Goal: Task Accomplishment & Management: Complete application form

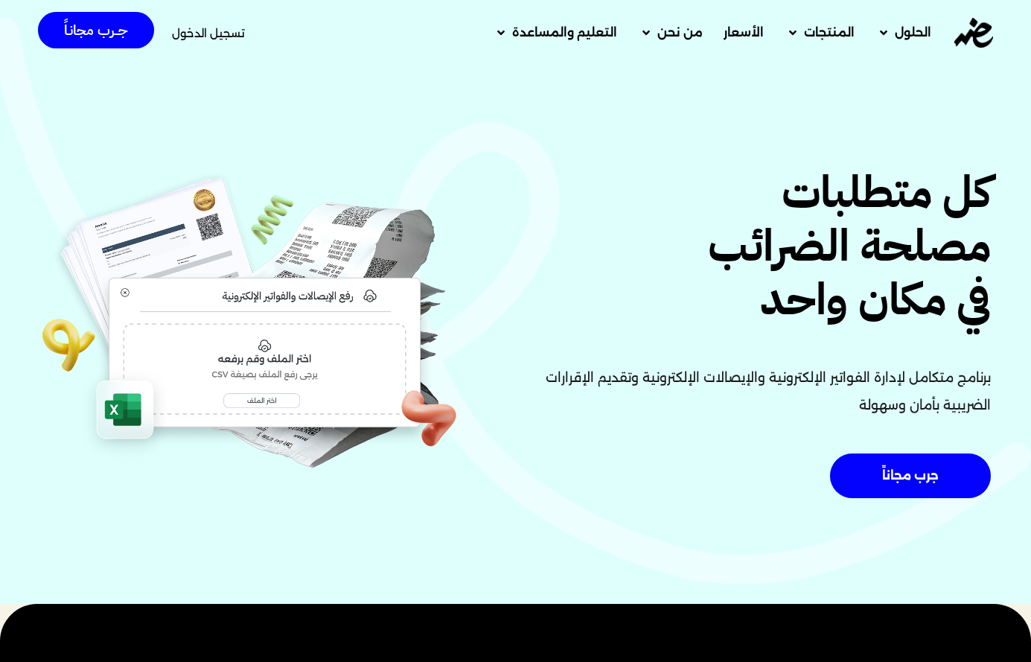
click at [224, 36] on span "تسجيل الدخول" at bounding box center [208, 33] width 73 height 11
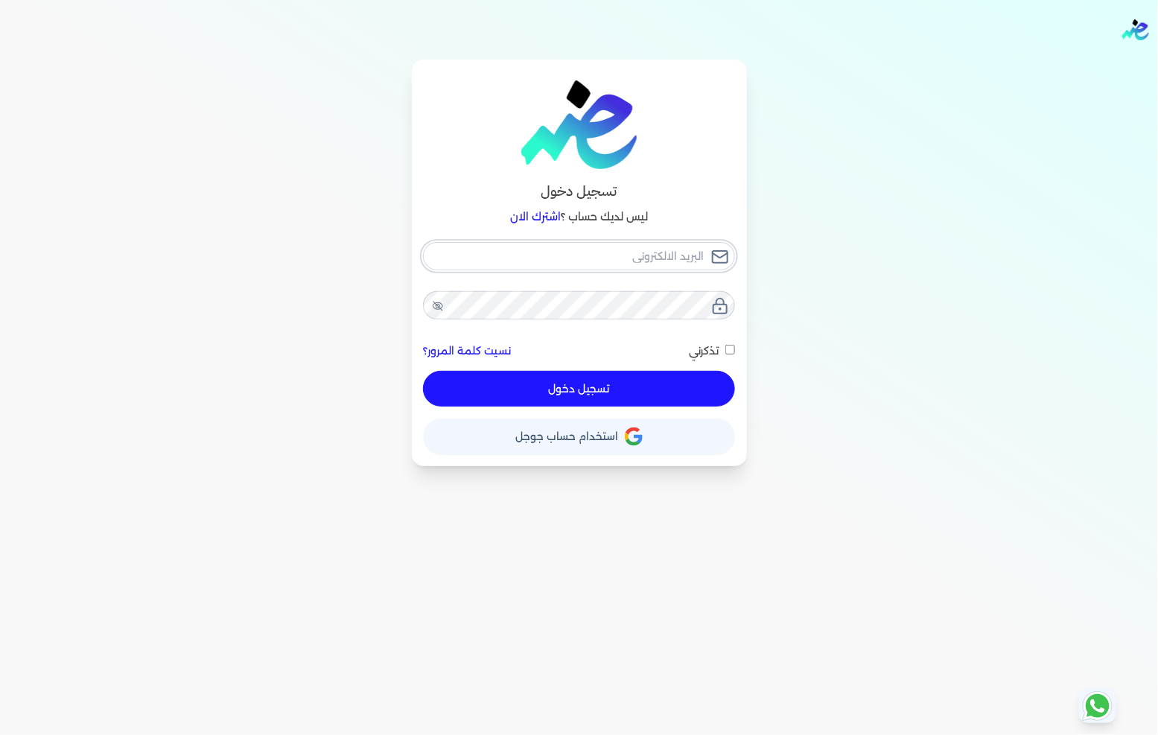
type input "[EMAIL_ADDRESS][DOMAIN_NAME]"
click at [638, 398] on button "تسجيل دخول" at bounding box center [578, 389] width 311 height 36
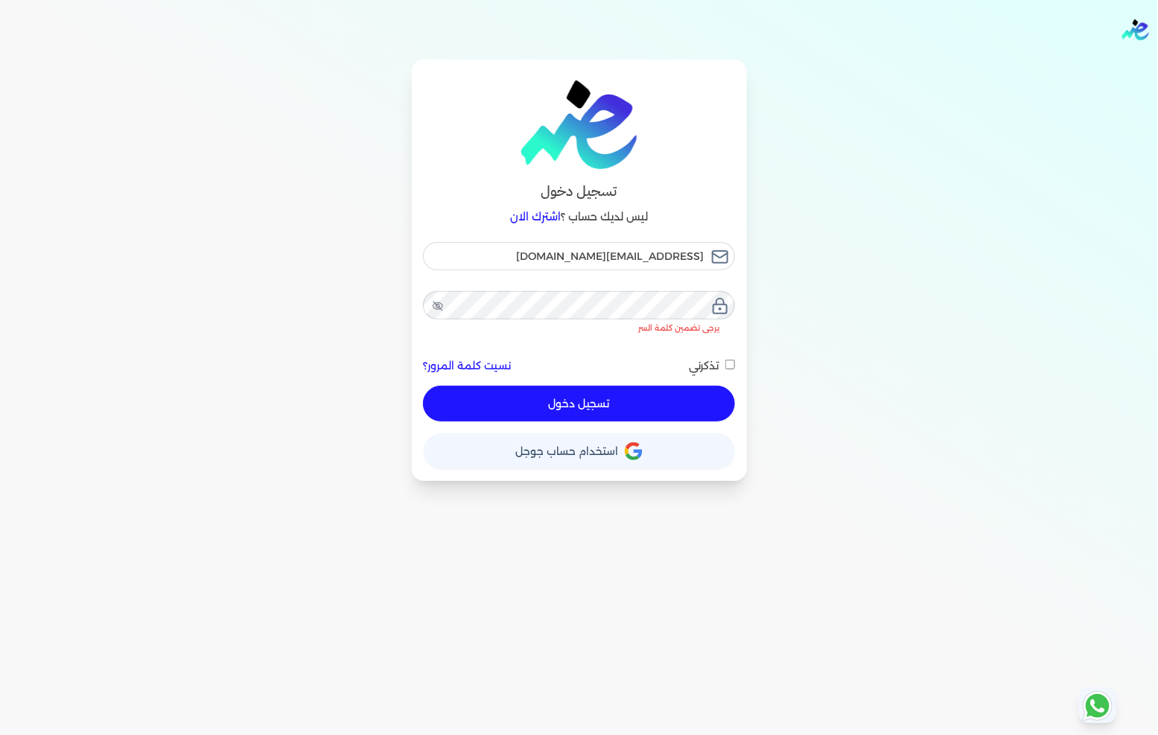
checkbox input "false"
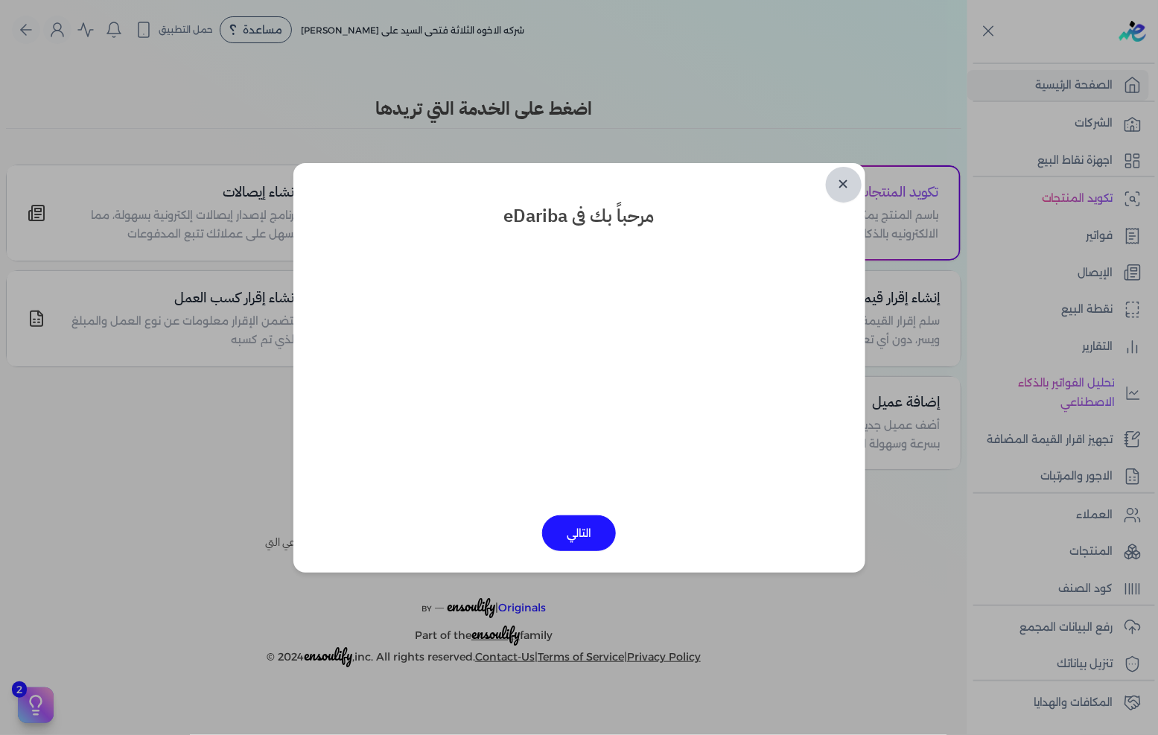
click at [846, 189] on link "✕" at bounding box center [844, 185] width 36 height 36
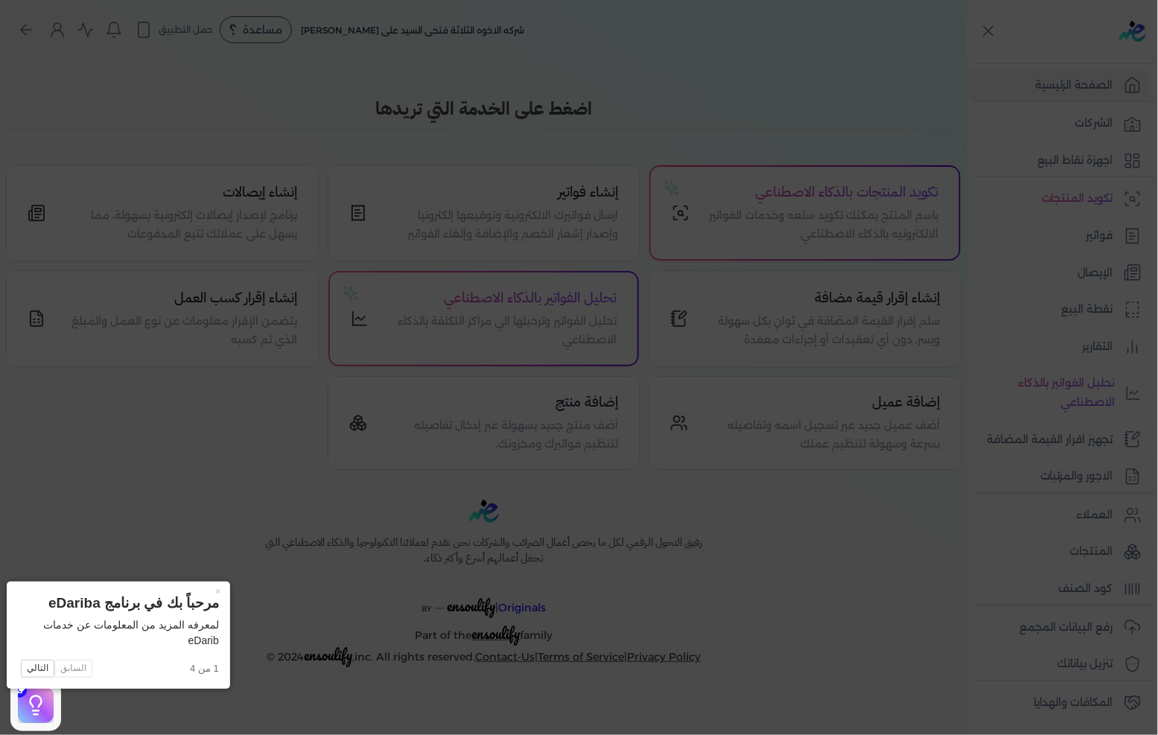
click at [1003, 376] on icon at bounding box center [579, 367] width 1158 height 735
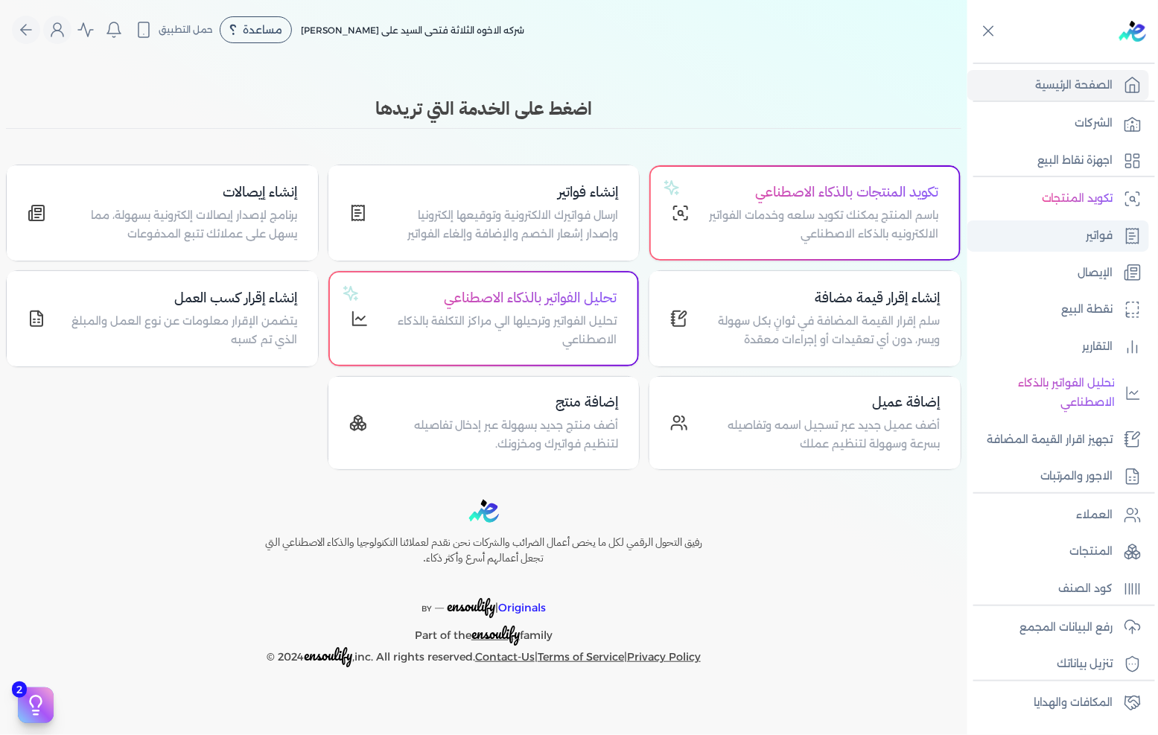
click at [1092, 233] on p "فواتير" at bounding box center [1099, 235] width 27 height 19
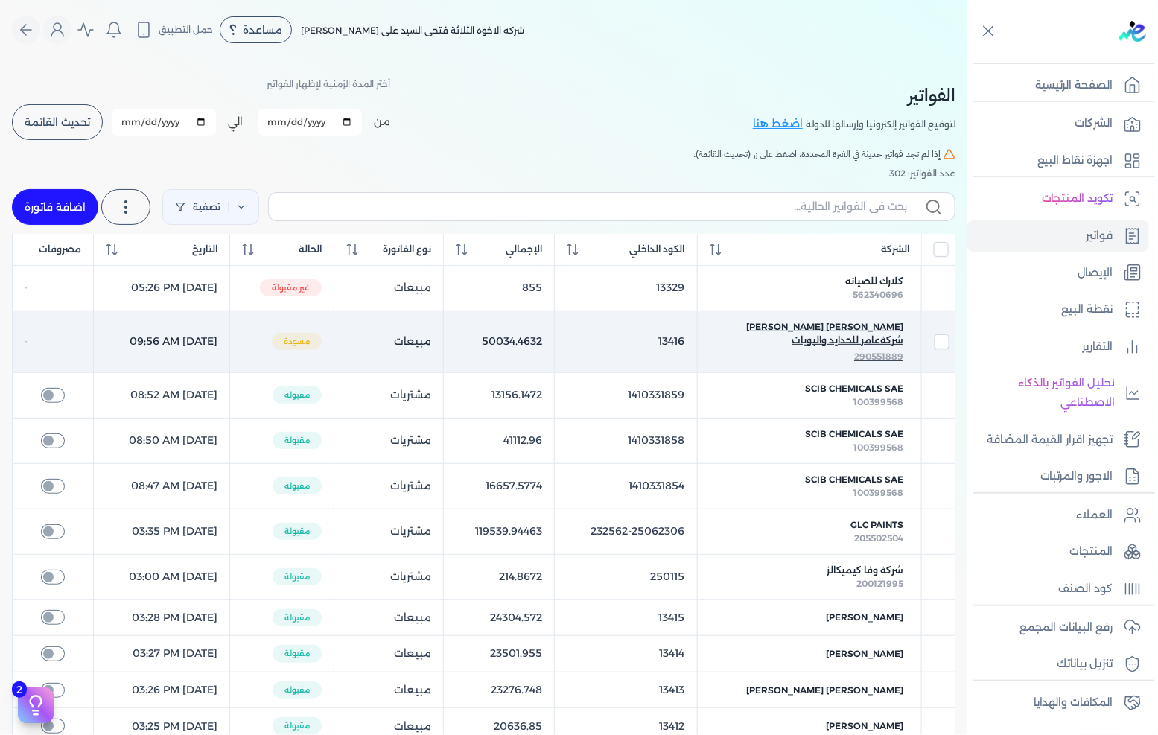
click at [887, 324] on span "[PERSON_NAME] [PERSON_NAME] شركةعامر للحدايد والبويات" at bounding box center [809, 333] width 188 height 27
checkbox input "true"
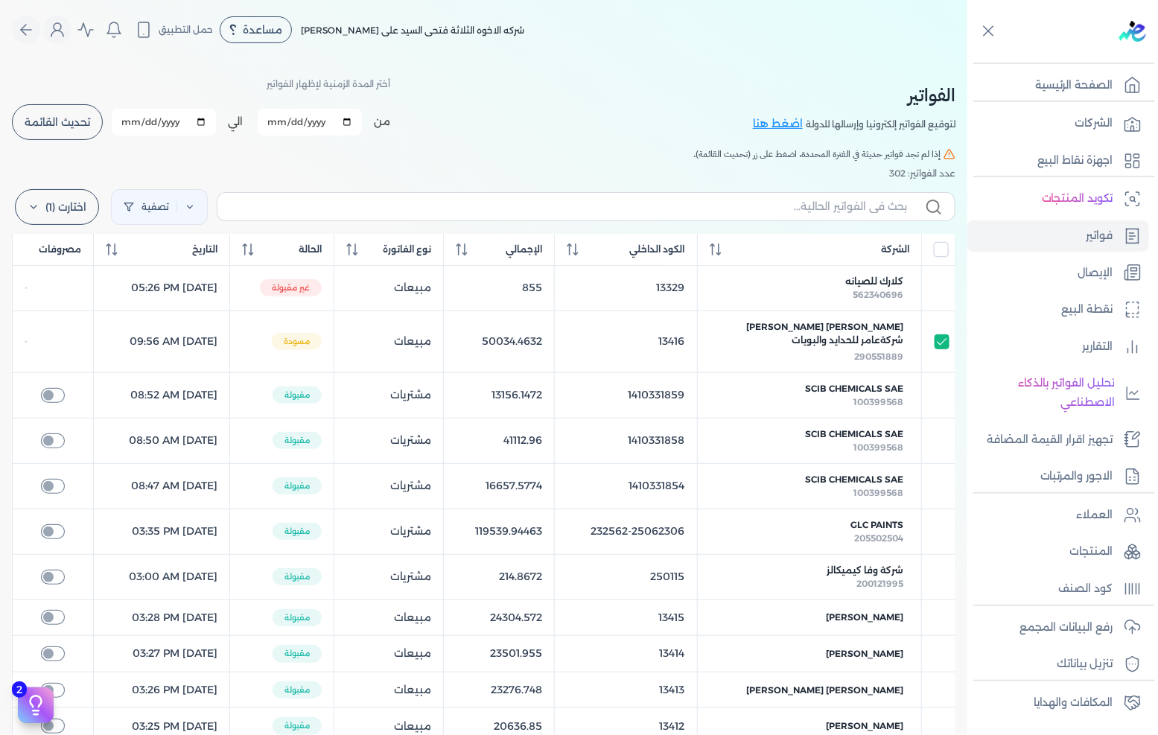
select select "EGP"
select select "B"
select select "EGS"
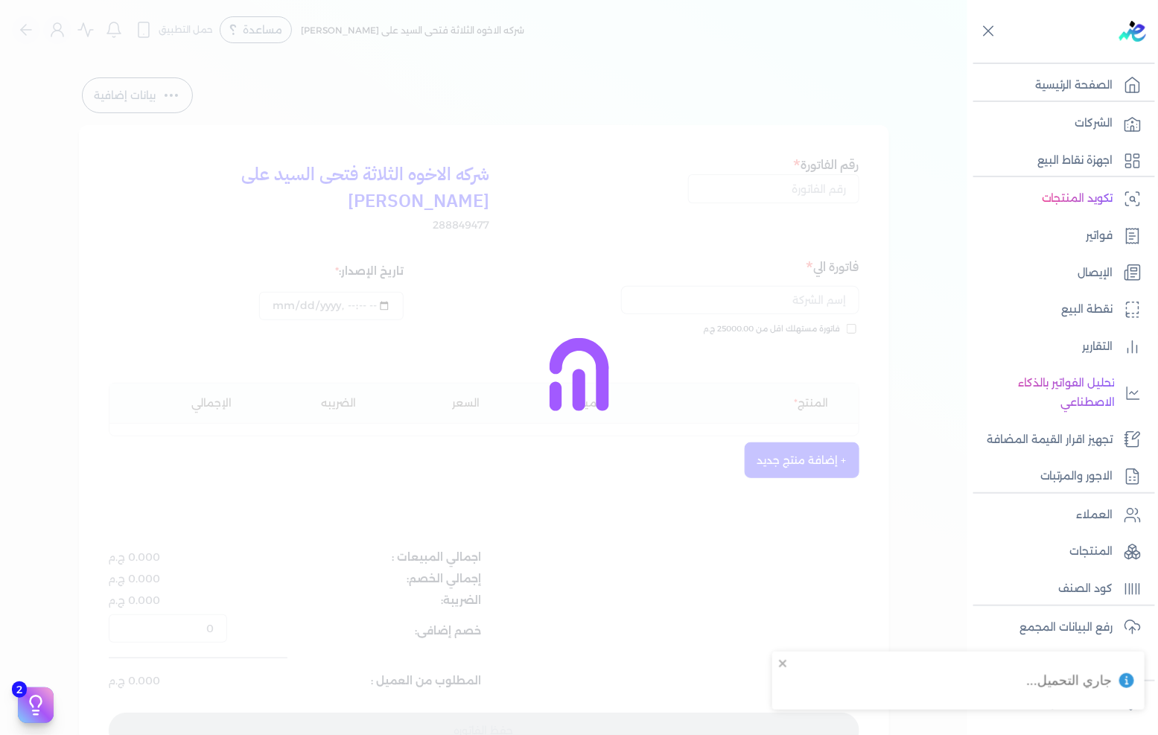
type input "13416"
type input "[PERSON_NAME] [PERSON_NAME] شركةعامر للحدايد والبويات"
type input "[DATE]T09:56:24"
type input "[DATE]"
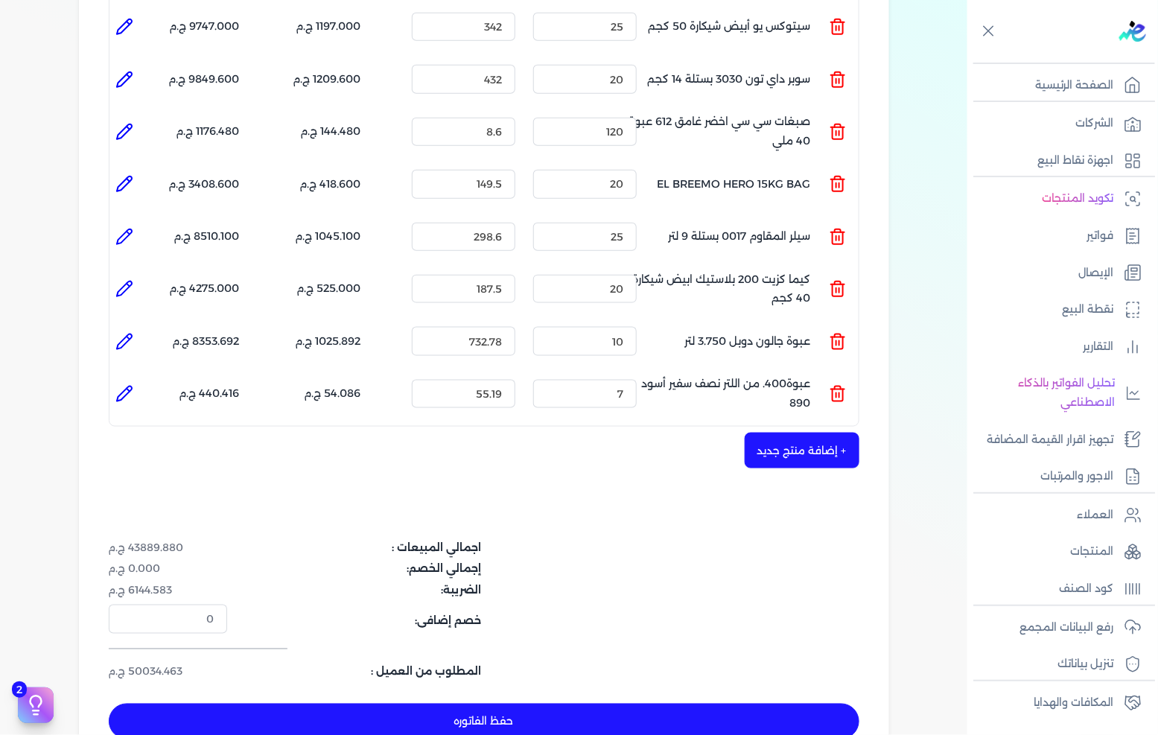
scroll to position [578, 0]
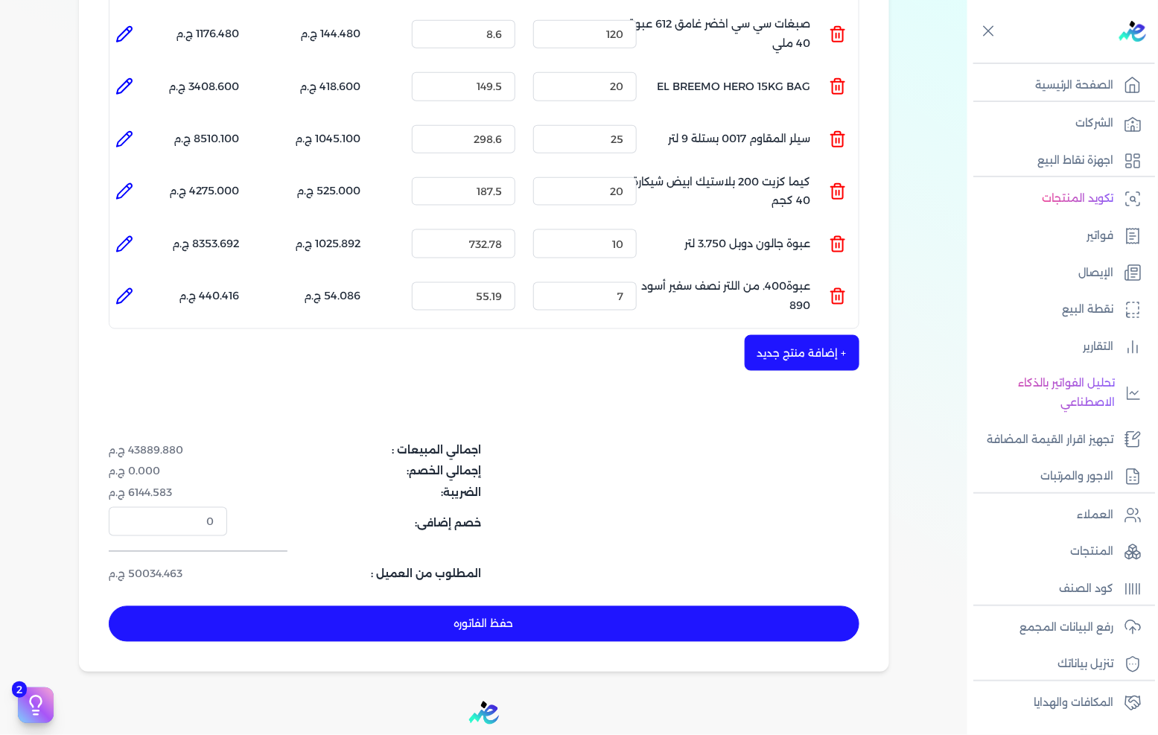
click at [583, 606] on button "حفظ الفاتوره" at bounding box center [484, 624] width 750 height 36
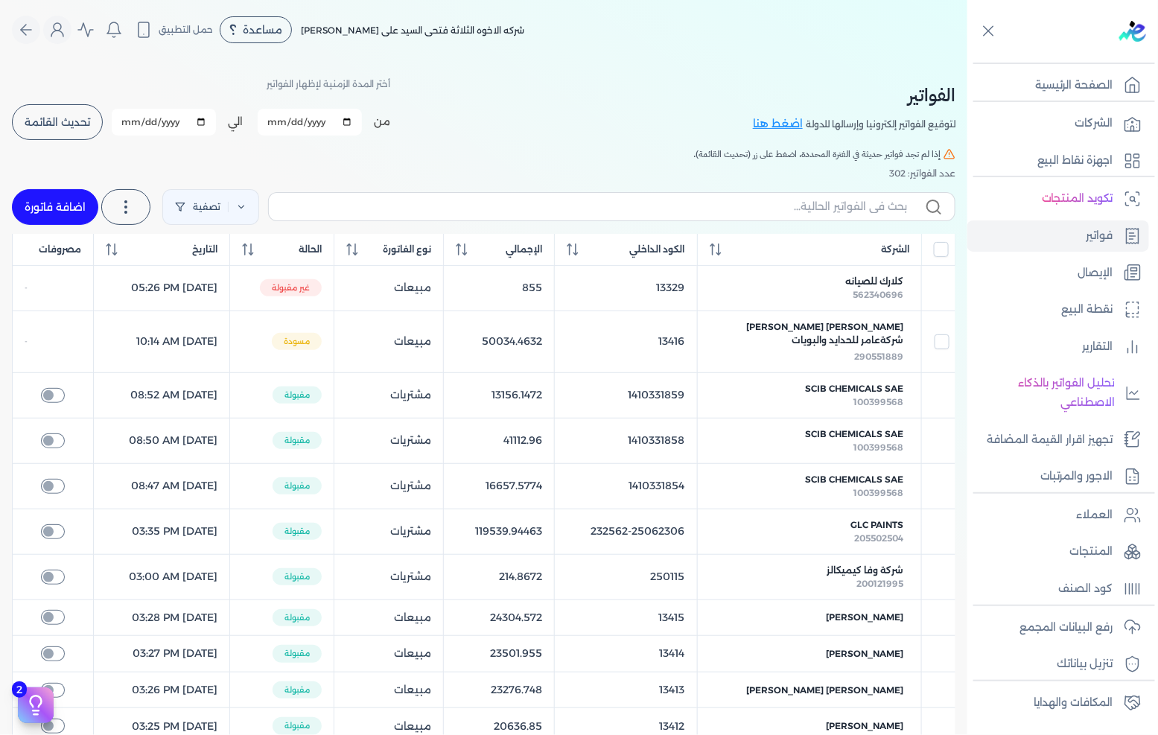
click at [71, 136] on button "تحديث القائمة" at bounding box center [57, 122] width 91 height 36
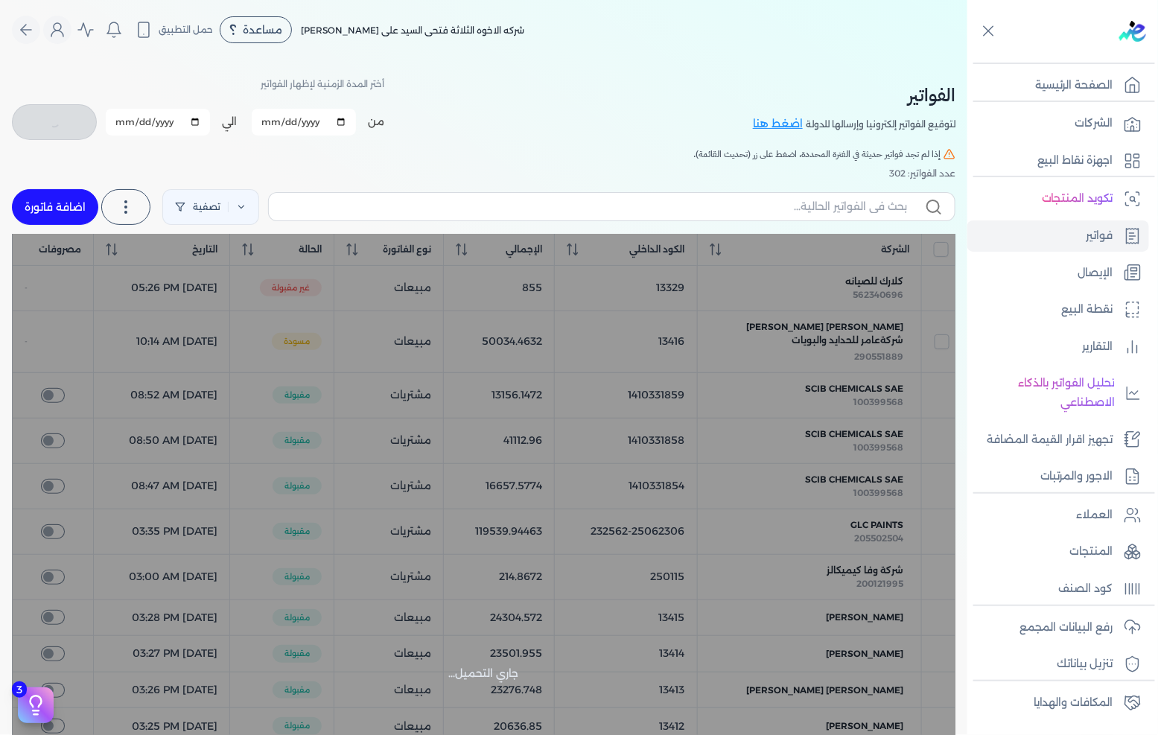
checkbox input "false"
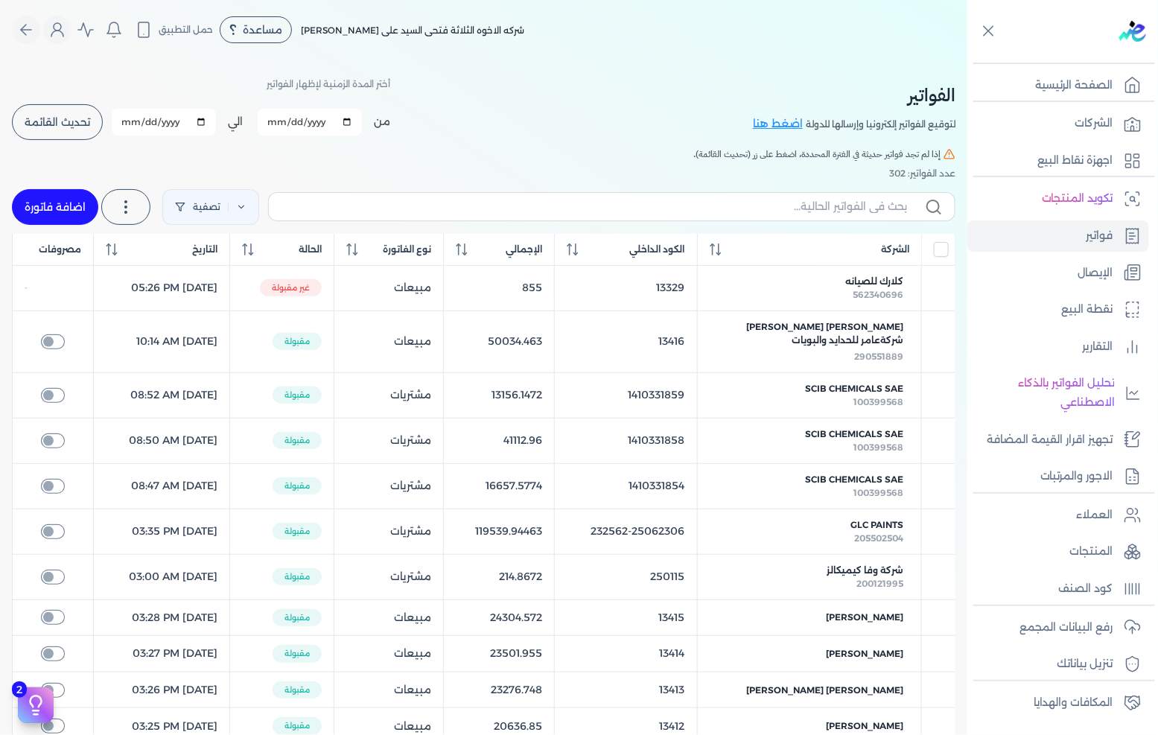
click at [85, 202] on link "اضافة فاتورة" at bounding box center [55, 207] width 86 height 36
select select "EGP"
select select "B"
select select "EGS"
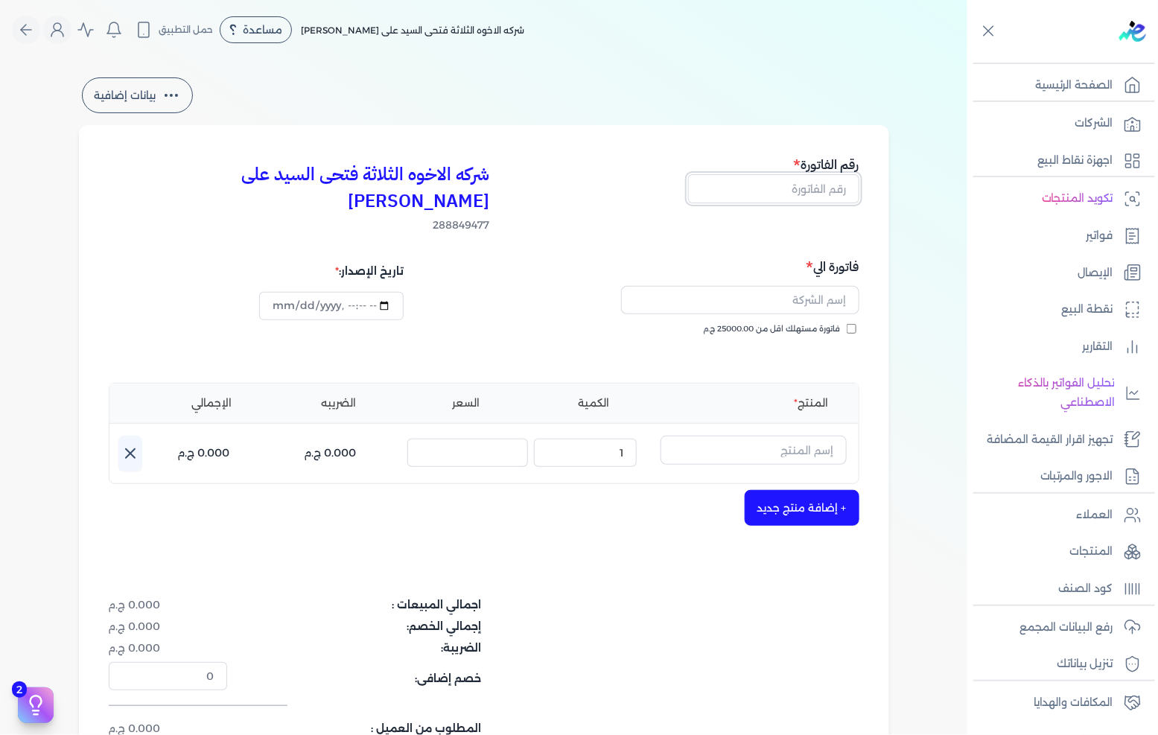
drag, startPoint x: 812, startPoint y: 192, endPoint x: 1157, endPoint y: 188, distance: 344.7
click at [812, 192] on input "text" at bounding box center [773, 188] width 171 height 28
type input "13417"
click at [825, 286] on input "text" at bounding box center [740, 300] width 238 height 28
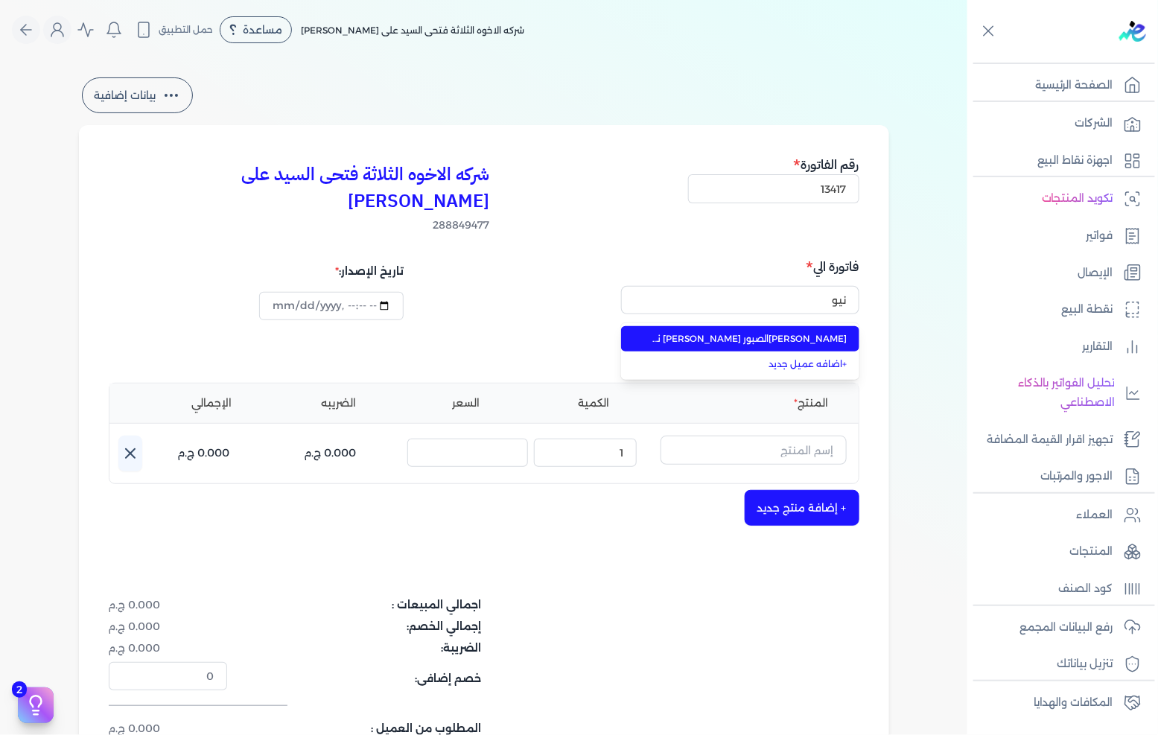
click at [748, 332] on span "[PERSON_NAME]الصبور [PERSON_NAME] نيو لايف" at bounding box center [749, 338] width 197 height 13
type input "[PERSON_NAME]الصبور [PERSON_NAME] نيو لايف"
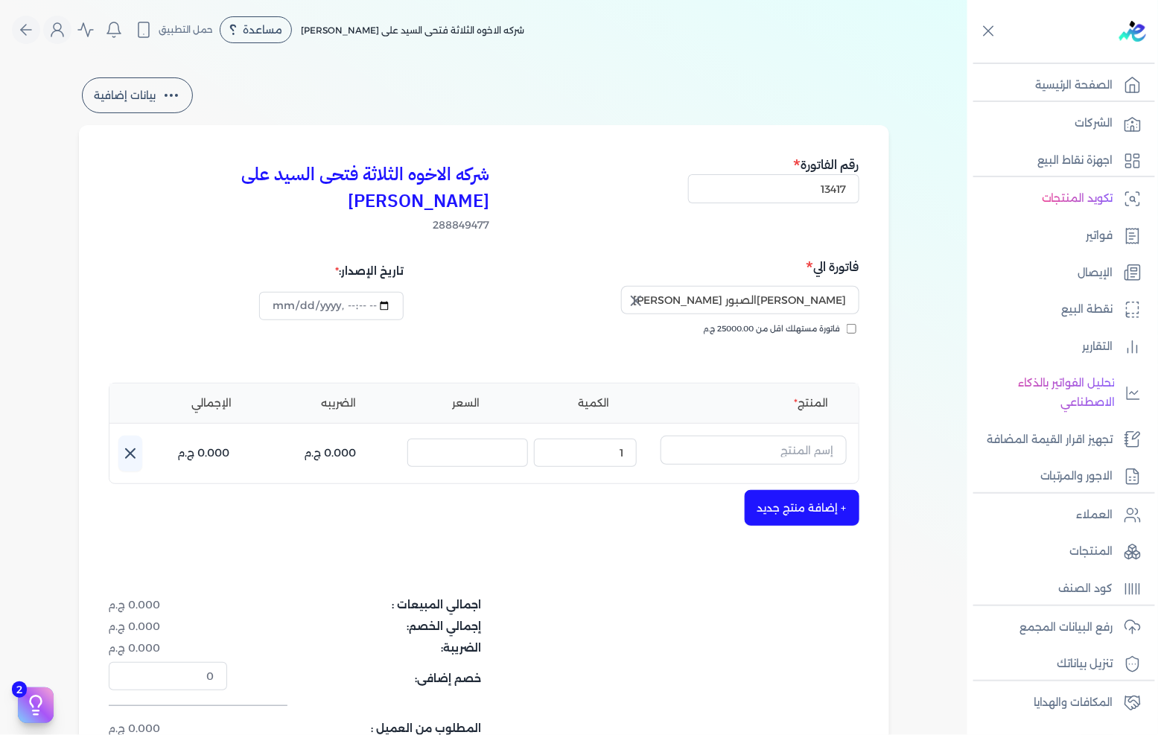
click at [635, 292] on icon "button" at bounding box center [636, 301] width 18 height 18
drag, startPoint x: 747, startPoint y: 276, endPoint x: 773, endPoint y: 269, distance: 26.4
click at [748, 286] on input "text" at bounding box center [740, 300] width 238 height 28
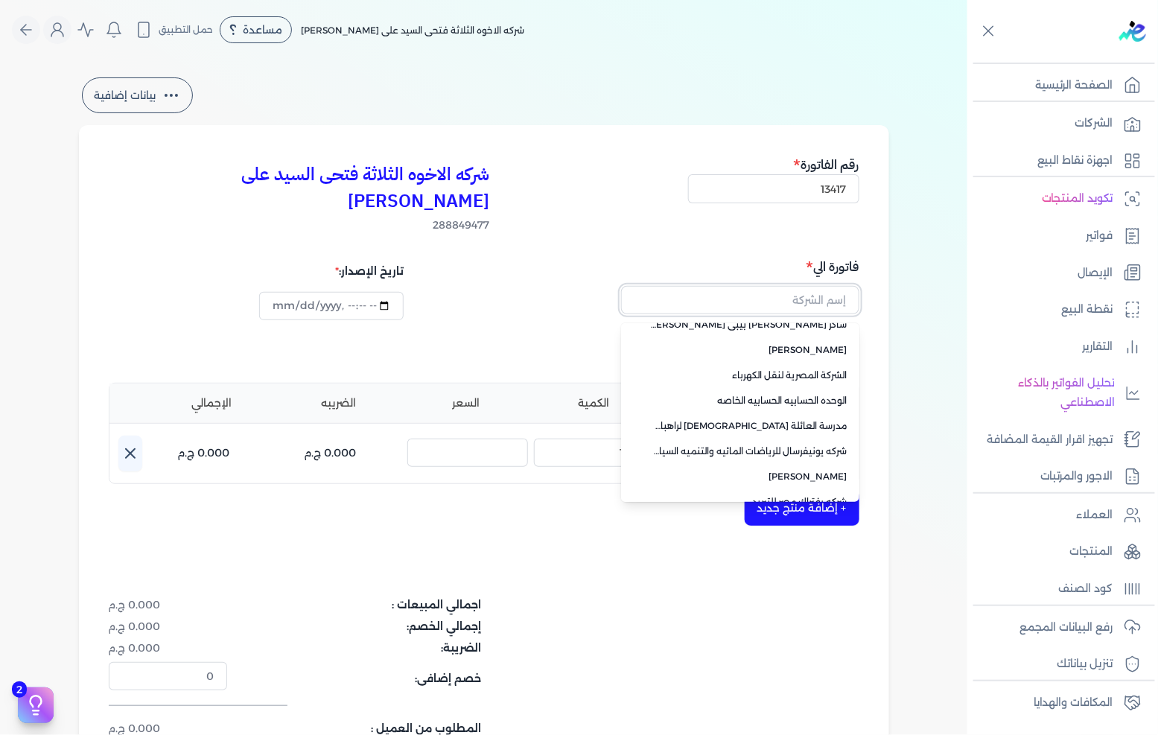
scroll to position [105, 0]
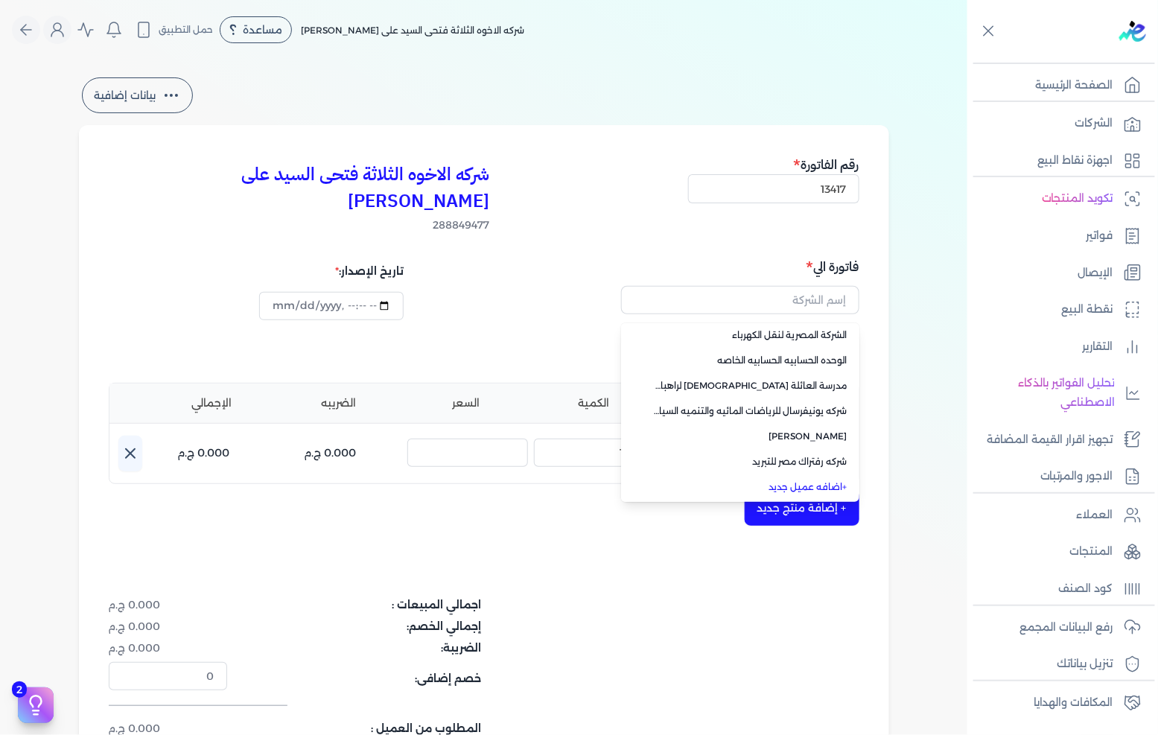
click at [834, 474] on li "+ اضافه عميل جديد" at bounding box center [740, 486] width 238 height 25
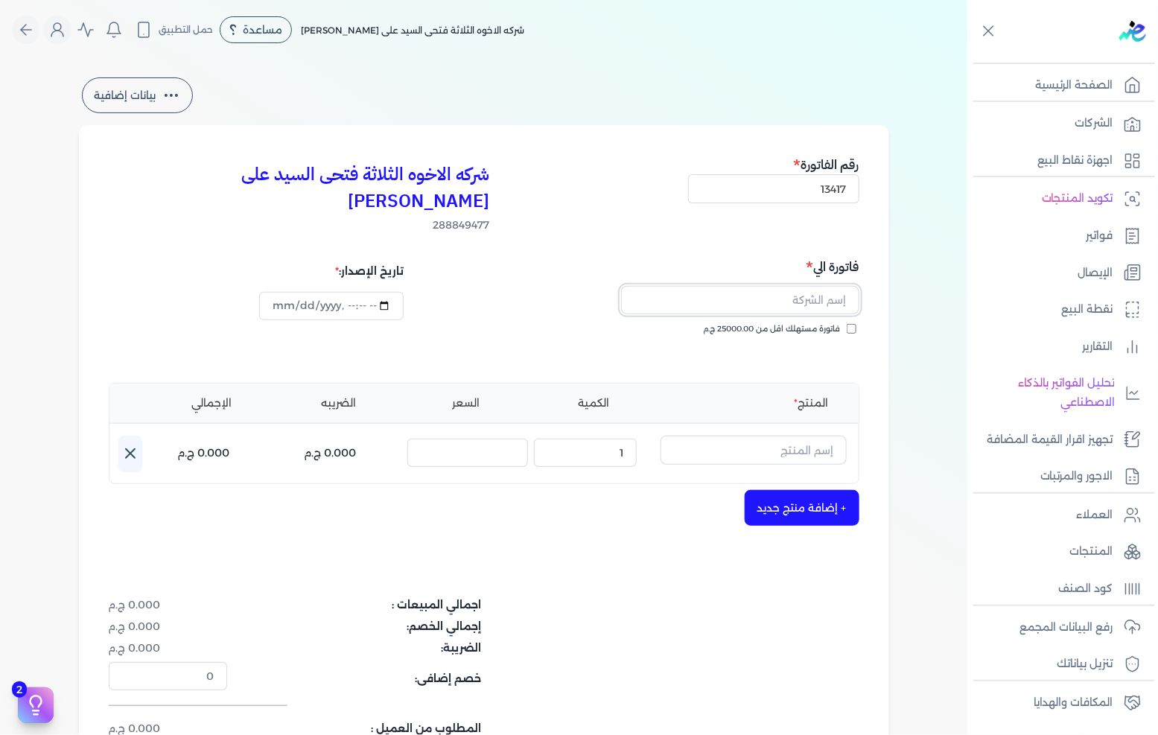
click at [814, 286] on input "text" at bounding box center [740, 300] width 238 height 28
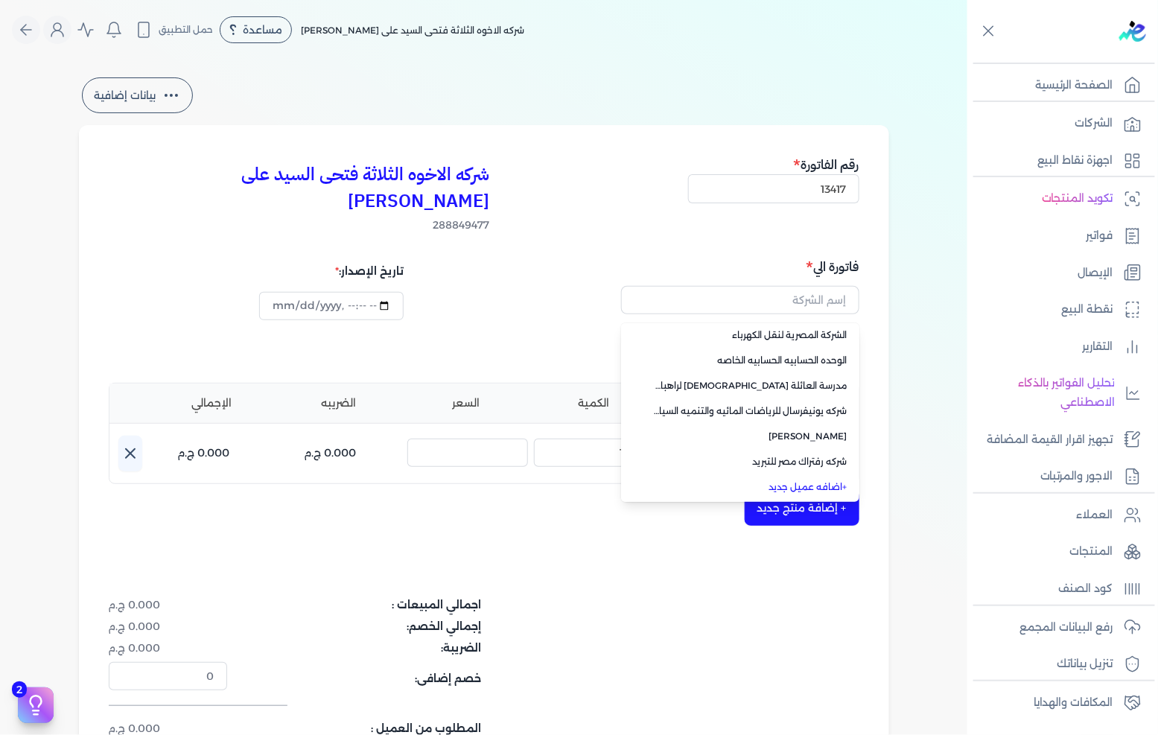
click at [802, 480] on link "+ اضافه عميل جديد" at bounding box center [749, 486] width 197 height 13
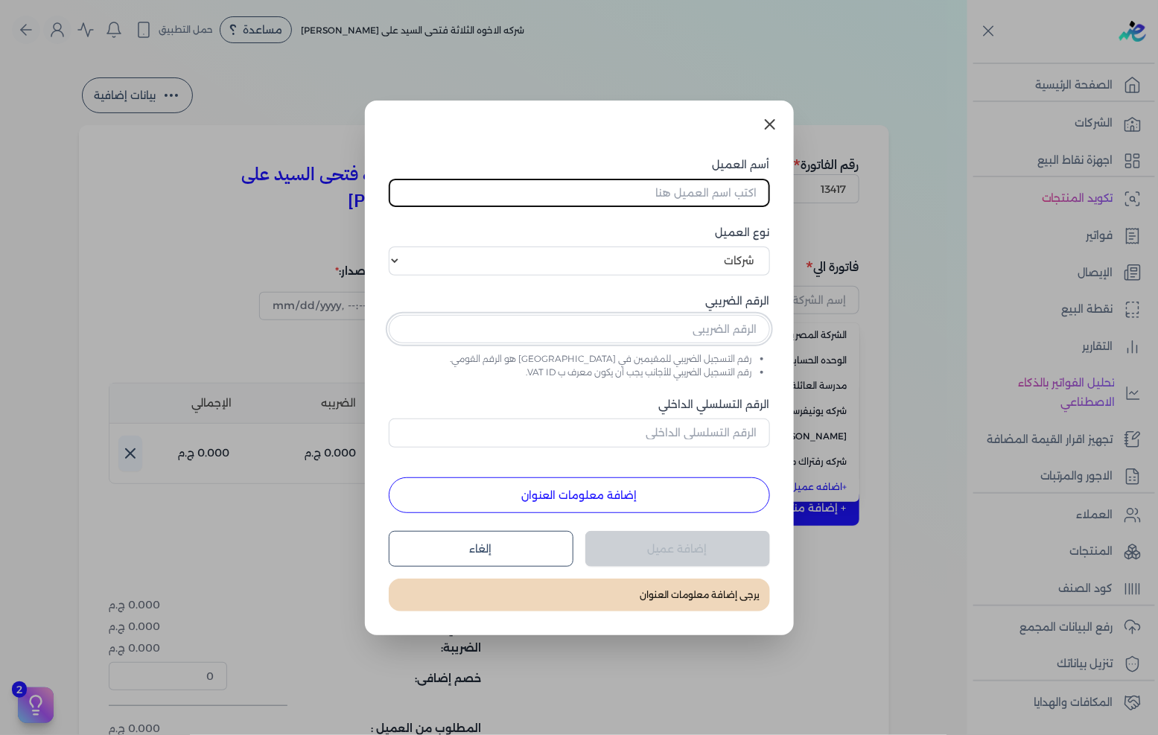
click at [735, 326] on input "text" at bounding box center [579, 329] width 381 height 28
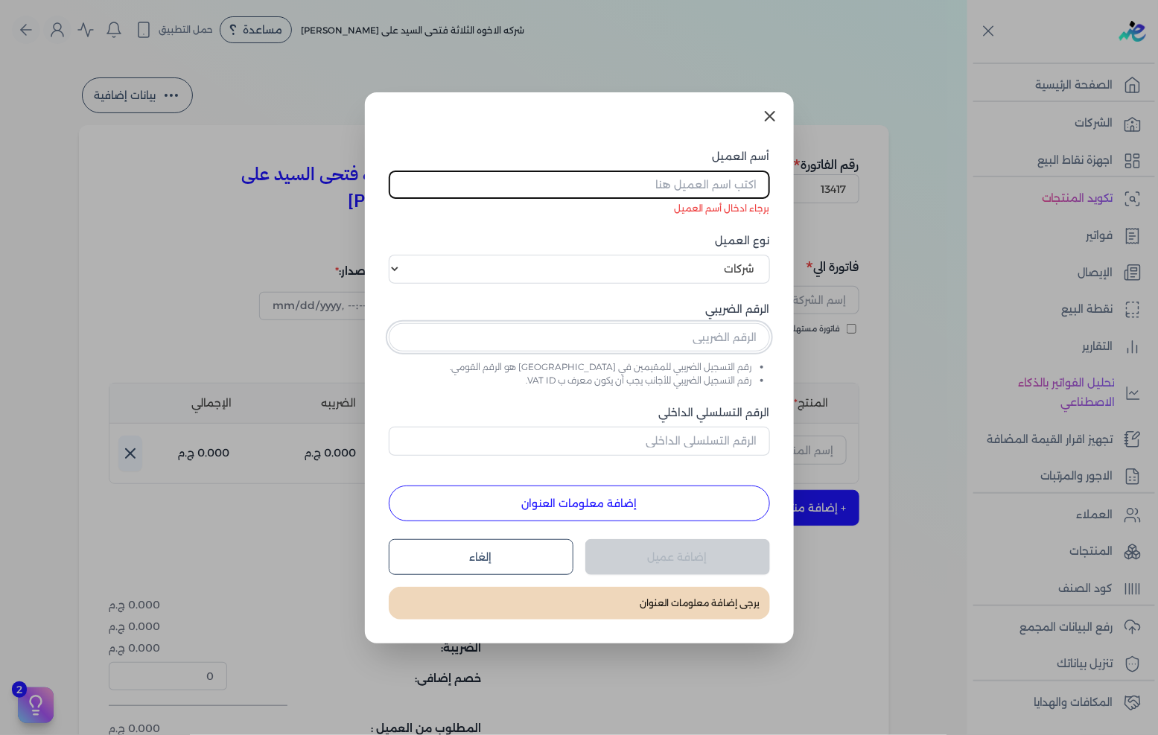
paste input "text"
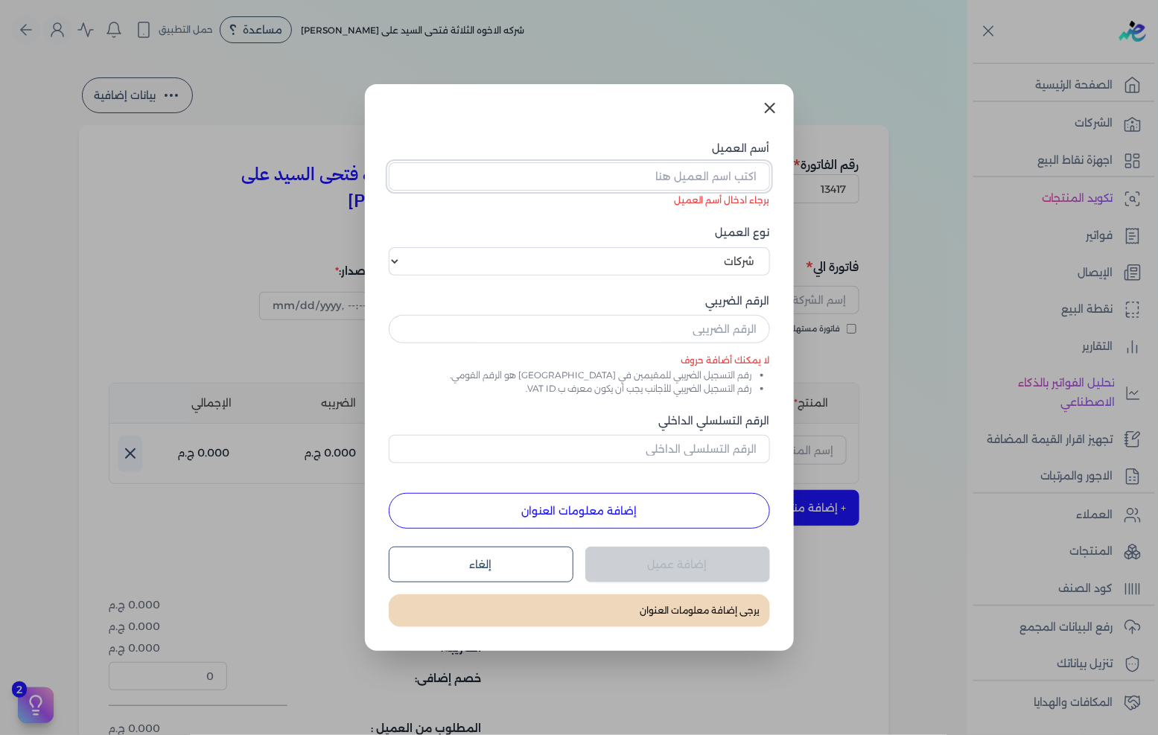
click at [718, 171] on input "أسم العميل" at bounding box center [579, 176] width 381 height 28
paste input "شركه نيو هوب ايجيبت للدواجن ش ذ م م"
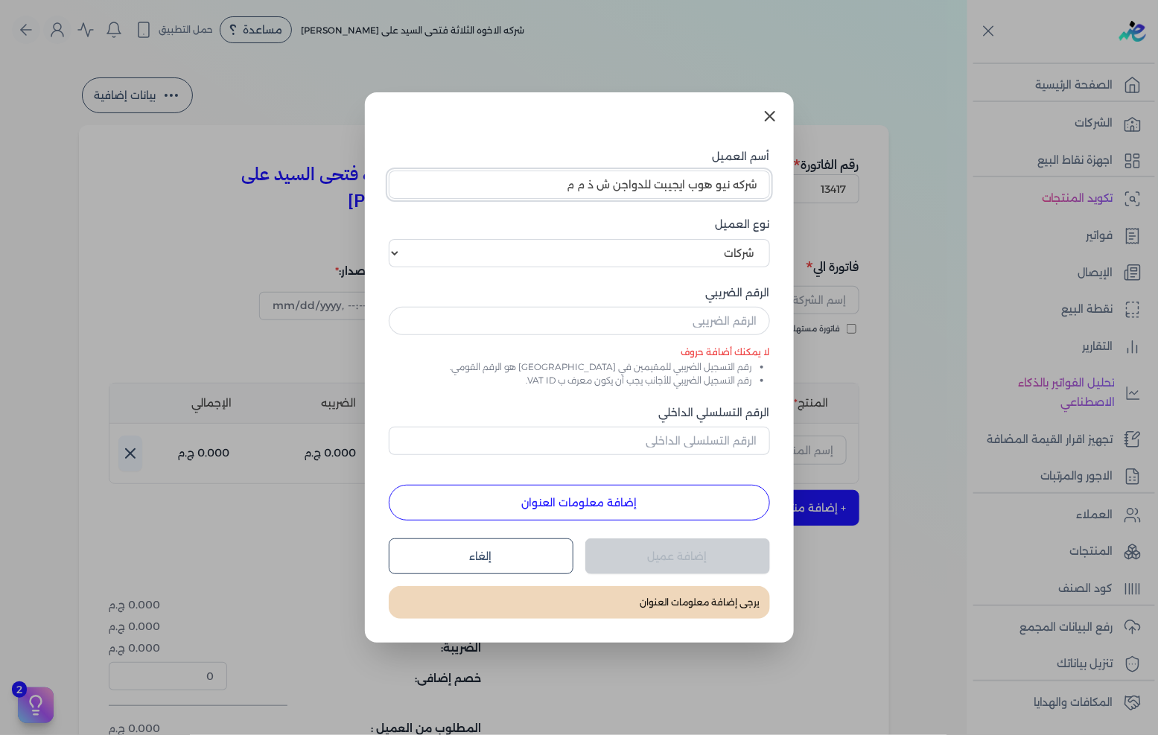
type input "شركه نيو هوب ايجيبت للدواجن ش ذ م م"
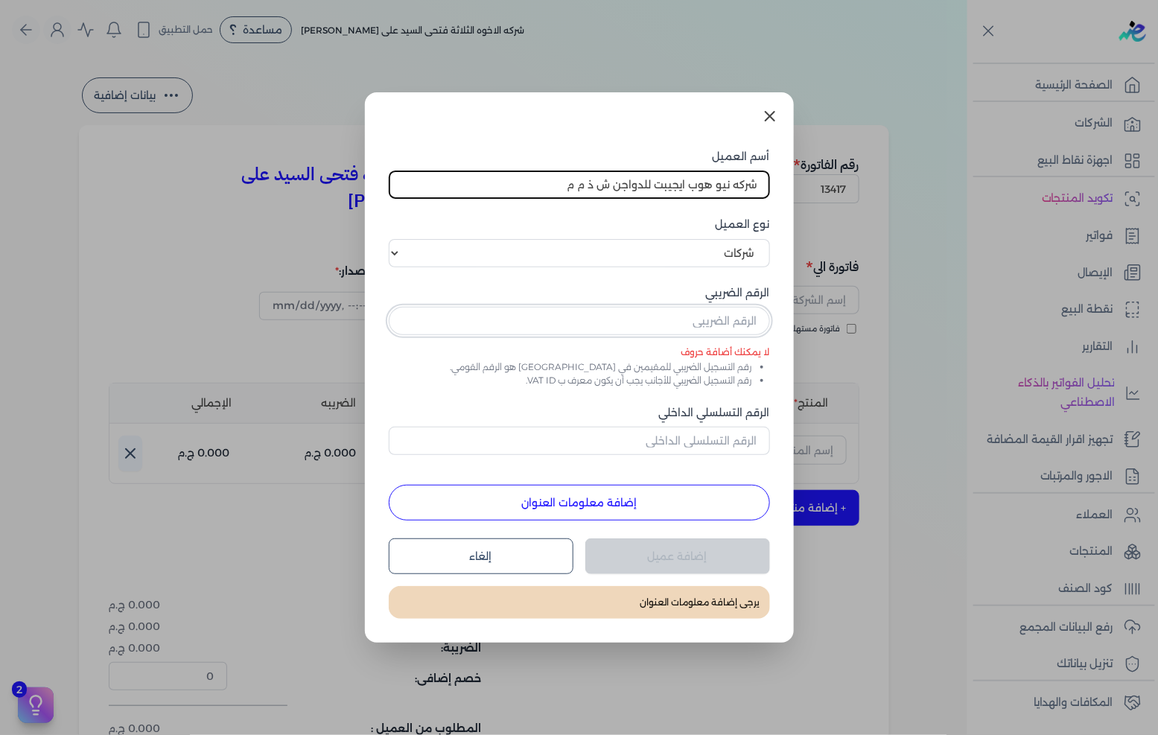
click at [679, 325] on input "text" at bounding box center [579, 321] width 381 height 28
paste input "540809136"
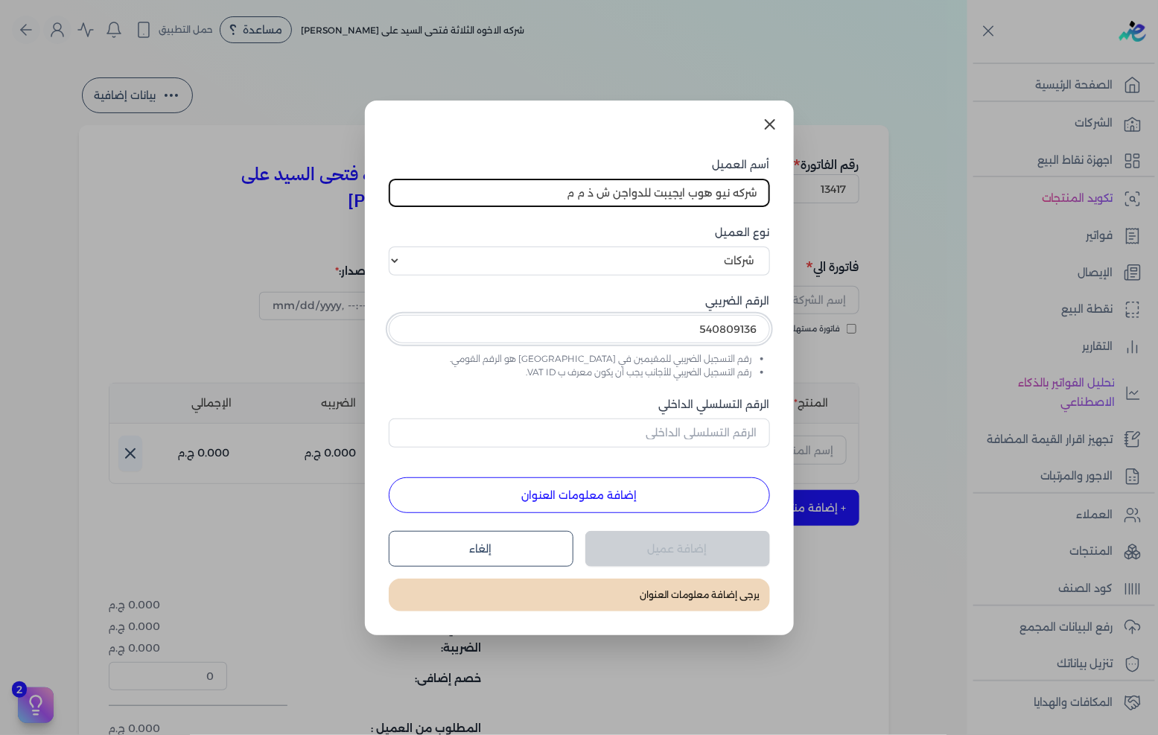
type input "540809136"
click at [622, 484] on button "إضافة معلومات العنوان" at bounding box center [579, 495] width 381 height 36
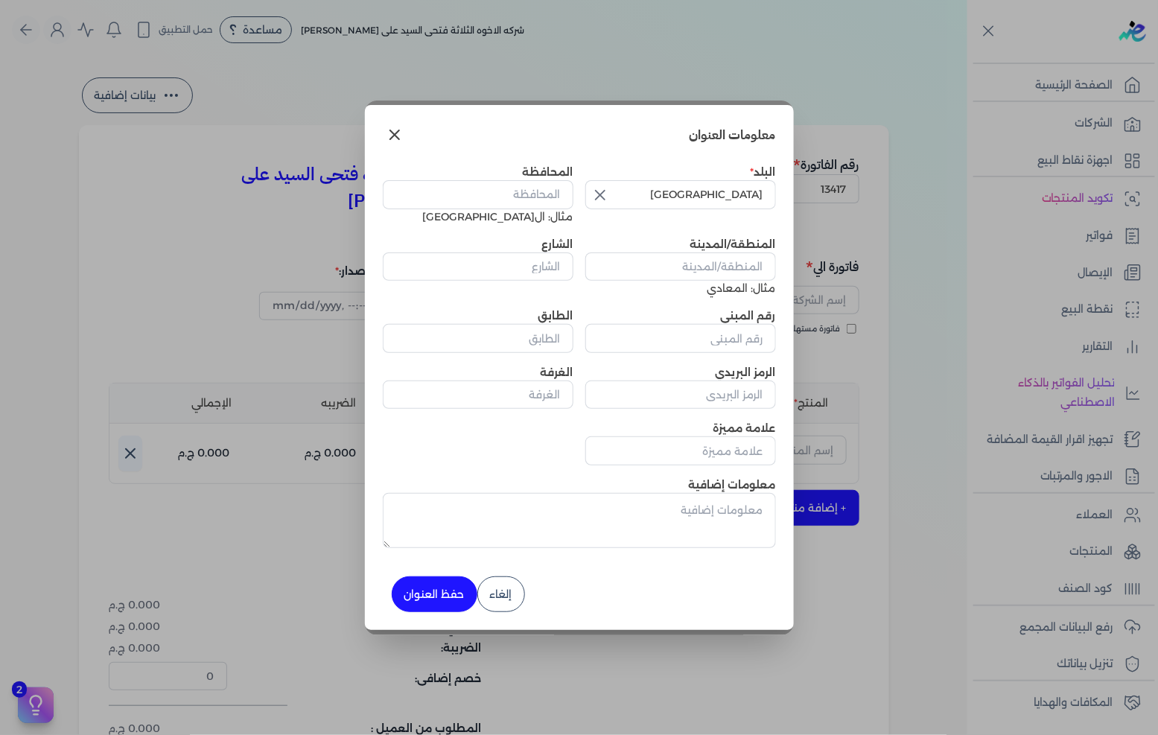
click at [591, 194] on icon "button" at bounding box center [600, 195] width 18 height 18
click at [681, 196] on input "text" at bounding box center [680, 194] width 191 height 28
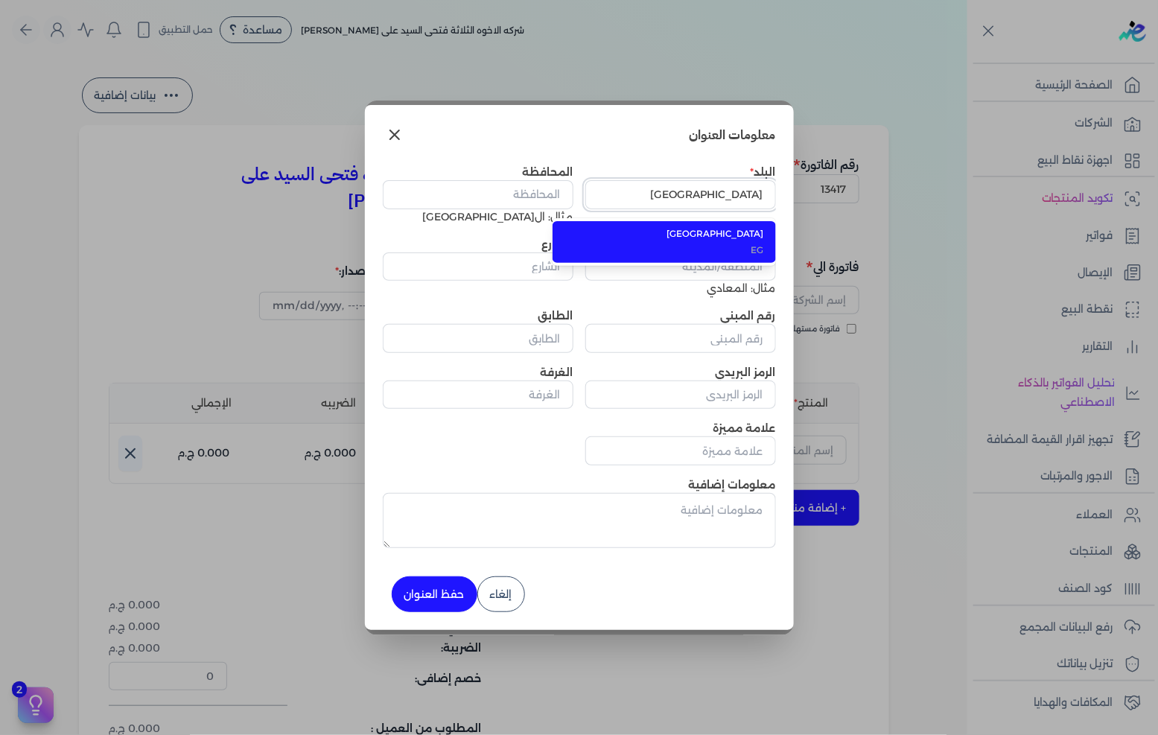
type input "[GEOGRAPHIC_DATA]"
click at [654, 234] on span "[GEOGRAPHIC_DATA]" at bounding box center [673, 233] width 182 height 13
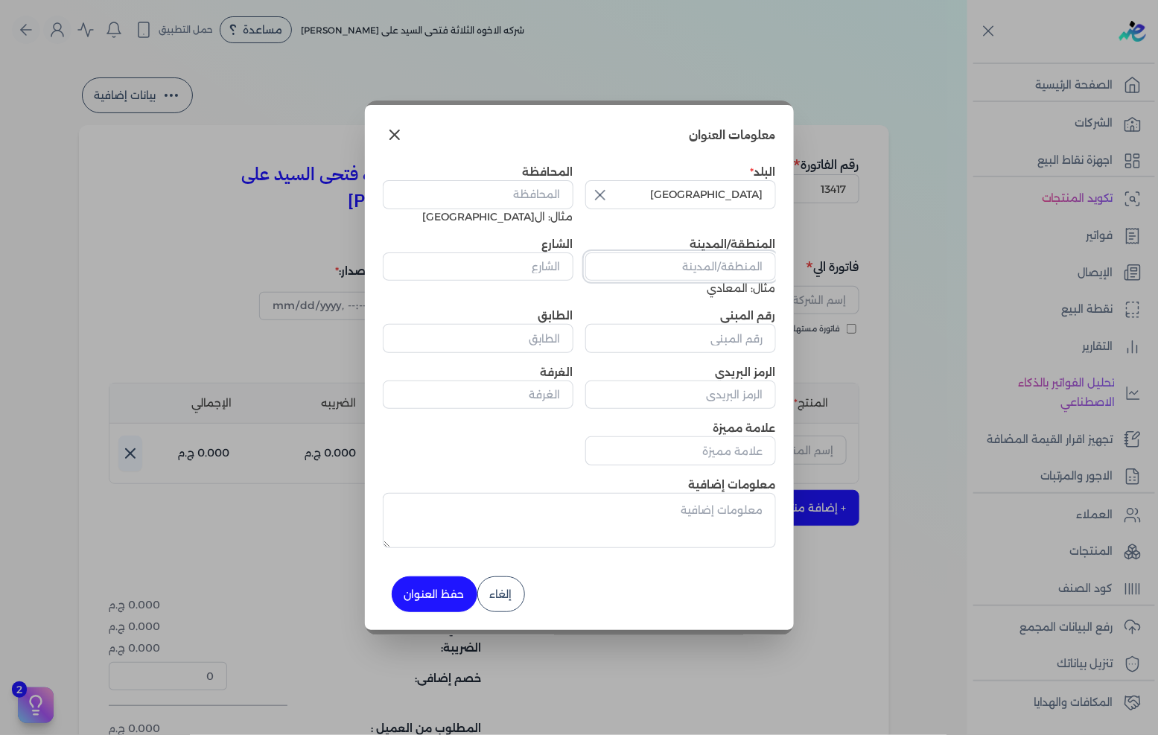
click at [692, 259] on input "المنطقة/المدينة" at bounding box center [680, 266] width 191 height 28
paste input "فدان كائنه في [GEOGRAPHIC_DATA] طريق العلمين البحيره"
type input "فدان كائنه في [GEOGRAPHIC_DATA] طريق العلمين البحيره"
click at [488, 191] on input "المحافظة" at bounding box center [478, 194] width 191 height 28
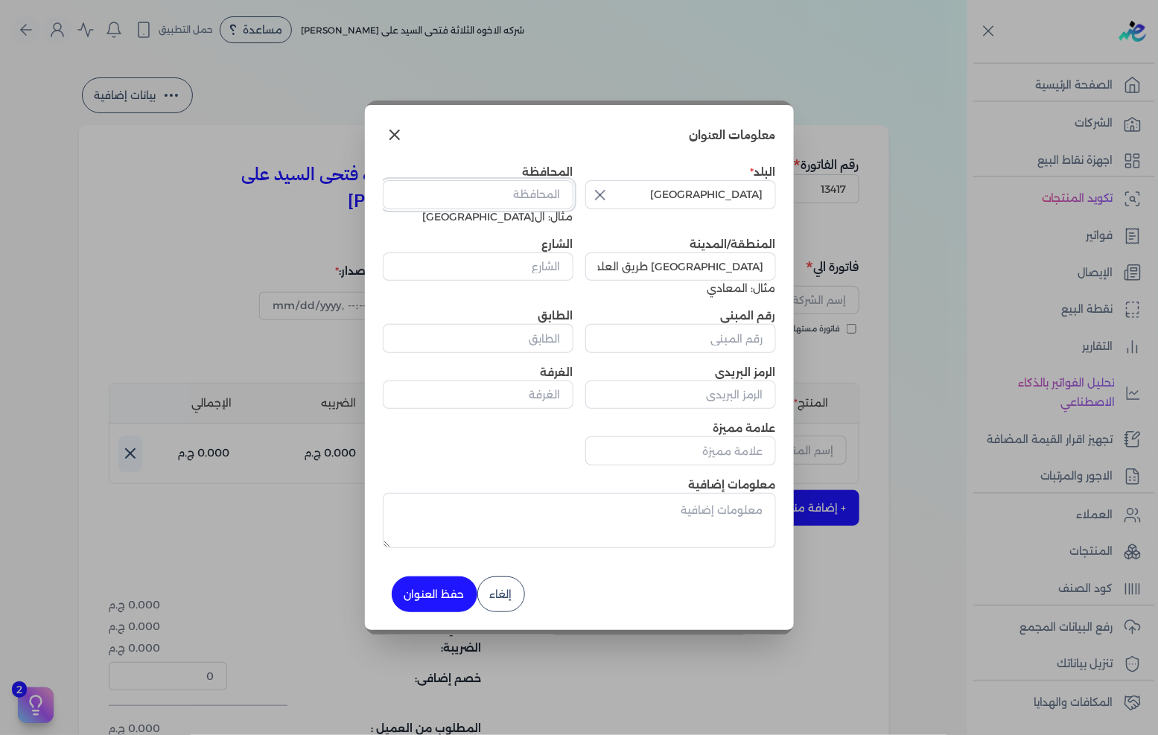
scroll to position [0, 0]
type input "البحيرة"
click at [466, 256] on input "الشارع" at bounding box center [478, 266] width 191 height 28
paste input "فدان كائنه في [GEOGRAPHIC_DATA] طريق العلمين البحيره"
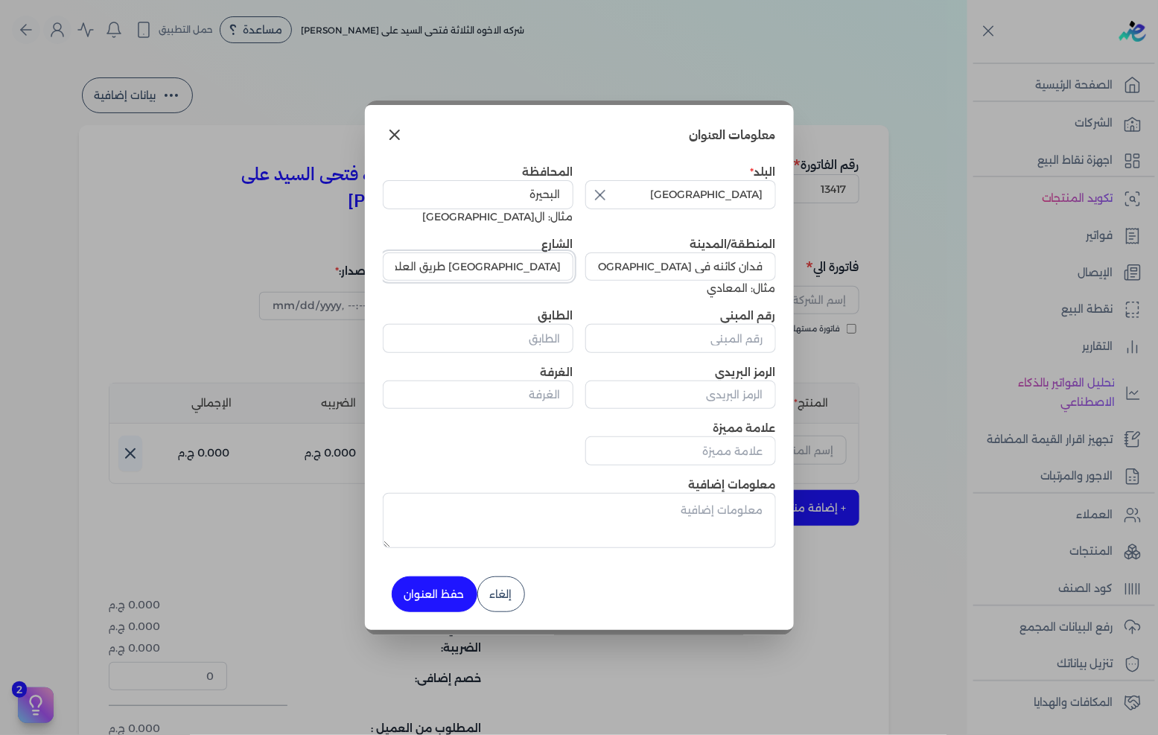
type input "فدان كائنه في [GEOGRAPHIC_DATA] طريق العلمين البحيره"
drag, startPoint x: 735, startPoint y: 334, endPoint x: 773, endPoint y: 326, distance: 38.7
click at [735, 334] on input "رقم المبنى" at bounding box center [680, 338] width 191 height 28
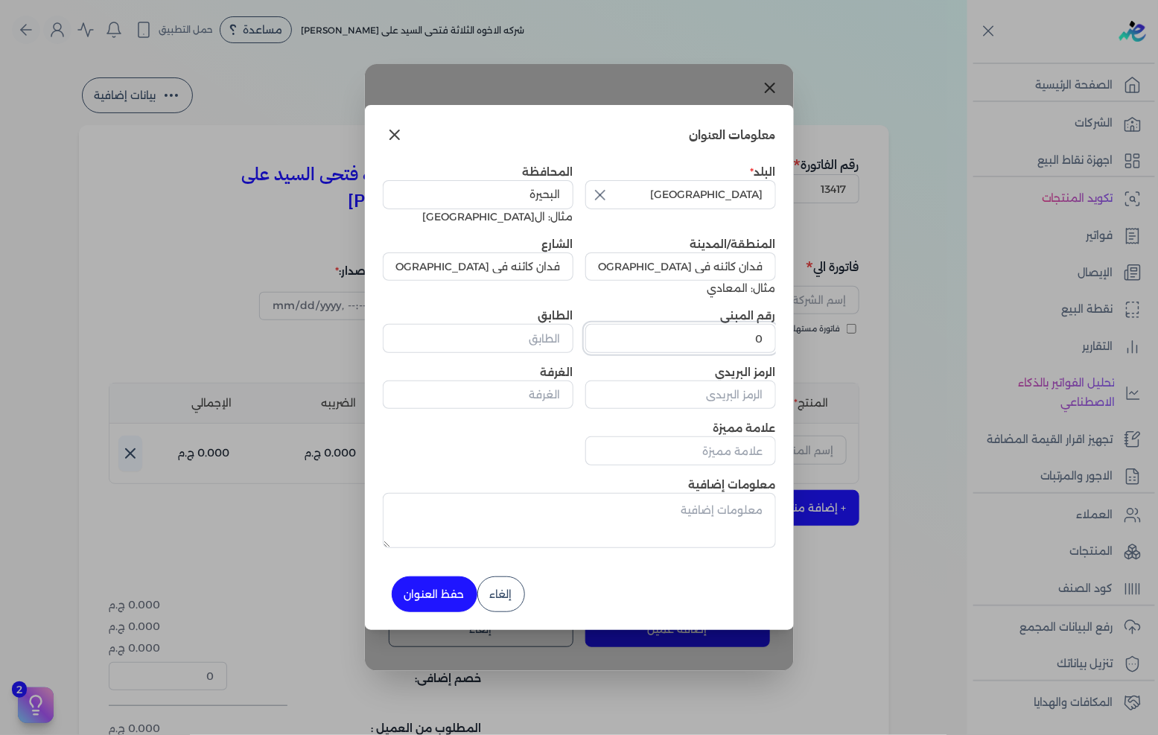
type input "0"
click at [450, 588] on button "حفظ العنوان" at bounding box center [435, 594] width 86 height 36
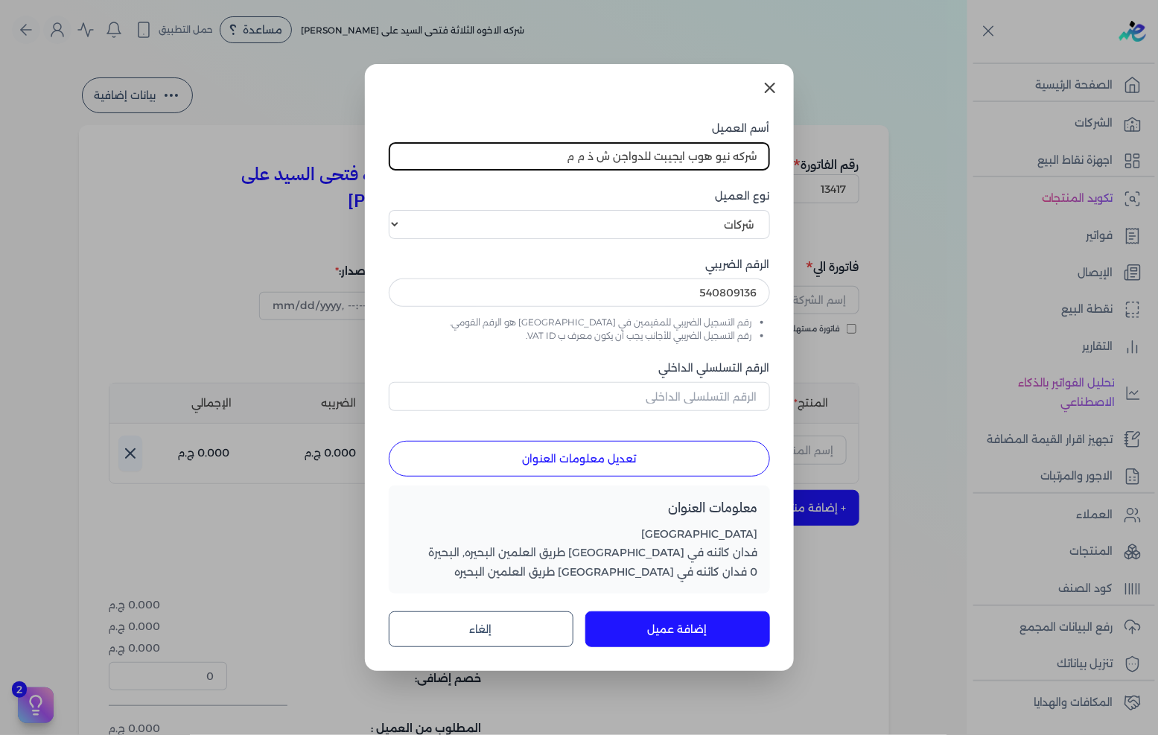
click at [683, 631] on button "إضافة عميل" at bounding box center [677, 629] width 185 height 36
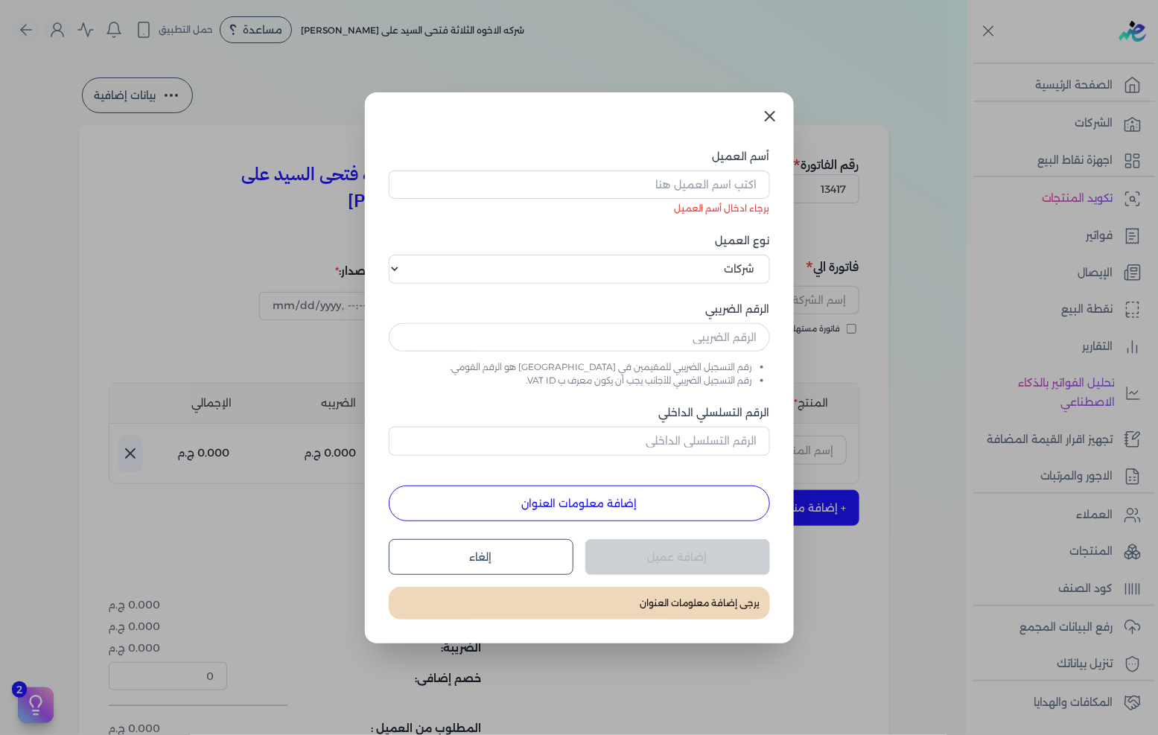
click at [769, 118] on icon at bounding box center [770, 116] width 18 height 18
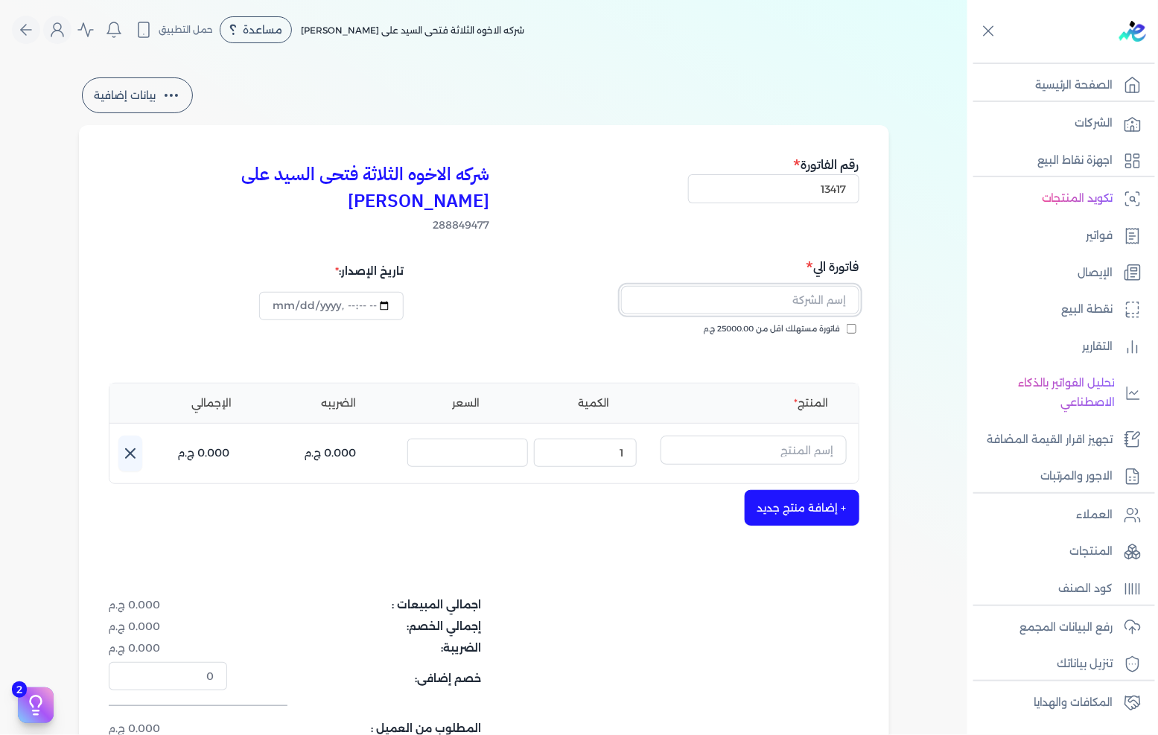
click at [817, 286] on input "text" at bounding box center [740, 300] width 238 height 28
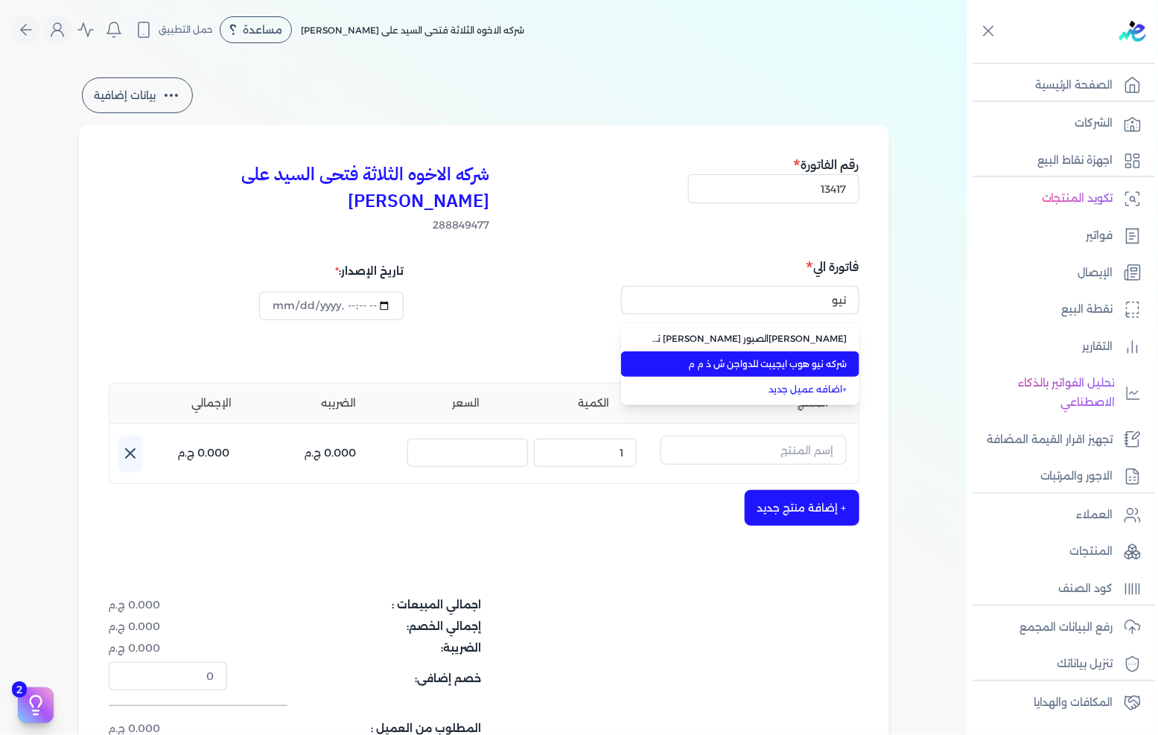
click at [817, 351] on li "شركه نيو هوب ايجيبت للدواجن ش ذ م م" at bounding box center [740, 363] width 238 height 25
type input "شركه نيو هوب ايجيبت للدواجن ش ذ م م"
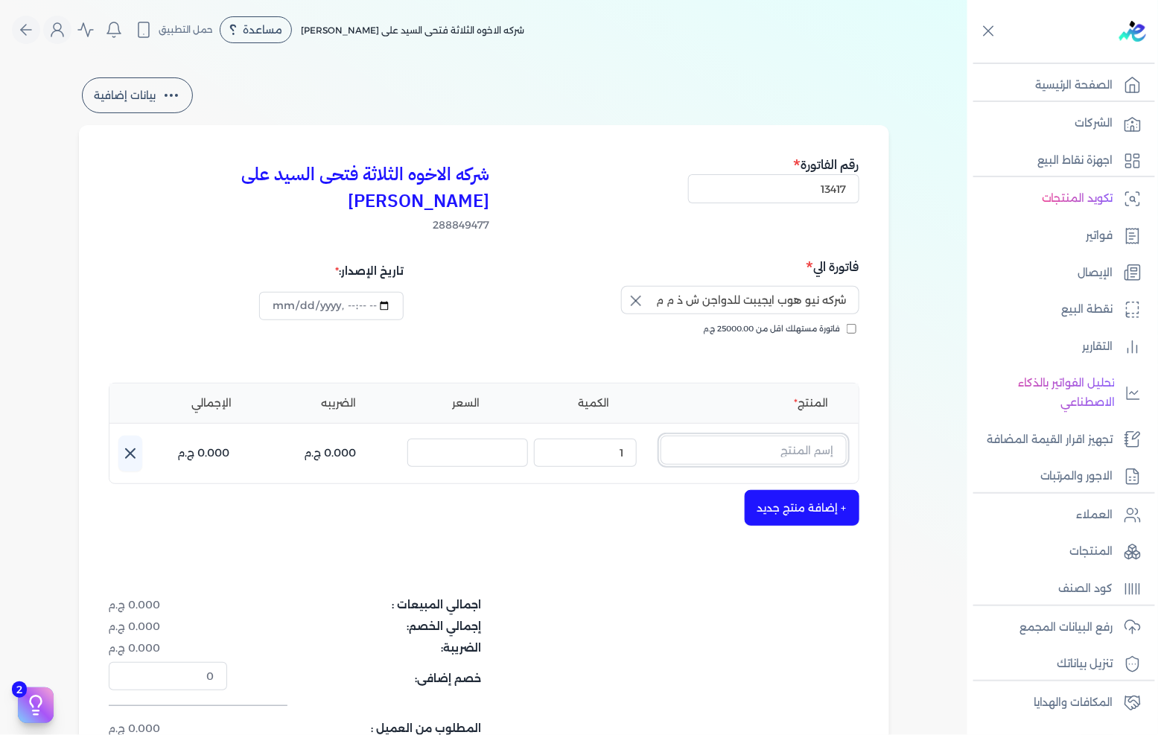
drag, startPoint x: 773, startPoint y: 417, endPoint x: 795, endPoint y: 433, distance: 27.3
click at [773, 435] on input "text" at bounding box center [753, 449] width 186 height 28
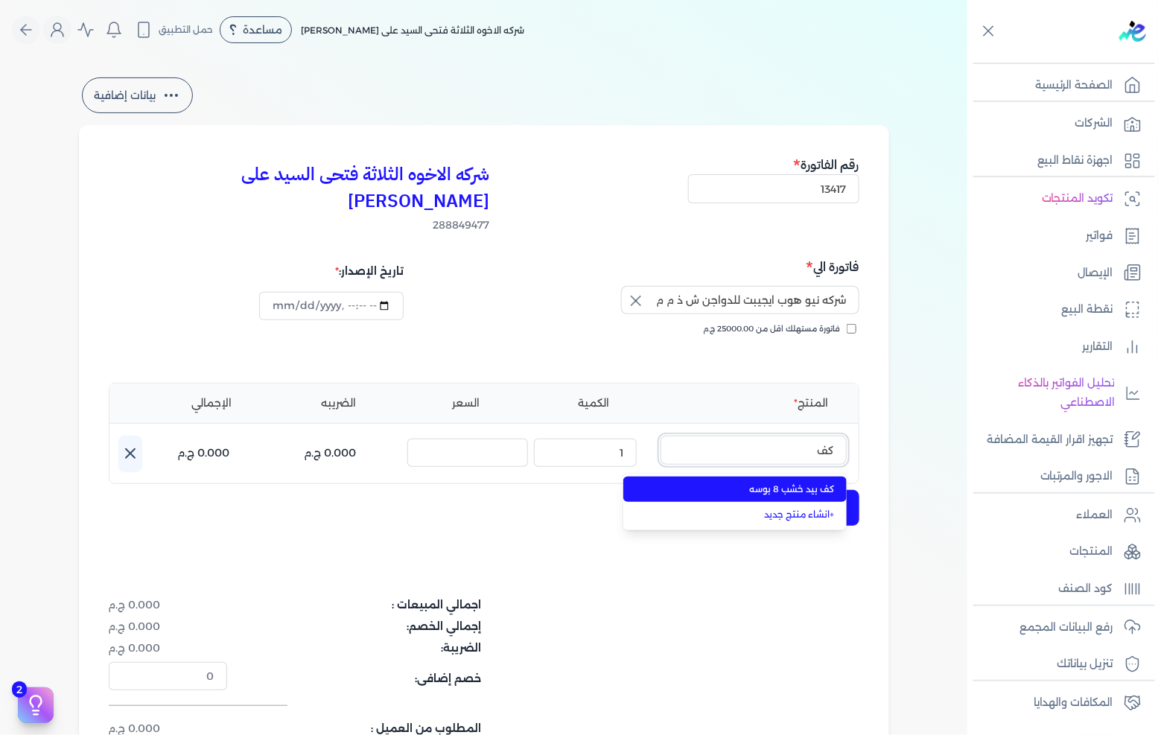
type input "كف"
click at [794, 482] on span "كف بيد خشب 8 بوسه" at bounding box center [744, 488] width 182 height 13
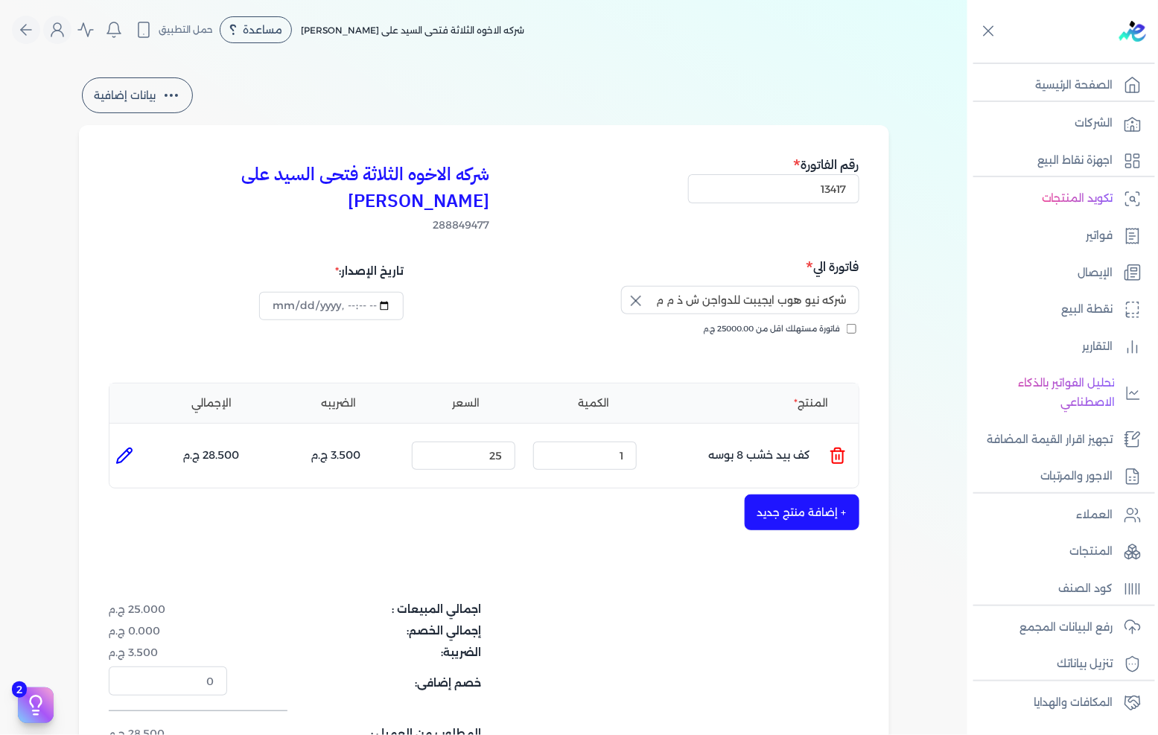
click at [132, 447] on icon at bounding box center [124, 456] width 18 height 18
type input "كف بيد خشب 8 بوسه"
type input "25"
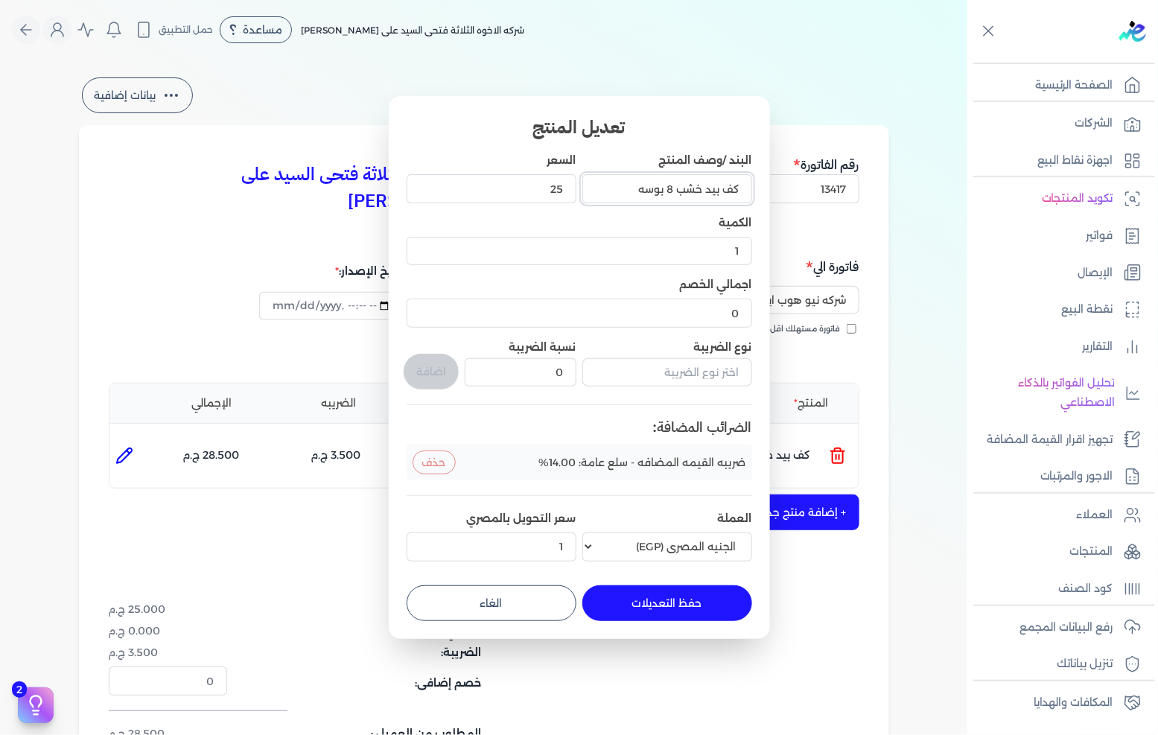
click at [651, 189] on input "كف بيد خشب 8 بوسه" at bounding box center [667, 188] width 170 height 28
type input "كف بيد خشب 8 بوصه"
click at [663, 597] on button "حفظ التعديلات" at bounding box center [667, 603] width 170 height 36
type input "0"
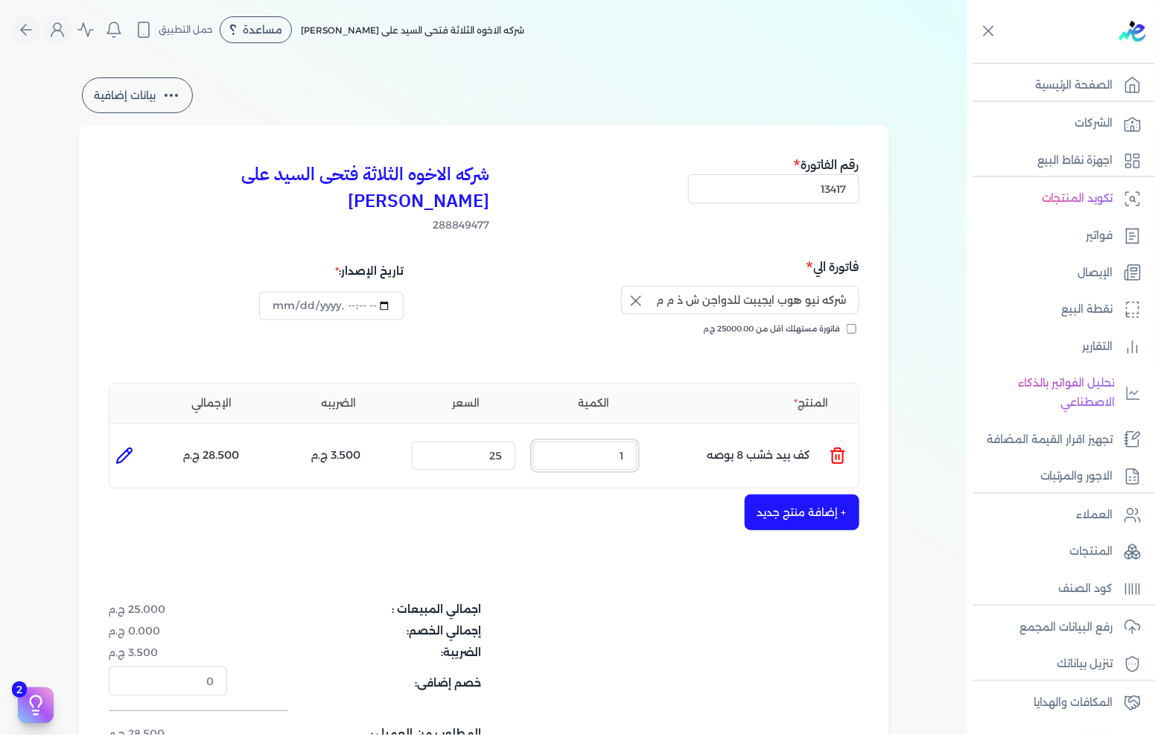
click at [613, 441] on input "1" at bounding box center [584, 455] width 103 height 28
type input "5"
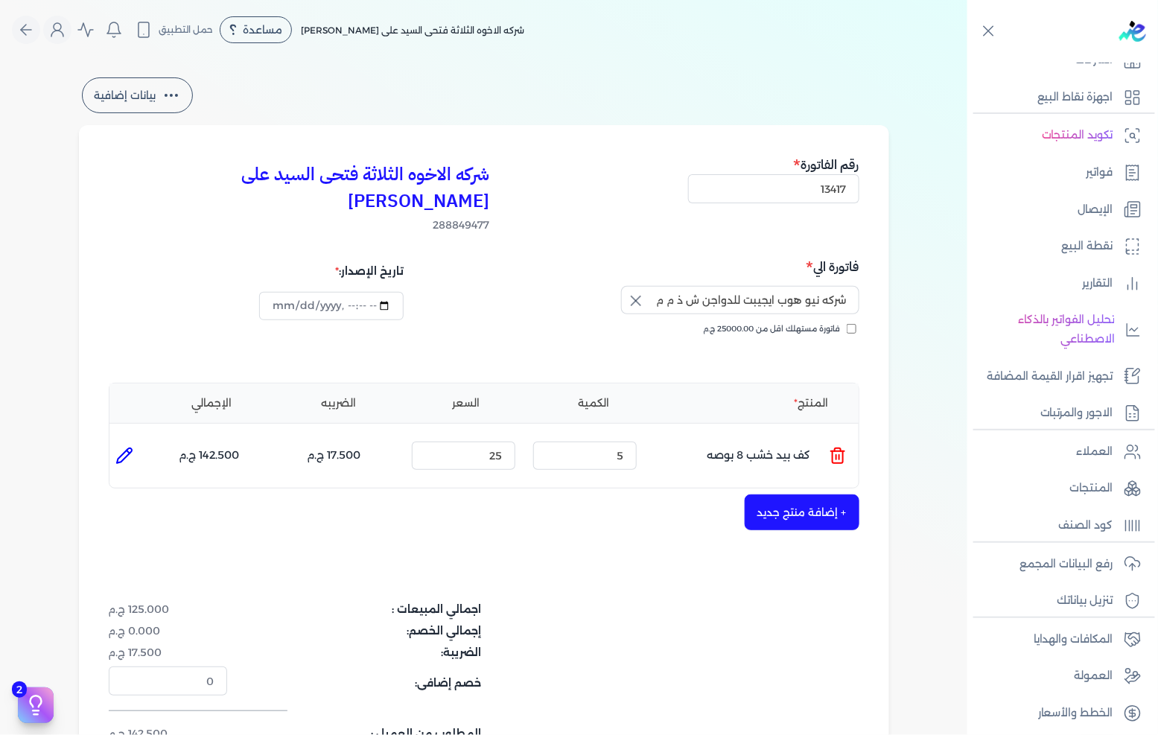
click at [819, 494] on button "+ إضافة منتج جديد" at bounding box center [801, 512] width 115 height 36
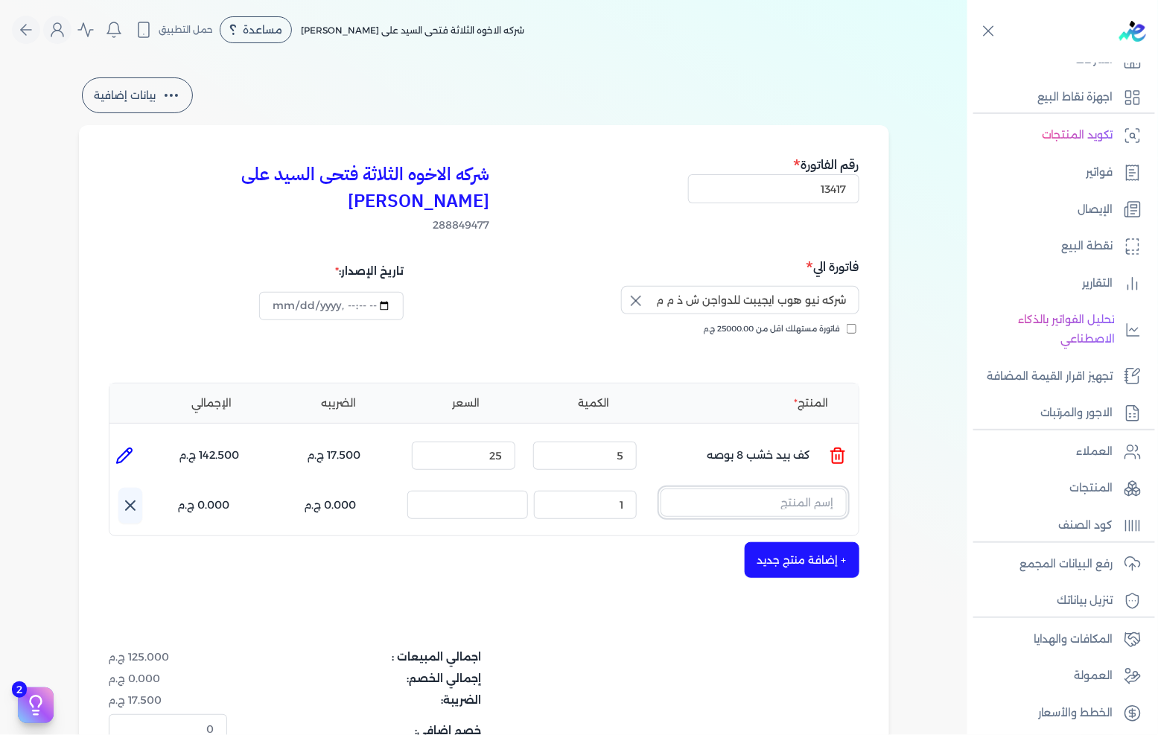
click at [817, 488] on input "text" at bounding box center [753, 502] width 186 height 28
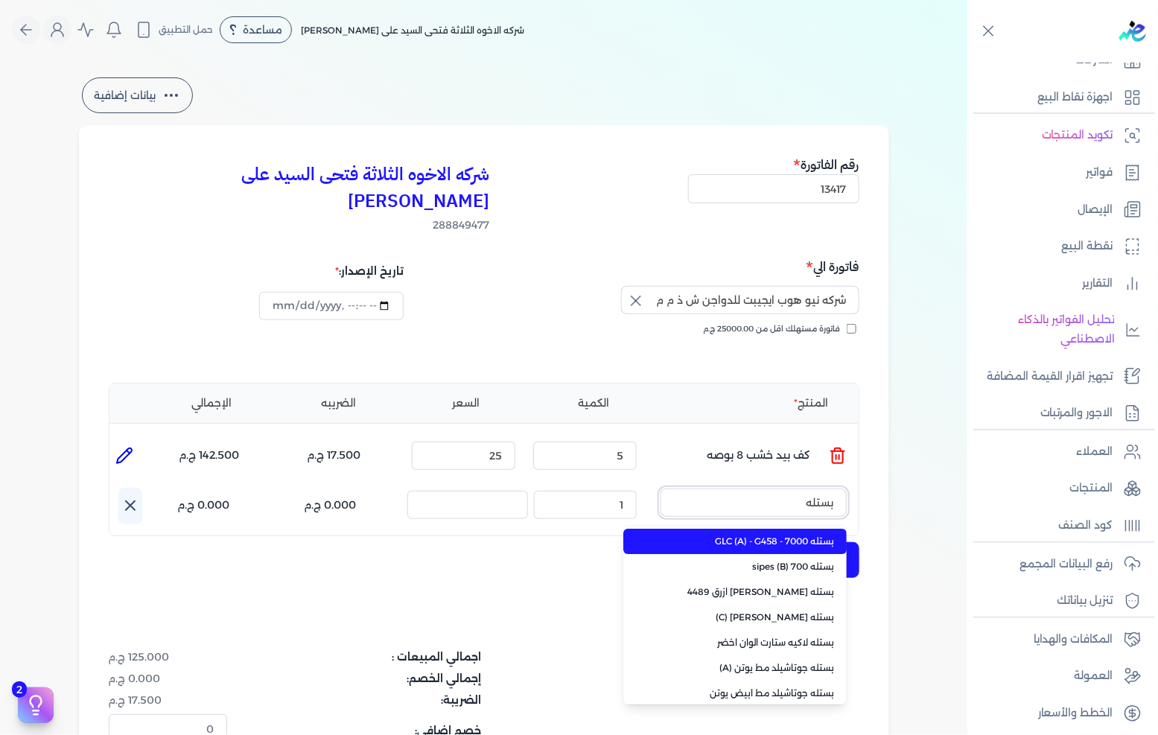
click at [660, 488] on button "بستله" at bounding box center [753, 505] width 186 height 34
type input "ب"
click at [660, 488] on button "معجون" at bounding box center [753, 505] width 186 height 34
type input "م"
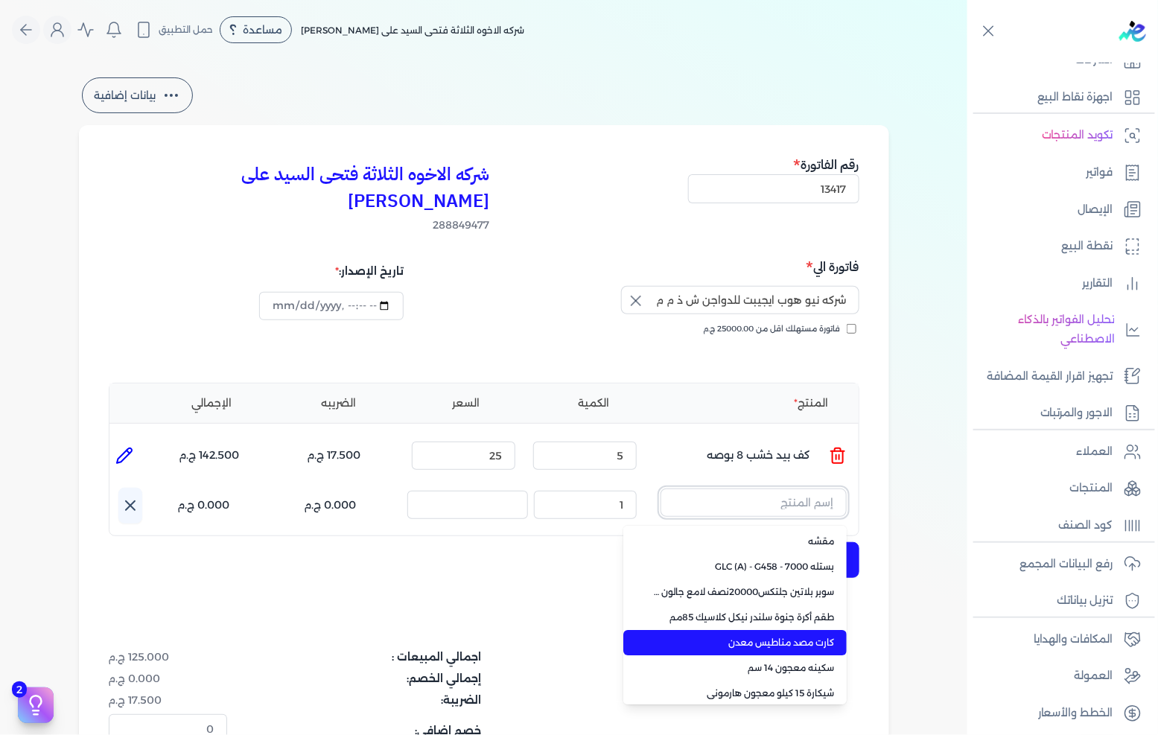
scroll to position [105, 0]
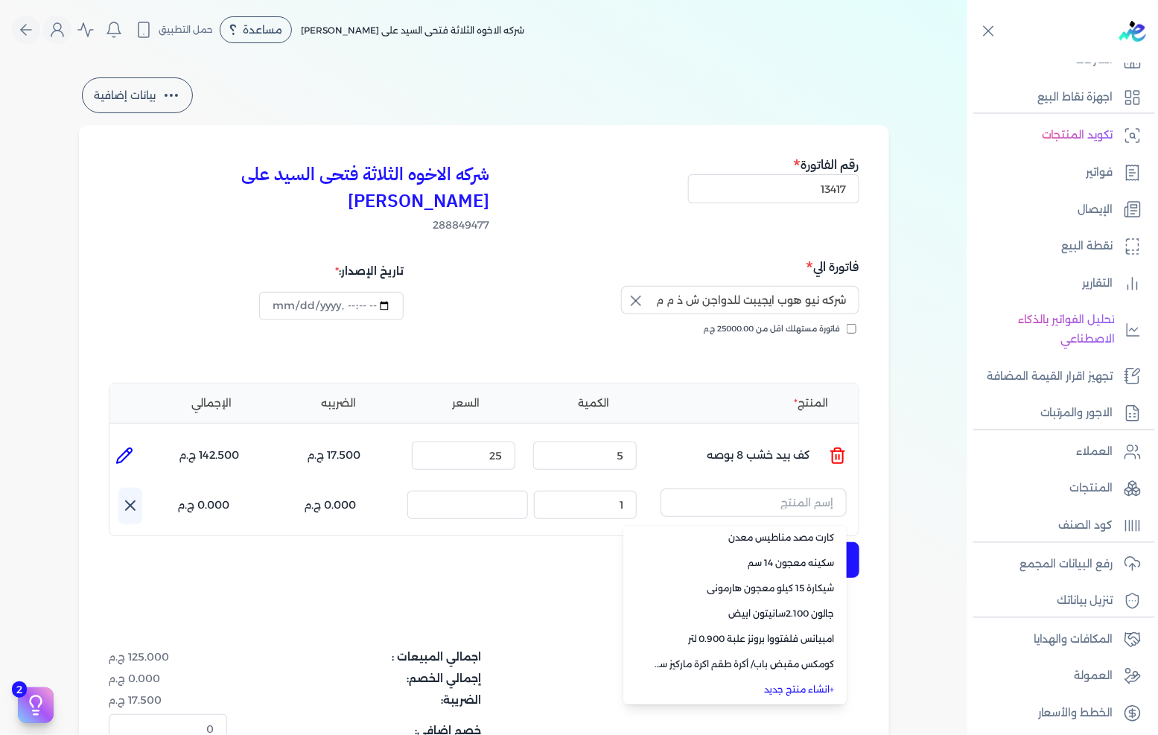
click at [800, 683] on link "+ انشاء منتج جديد" at bounding box center [744, 689] width 182 height 13
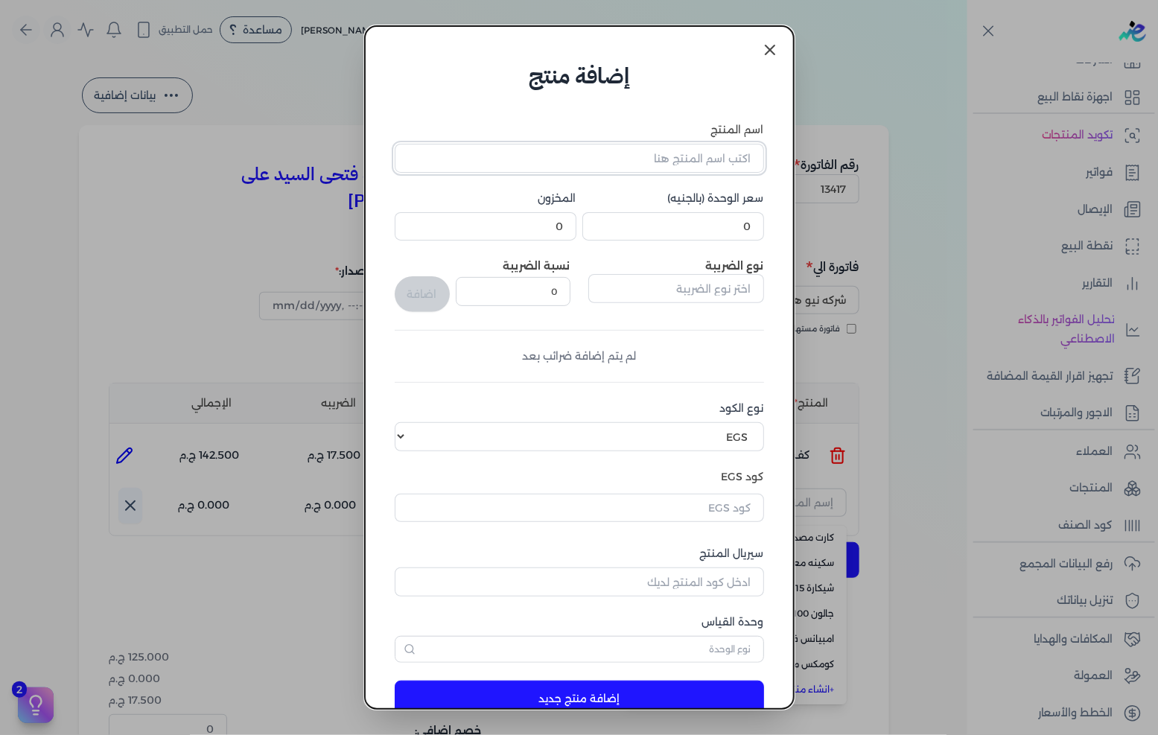
click at [722, 162] on input "اسم المنتج" at bounding box center [579, 158] width 369 height 28
type input "بستله معجون ستوكو يوتن"
click at [709, 276] on input "text" at bounding box center [676, 288] width 176 height 28
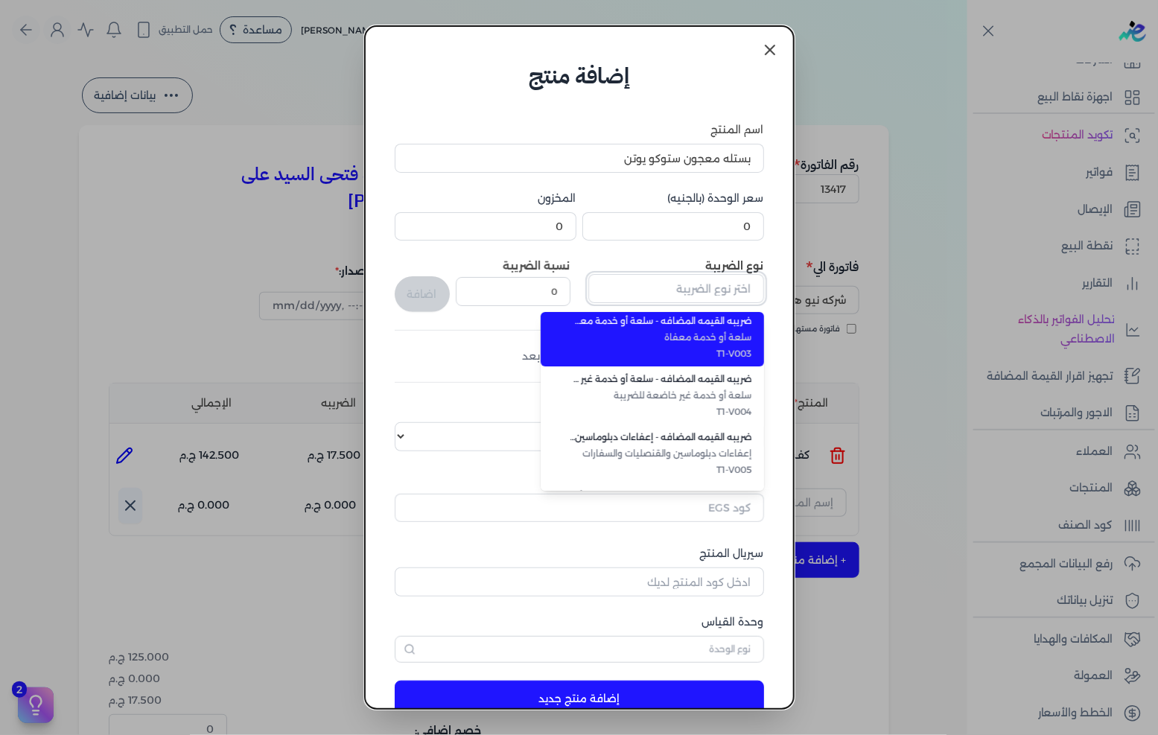
scroll to position [406, 0]
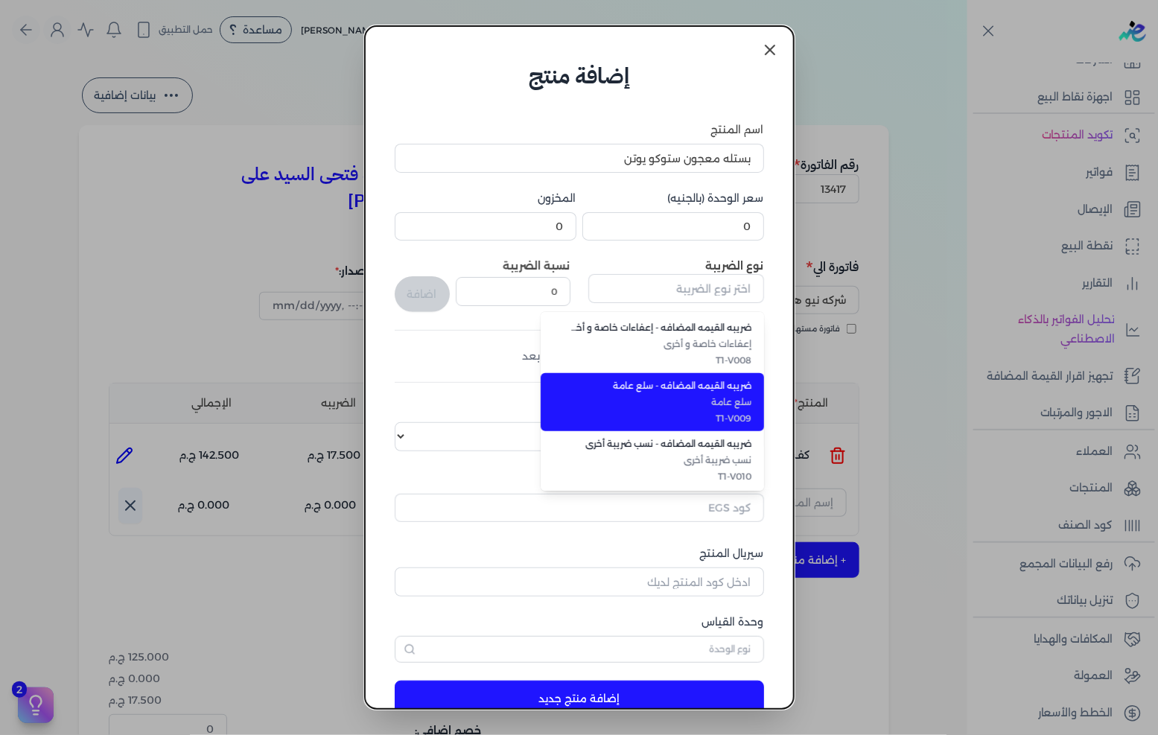
click at [722, 408] on li "ضريبه القيمه المضافه - سلع عامة سلع عامة T1-V009" at bounding box center [651, 402] width 223 height 58
type input "ضريبه القيمه المضافه - سلع عامة"
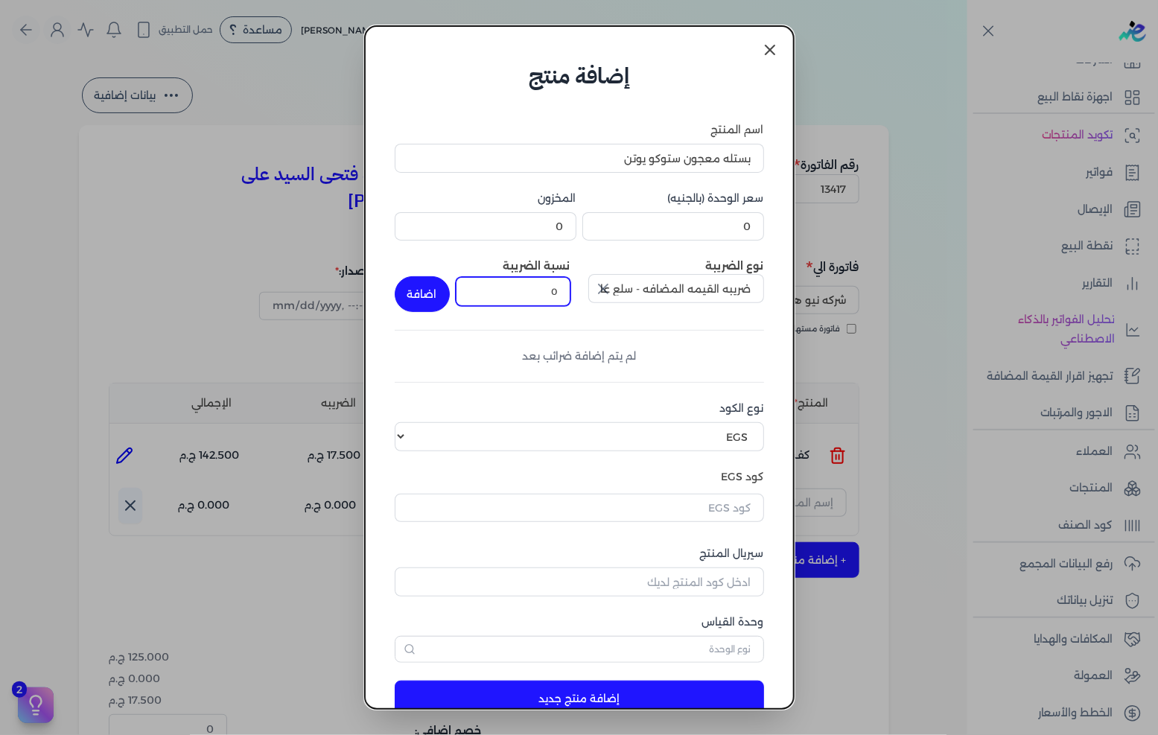
click at [567, 295] on input "0" at bounding box center [513, 291] width 115 height 28
type input "14"
click at [724, 232] on input "0" at bounding box center [673, 226] width 182 height 28
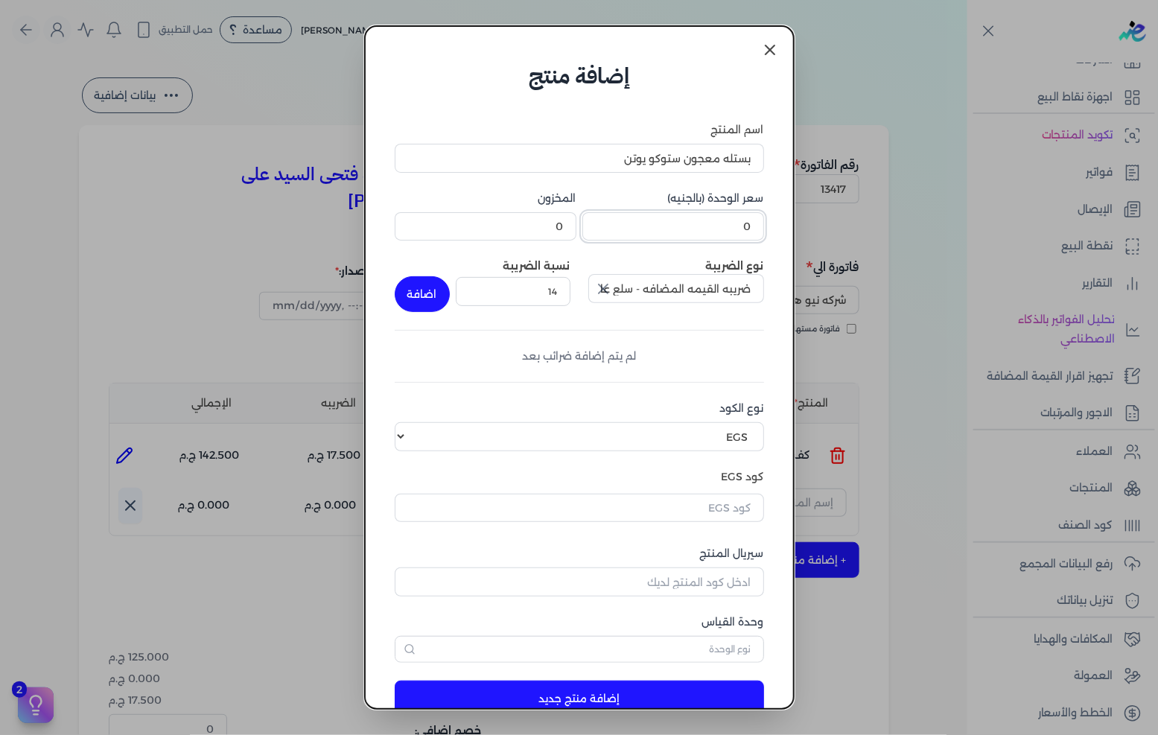
click at [724, 232] on input "0" at bounding box center [673, 226] width 182 height 28
type input "416"
click at [704, 438] on select "اختر نوع الكود EGS GS1" at bounding box center [579, 436] width 369 height 28
select select "GS1"
click at [406, 422] on select "اختر نوع الكود EGS GS1" at bounding box center [579, 436] width 369 height 28
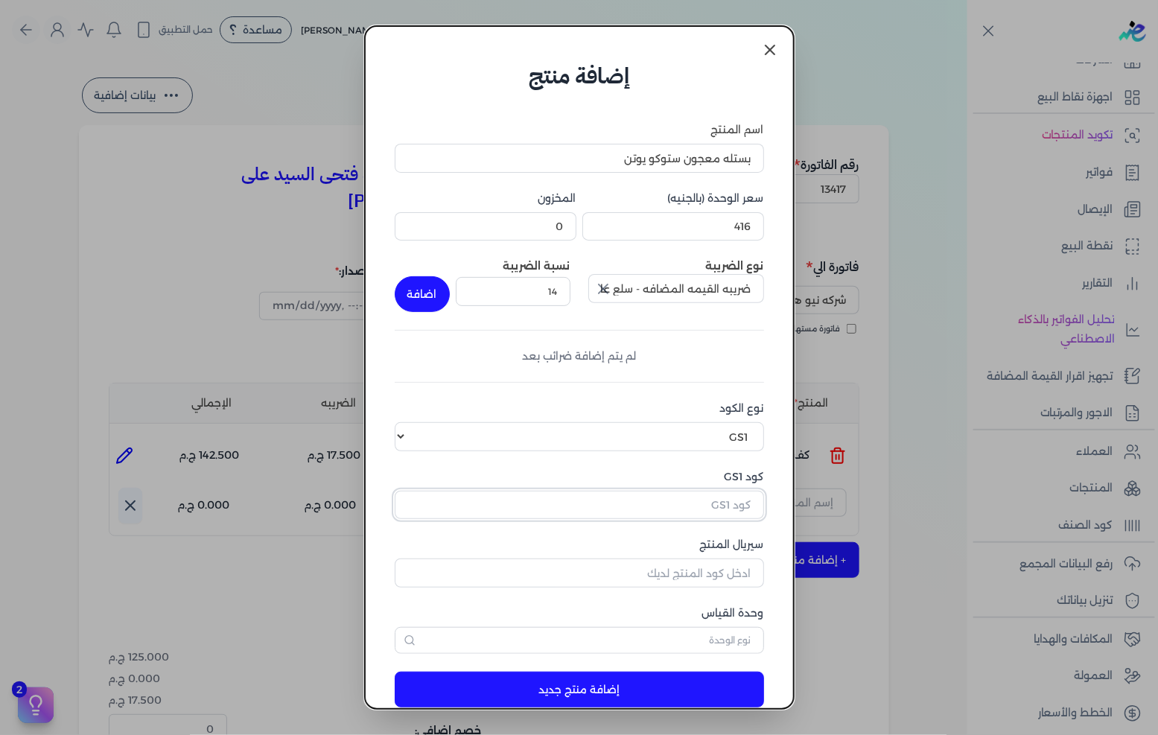
click at [691, 495] on input "كود GS1" at bounding box center [579, 505] width 369 height 28
paste input "10002462"
type input "10002462"
click at [709, 575] on input "سيريال المنتج" at bounding box center [579, 572] width 369 height 28
type input "5018"
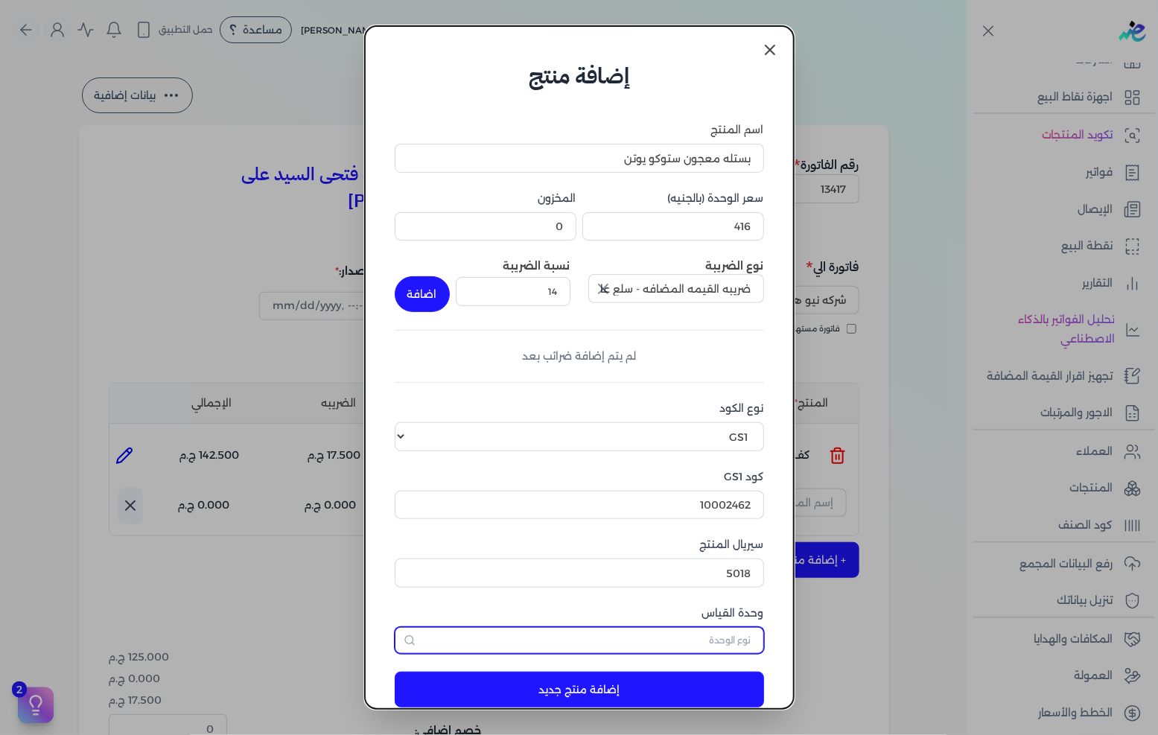
drag, startPoint x: 698, startPoint y: 651, endPoint x: 713, endPoint y: 643, distance: 17.3
click at [698, 651] on input "text" at bounding box center [579, 640] width 369 height 27
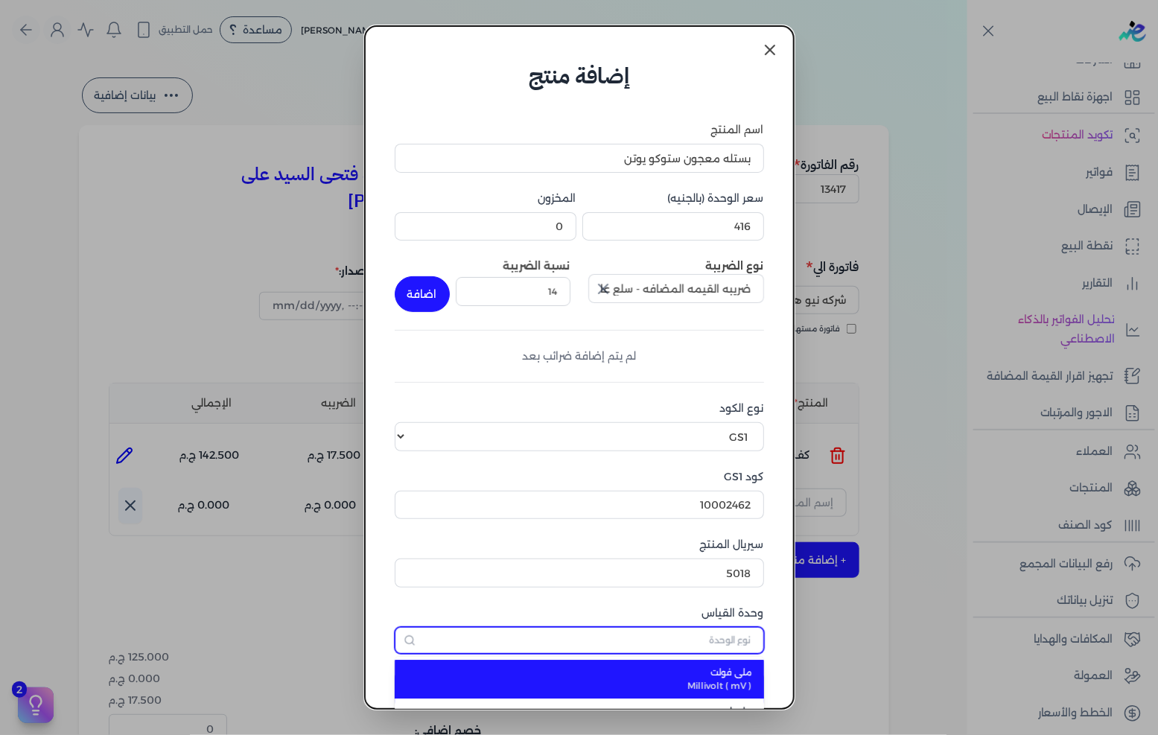
type input "كل"
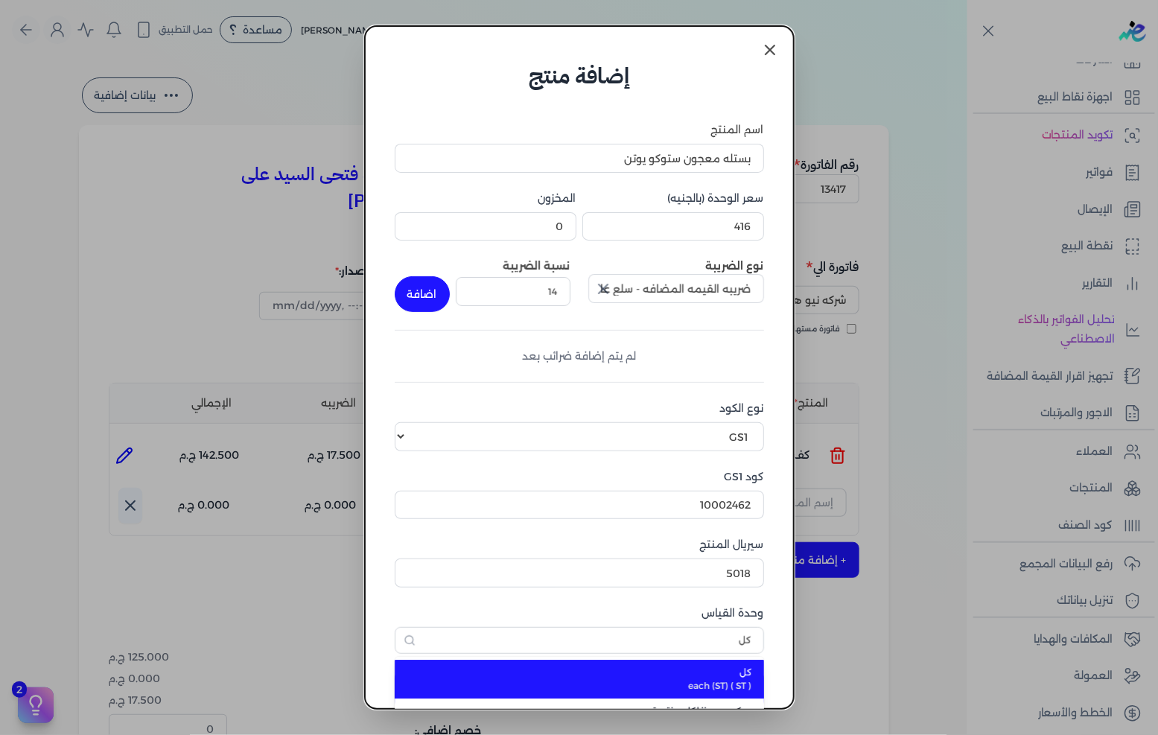
click at [700, 668] on span "كل" at bounding box center [588, 672] width 328 height 13
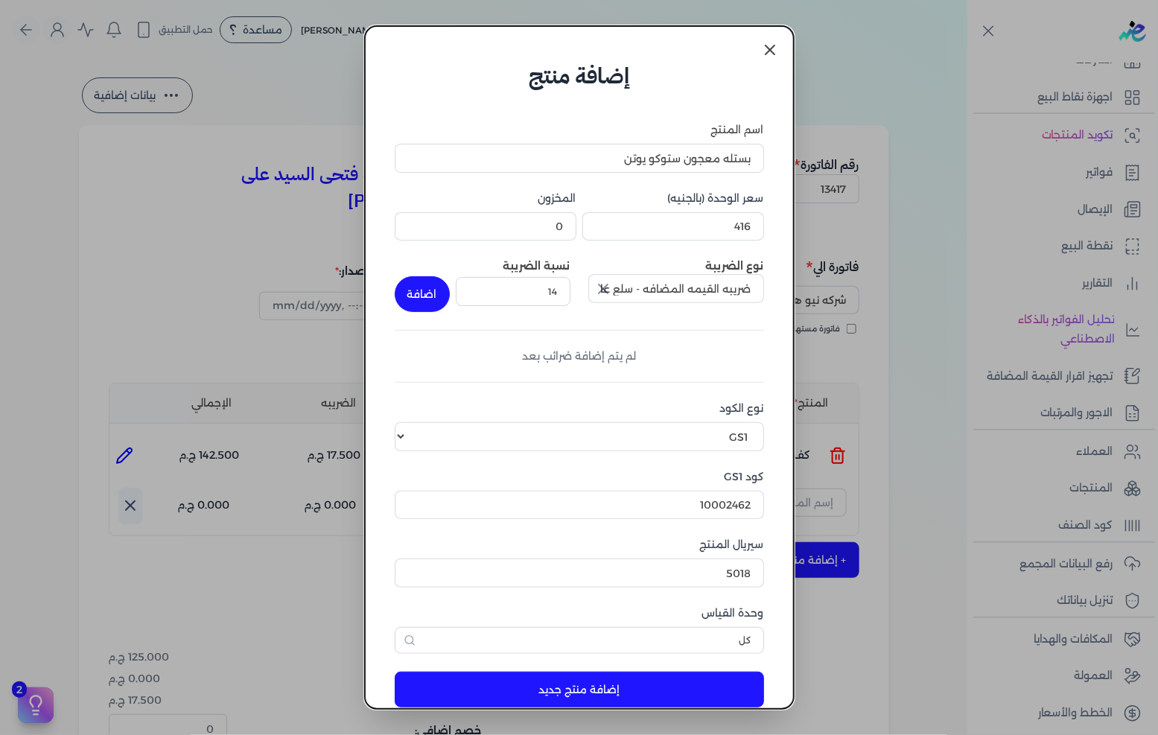
click at [657, 680] on button "إضافة منتج جديد" at bounding box center [579, 689] width 369 height 36
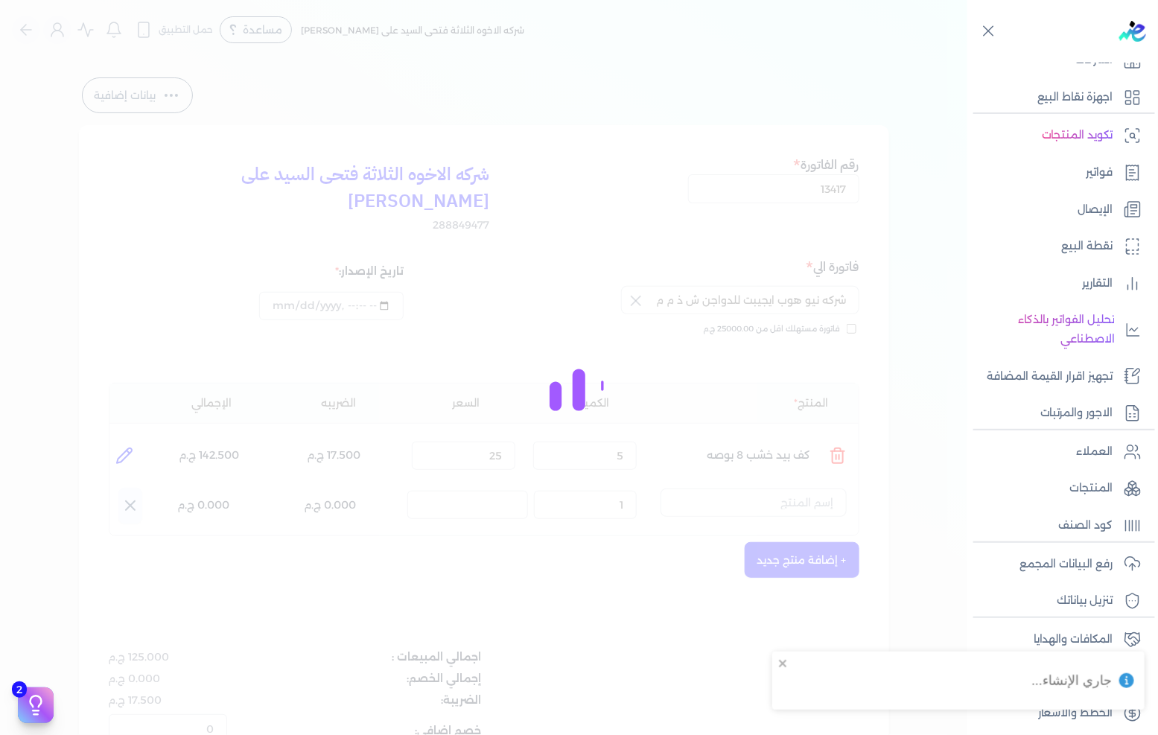
select select "EGS"
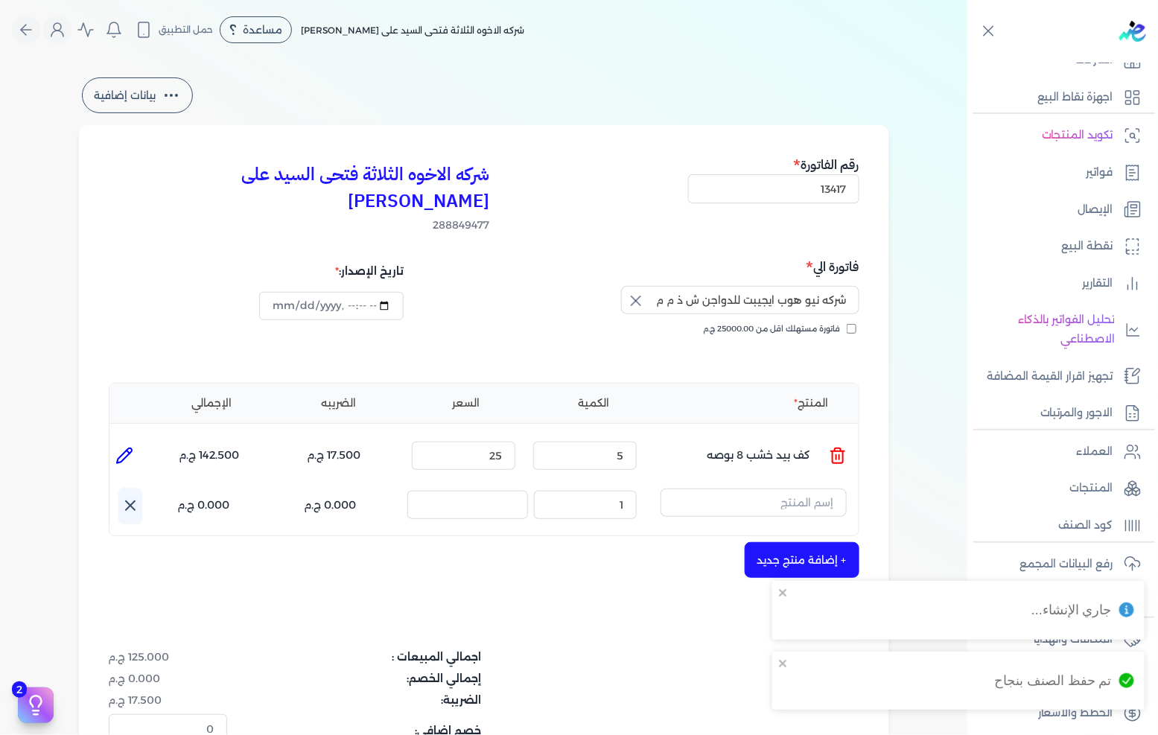
click at [840, 542] on button "+ إضافة منتج جديد" at bounding box center [801, 560] width 115 height 36
click at [825, 488] on input "text" at bounding box center [753, 502] width 186 height 28
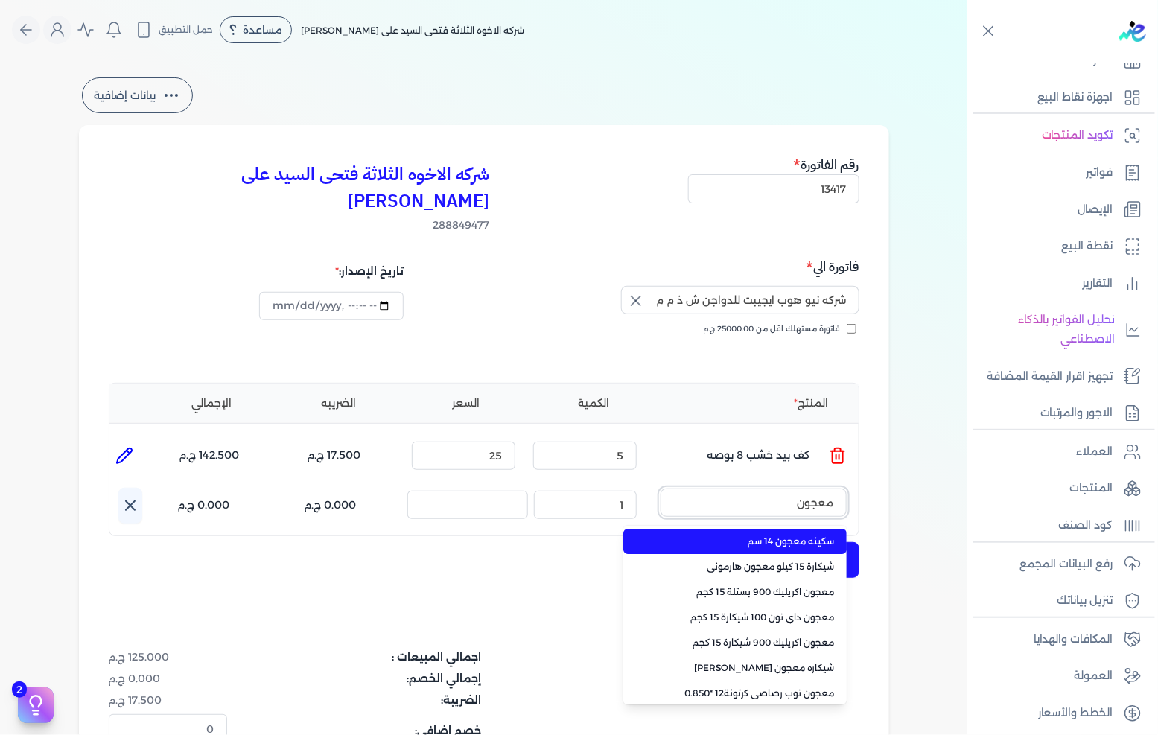
click at [660, 488] on button "معجون" at bounding box center [753, 505] width 186 height 34
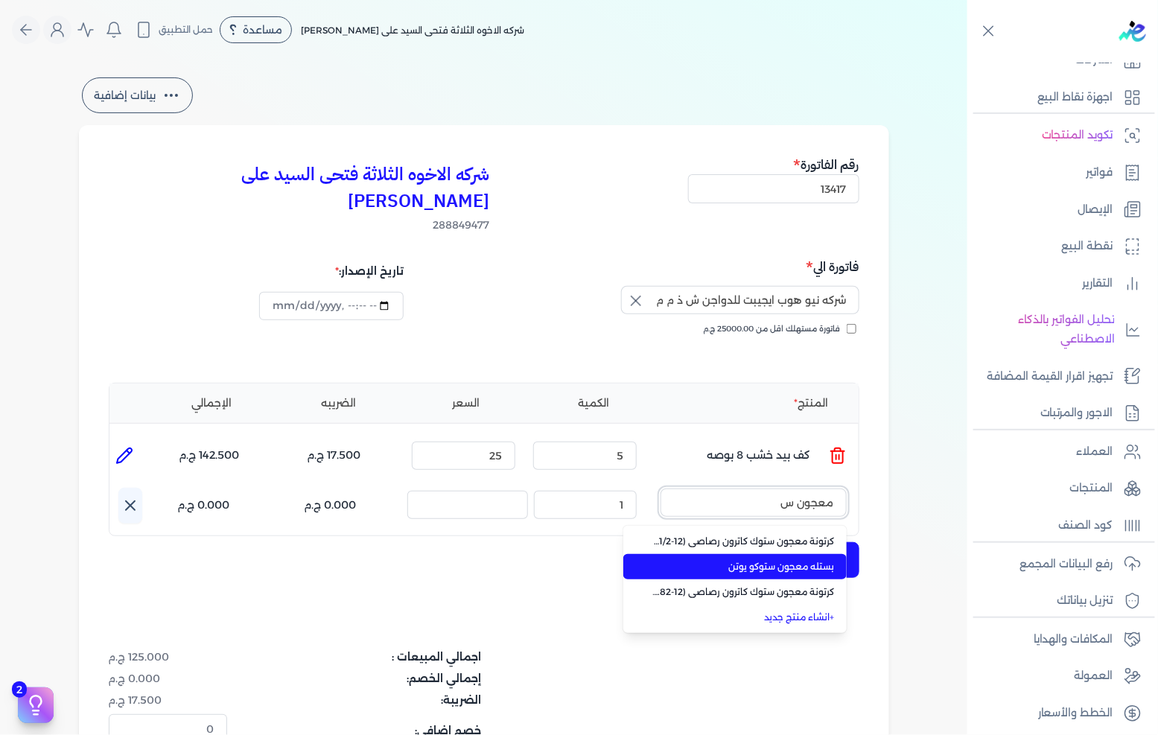
type input "معجون س"
click at [794, 560] on span "بستله معجون ستوكو يوتن" at bounding box center [744, 566] width 182 height 13
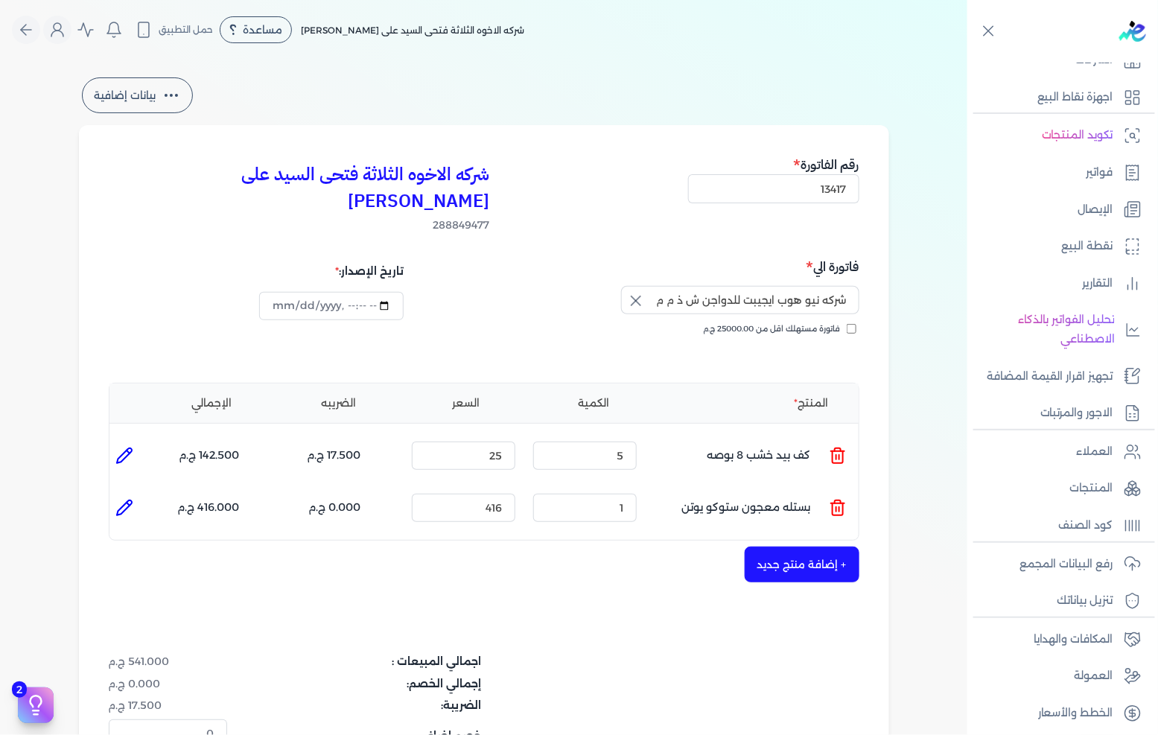
click at [130, 502] on icon at bounding box center [128, 503] width 3 height 3
type input "بستله معجون ستوكو يوتن"
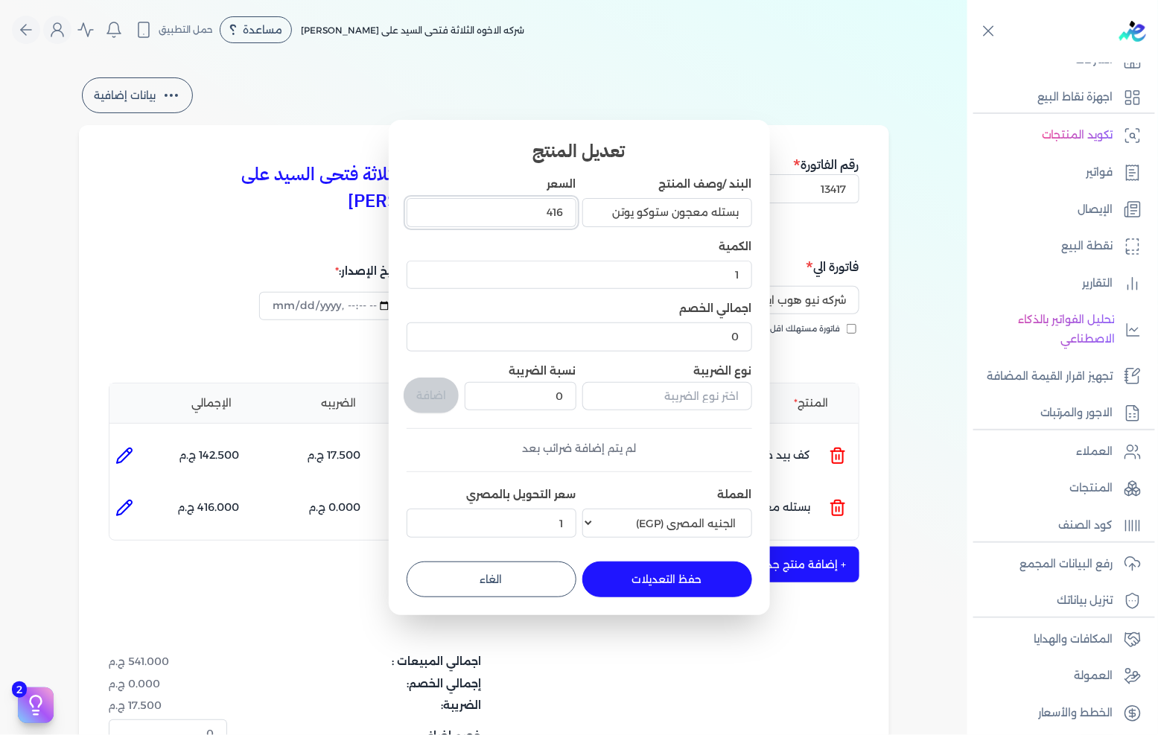
click at [522, 220] on input "416" at bounding box center [491, 212] width 170 height 28
type input "416"
type input "416.66"
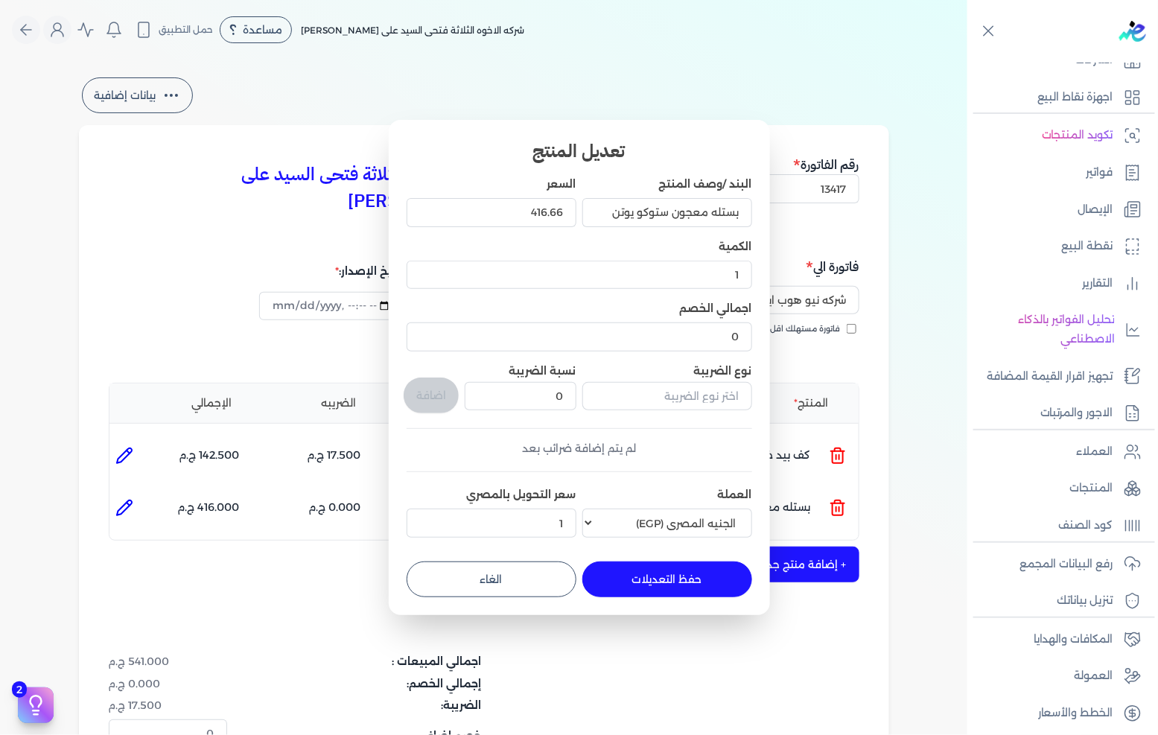
click at [660, 593] on button "حفظ التعديلات" at bounding box center [667, 579] width 170 height 36
type input "0"
type input "416.66"
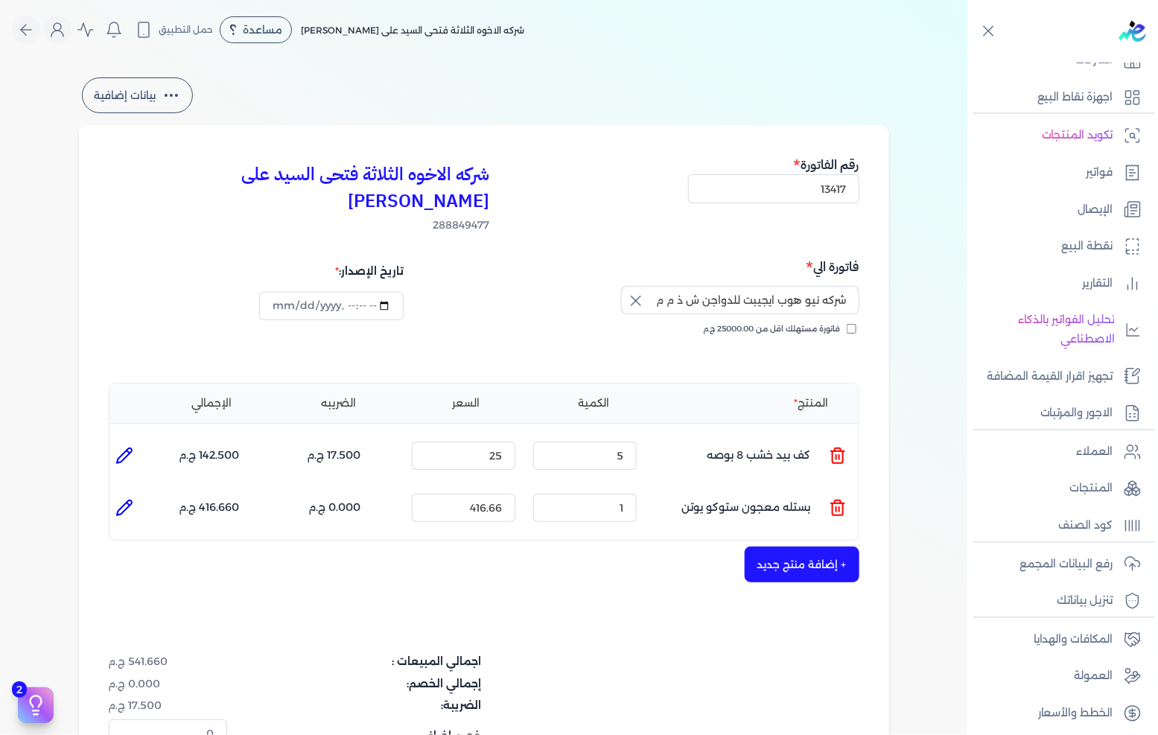
click at [778, 546] on button "+ إضافة منتج جديد" at bounding box center [801, 564] width 115 height 36
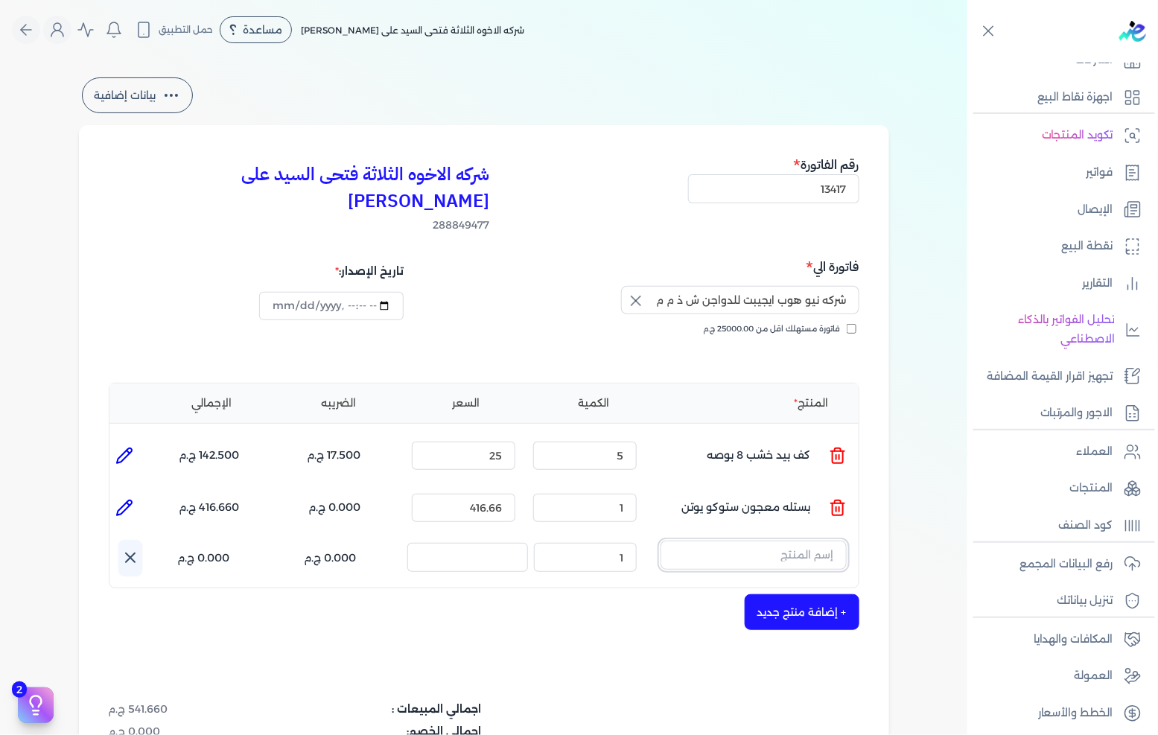
click at [783, 540] on input "text" at bounding box center [753, 554] width 186 height 28
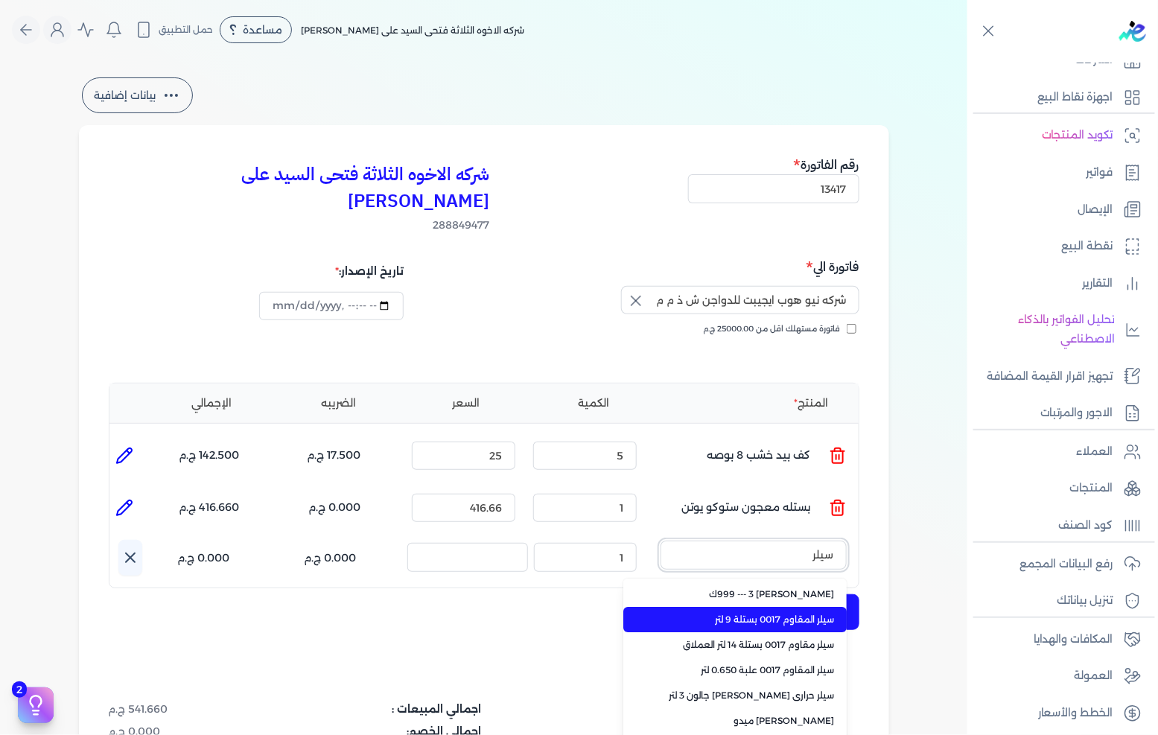
type input "سيلر"
click at [770, 613] on span "سيلر المقاوم 0017 بستلة 9 لتر" at bounding box center [744, 619] width 182 height 13
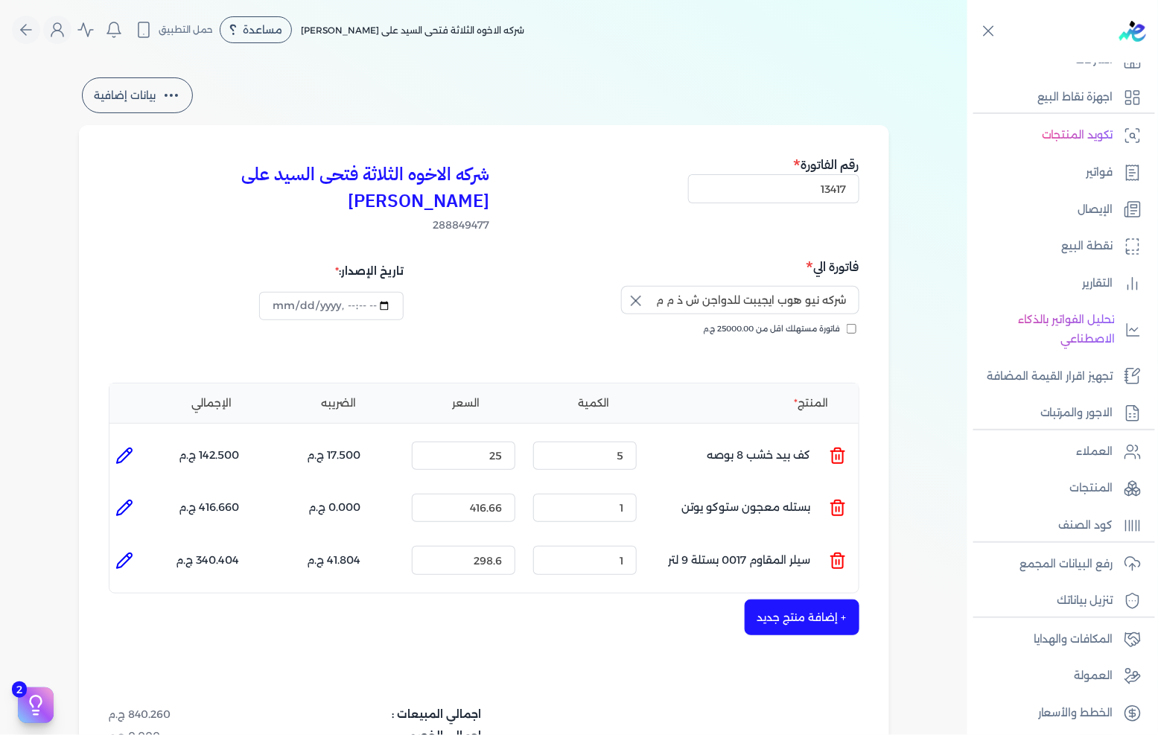
click at [132, 552] on icon at bounding box center [124, 561] width 18 height 18
type input "سيلر المقاوم 0017 بستلة 9 لتر"
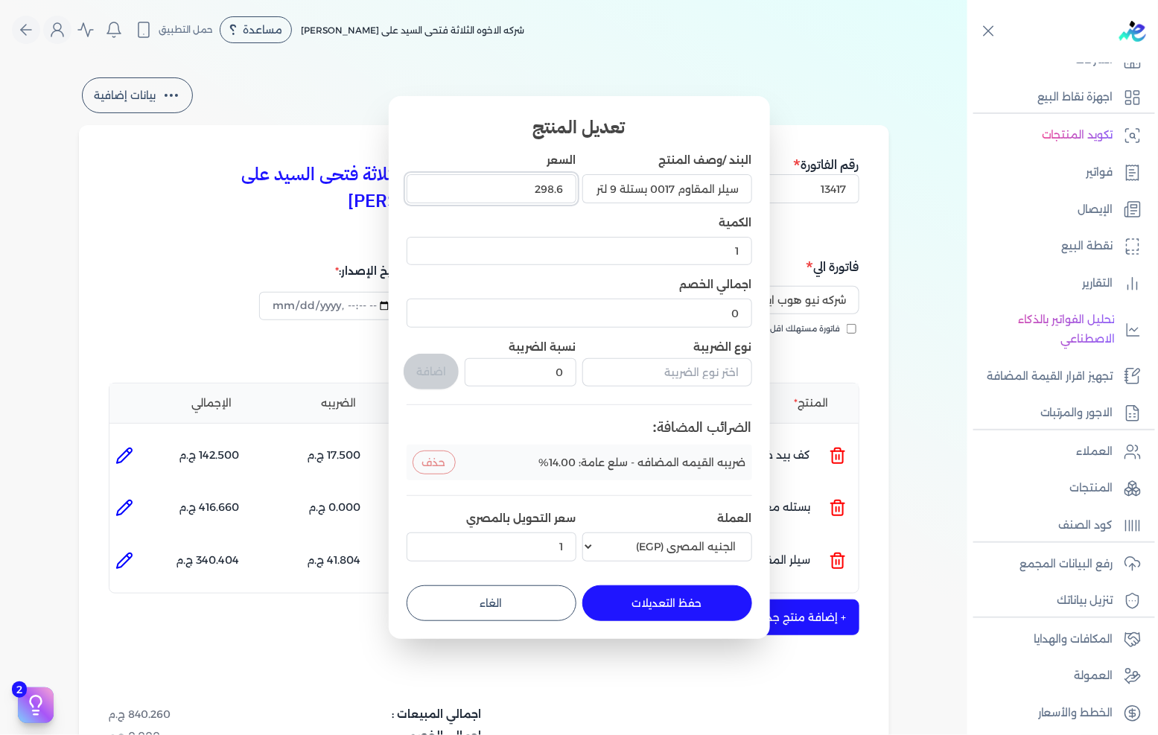
click at [514, 195] on input "298.6" at bounding box center [491, 188] width 170 height 28
type input "293"
type input "293.900"
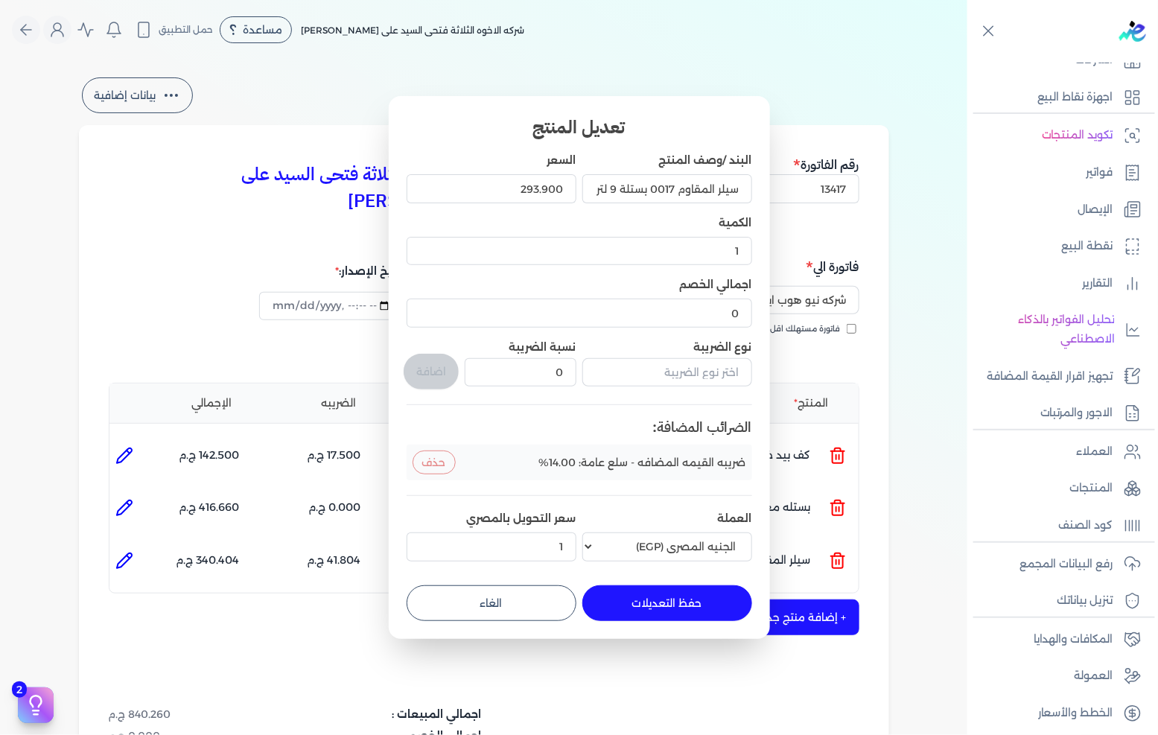
click at [681, 607] on button "حفظ التعديلات" at bounding box center [667, 603] width 170 height 36
type input "0"
type input "293.9"
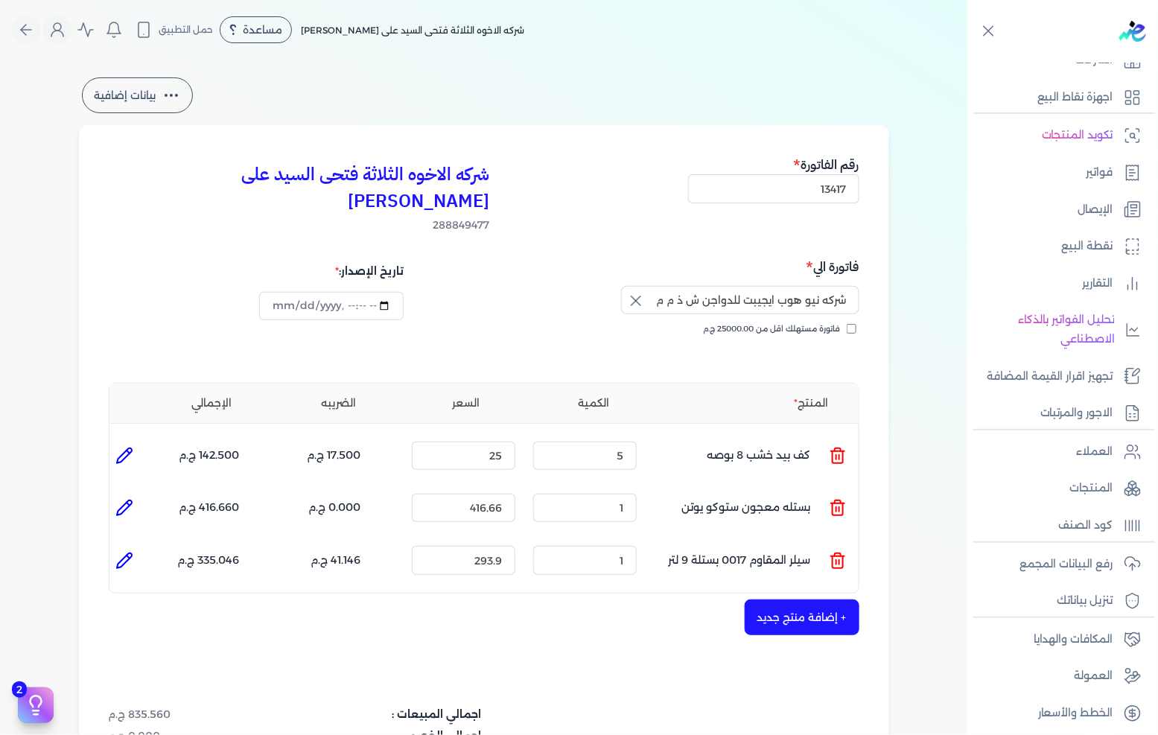
click at [782, 599] on button "+ إضافة منتج جديد" at bounding box center [801, 617] width 115 height 36
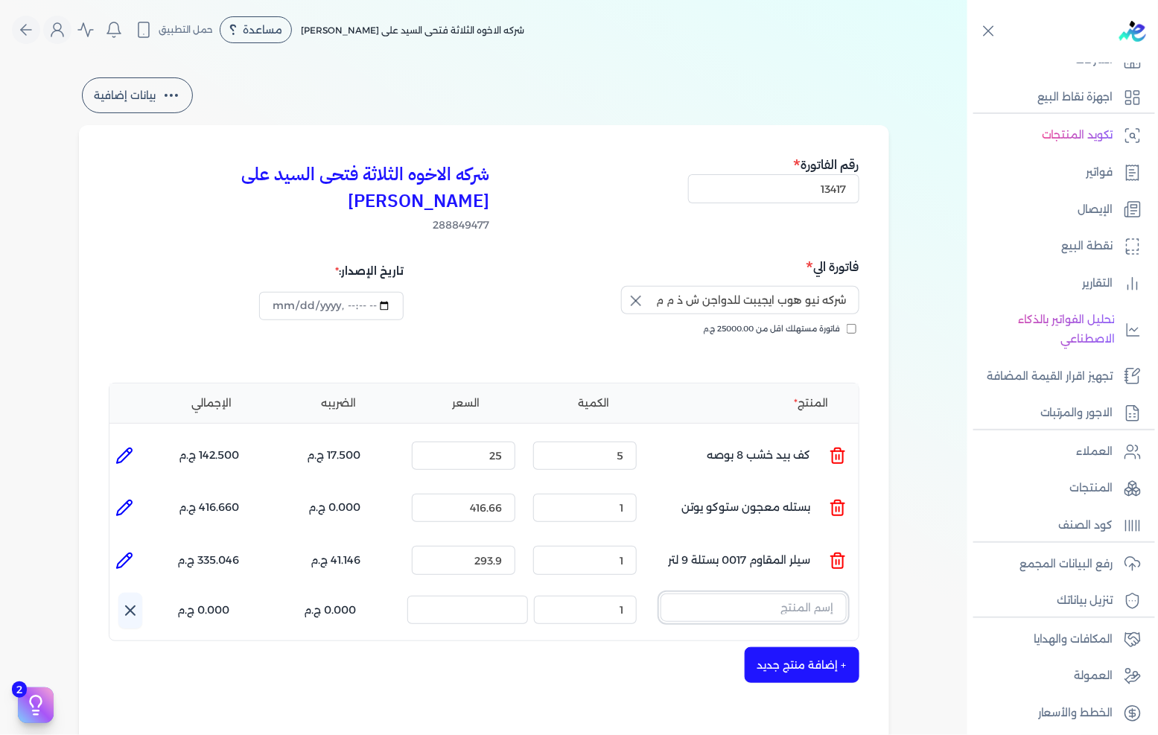
click at [798, 593] on input "text" at bounding box center [753, 607] width 186 height 28
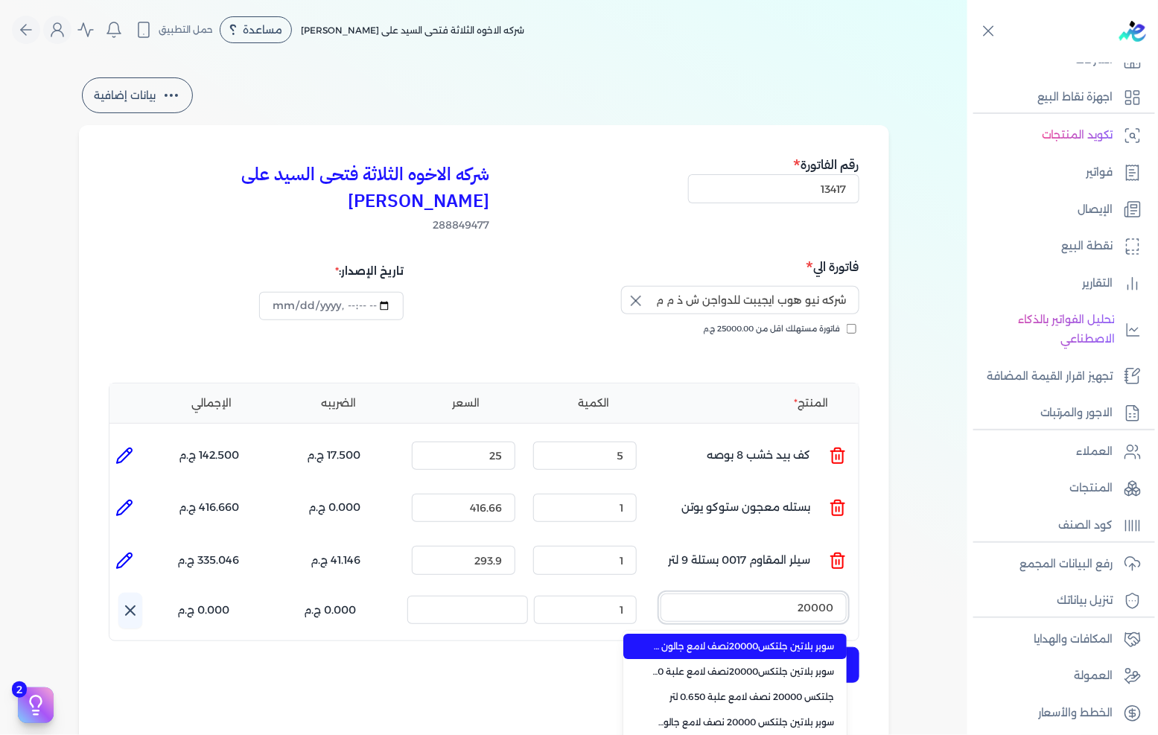
click at [660, 593] on button "20000" at bounding box center [753, 610] width 186 height 34
type input "20000 نص"
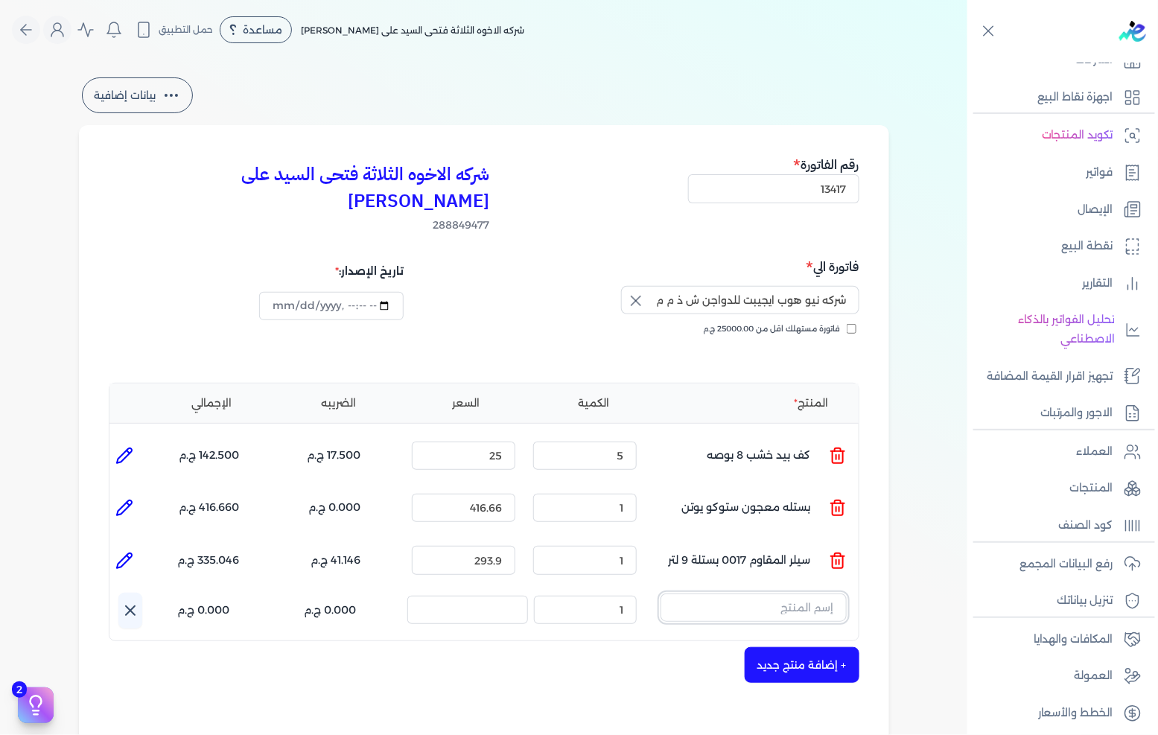
click at [768, 593] on input "text" at bounding box center [753, 607] width 186 height 28
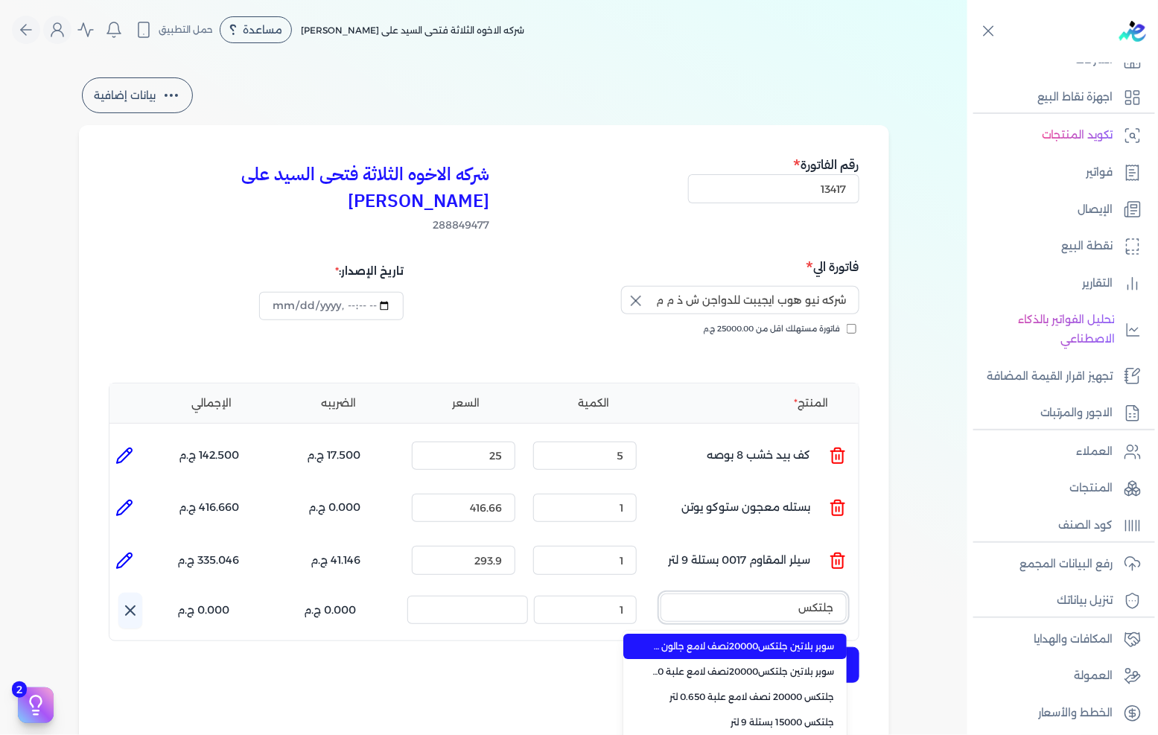
click at [660, 593] on button "جلتكس" at bounding box center [753, 610] width 186 height 34
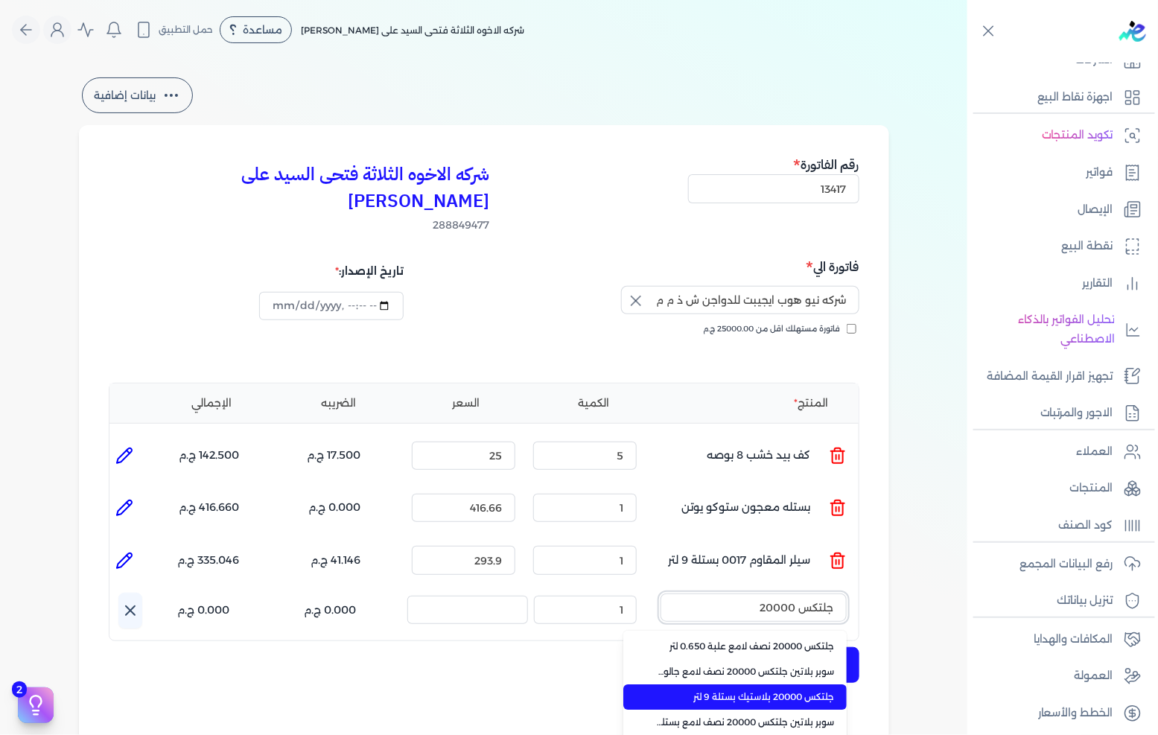
type input "جلتكس 20000"
click at [764, 690] on span "جلتكس 20000 بلاستيك بستلة 9 لتر" at bounding box center [744, 696] width 182 height 13
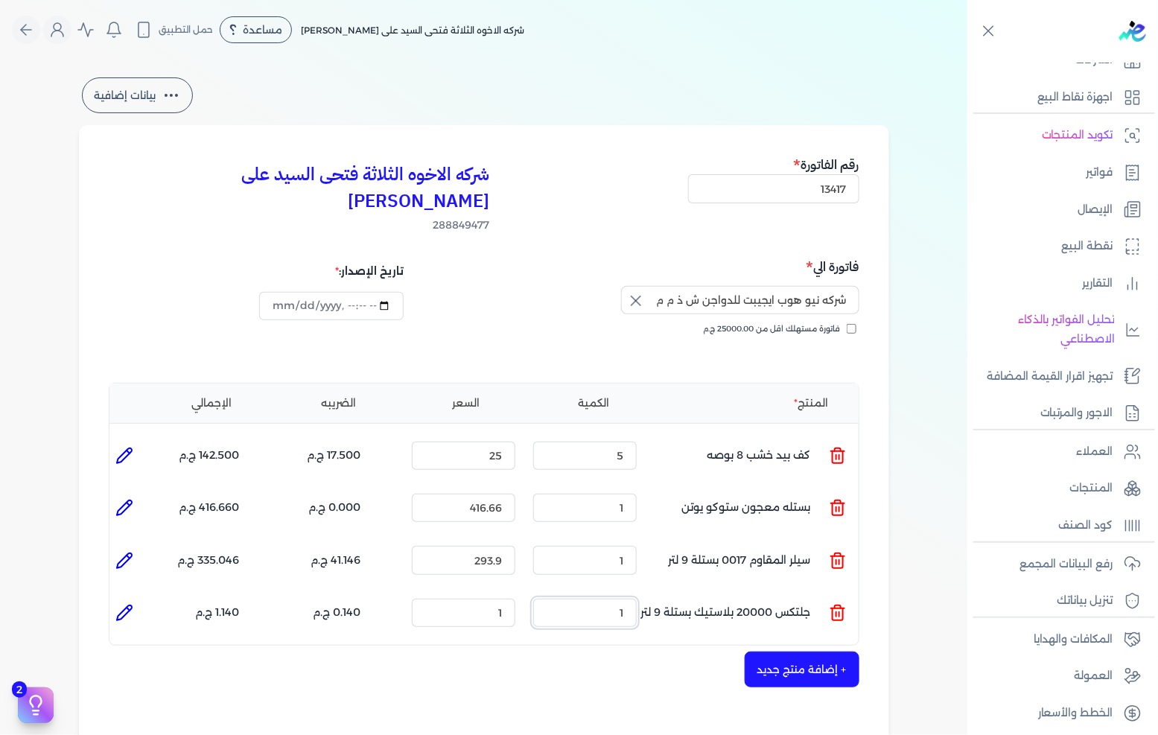
click at [631, 599] on input "1" at bounding box center [584, 613] width 103 height 28
type input "3"
click at [114, 598] on li at bounding box center [124, 613] width 30 height 30
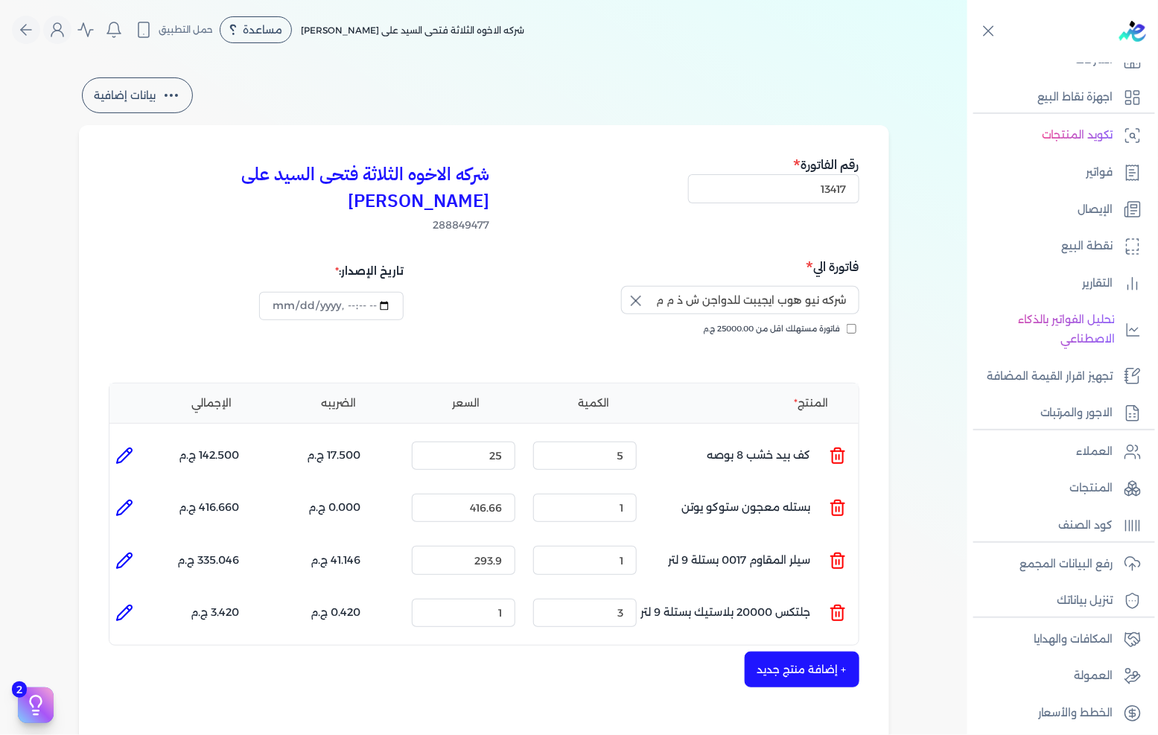
type input "جلتكس 20000 بلاستيك بستلة 9 لتر"
type input "1"
type input "3"
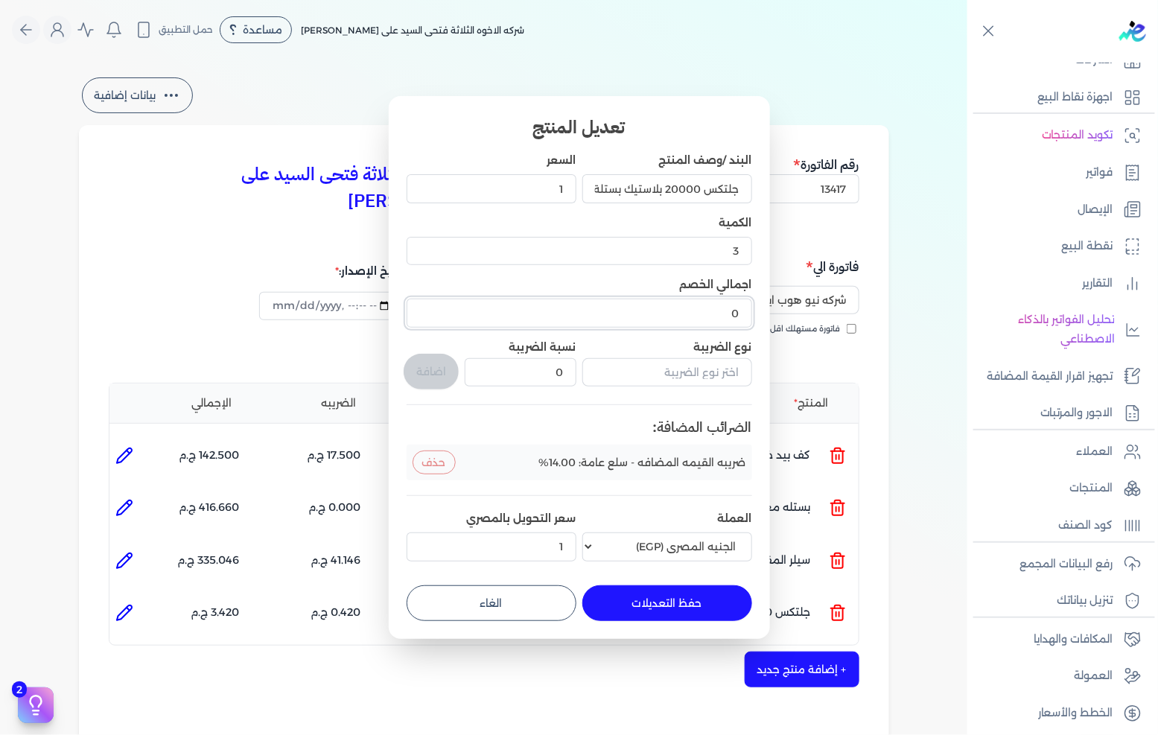
click at [659, 306] on input "0" at bounding box center [578, 313] width 345 height 28
click at [545, 183] on input "1" at bounding box center [491, 188] width 170 height 28
type input "1312"
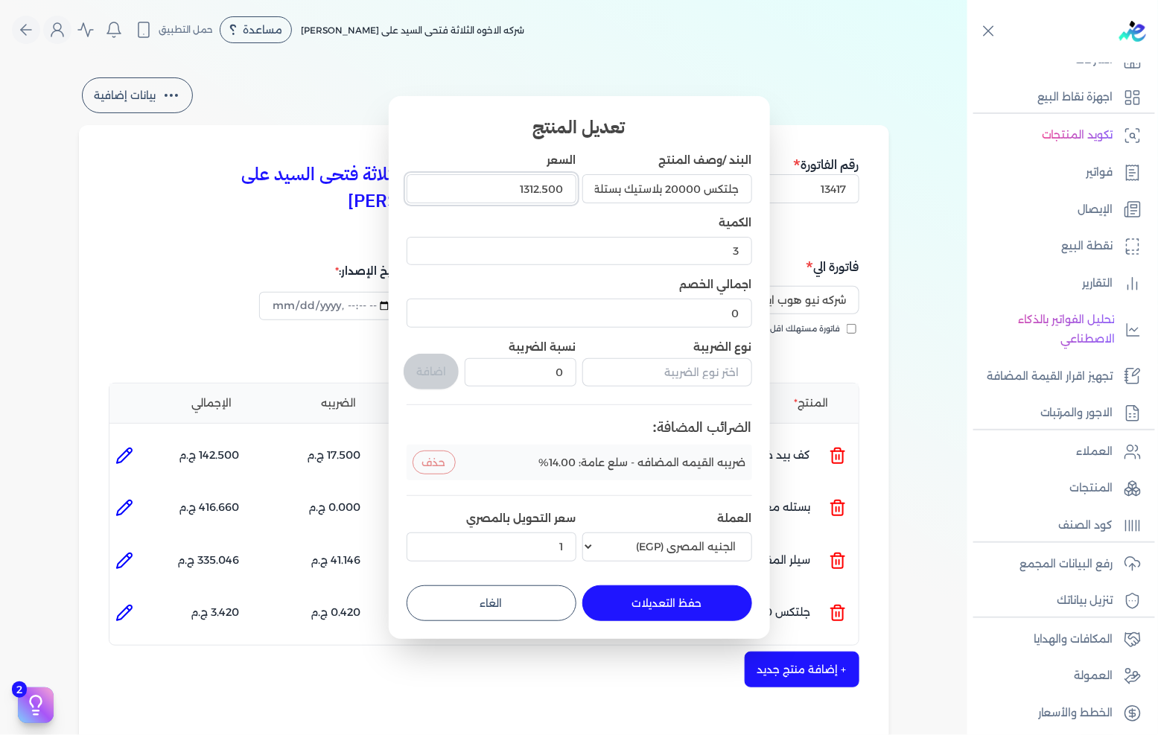
type input "1312.500"
click at [660, 599] on button "حفظ التعديلات" at bounding box center [667, 603] width 170 height 36
type input "0"
type input "1"
type input "1312.5"
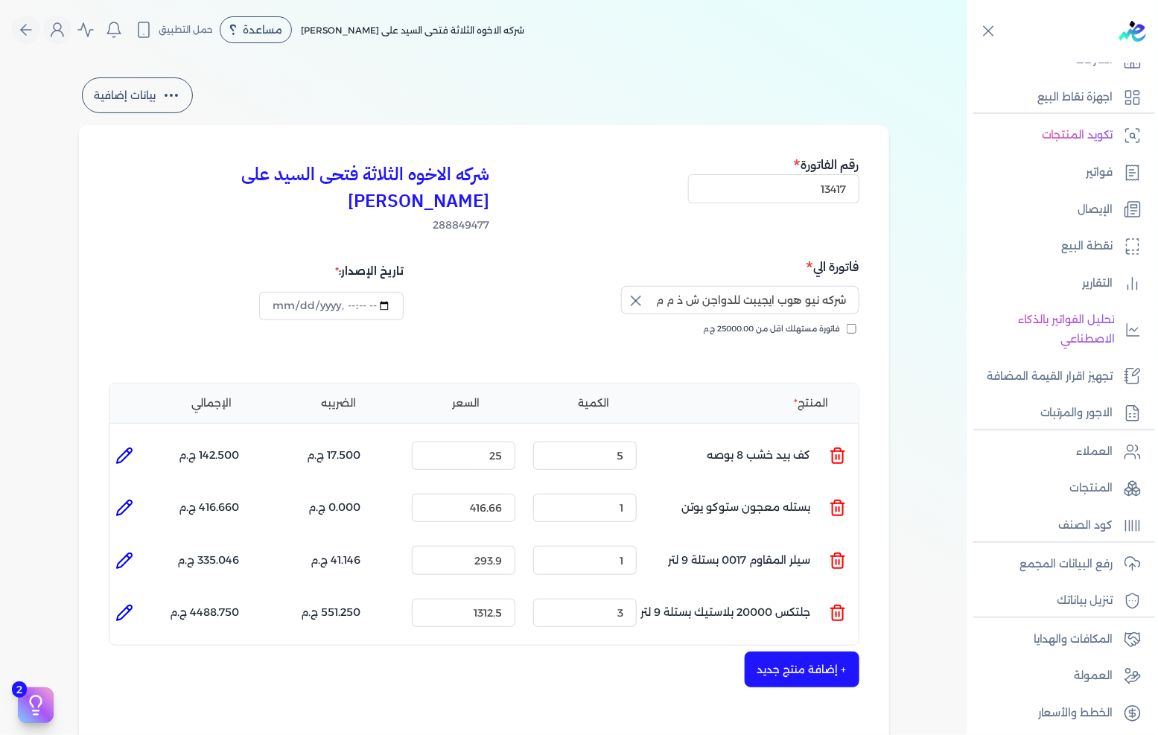
click at [780, 651] on button "+ إضافة منتج جديد" at bounding box center [801, 669] width 115 height 36
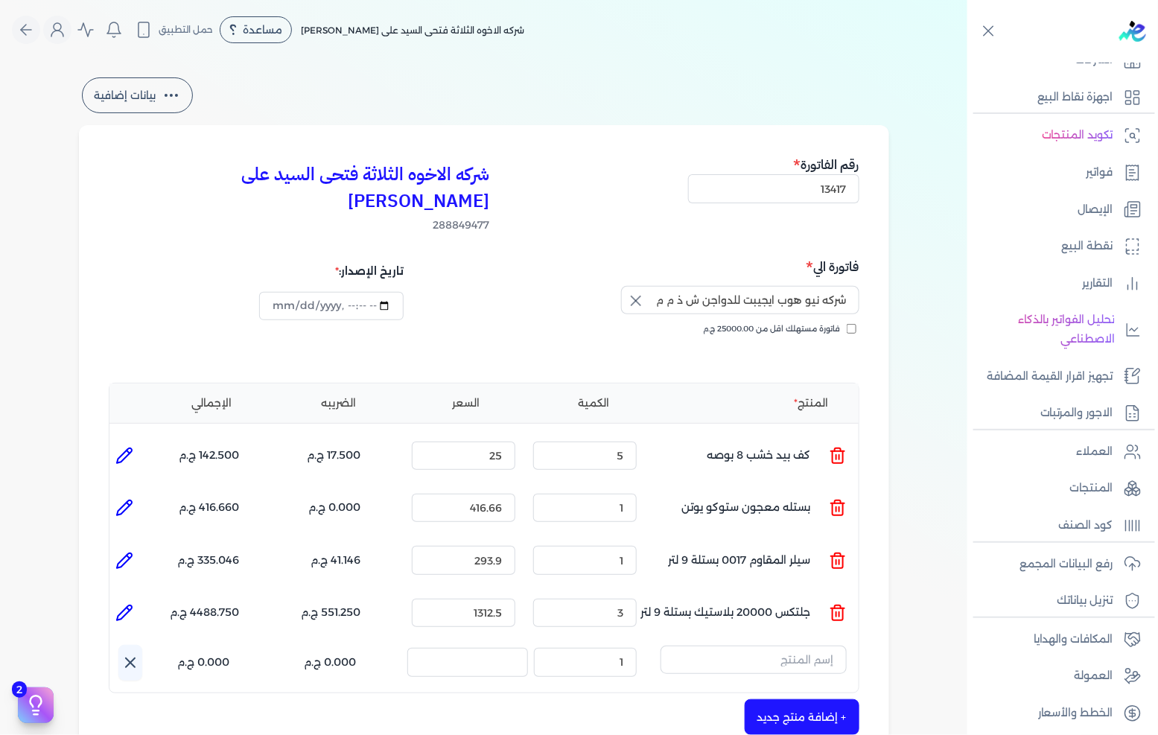
scroll to position [165, 0]
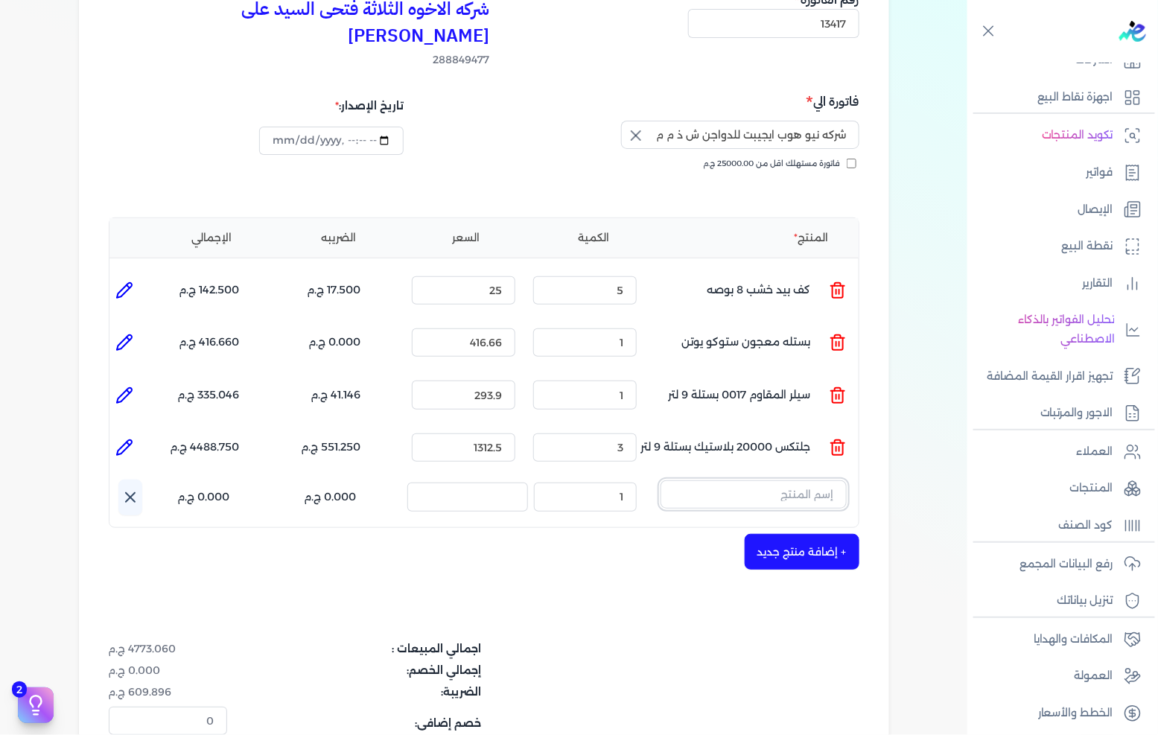
click at [812, 480] on input "text" at bounding box center [753, 494] width 186 height 28
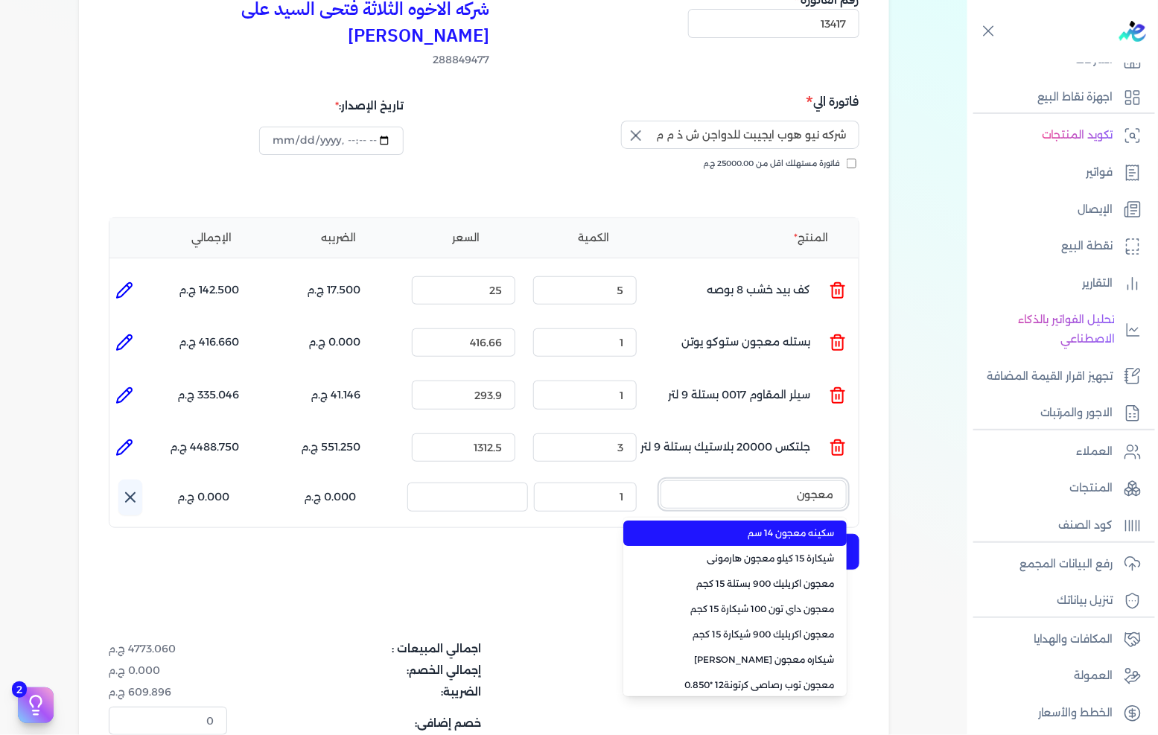
click at [660, 480] on button "معجون" at bounding box center [753, 497] width 186 height 34
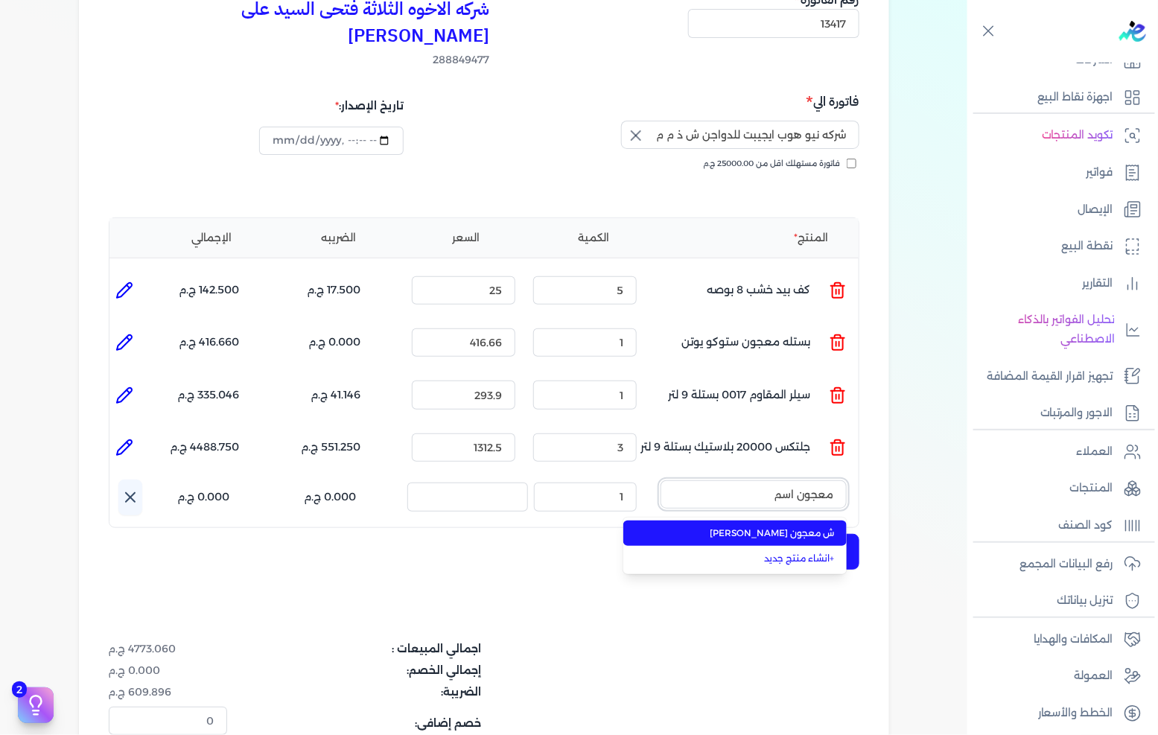
type input "معجون اسم"
click at [777, 526] on span "ش معجون [PERSON_NAME]" at bounding box center [744, 532] width 182 height 13
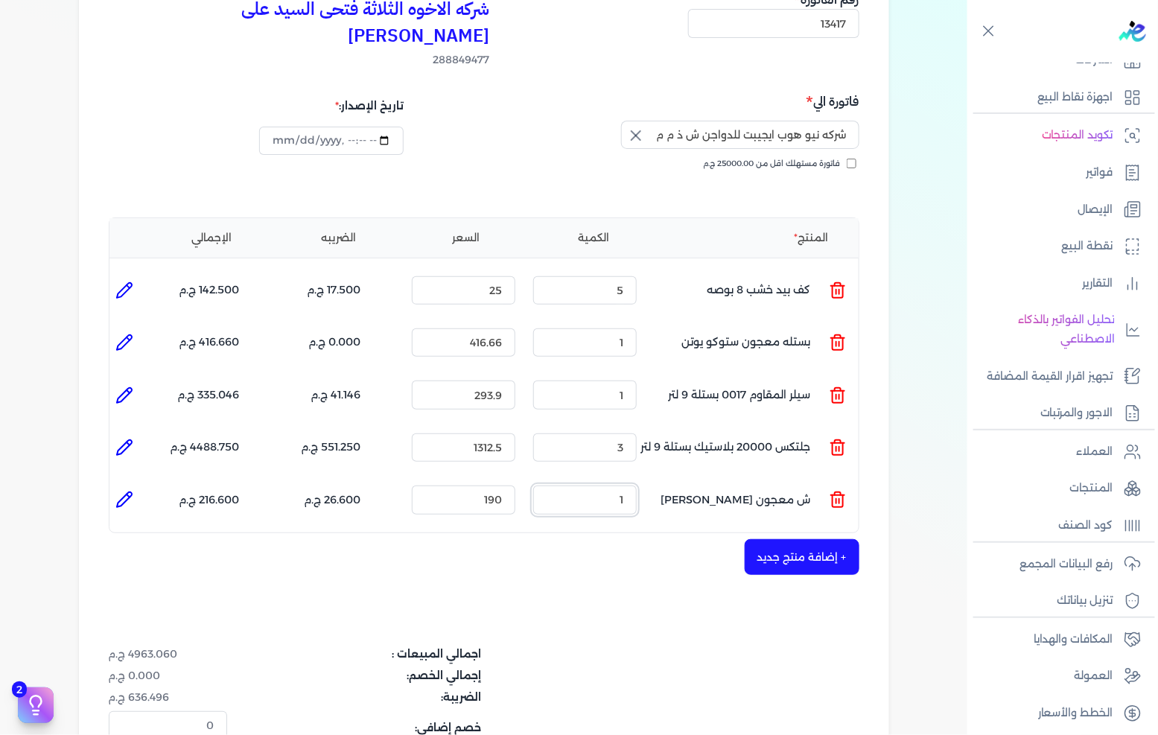
click at [625, 485] on input "1" at bounding box center [584, 499] width 103 height 28
type input "7"
click at [133, 491] on icon at bounding box center [124, 500] width 18 height 18
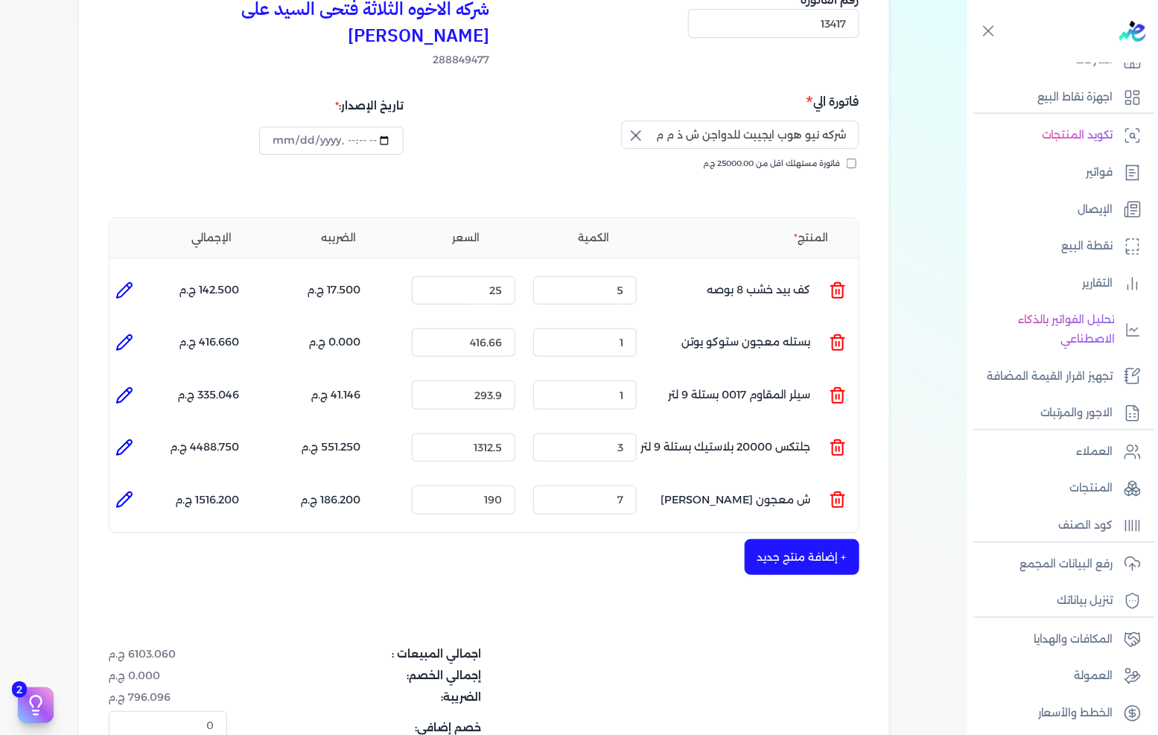
type input "ش معجون [PERSON_NAME]"
type input "190"
type input "7"
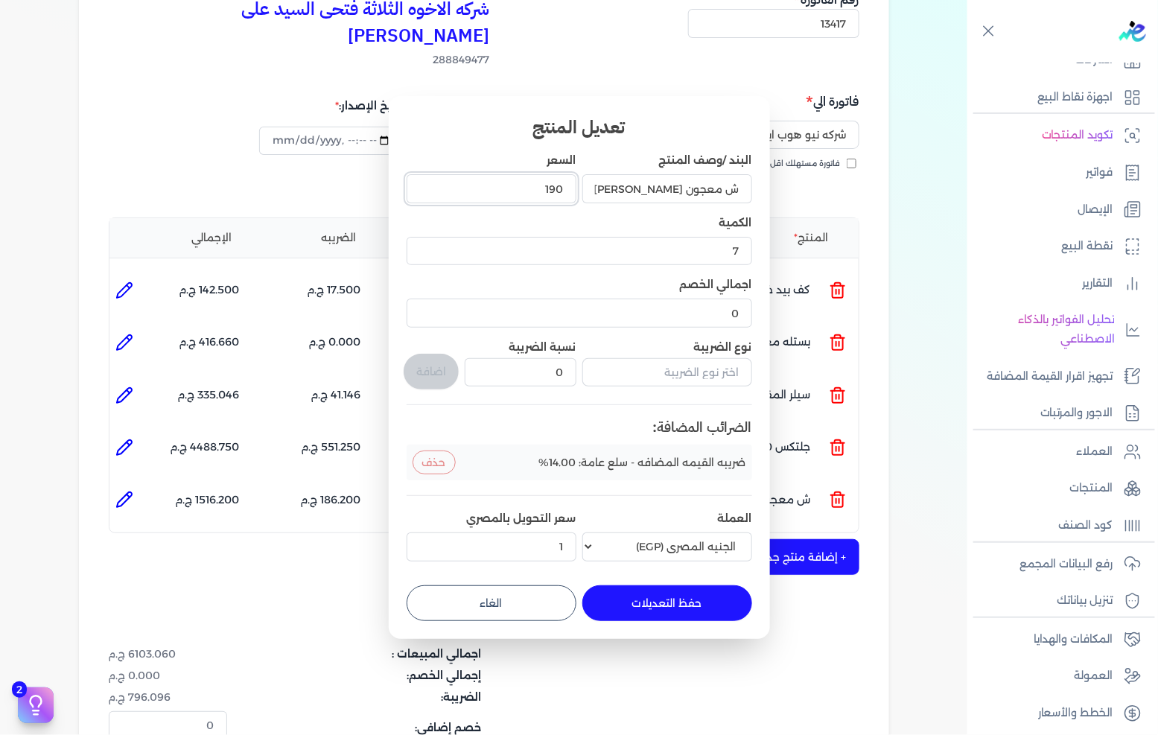
click at [534, 191] on input "190" at bounding box center [491, 188] width 170 height 28
type input "232"
type input "232.500"
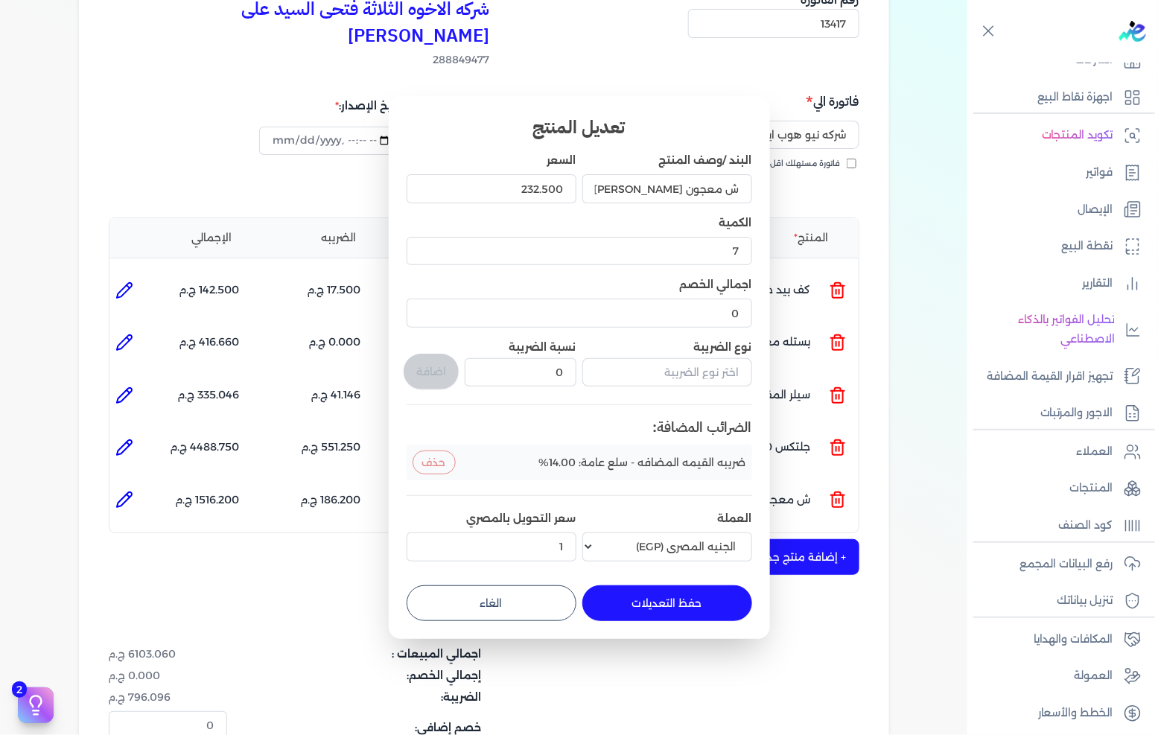
click at [634, 599] on button "حفظ التعديلات" at bounding box center [667, 603] width 170 height 36
type input "0"
type input "1"
type input "232.5"
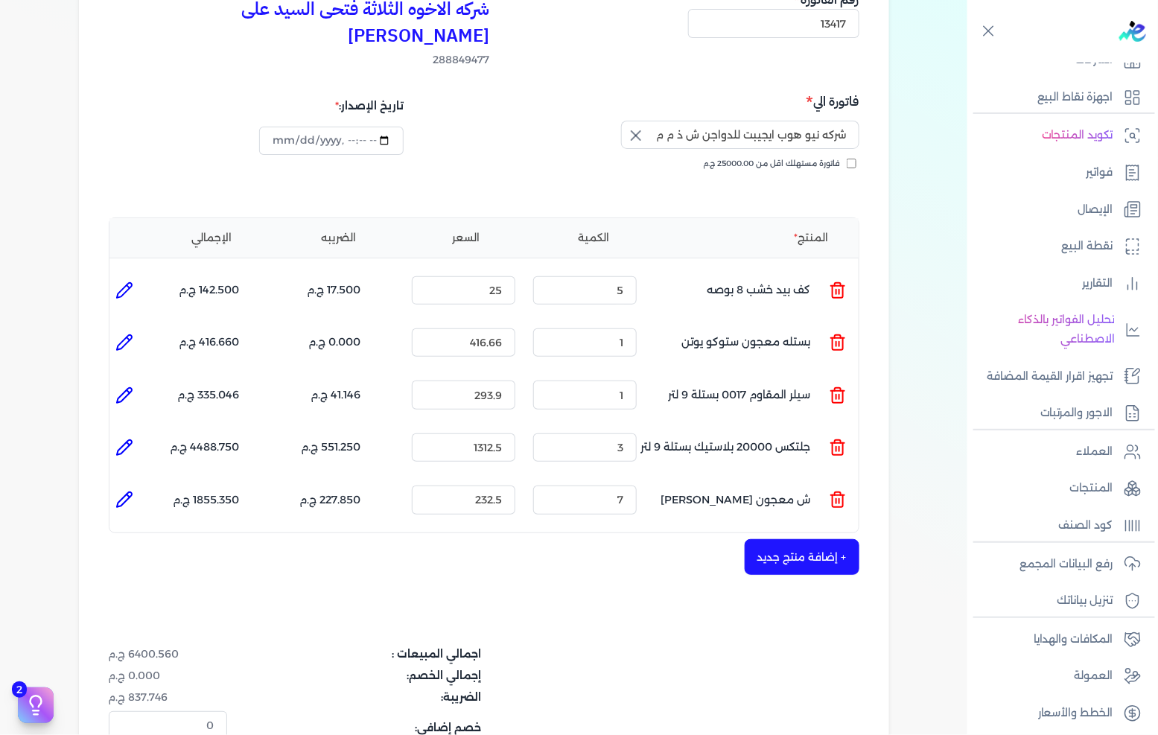
click at [789, 539] on button "+ إضافة منتج جديد" at bounding box center [801, 557] width 115 height 36
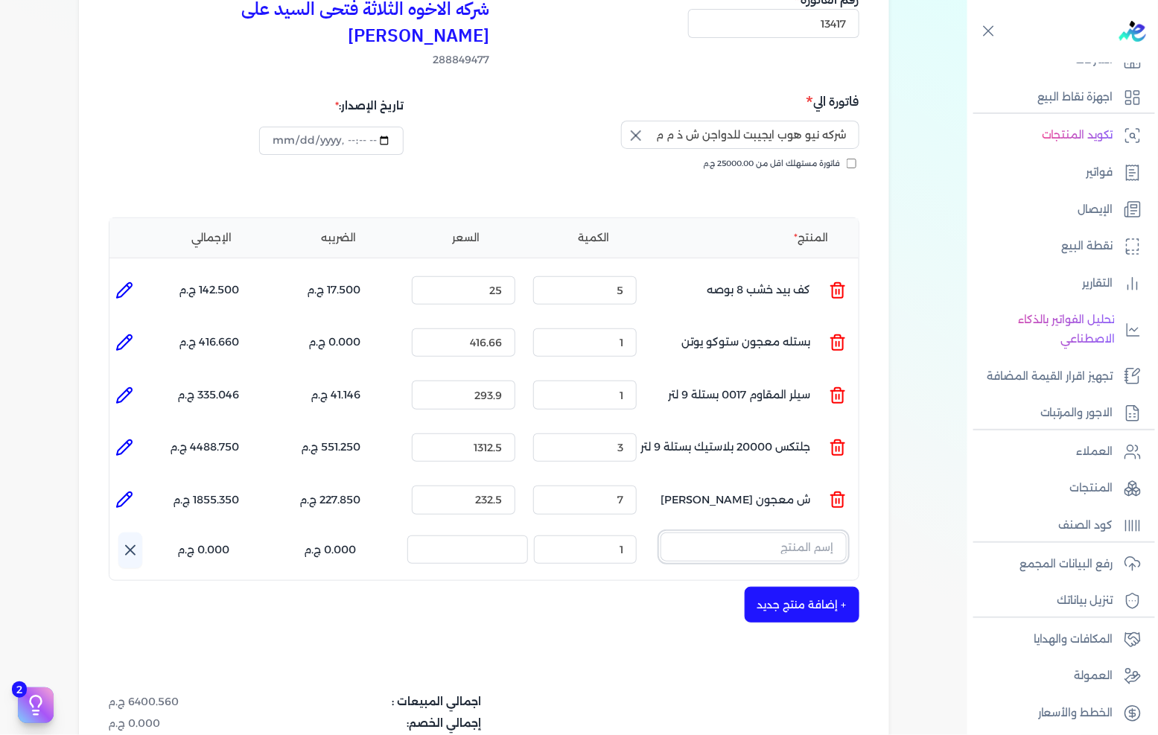
click at [709, 532] on input "text" at bounding box center [753, 546] width 186 height 28
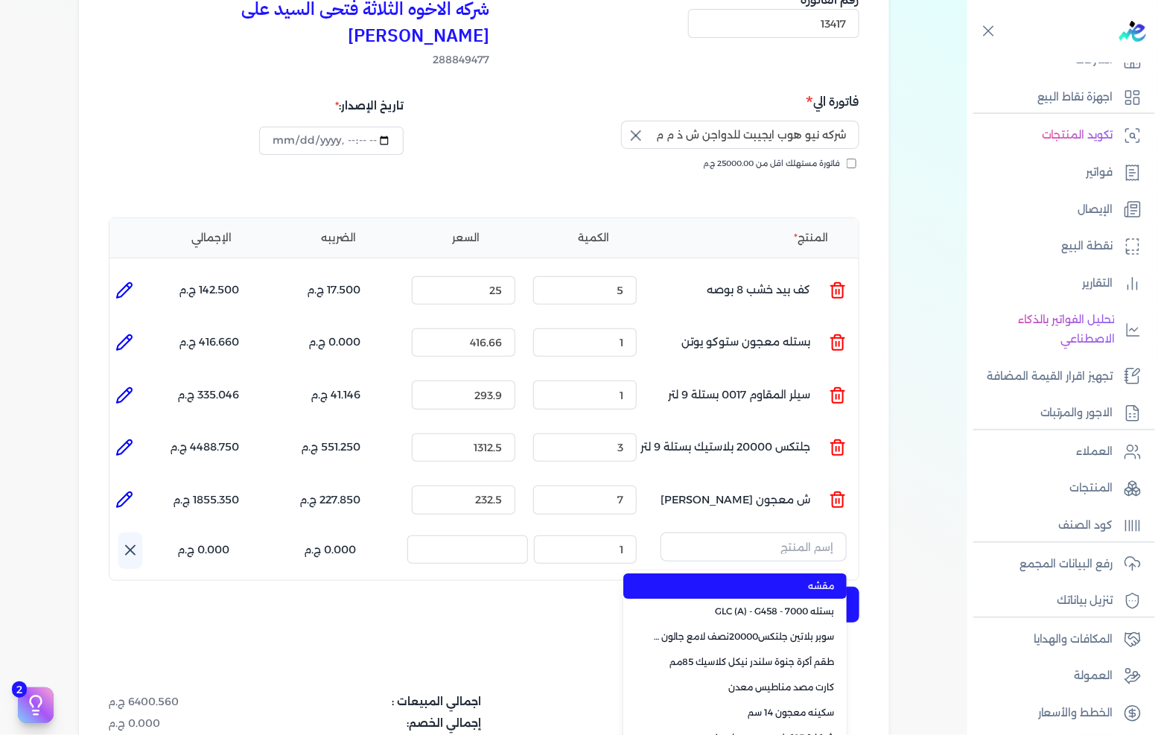
click at [846, 491] on icon at bounding box center [838, 500] width 18 height 18
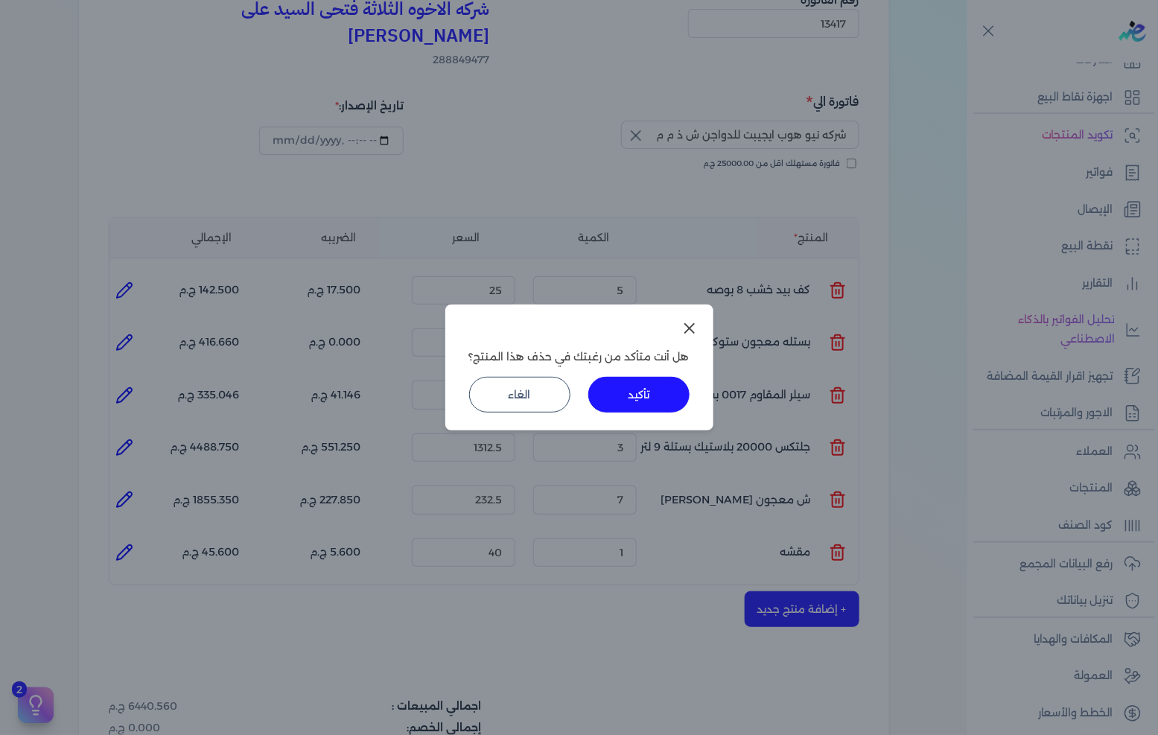
click at [660, 397] on button "تأكيد" at bounding box center [638, 395] width 101 height 36
type input "1"
type input "40"
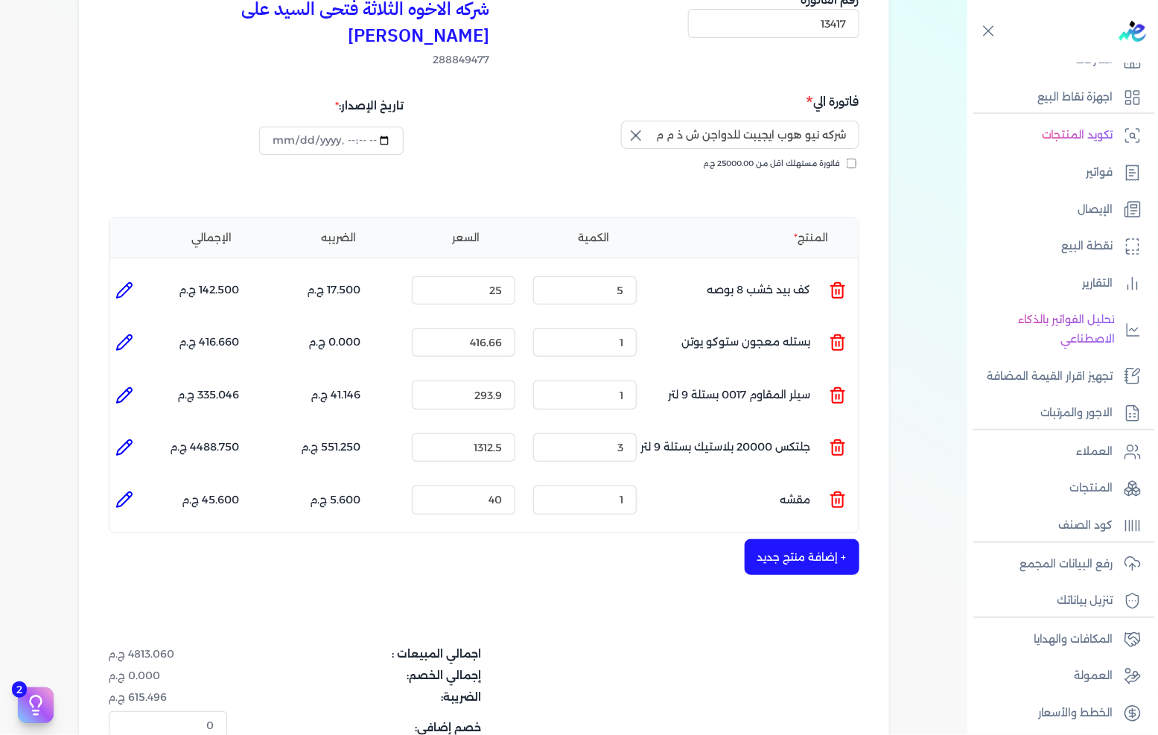
click at [831, 491] on icon at bounding box center [838, 500] width 18 height 18
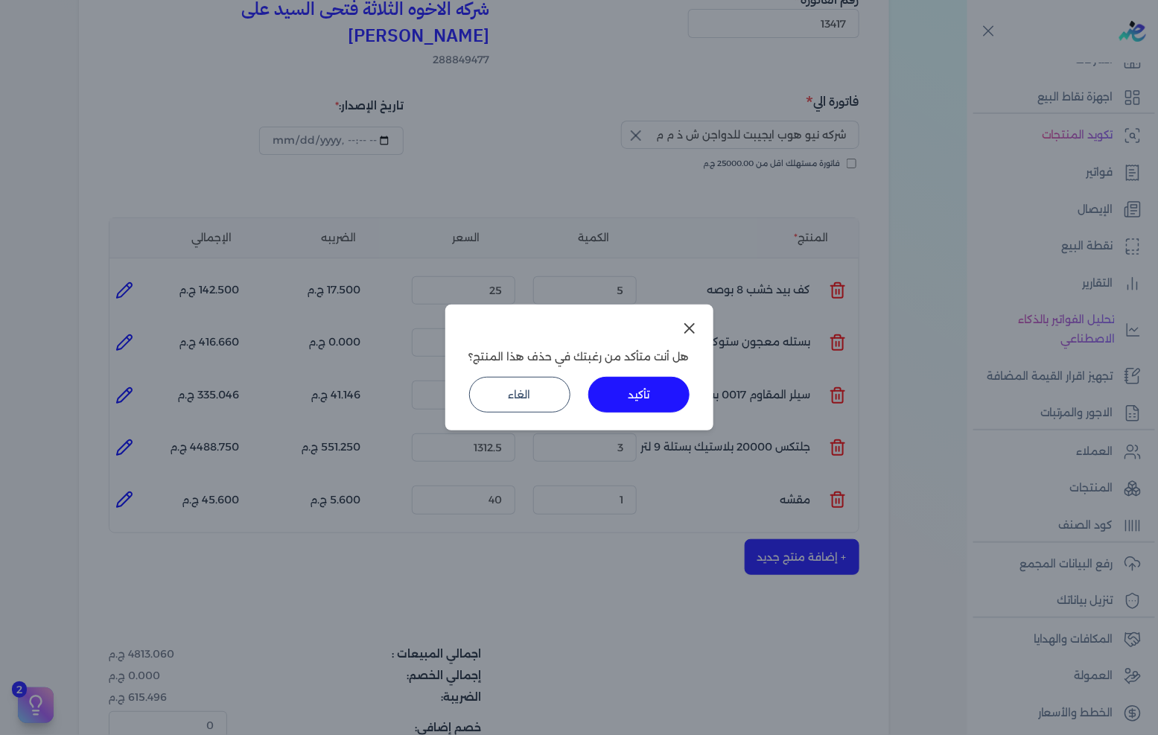
click at [648, 395] on button "تأكيد" at bounding box center [638, 395] width 101 height 36
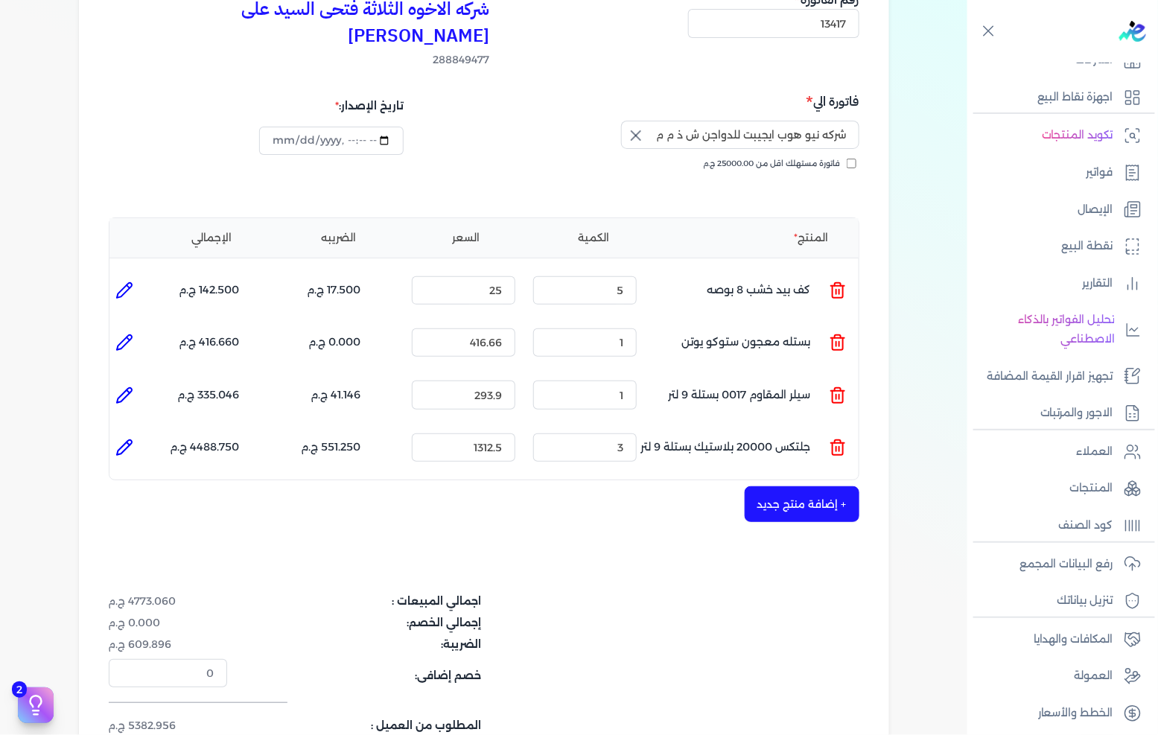
click at [776, 486] on button "+ إضافة منتج جديد" at bounding box center [801, 504] width 115 height 36
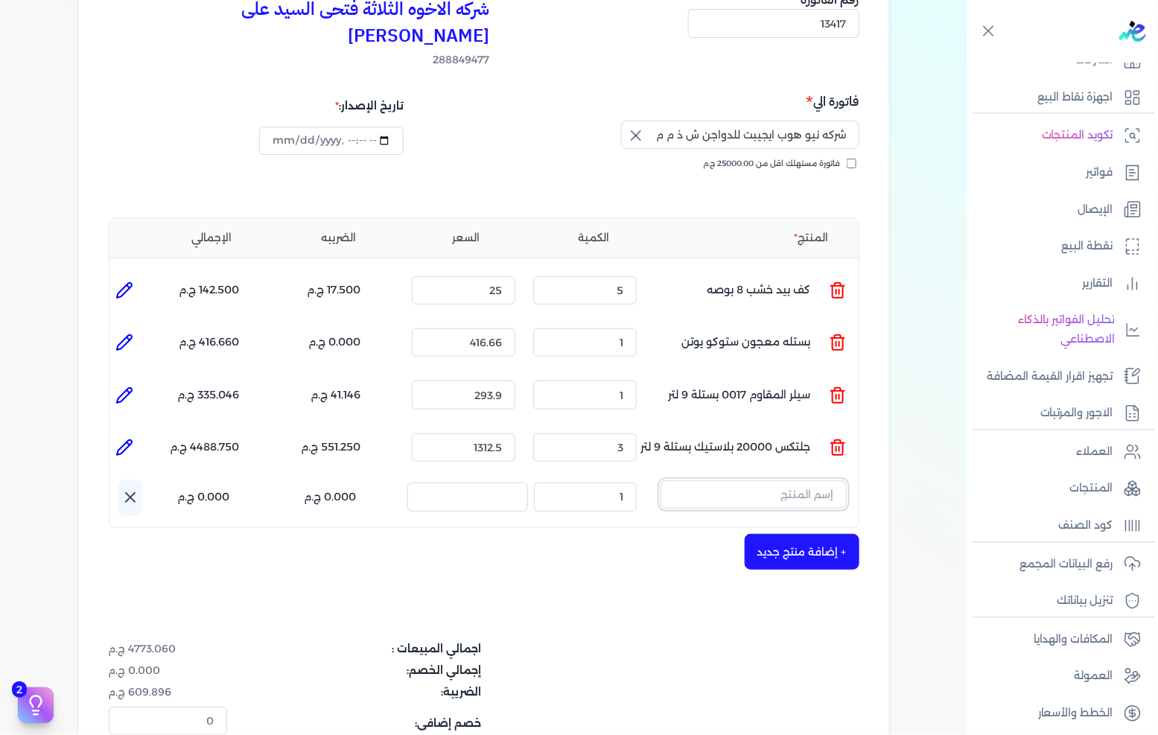
click at [779, 480] on input "text" at bounding box center [753, 494] width 186 height 28
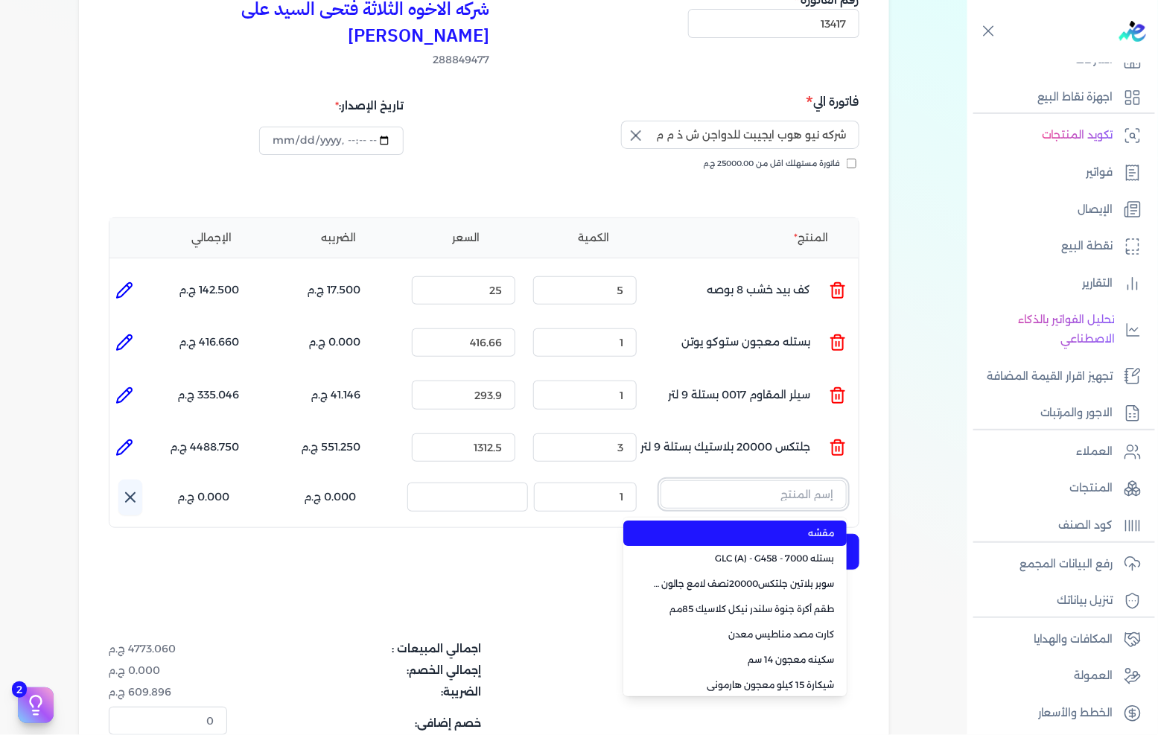
type input "س"
type input "smo"
click at [775, 526] on span "Smooth Putty - S.P100 -25 k.g" at bounding box center [744, 532] width 182 height 13
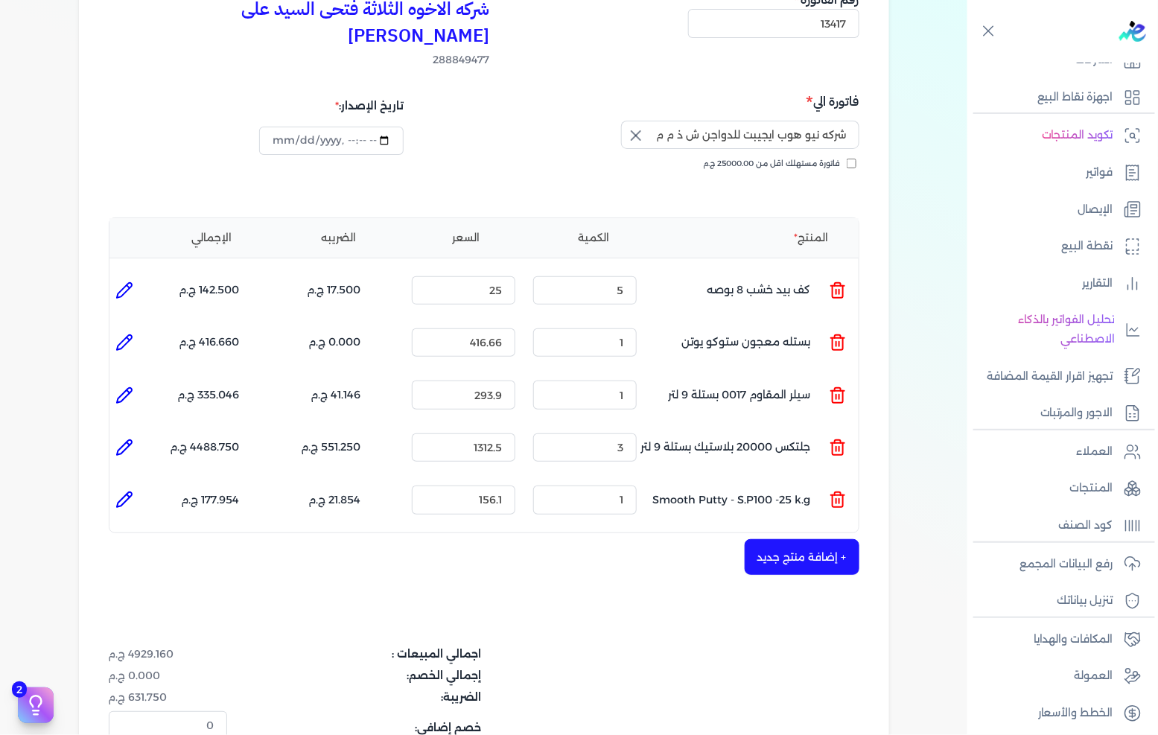
click at [607, 488] on div "الكمية : 1" at bounding box center [584, 499] width 115 height 40
click at [612, 485] on input "1" at bounding box center [584, 499] width 103 height 28
type input "7"
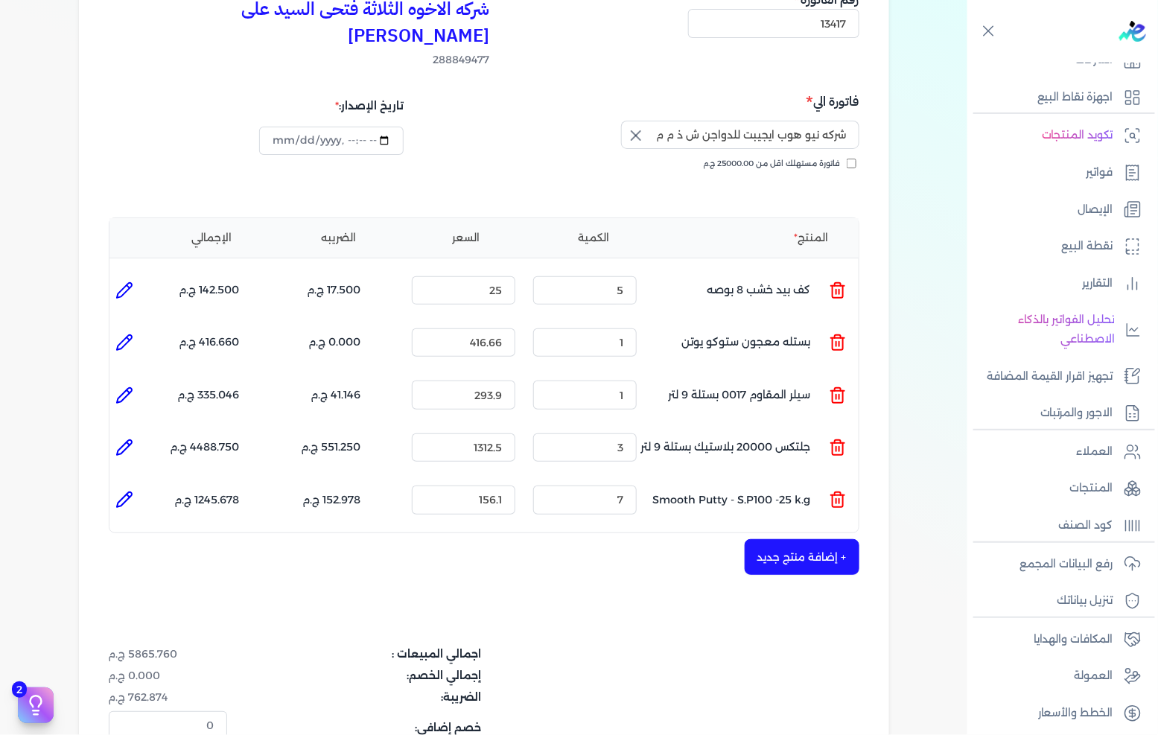
click at [120, 485] on li at bounding box center [124, 500] width 30 height 30
type input "Smooth Putty - S.P100 -25 k.g"
type input "156.1"
type input "7"
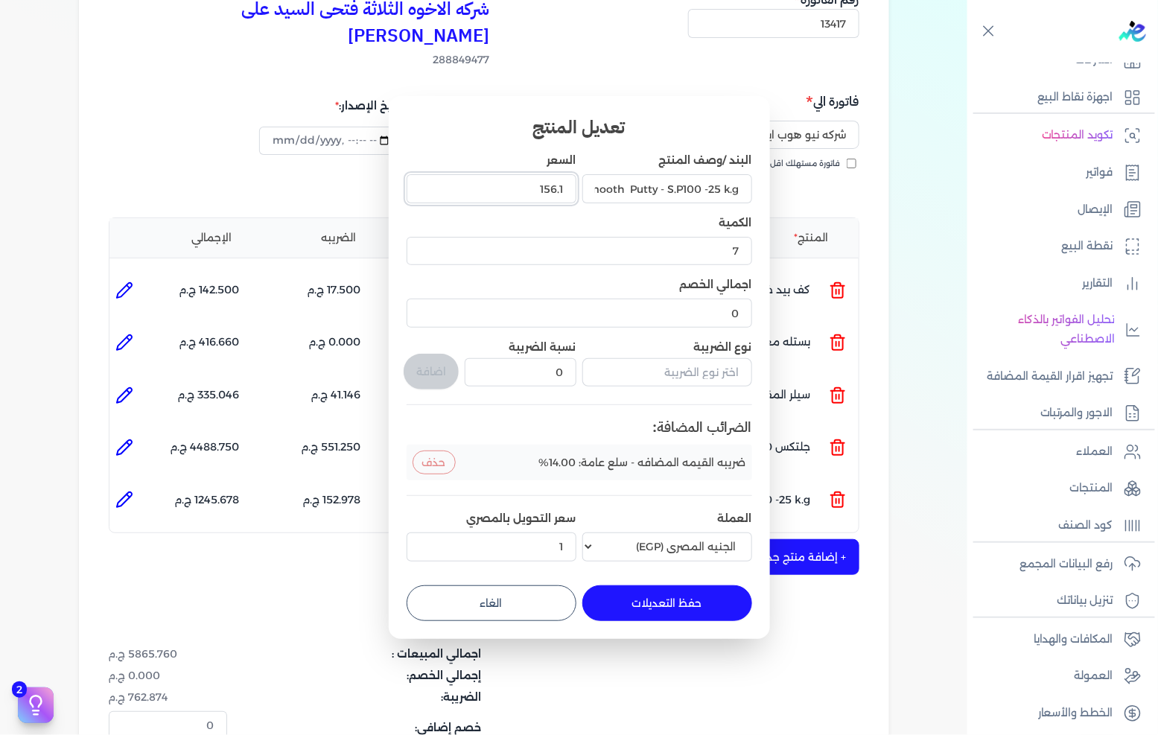
click at [543, 200] on input "156.1" at bounding box center [491, 188] width 170 height 28
type input "232"
type input "232.500"
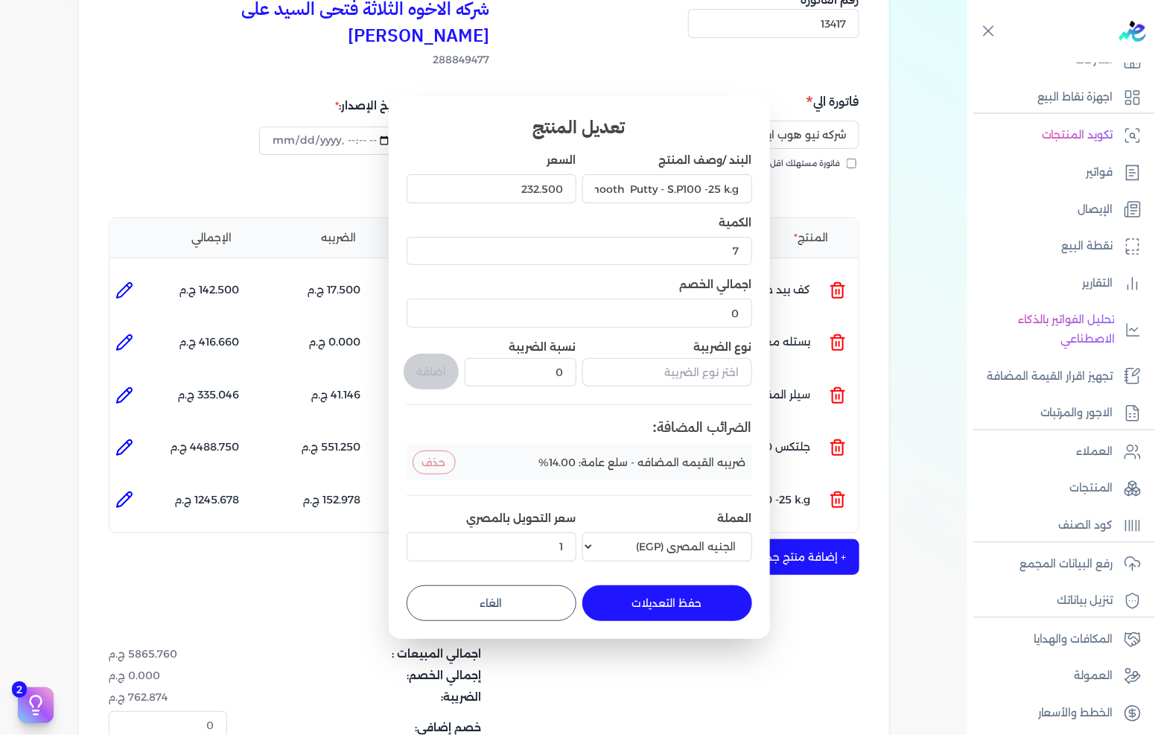
click at [613, 609] on button "حفظ التعديلات" at bounding box center [667, 603] width 170 height 36
type input "0"
type input "1"
type input "232.5"
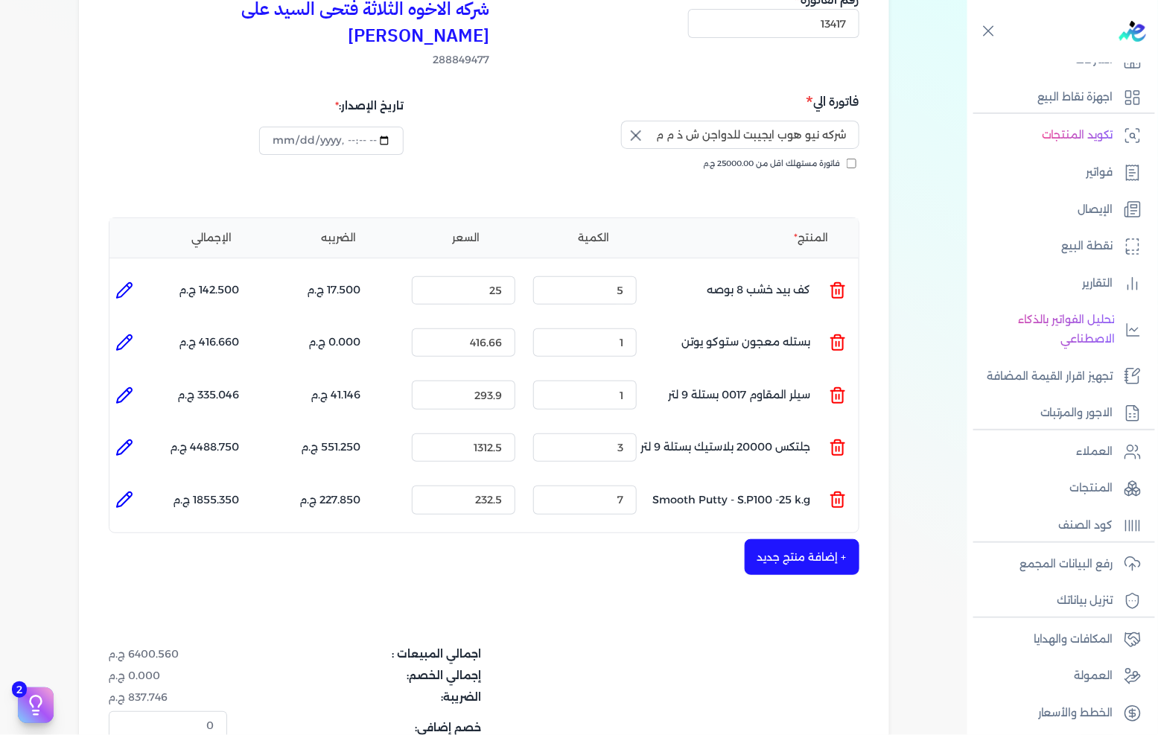
click at [793, 539] on button "+ إضافة منتج جديد" at bounding box center [801, 557] width 115 height 36
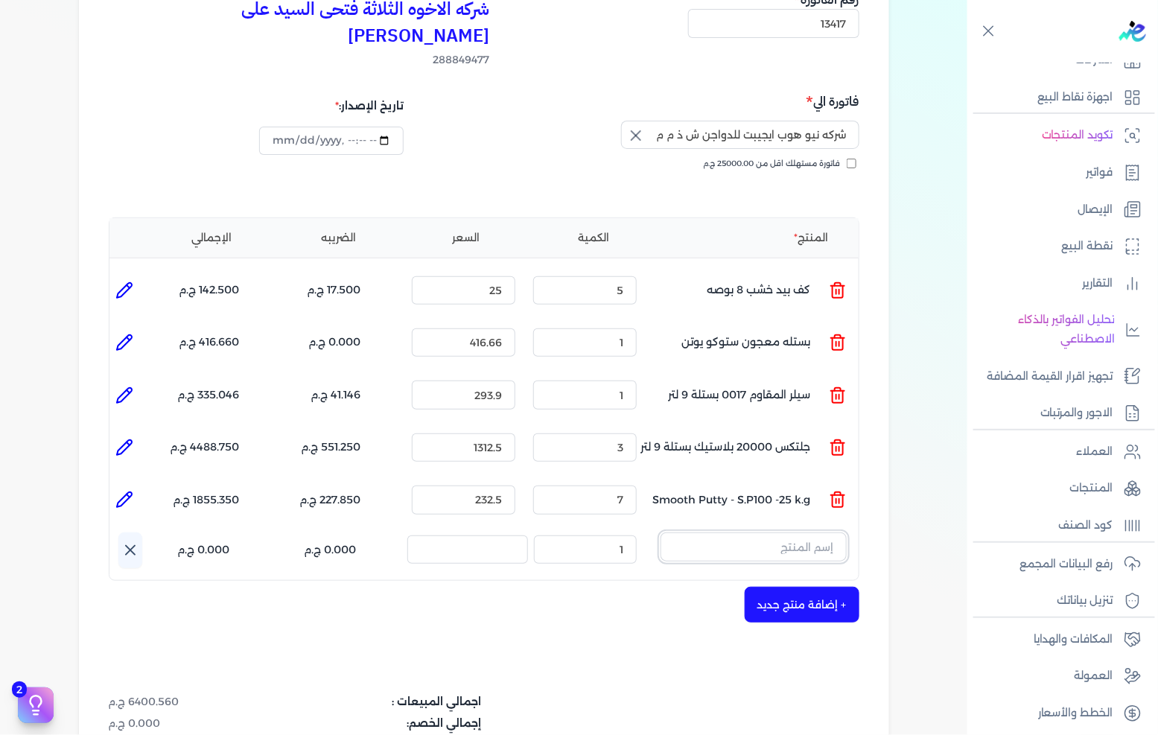
click at [835, 532] on input "text" at bounding box center [753, 546] width 186 height 28
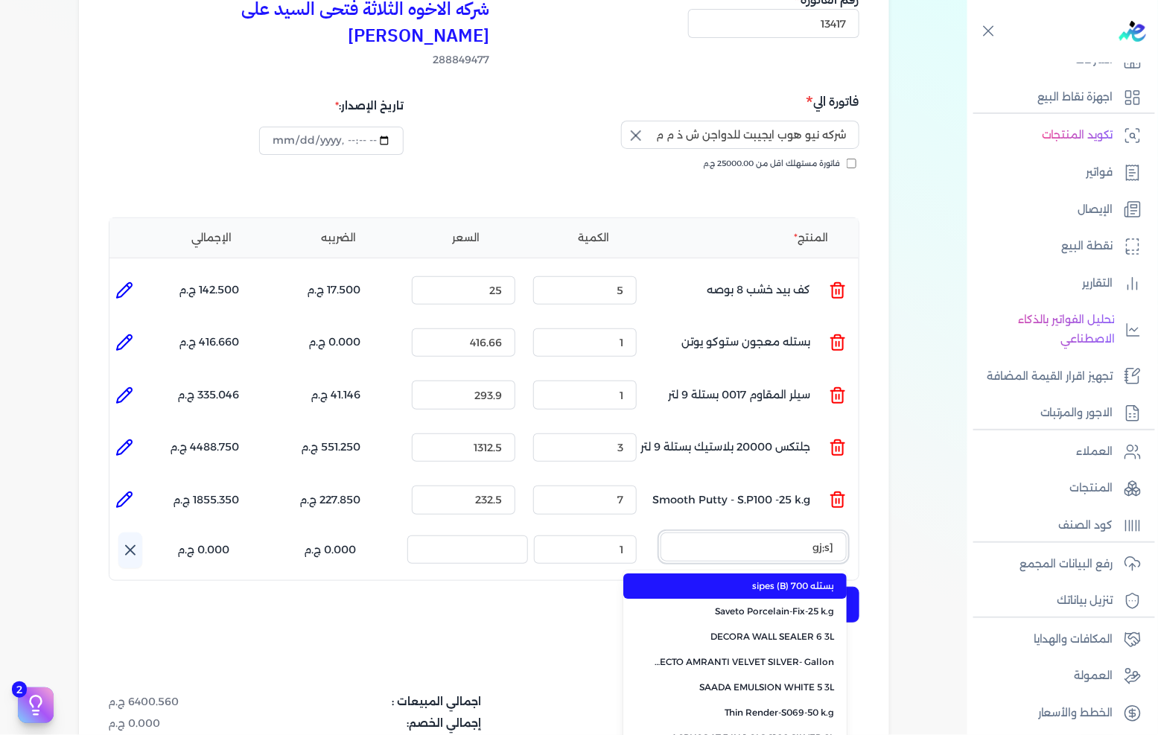
click at [660, 532] on button "[gj;s" at bounding box center [753, 549] width 186 height 34
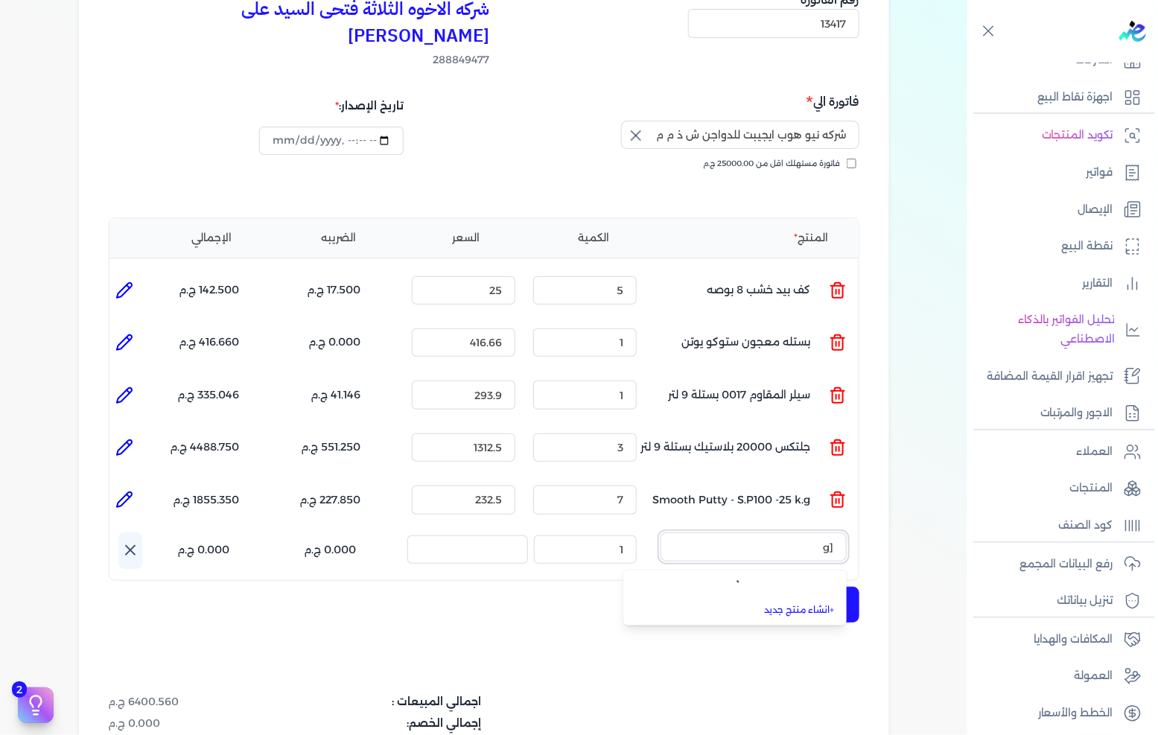
type input "["
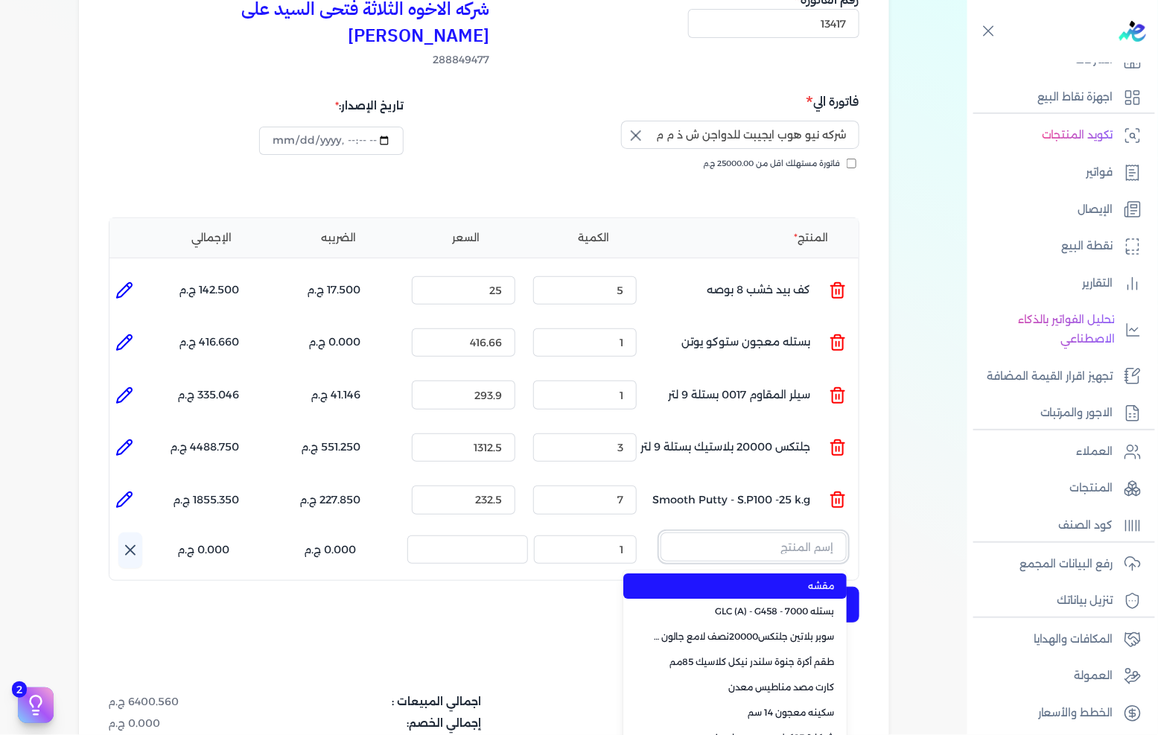
drag, startPoint x: 791, startPoint y: 526, endPoint x: 820, endPoint y: 514, distance: 31.4
click at [791, 532] on input "text" at bounding box center [753, 546] width 186 height 28
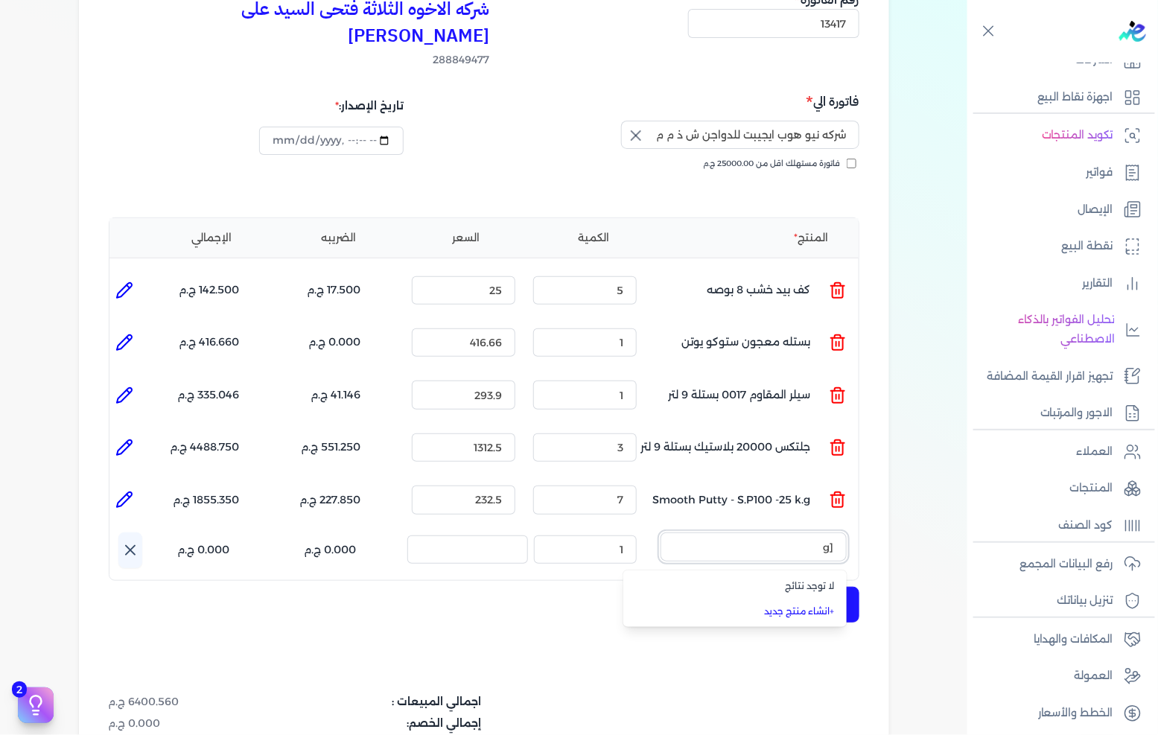
type input "["
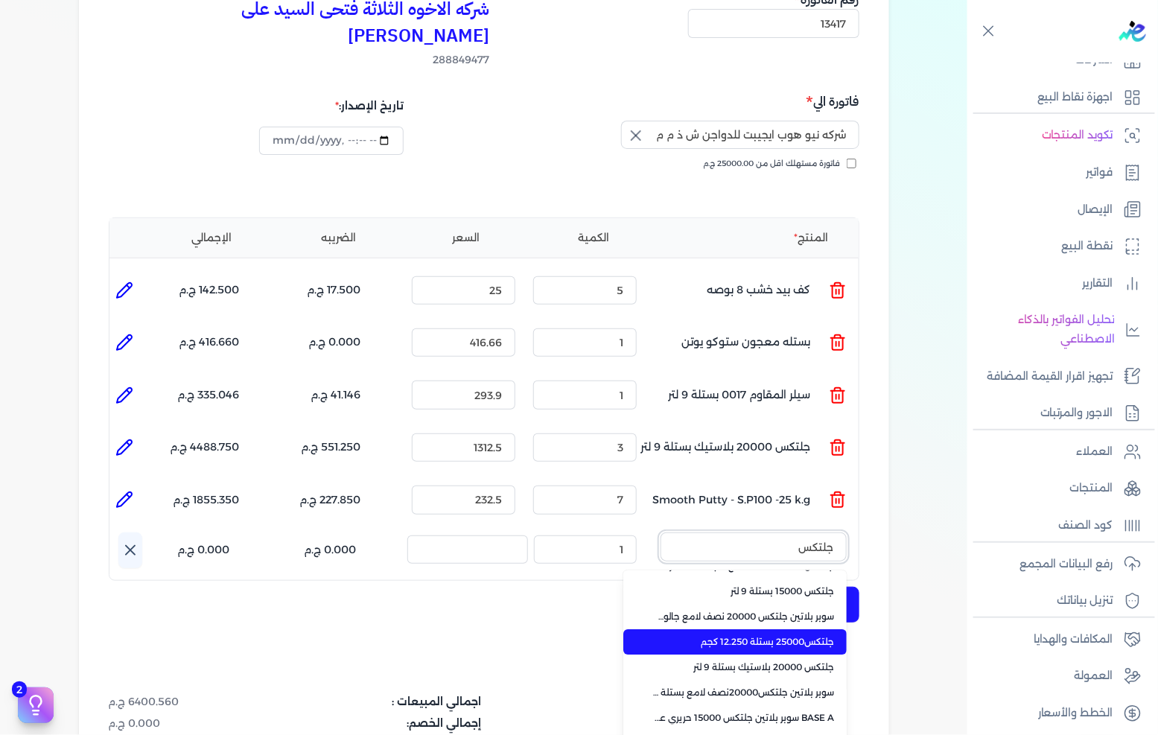
scroll to position [0, 0]
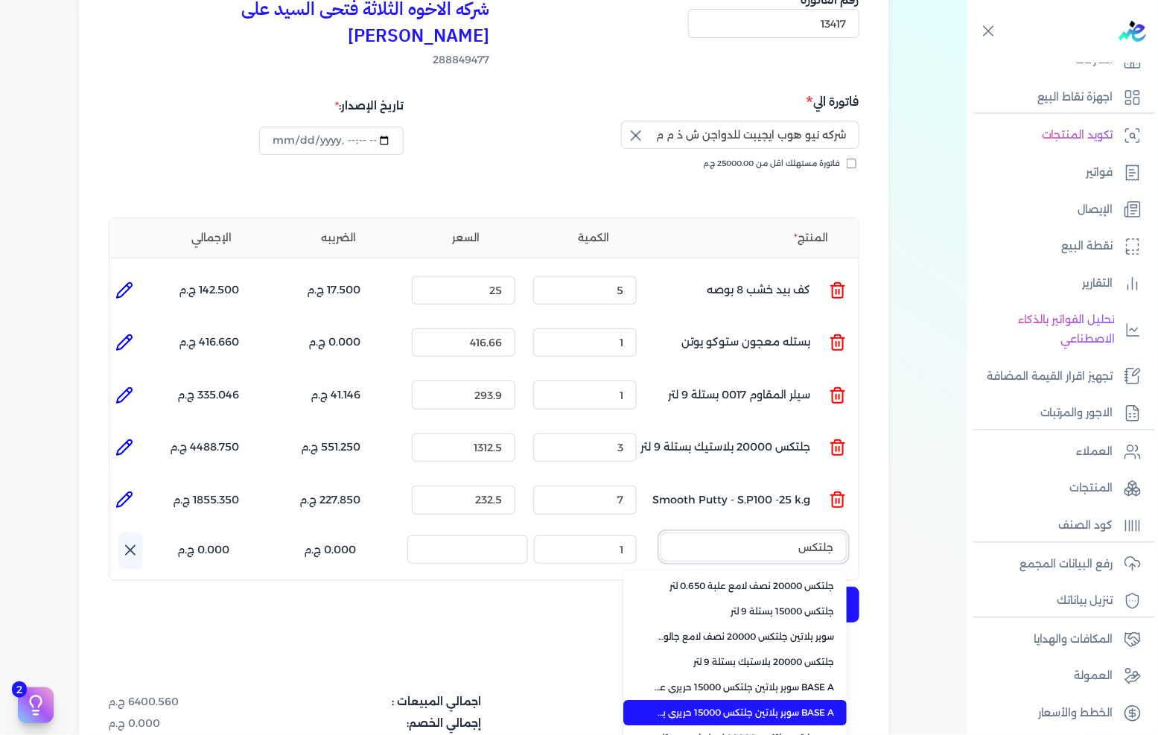
click at [660, 532] on button "جلتكس" at bounding box center [753, 549] width 186 height 34
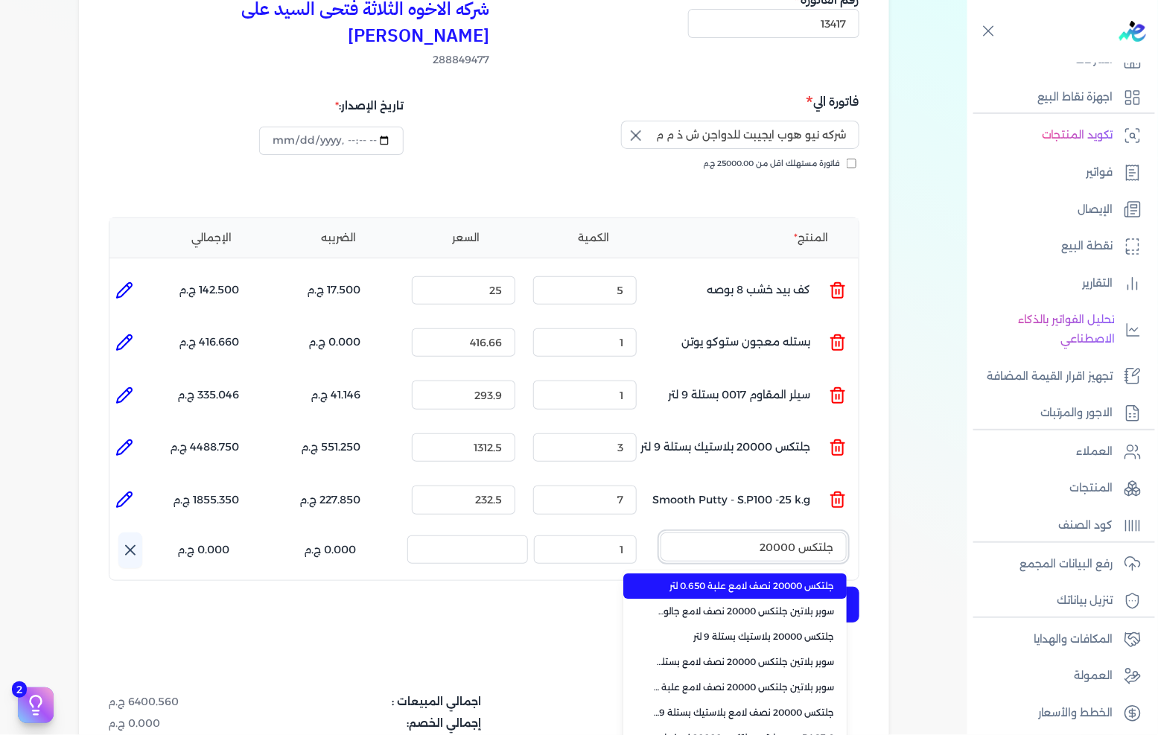
click at [660, 532] on button "جلتكس 20000" at bounding box center [753, 549] width 186 height 34
click at [660, 532] on button "جلتكس 20000 نصف" at bounding box center [753, 549] width 186 height 34
click at [660, 532] on button "جلتكس 20000 نصف لامع" at bounding box center [753, 549] width 186 height 34
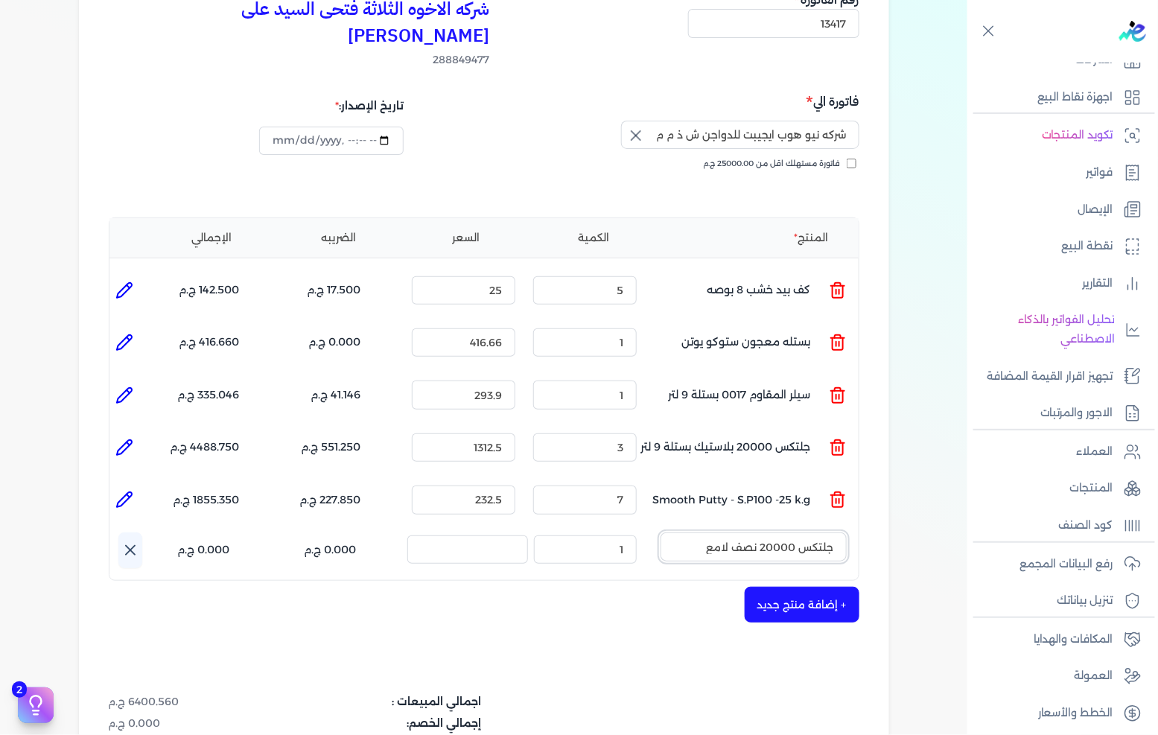
type input "جلتكس 20000 نصف لامع ج"
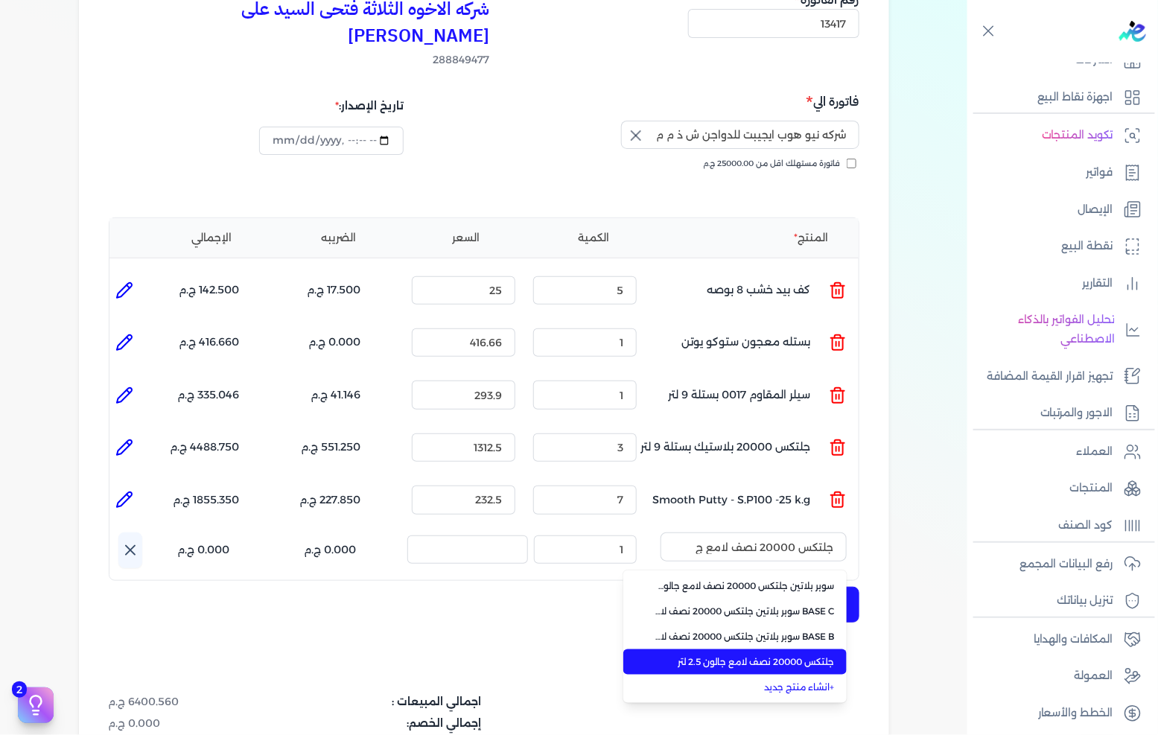
click at [771, 655] on span "جلتكس 20000 نصف لامع جالون 2.5 لتر" at bounding box center [744, 661] width 182 height 13
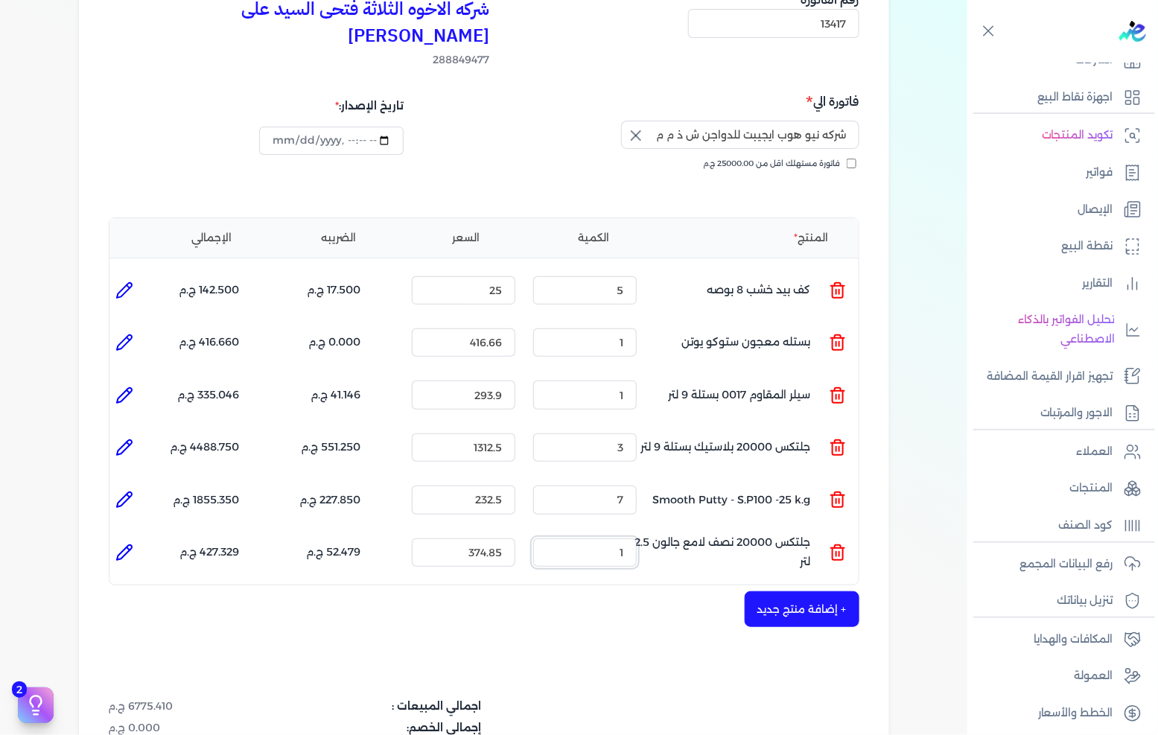
click at [611, 538] on input "1" at bounding box center [584, 552] width 103 height 28
type input "2"
click at [125, 543] on icon at bounding box center [124, 552] width 18 height 18
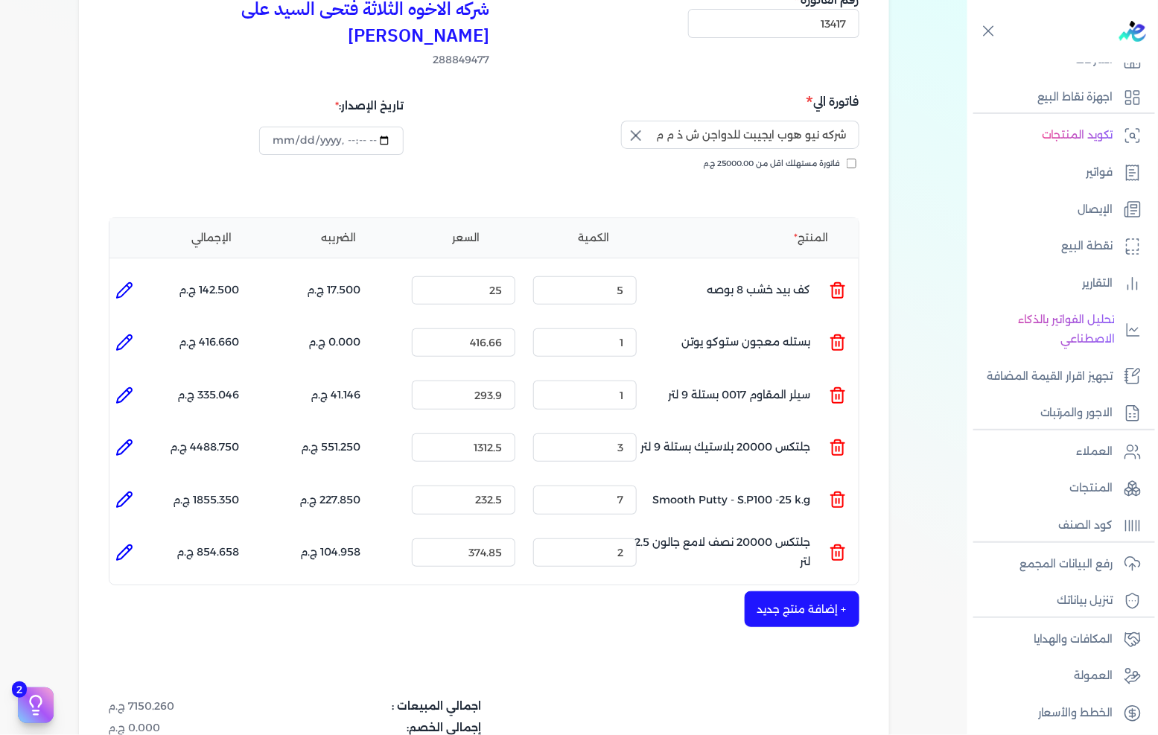
type input "جلتكس 20000 نصف لامع جالون 2.5 لتر"
type input "374.85"
type input "2"
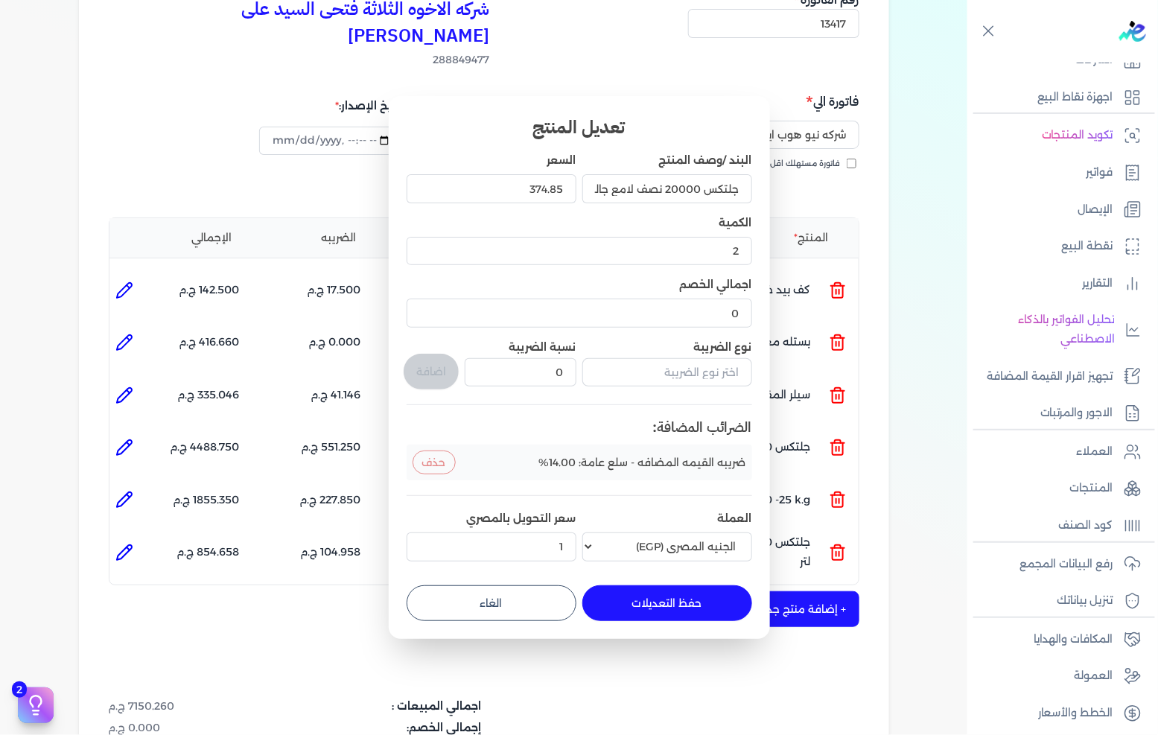
click at [515, 173] on div "374.85" at bounding box center [491, 188] width 170 height 40
click at [514, 180] on input "374.85" at bounding box center [491, 188] width 170 height 28
type input "416"
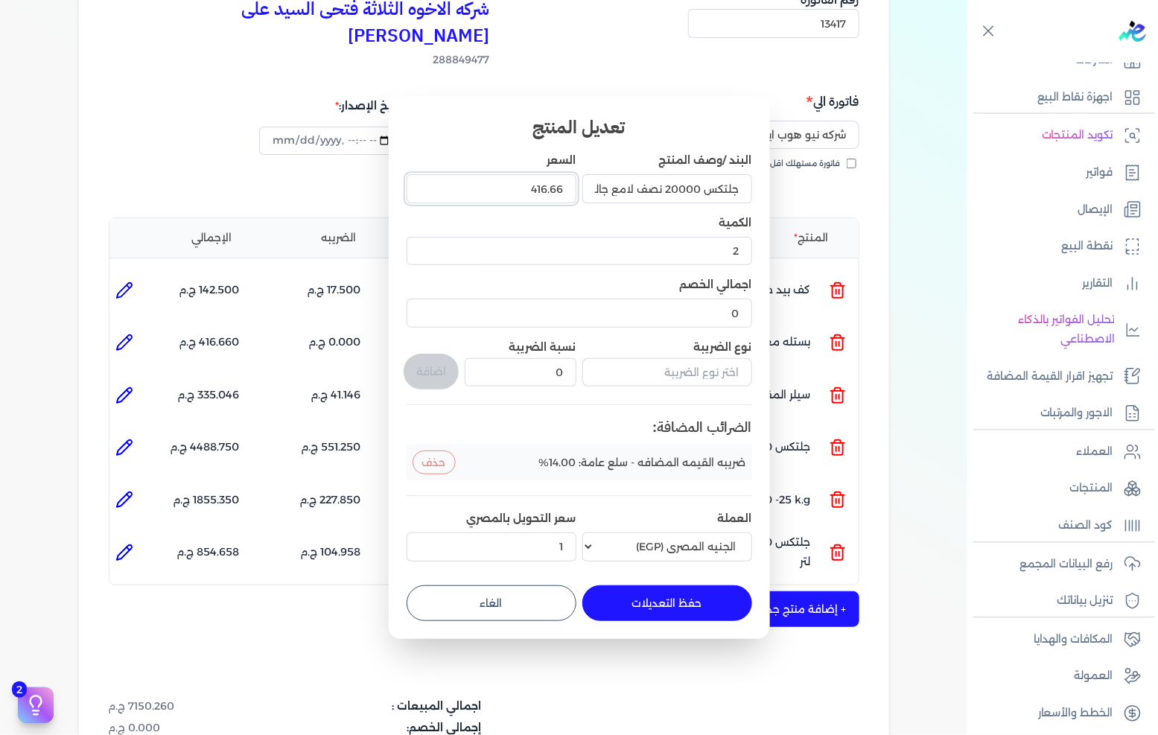
type input "416.66"
click at [704, 609] on button "حفظ التعديلات" at bounding box center [667, 603] width 170 height 36
type input "0"
type input "1"
type input "416.66"
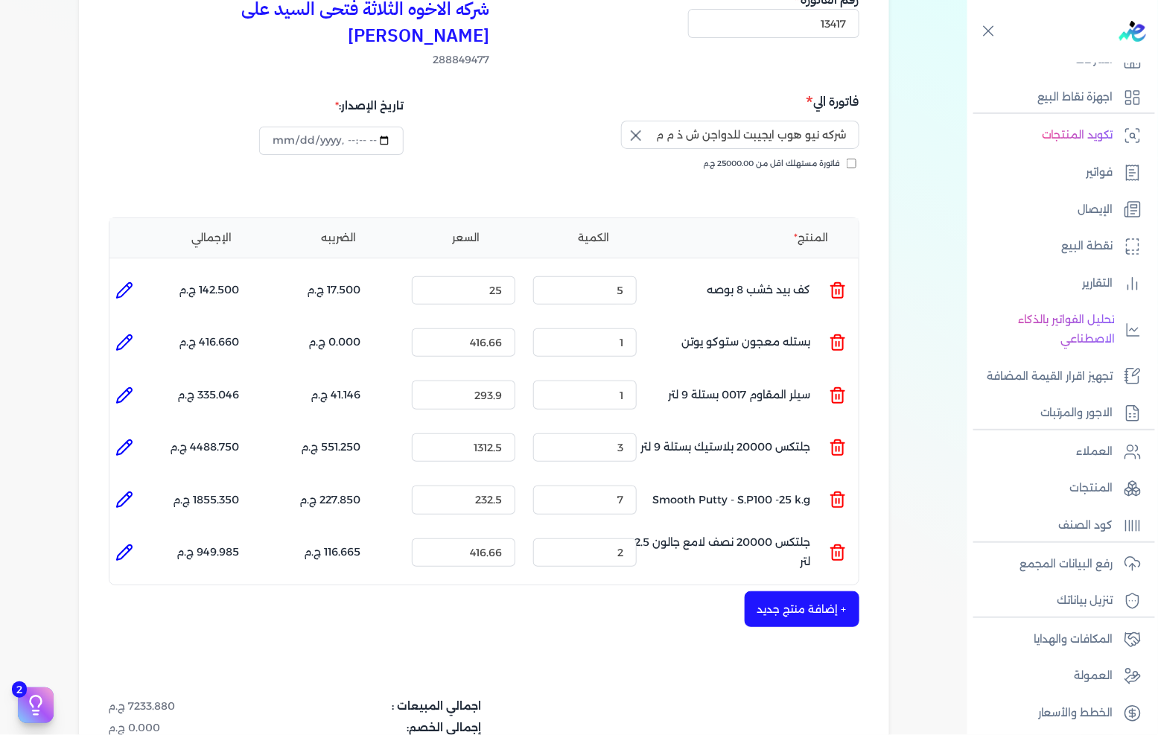
click at [806, 591] on button "+ إضافة منتج جديد" at bounding box center [801, 609] width 115 height 36
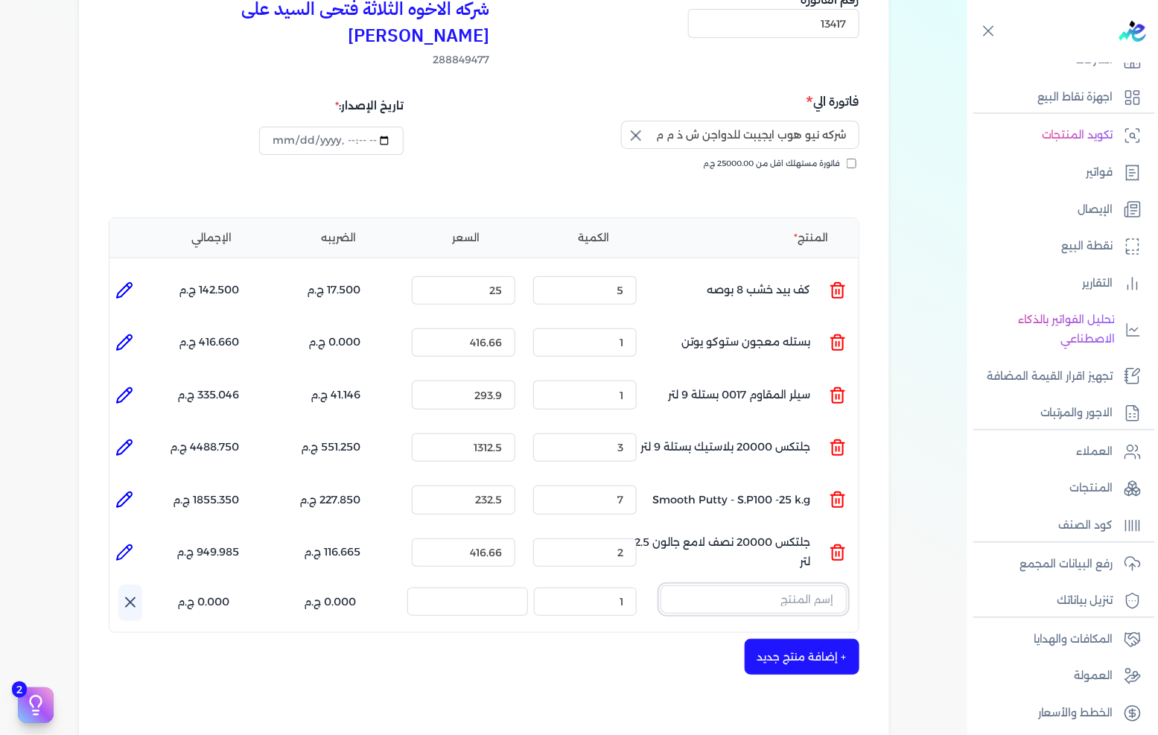
click at [768, 585] on input "text" at bounding box center [753, 599] width 186 height 28
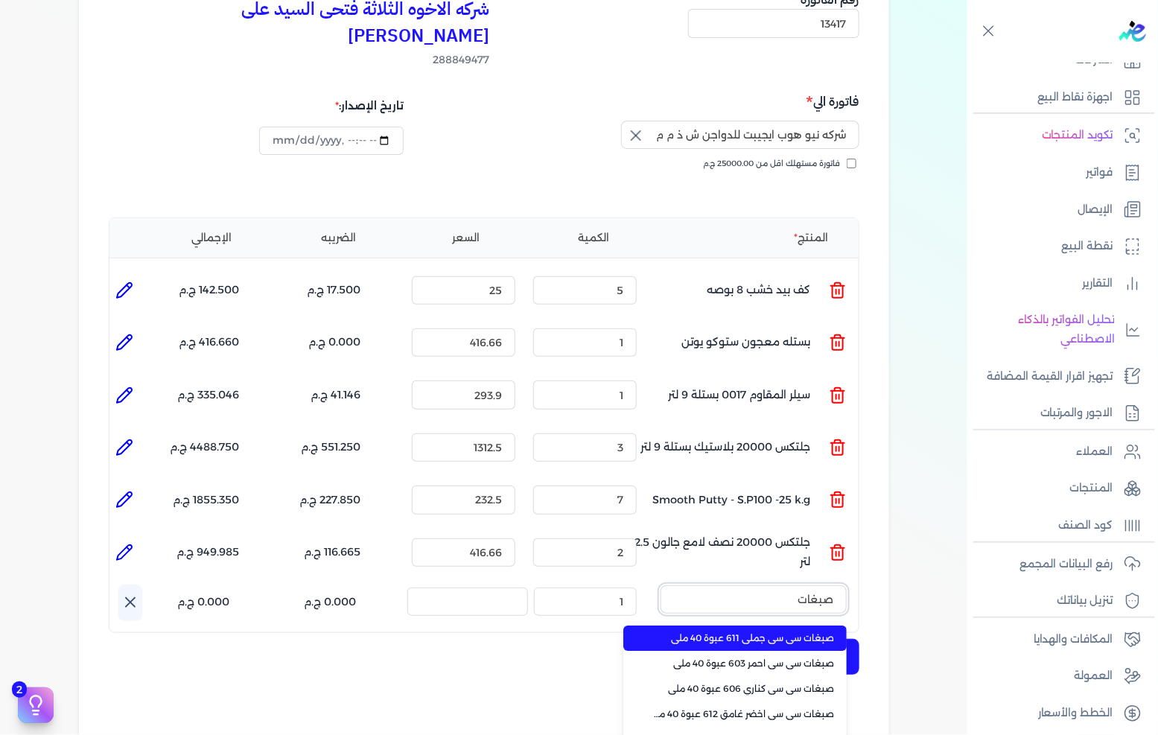
type input "صبغات"
click at [773, 625] on li "صبغات سي سي جملي 611 عبوة 40 ملي" at bounding box center [734, 637] width 223 height 25
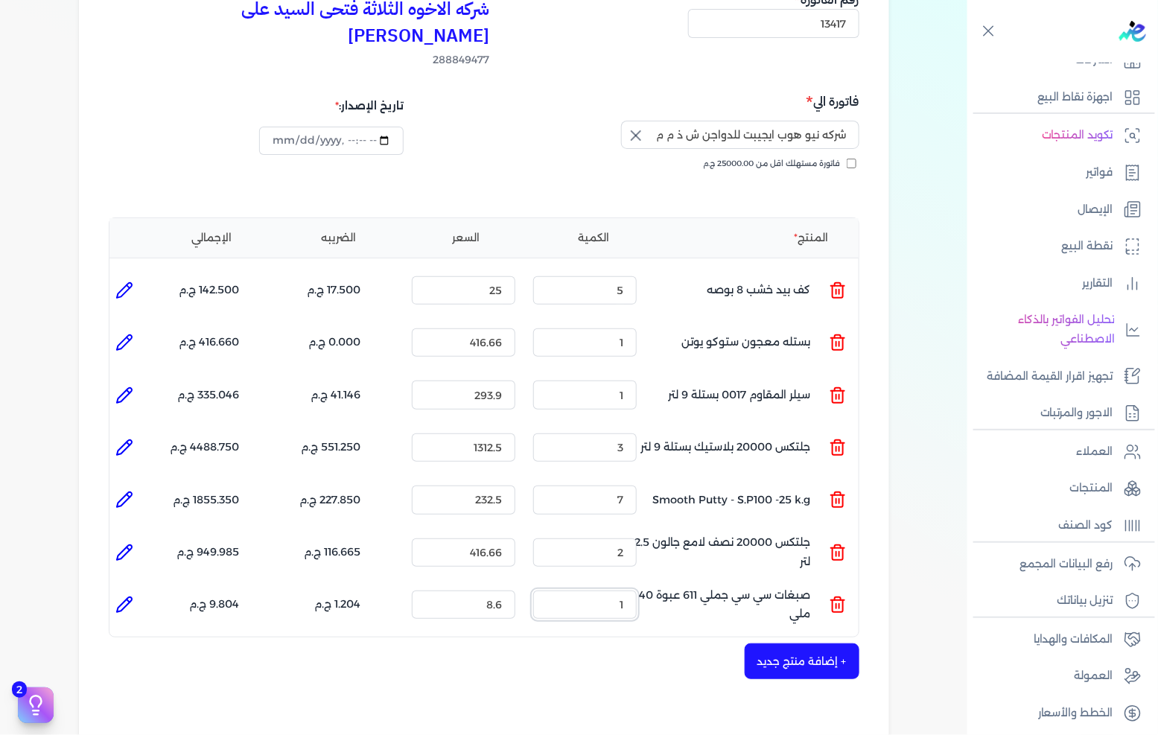
click at [610, 590] on input "1" at bounding box center [584, 604] width 103 height 28
type input "10"
click at [122, 596] on icon at bounding box center [124, 605] width 18 height 18
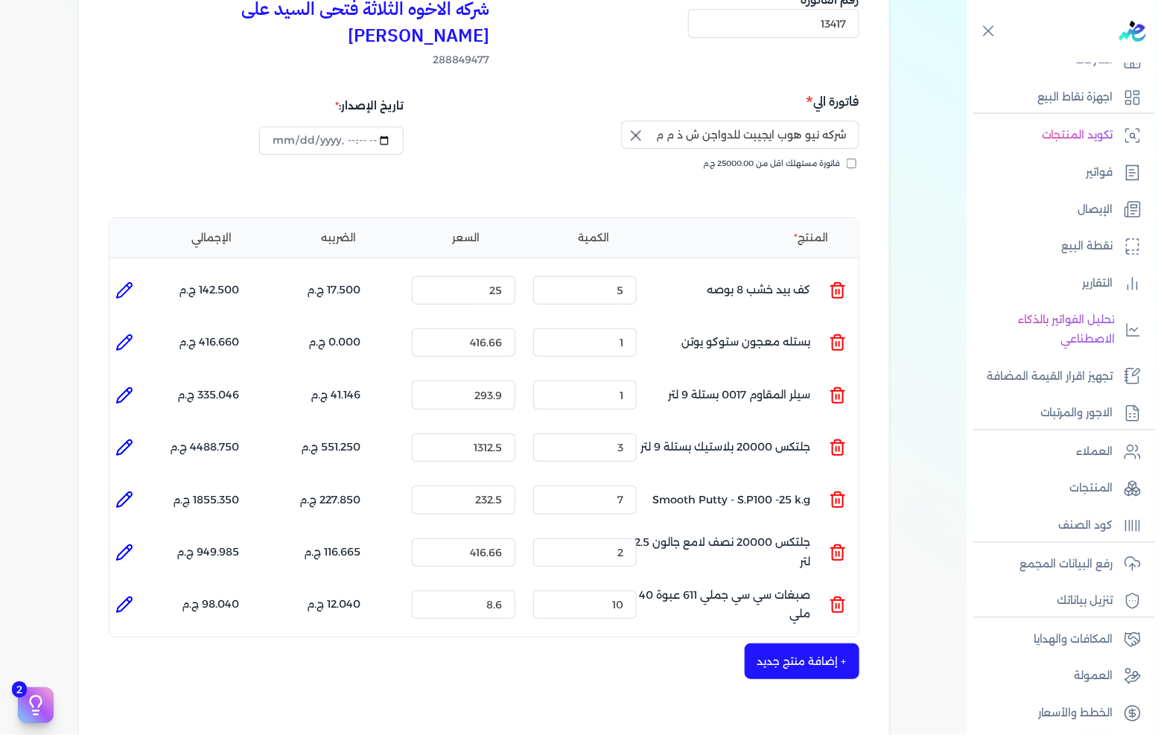
type input "صبغات سي سي جملي 611 عبوة 40 ملي"
type input "8.6"
type input "10"
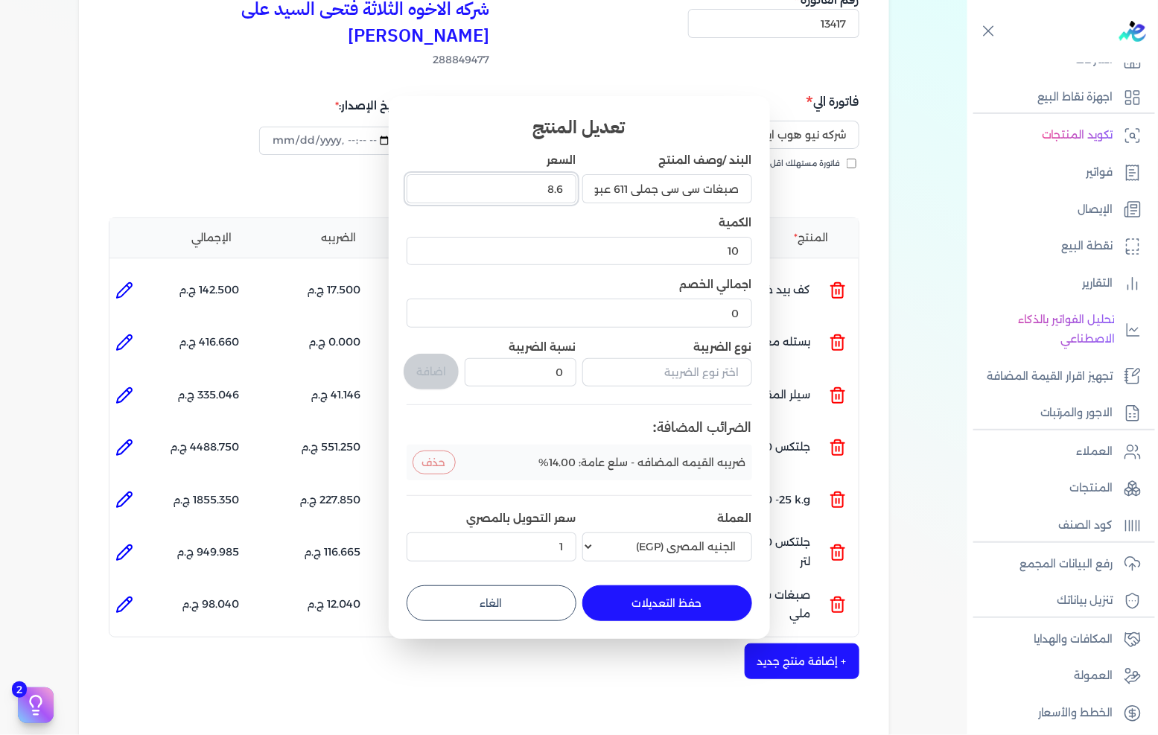
click at [529, 182] on input "8.6" at bounding box center [491, 188] width 170 height 28
type input "8"
type input "8.772"
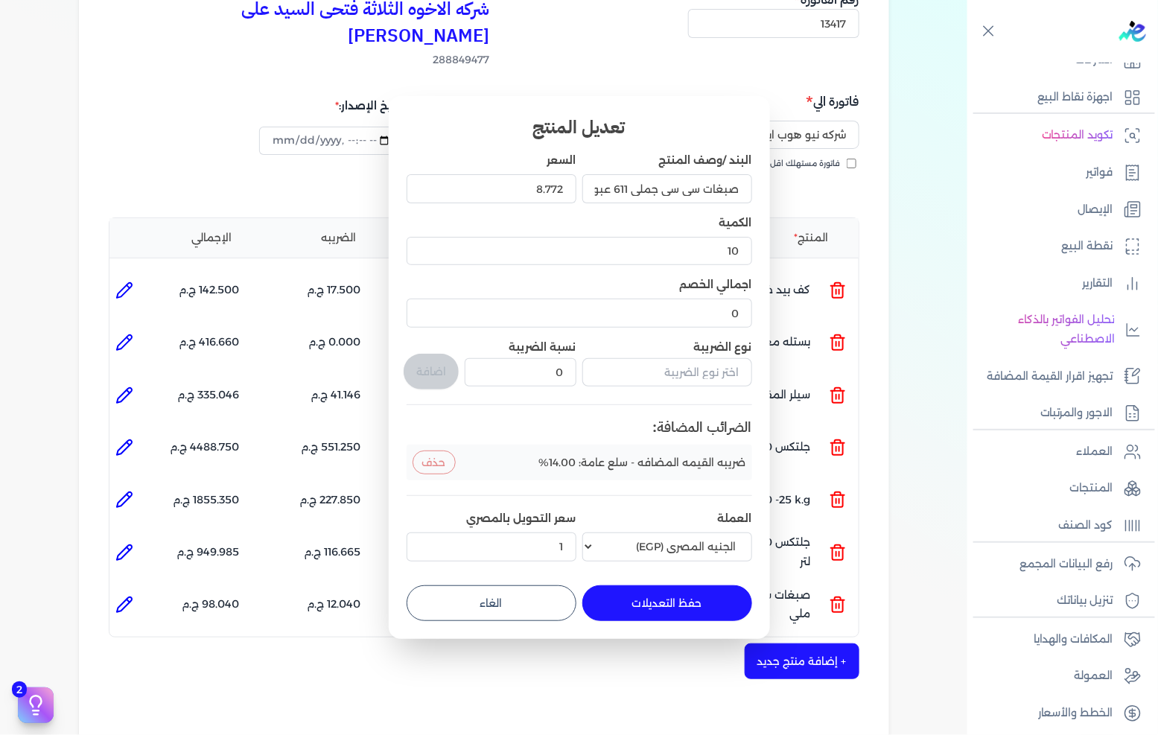
click at [683, 612] on button "حفظ التعديلات" at bounding box center [667, 603] width 170 height 36
type input "0"
type input "1"
type input "8.772"
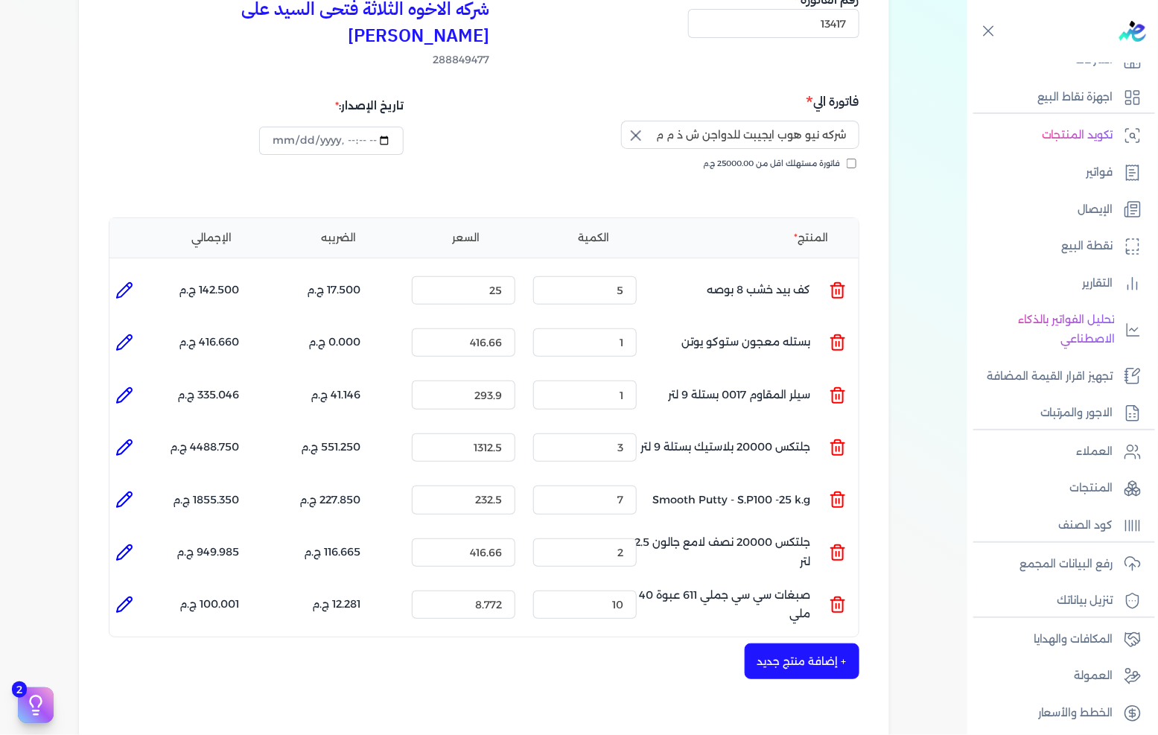
click at [785, 643] on button "+ إضافة منتج جديد" at bounding box center [801, 661] width 115 height 36
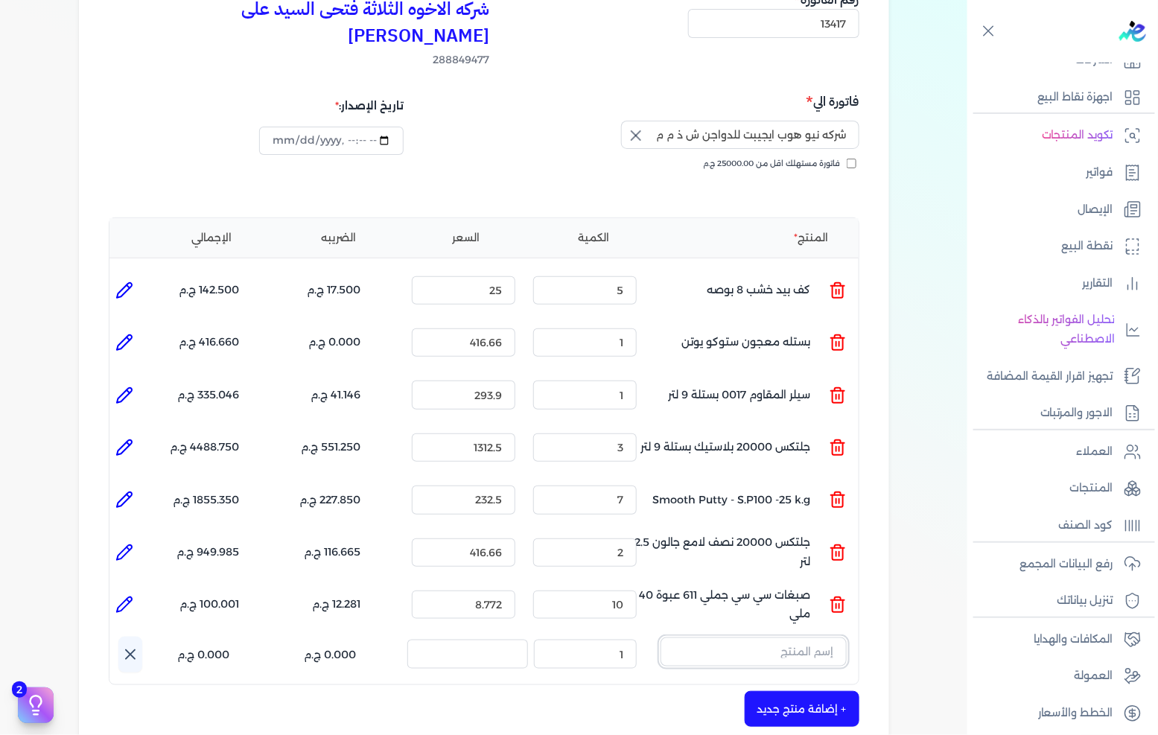
click at [779, 637] on input "text" at bounding box center [753, 651] width 186 height 28
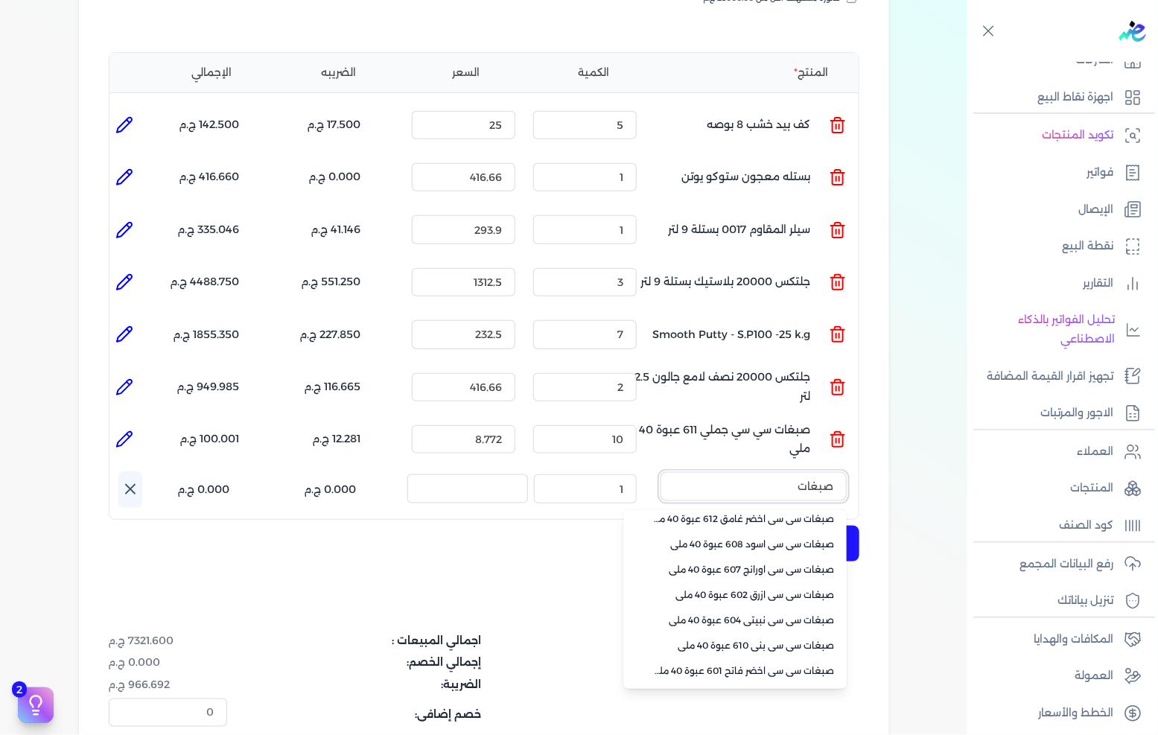
scroll to position [130, 0]
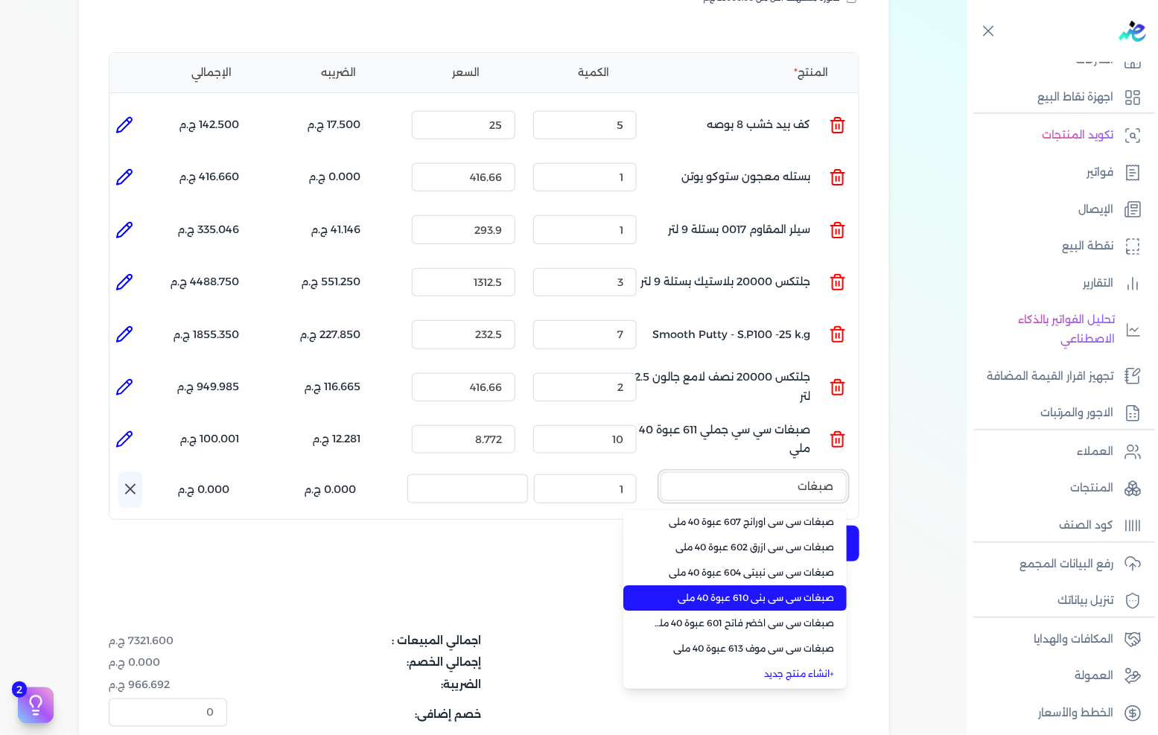
type input "صبغات"
click at [800, 591] on span "صبغات سي سي بني 610 عبوة 40 ملي" at bounding box center [744, 597] width 182 height 13
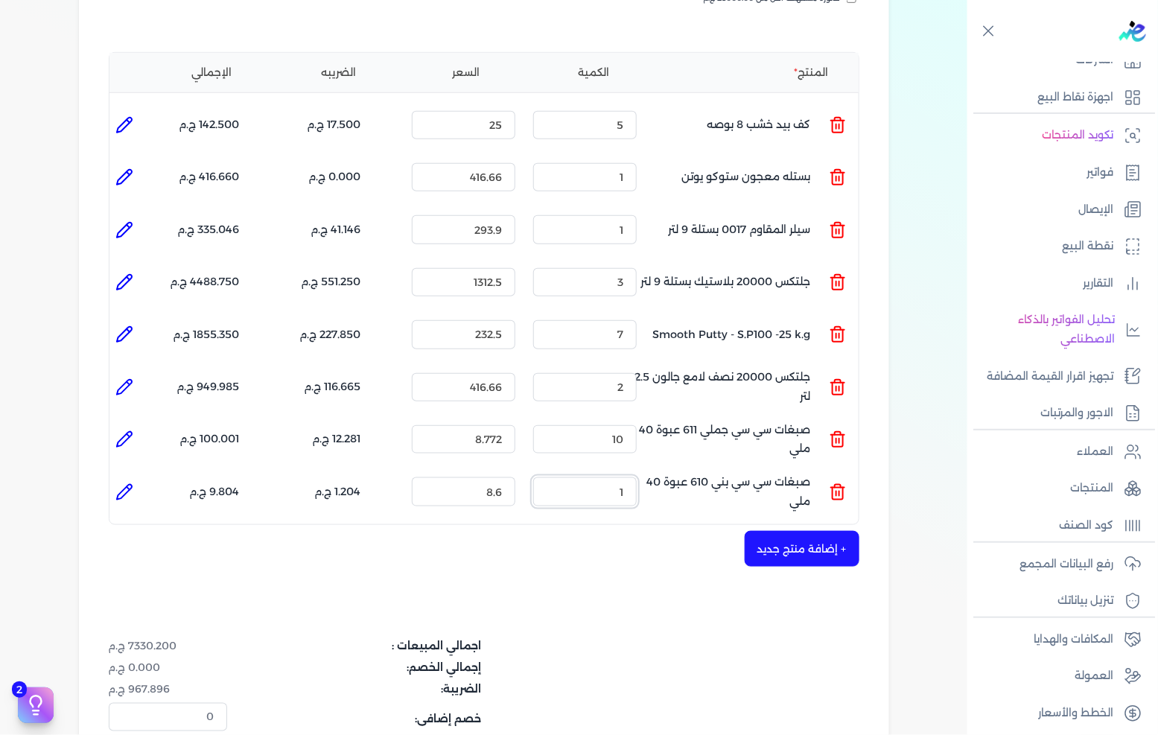
click at [584, 478] on input "1" at bounding box center [584, 491] width 103 height 28
click at [594, 477] on input "1" at bounding box center [584, 491] width 103 height 28
type input "10"
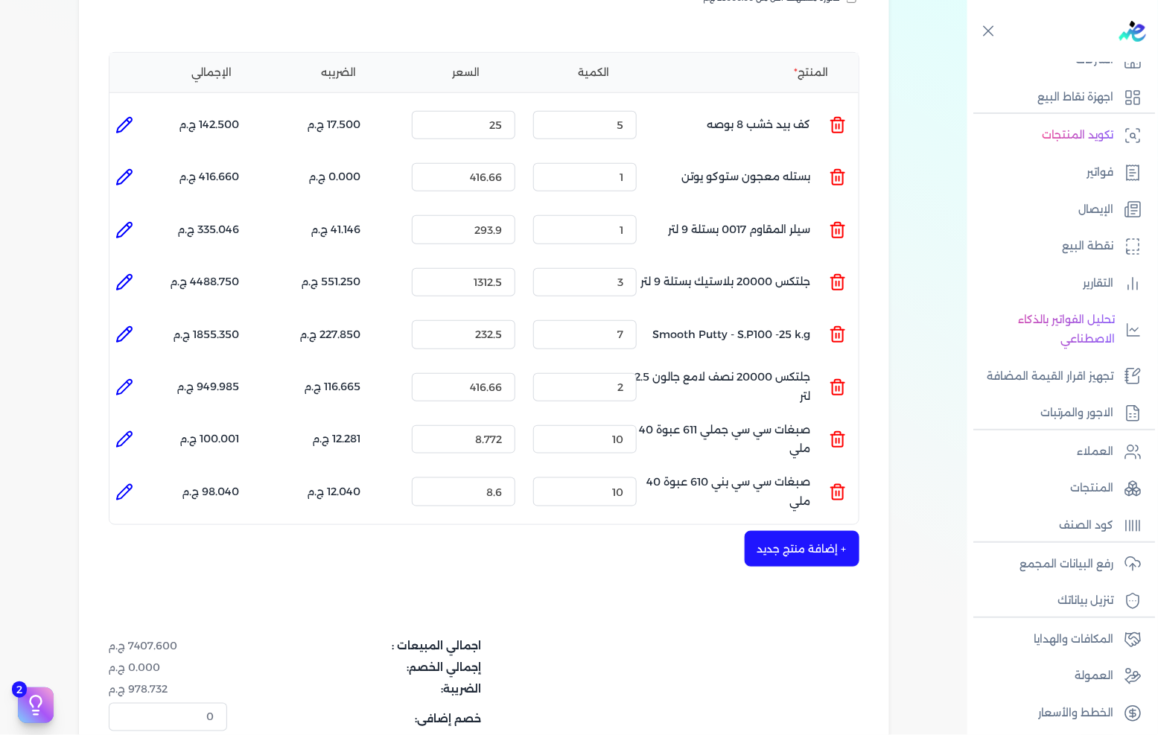
click at [131, 483] on icon at bounding box center [124, 492] width 18 height 18
type input "صبغات سي سي بني 610 عبوة 40 ملي"
type input "8.6"
type input "10"
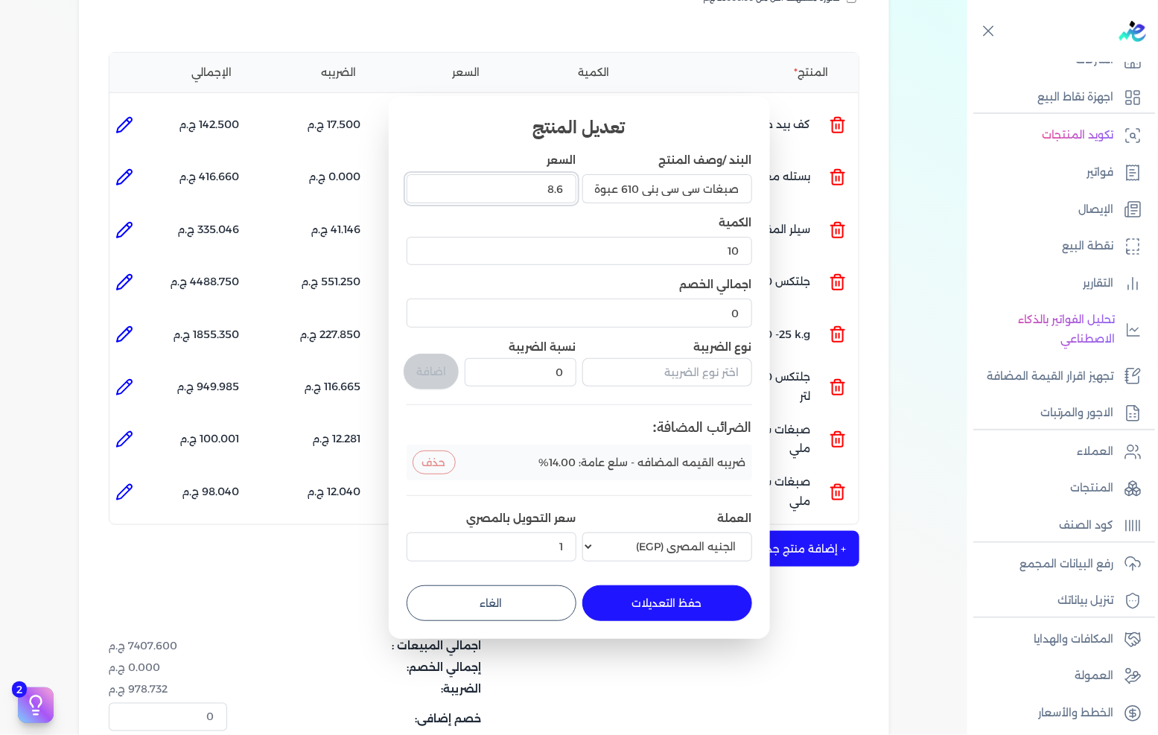
click at [531, 185] on input "8.6" at bounding box center [491, 188] width 170 height 28
type input "8"
type input "8.772"
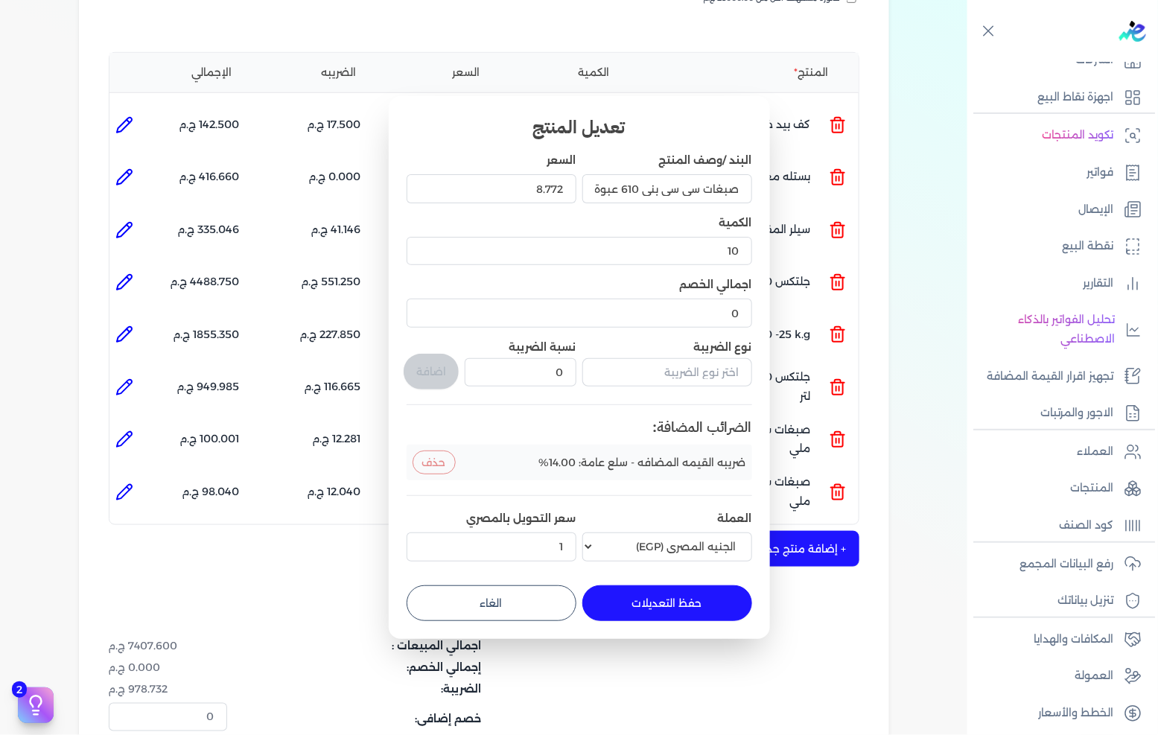
click at [675, 615] on button "حفظ التعديلات" at bounding box center [667, 603] width 170 height 36
type input "0"
type input "1"
type input "8.772"
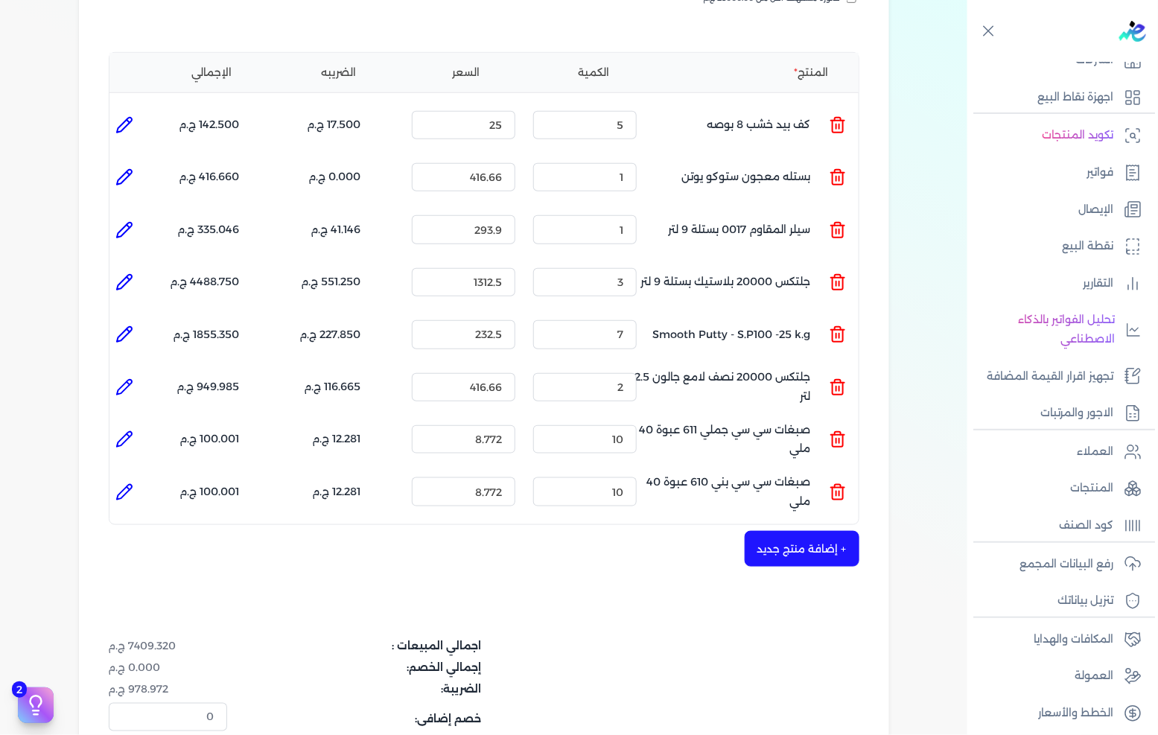
click at [824, 531] on button "+ إضافة منتج جديد" at bounding box center [801, 549] width 115 height 36
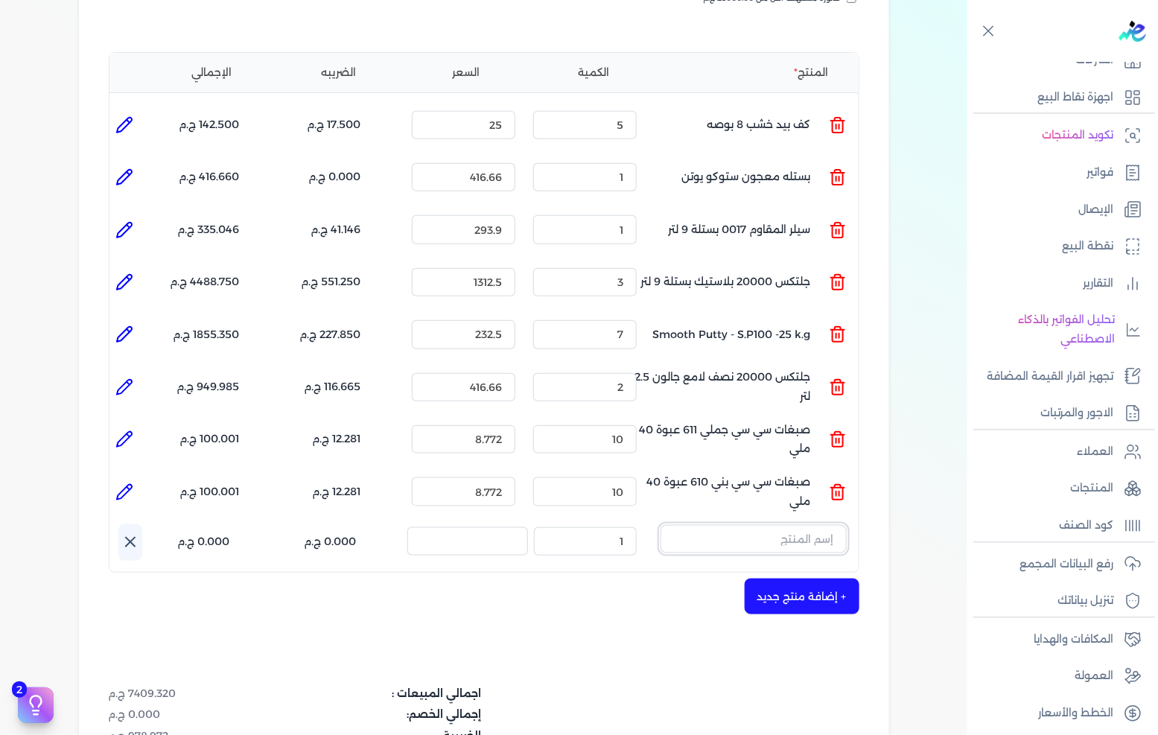
click at [823, 525] on input "text" at bounding box center [753, 539] width 186 height 28
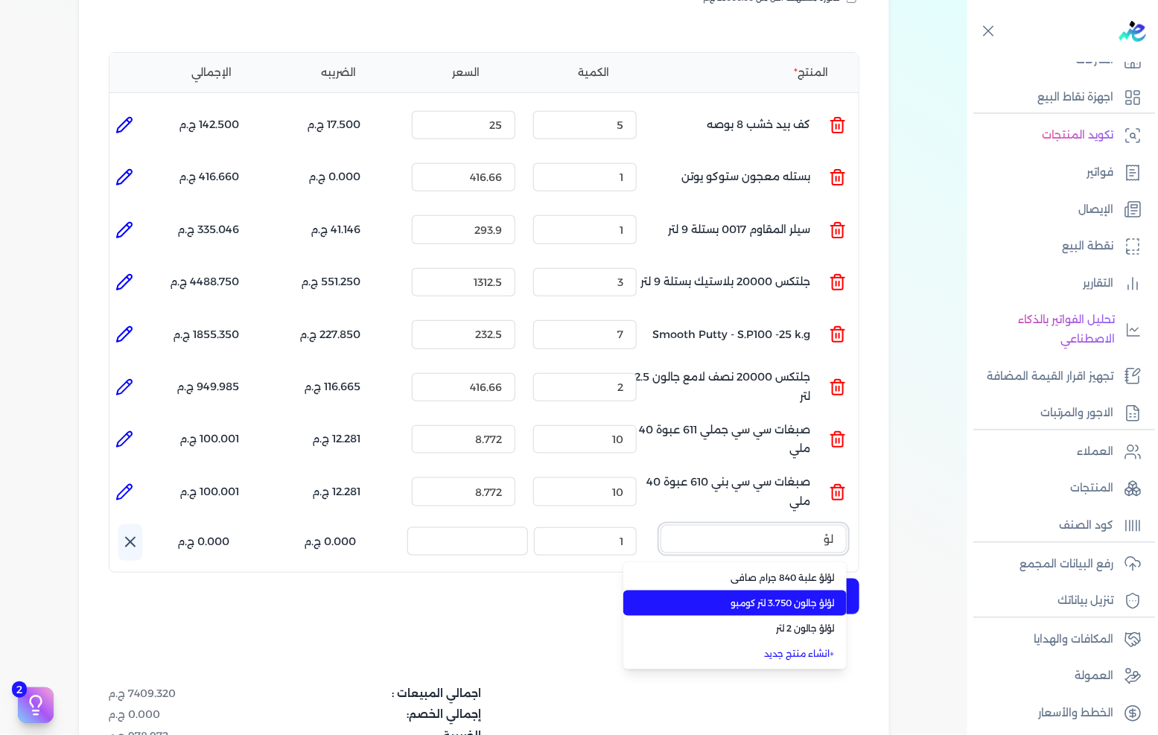
type input "لؤ"
click at [785, 596] on span "لؤلؤ جالون 3.750 لتر كومبو" at bounding box center [744, 602] width 182 height 13
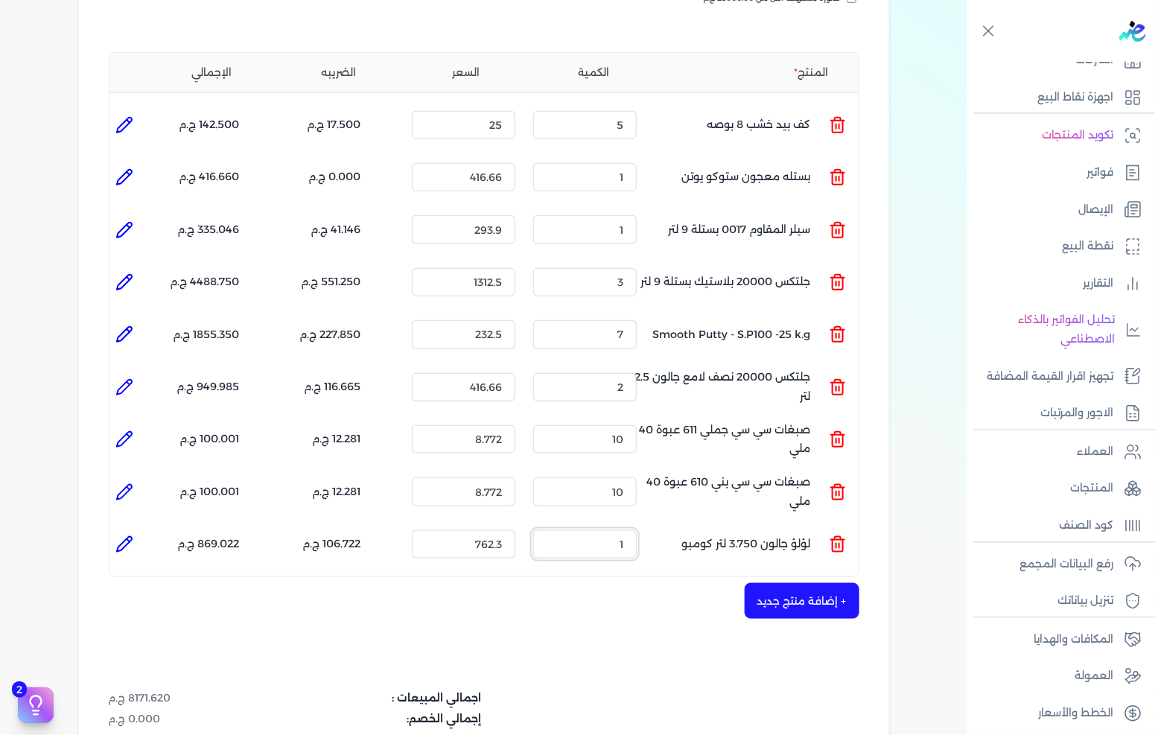
click at [627, 530] on input "1" at bounding box center [584, 544] width 103 height 28
type input "28"
click at [129, 535] on icon at bounding box center [124, 544] width 18 height 18
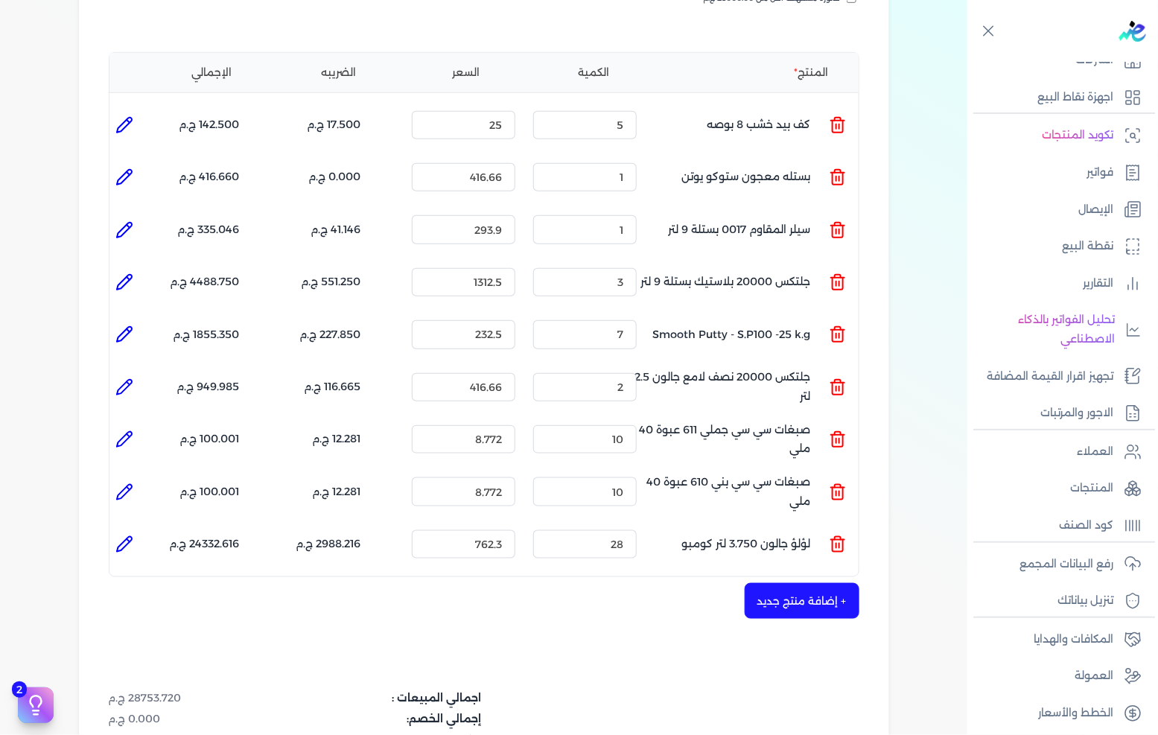
type input "لؤلؤ جالون 3.750 لتر كومبو"
type input "762.3"
type input "28"
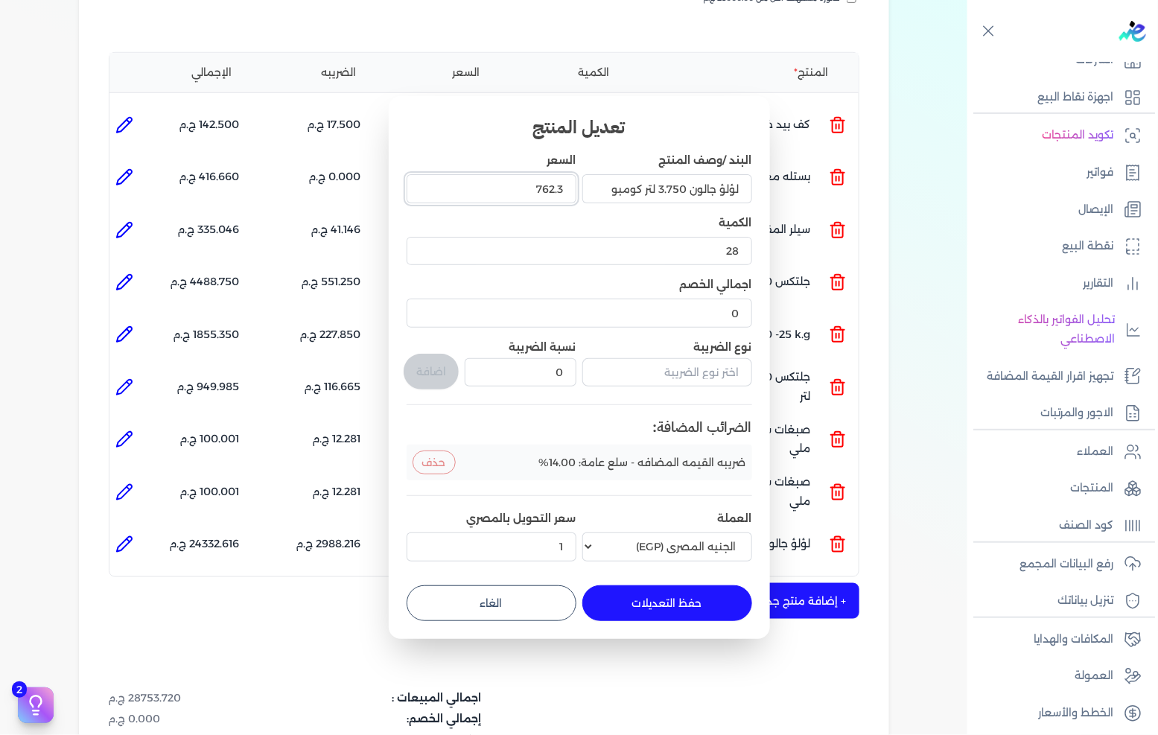
click at [504, 191] on input "762.3" at bounding box center [491, 188] width 170 height 28
type input "758"
type input "758.800"
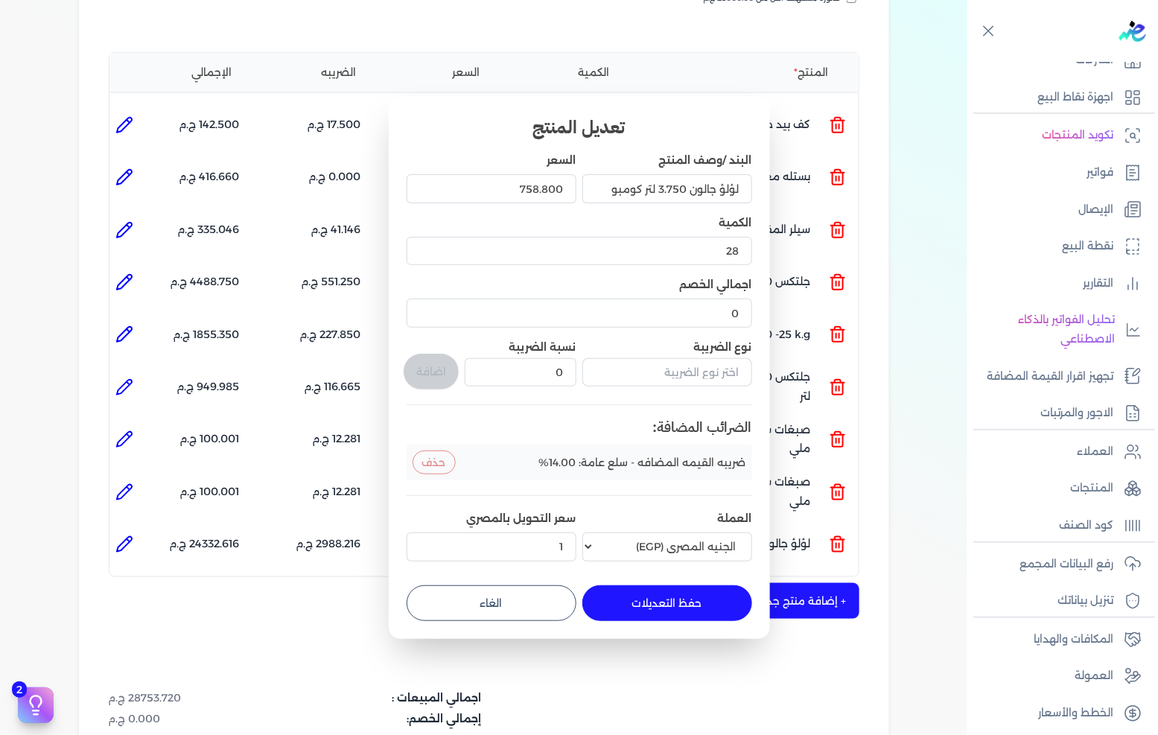
click at [655, 607] on button "حفظ التعديلات" at bounding box center [667, 603] width 170 height 36
type input "0"
type input "1"
type input "758.8"
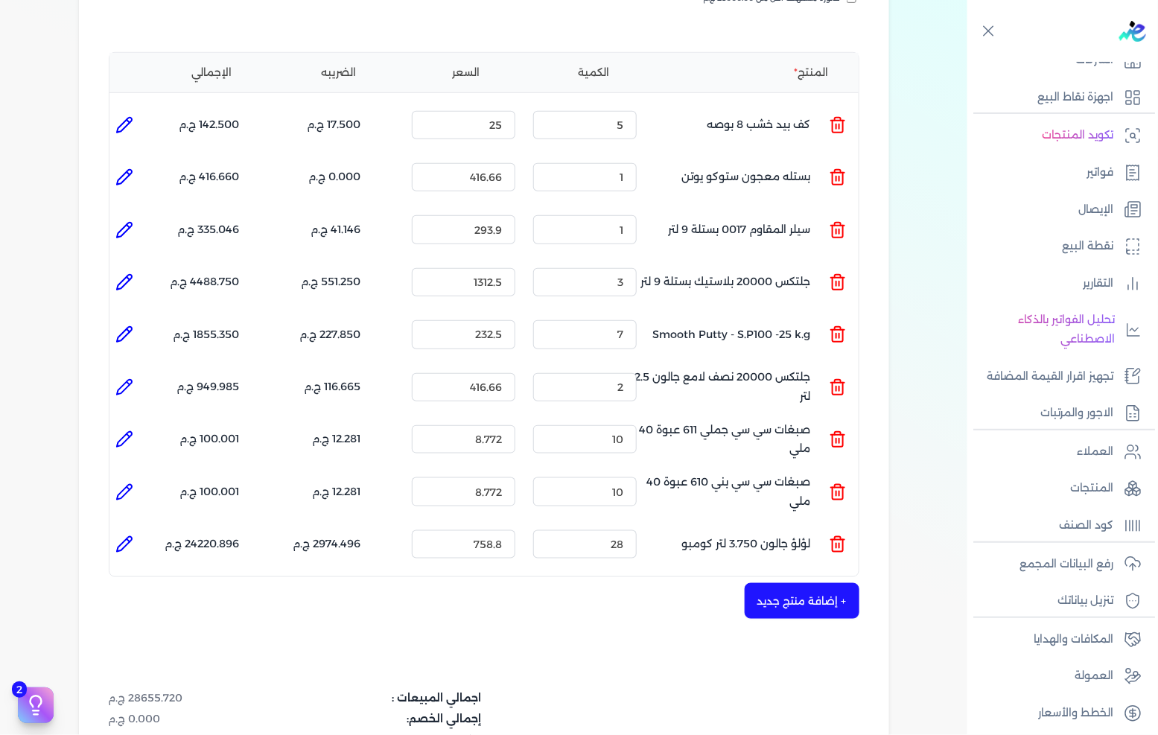
click at [806, 585] on button "+ إضافة منتج جديد" at bounding box center [801, 601] width 115 height 36
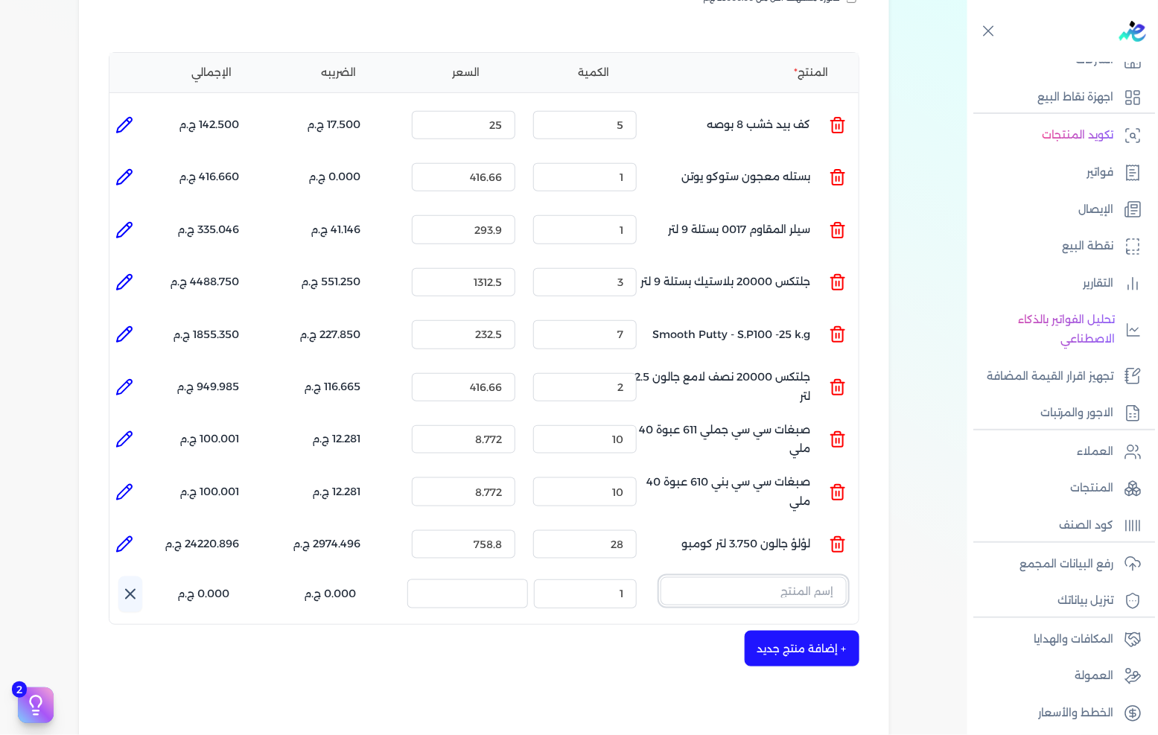
click at [825, 577] on input "text" at bounding box center [753, 591] width 186 height 28
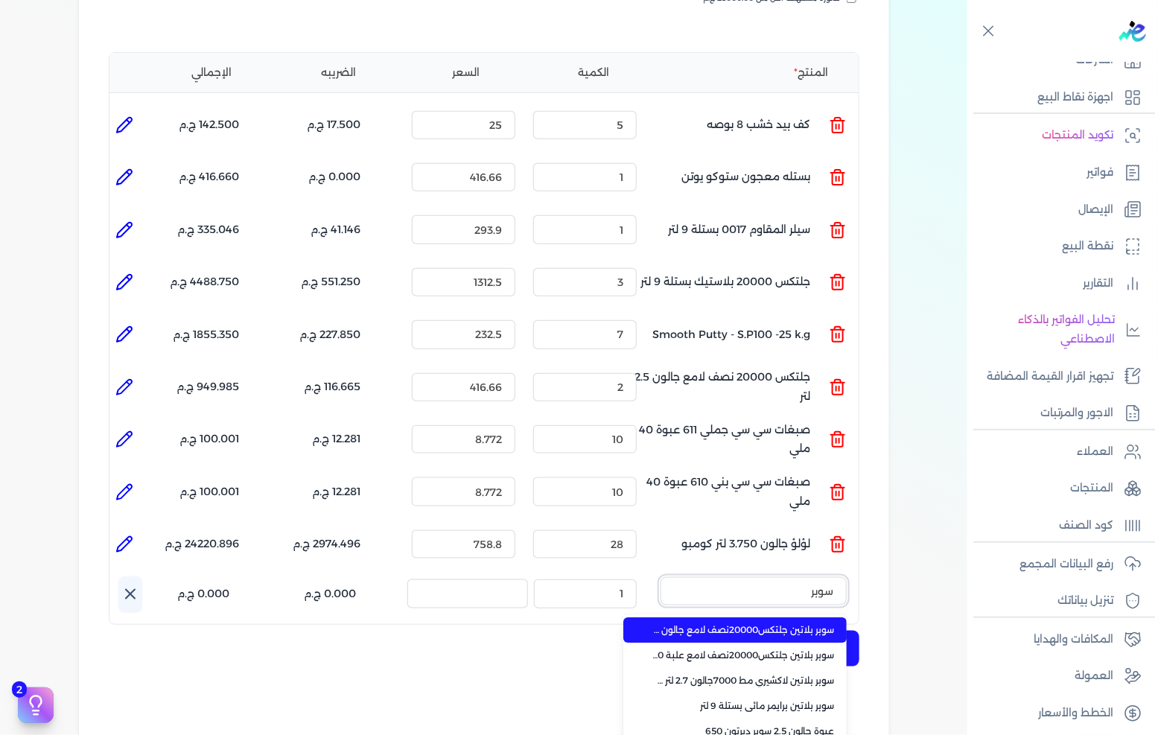
click at [660, 577] on button "سوبر" at bounding box center [753, 594] width 186 height 34
click at [660, 577] on button "سوبر لاك" at bounding box center [753, 594] width 186 height 34
click at [660, 577] on button "سوبر لاك الوان" at bounding box center [753, 594] width 186 height 34
click at [660, 577] on button "سوبر لاك الوان 750" at bounding box center [753, 594] width 186 height 34
click at [660, 577] on button "سوبر لاك الوان 750 علبة" at bounding box center [753, 594] width 186 height 34
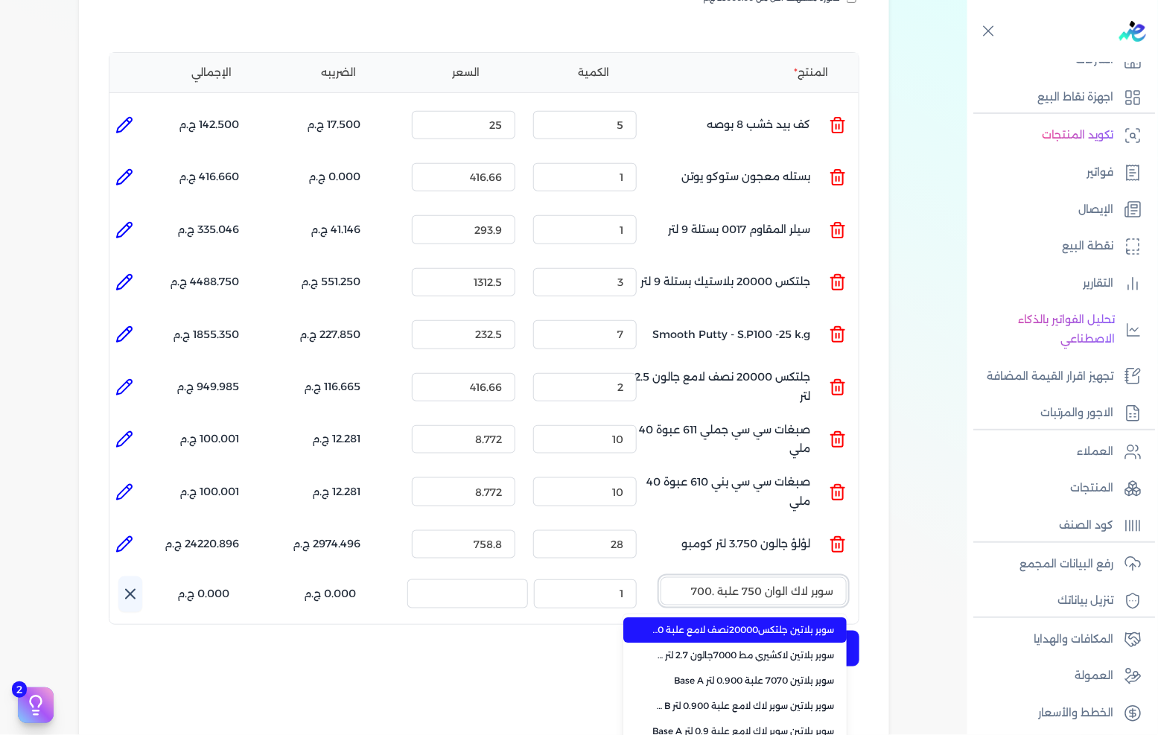
click at [660, 577] on button "سوبر لاك الوان 750 علبة .700" at bounding box center [753, 594] width 186 height 34
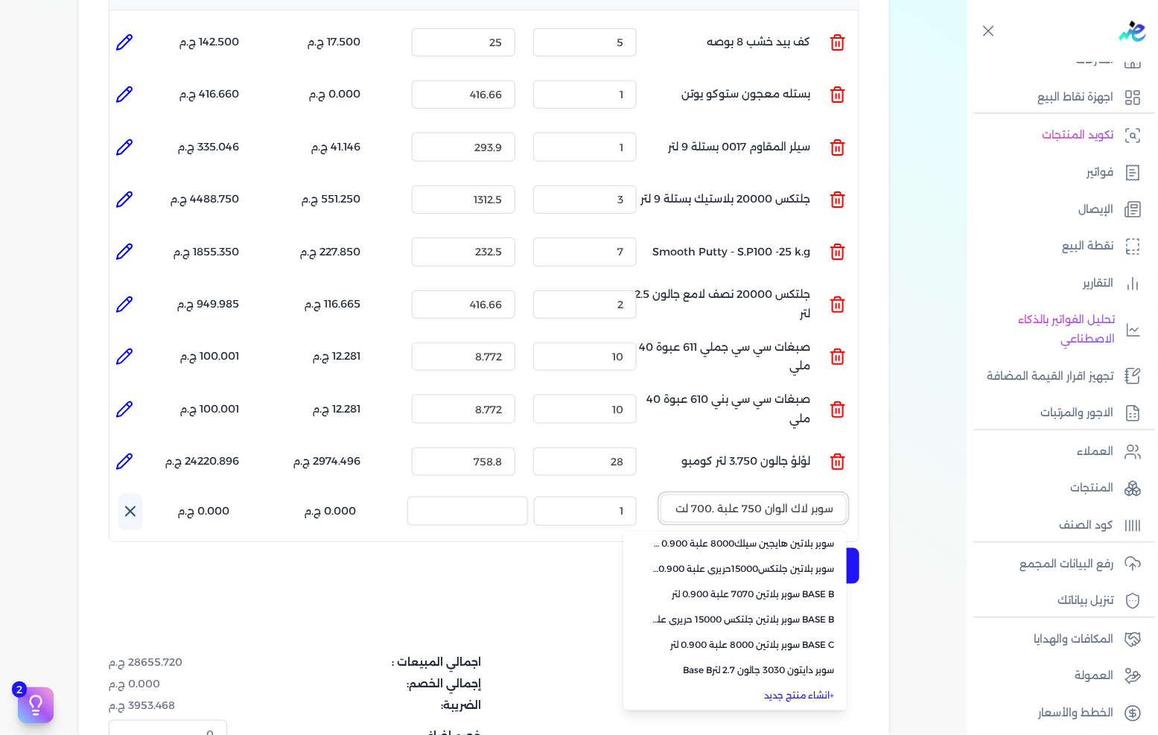
scroll to position [0, 0]
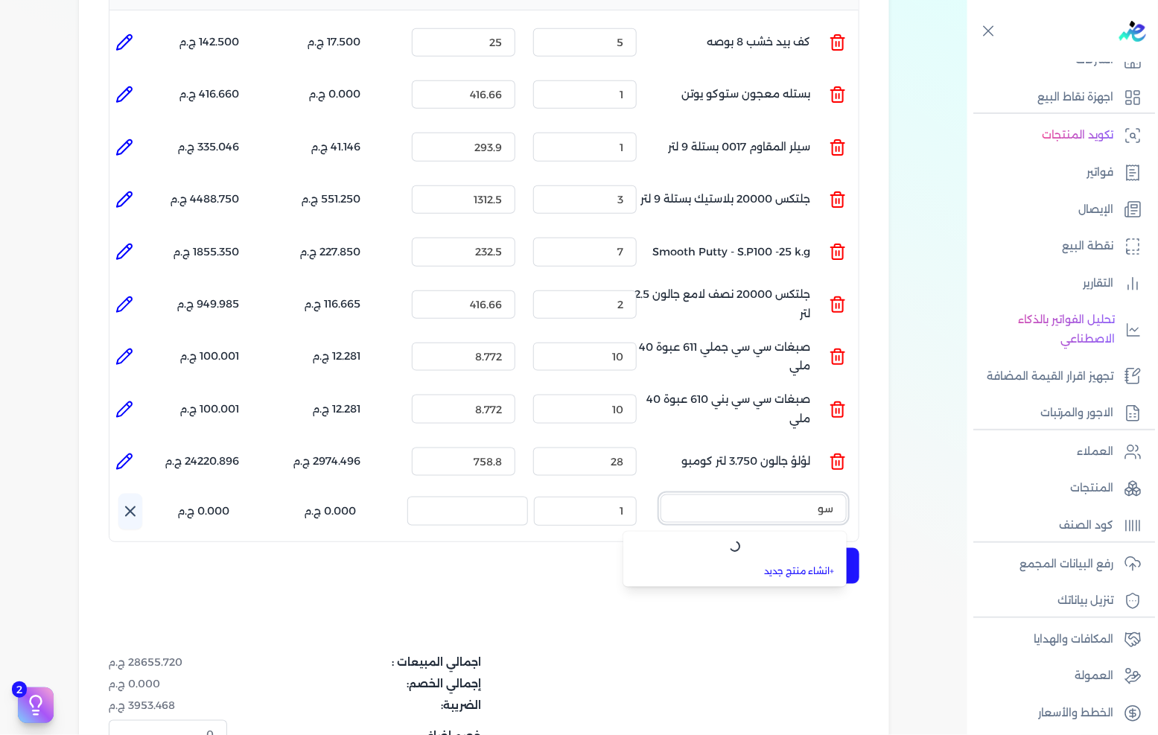
type input "س"
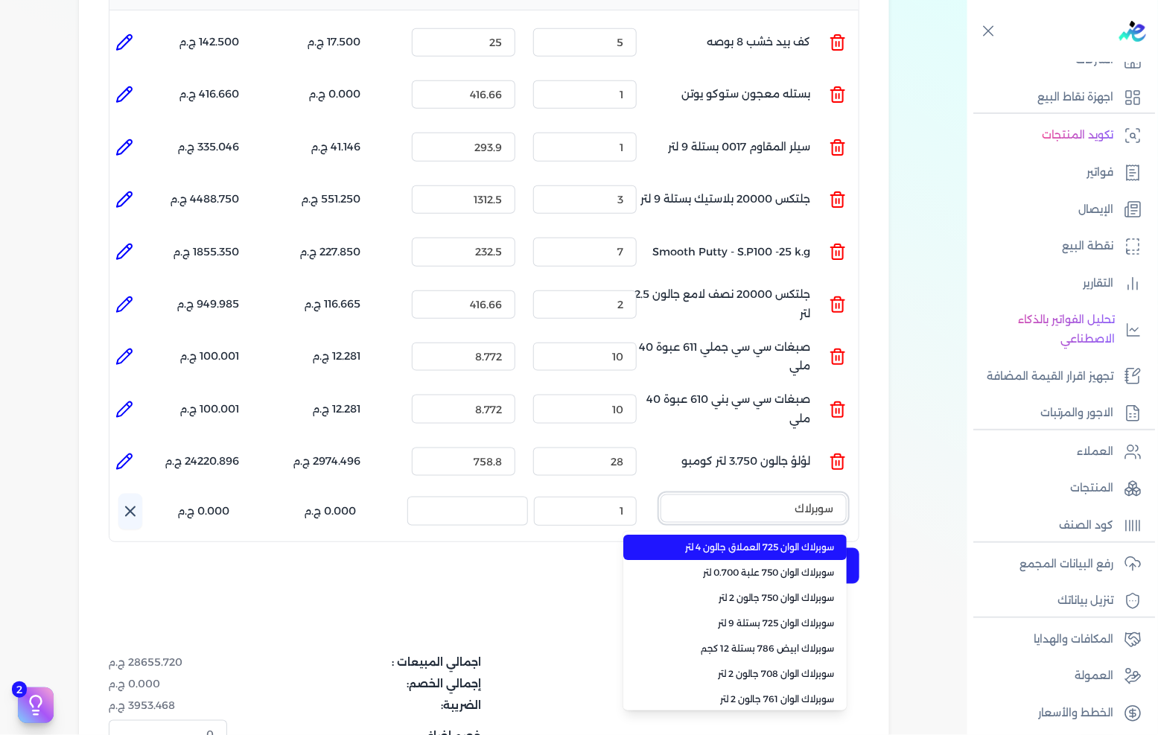
click at [660, 494] on button "سوبرلاك" at bounding box center [753, 511] width 186 height 34
click at [660, 494] on button "سوبرلاك الوان" at bounding box center [753, 511] width 186 height 34
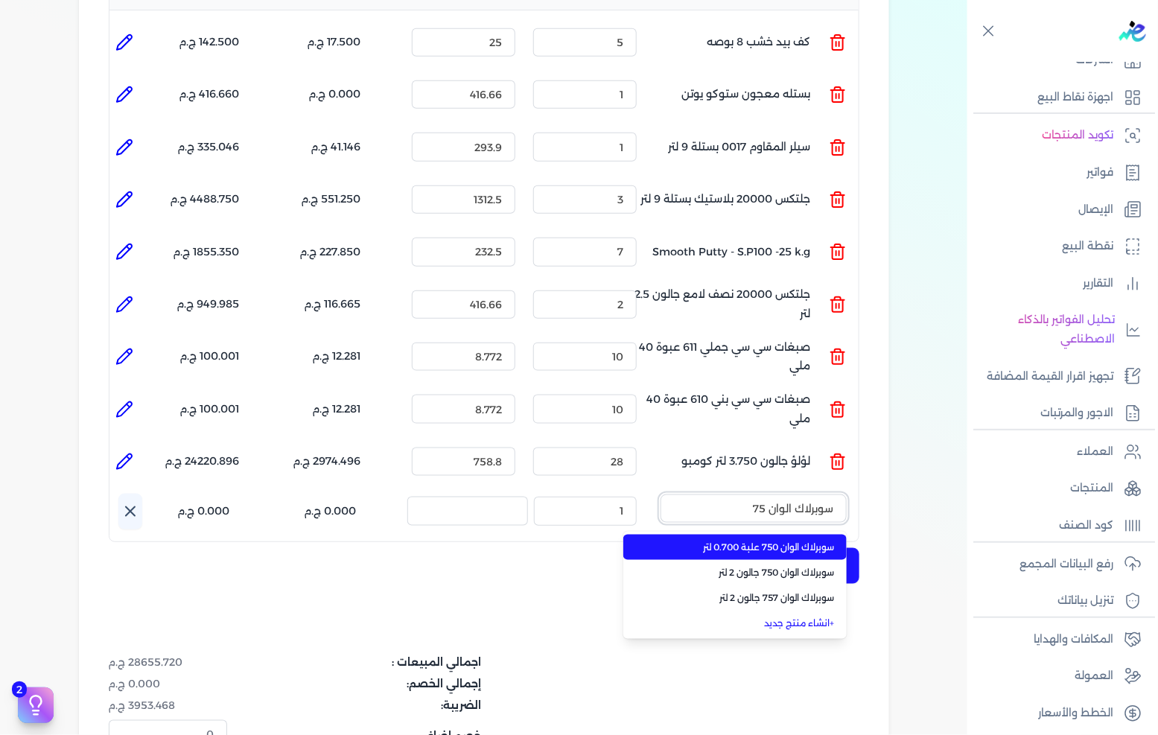
type input "سوبرلاك الوان 75"
click at [749, 540] on span "سوبرلاك الوان 750 علبة 0.700 لتر" at bounding box center [744, 546] width 182 height 13
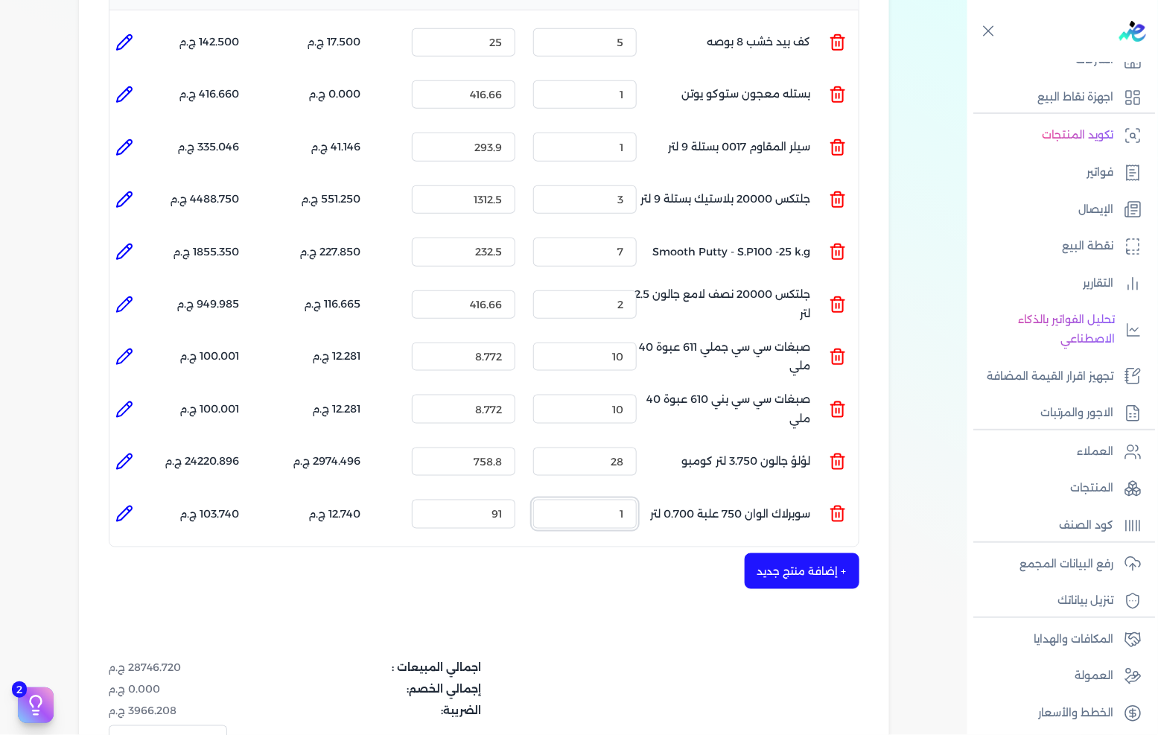
click at [584, 500] on input "1" at bounding box center [584, 514] width 103 height 28
type input "7"
click at [119, 499] on li at bounding box center [124, 514] width 30 height 30
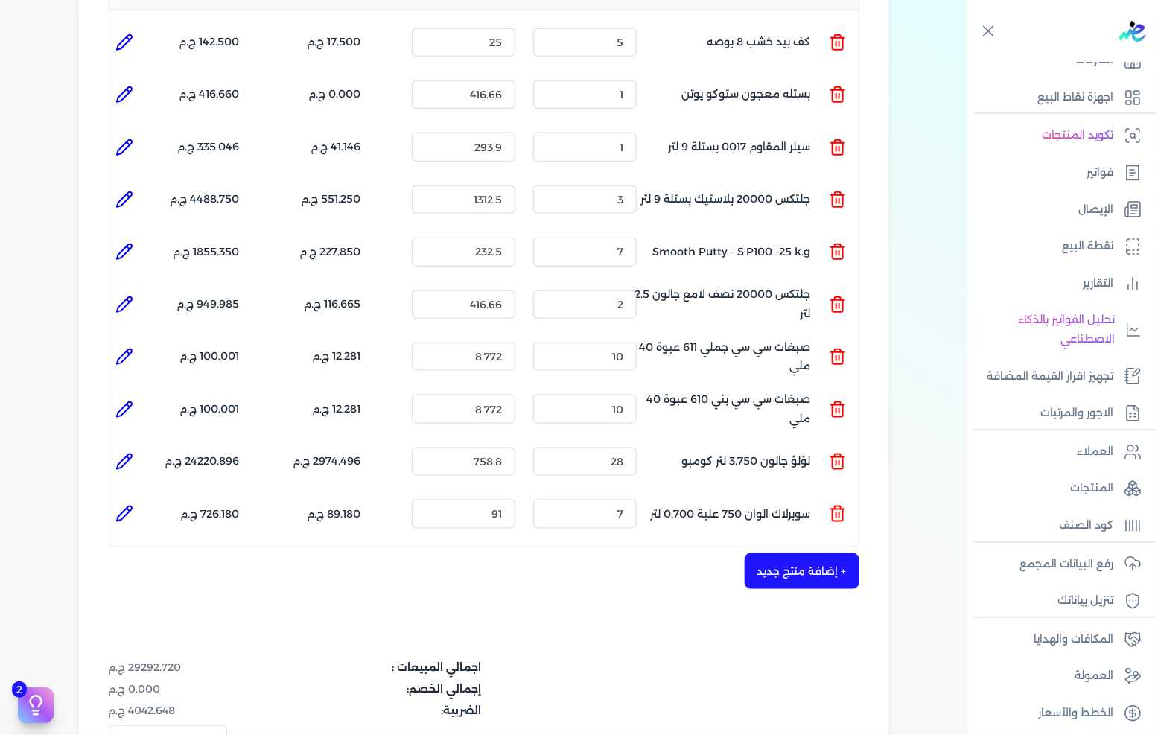
type input "سوبرلاك الوان 750 علبة 0.700 لتر"
type input "91"
type input "7"
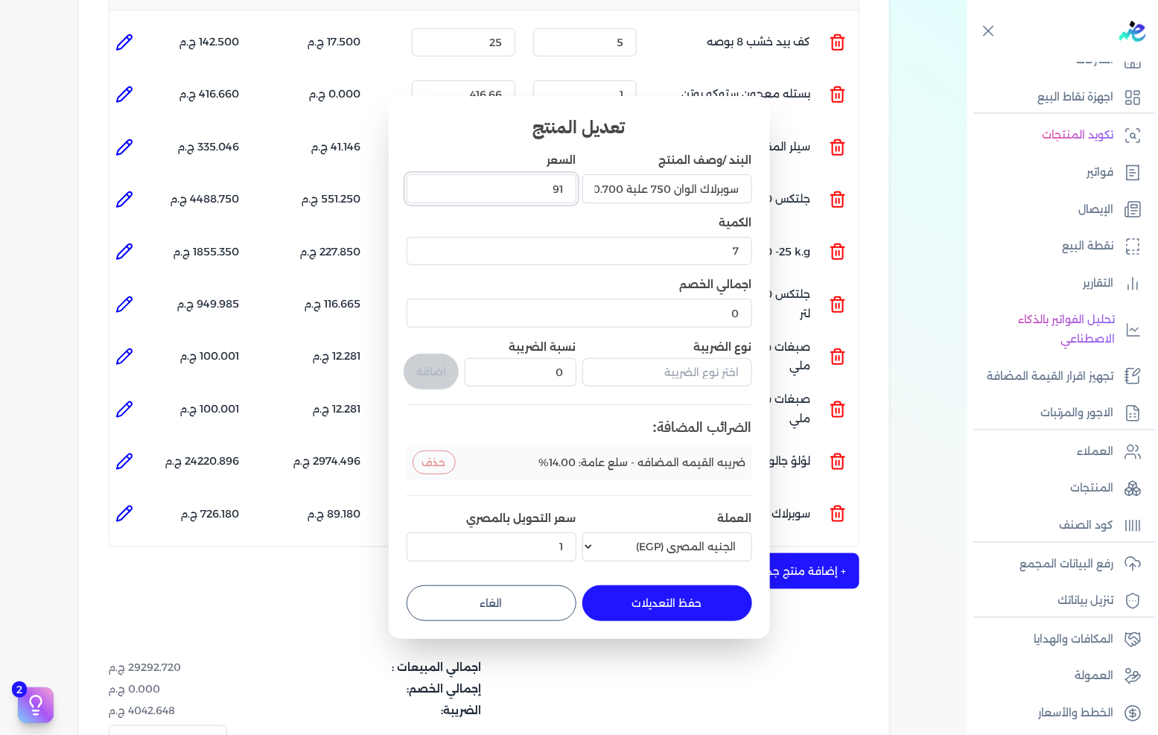
click at [563, 194] on input "91" at bounding box center [491, 188] width 170 height 28
type input "92"
type input "92.100"
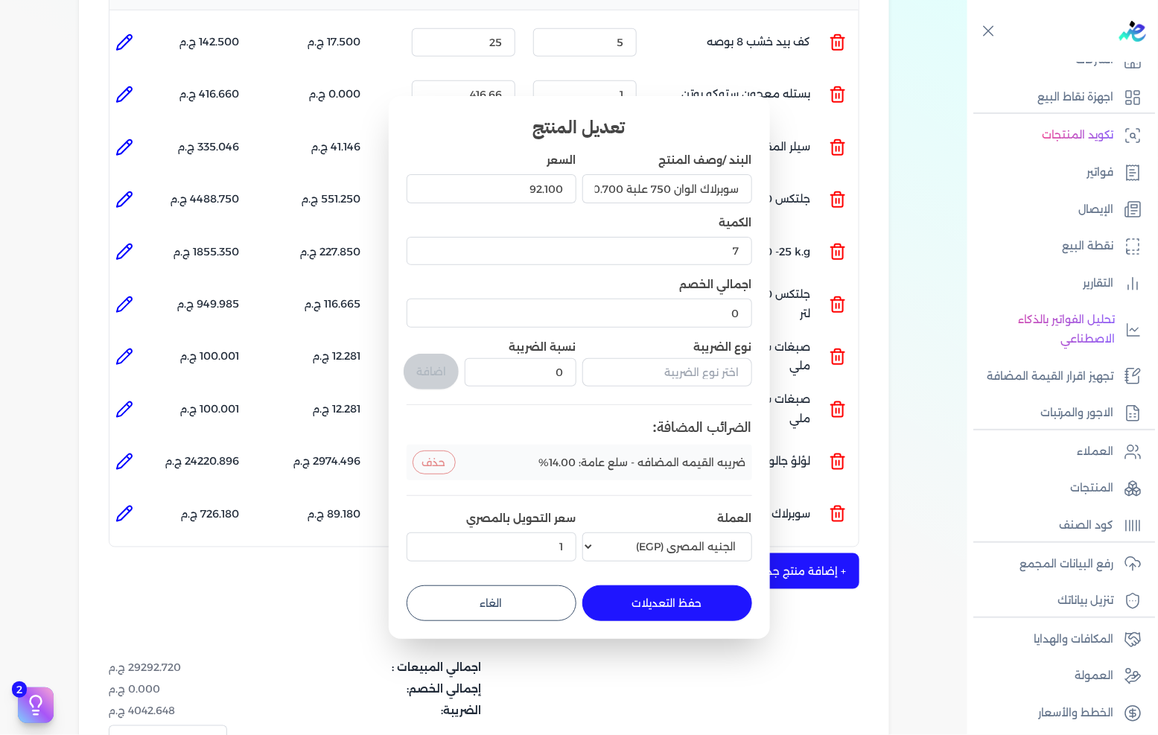
click at [648, 599] on button "حفظ التعديلات" at bounding box center [667, 603] width 170 height 36
type input "0"
type input "1"
type input "92.1"
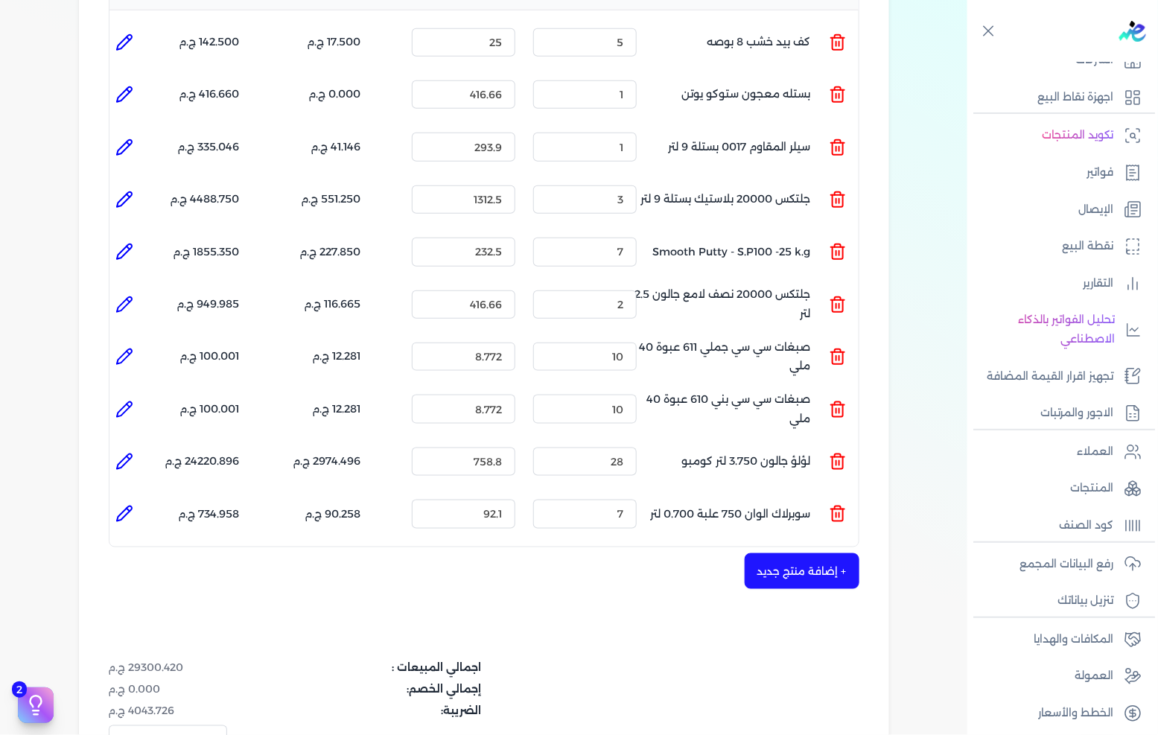
click at [768, 553] on button "+ إضافة منتج جديد" at bounding box center [801, 571] width 115 height 36
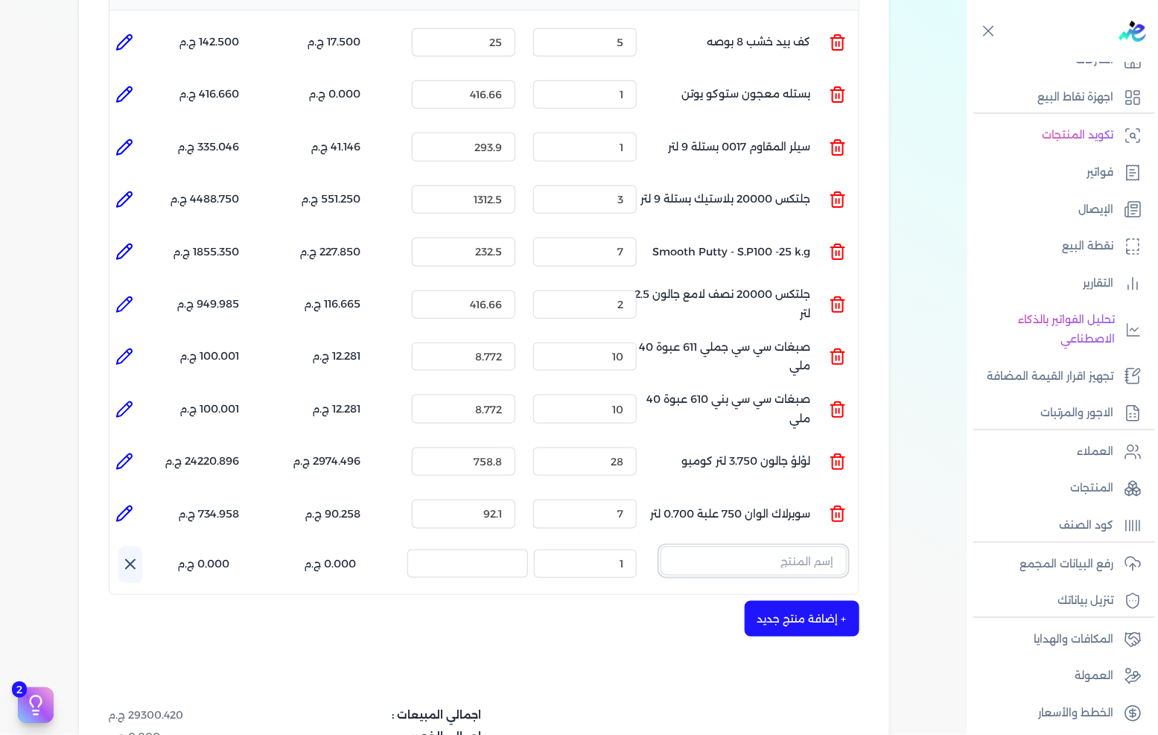
click at [820, 546] on input "text" at bounding box center [753, 560] width 186 height 28
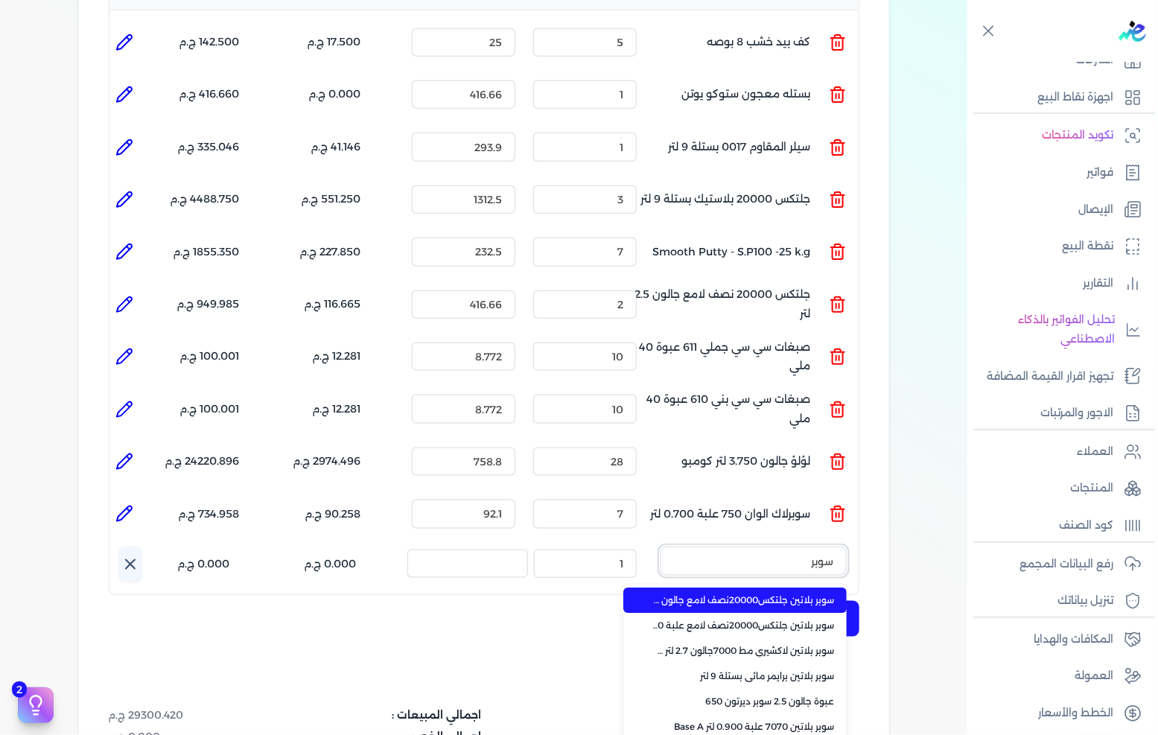
click at [660, 546] on button "سوبر" at bounding box center [753, 563] width 186 height 34
click at [660, 546] on button "سوبر لاك" at bounding box center [753, 563] width 186 height 34
click at [660, 546] on button "سوبر لاك الوان" at bounding box center [753, 563] width 186 height 34
click at [660, 546] on button "سوبر لاك الوان 708" at bounding box center [753, 563] width 186 height 34
click at [660, 546] on button "سوبرلاك" at bounding box center [753, 563] width 186 height 34
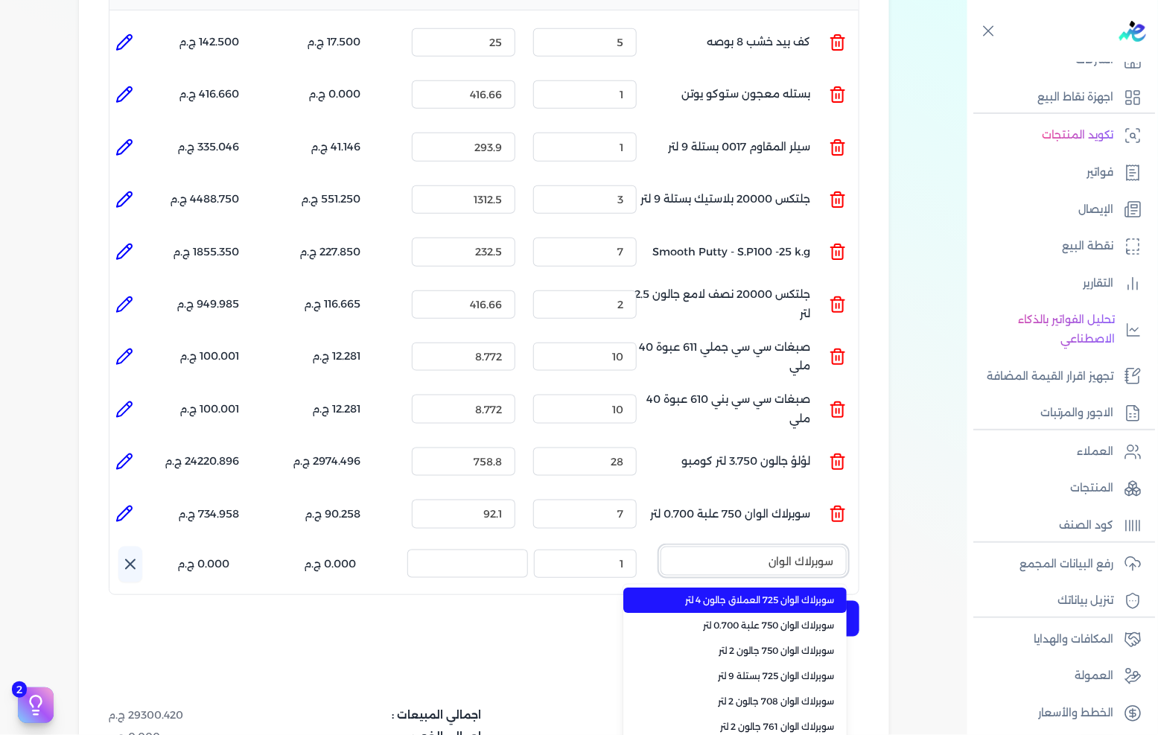
click at [660, 546] on button "سوبرلاك الوان" at bounding box center [753, 563] width 186 height 34
type input "سوبرلاك الوان 708"
click at [772, 593] on span "سوبرلاك الوان 708 جالون 2 لتر" at bounding box center [744, 599] width 182 height 13
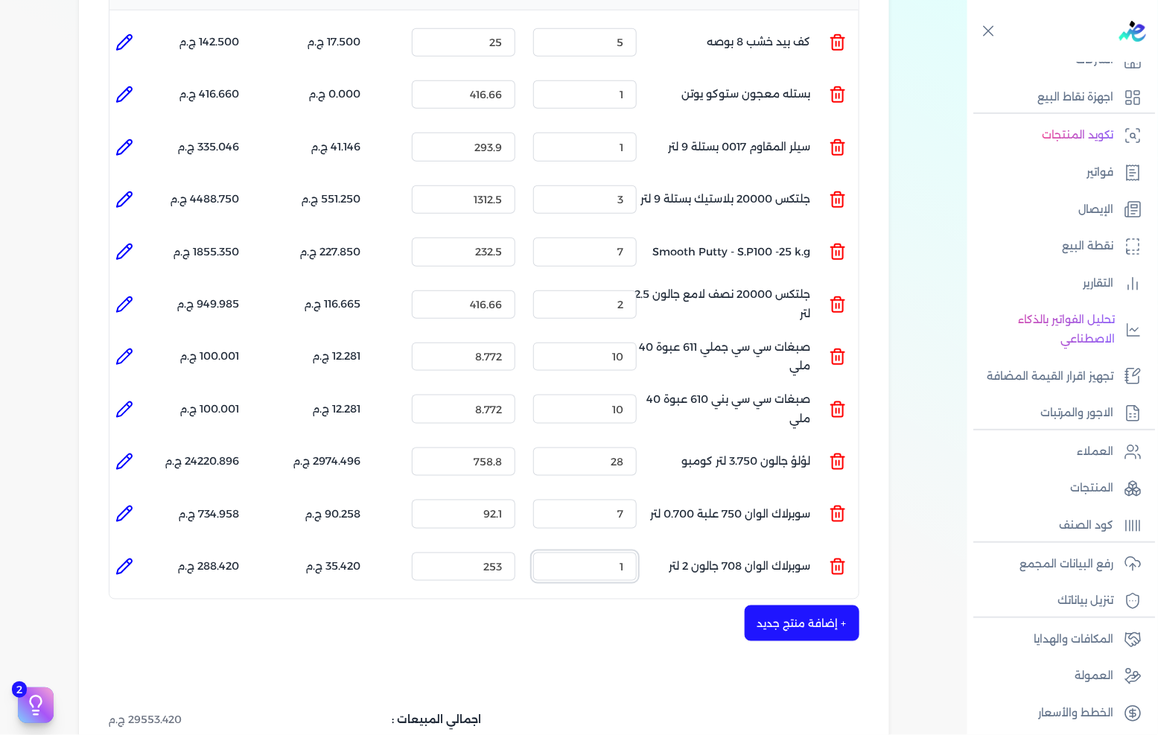
click at [593, 552] on input "1" at bounding box center [584, 566] width 103 height 28
type input "7"
click at [129, 558] on icon at bounding box center [124, 567] width 18 height 18
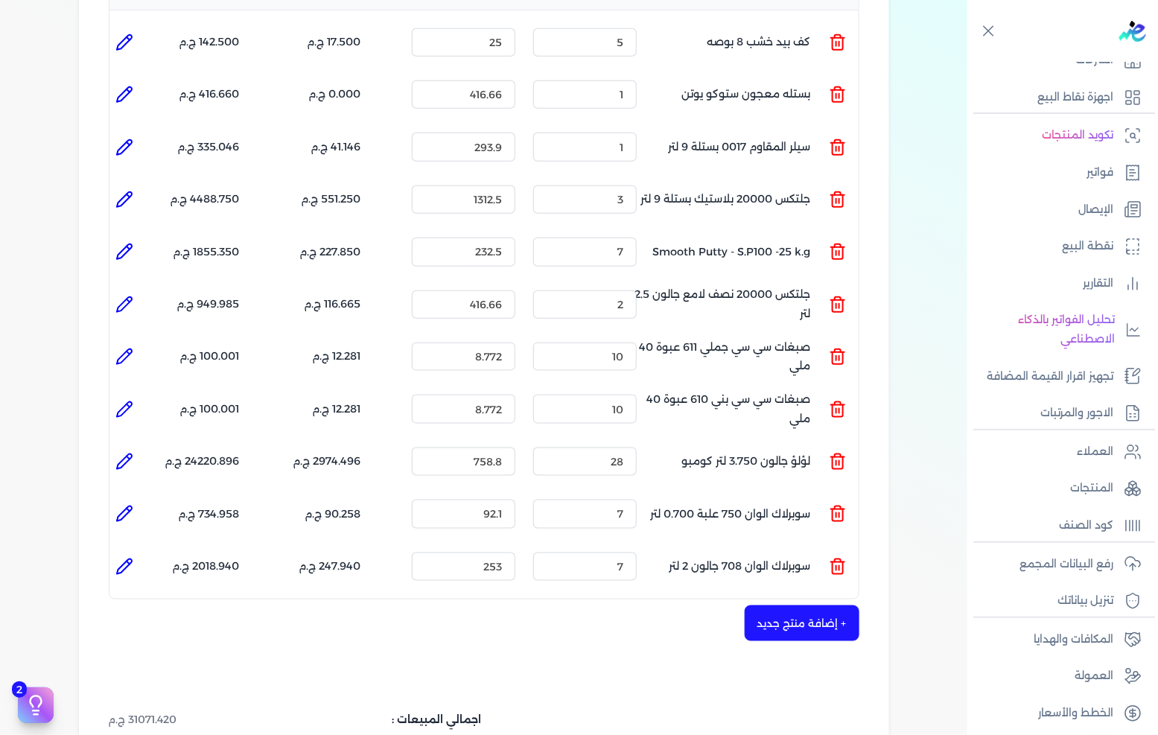
type input "سوبرلاك الوان 708 جالون 2 لتر"
type input "253"
type input "7"
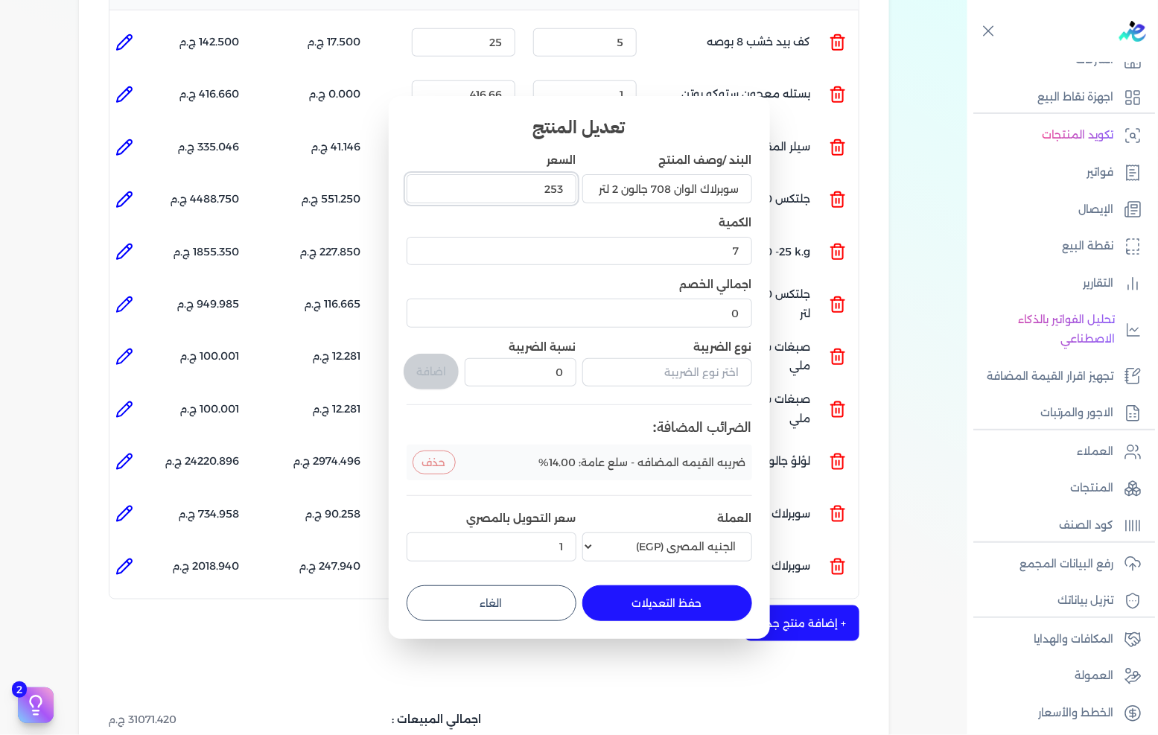
click at [554, 191] on input "253" at bounding box center [491, 188] width 170 height 28
type input "275"
type input "275.500"
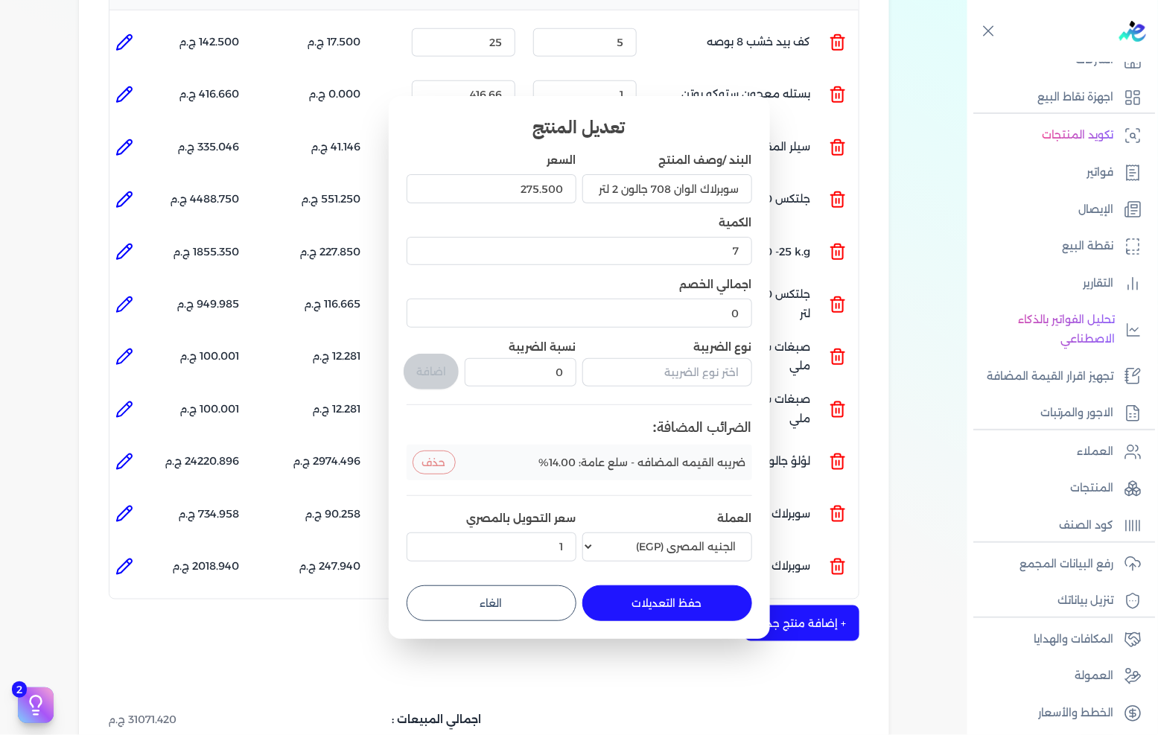
click at [648, 607] on button "حفظ التعديلات" at bounding box center [667, 603] width 170 height 36
type input "0"
type input "1"
type input "275.5"
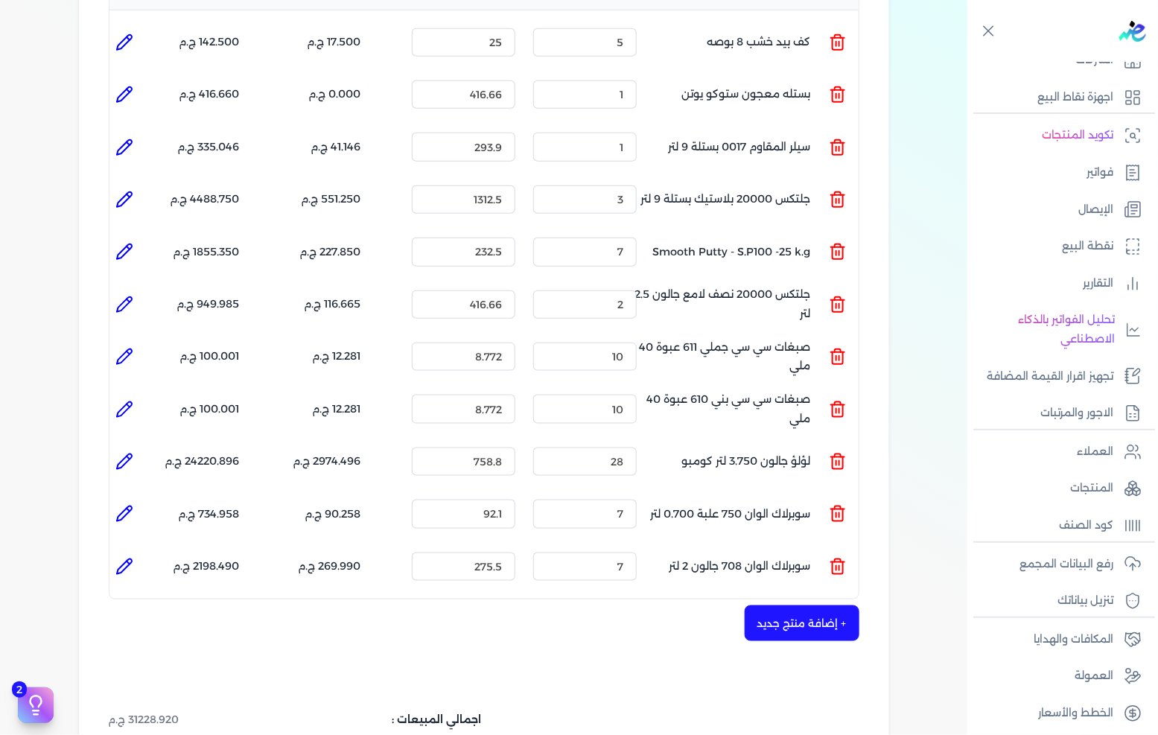
click at [791, 605] on button "+ إضافة منتج جديد" at bounding box center [801, 623] width 115 height 36
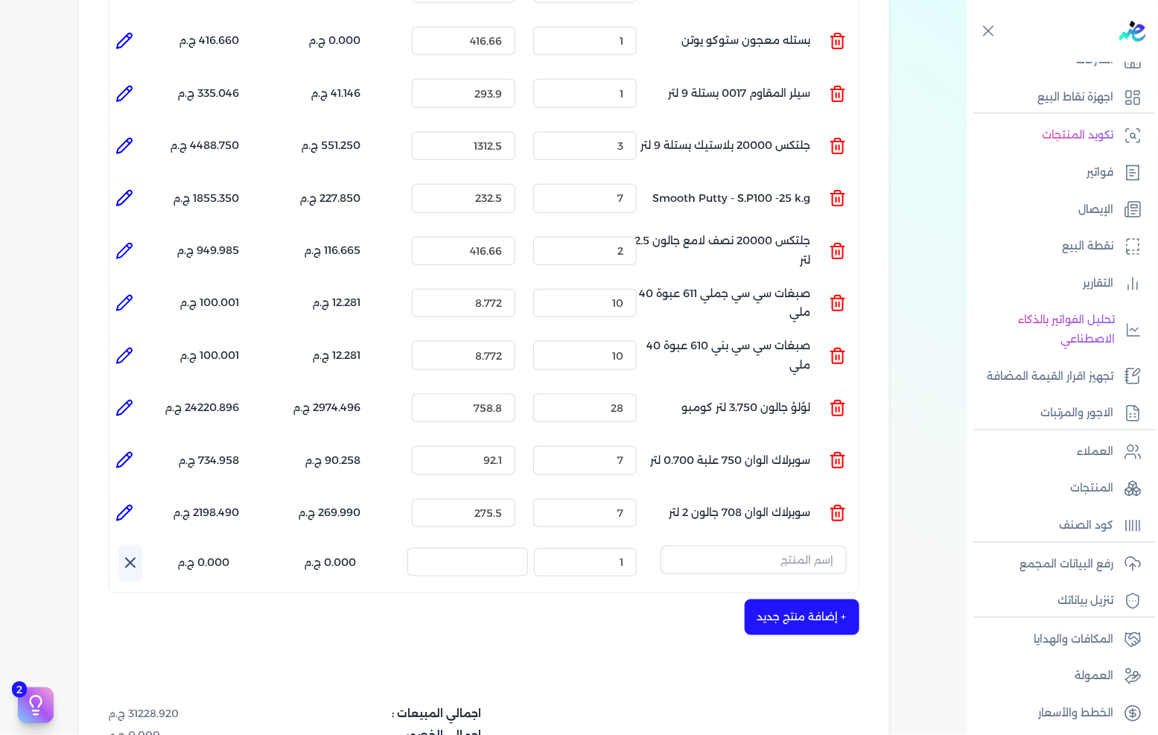
scroll to position [496, 0]
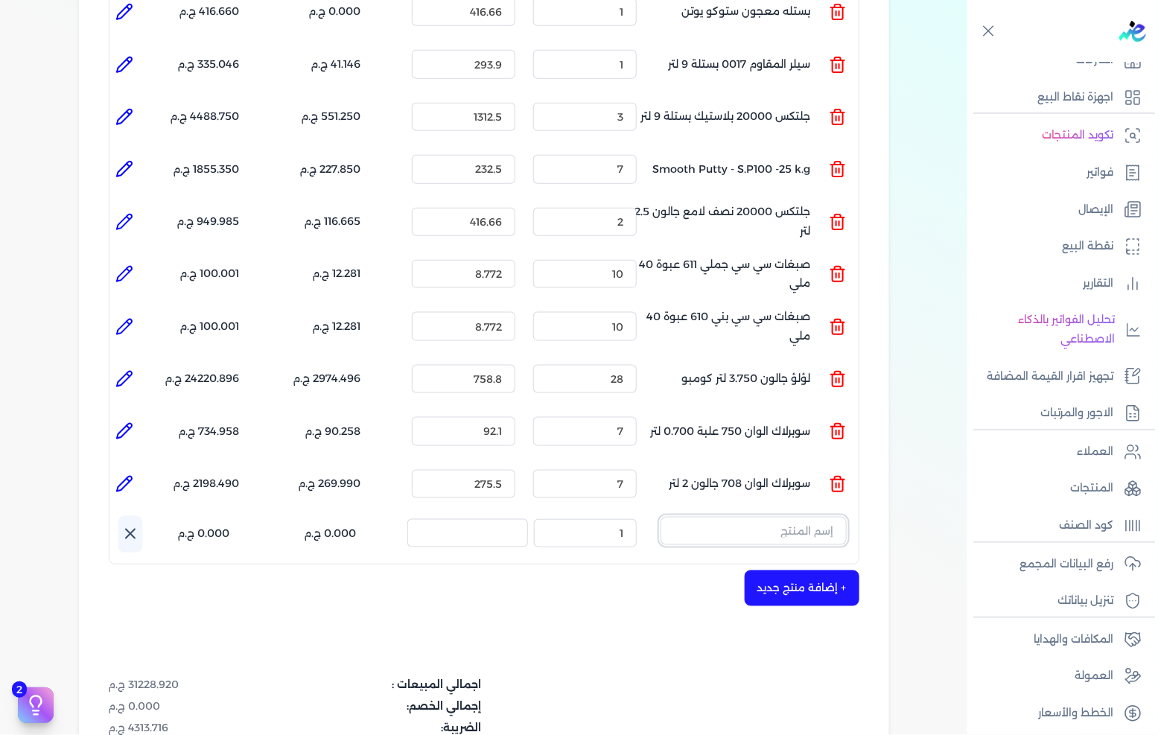
click at [824, 517] on input "text" at bounding box center [753, 531] width 186 height 28
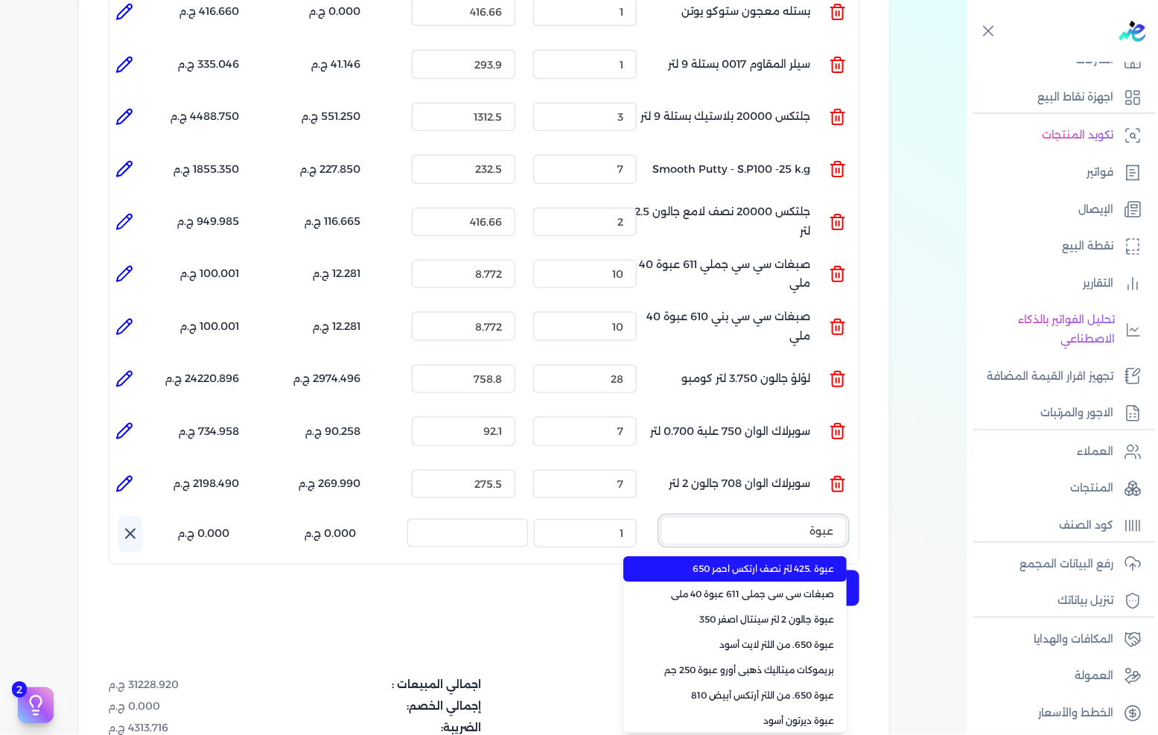
click at [660, 517] on button "عبوة" at bounding box center [753, 534] width 186 height 34
click at [660, 517] on button "عبوة جالون" at bounding box center [753, 534] width 186 height 34
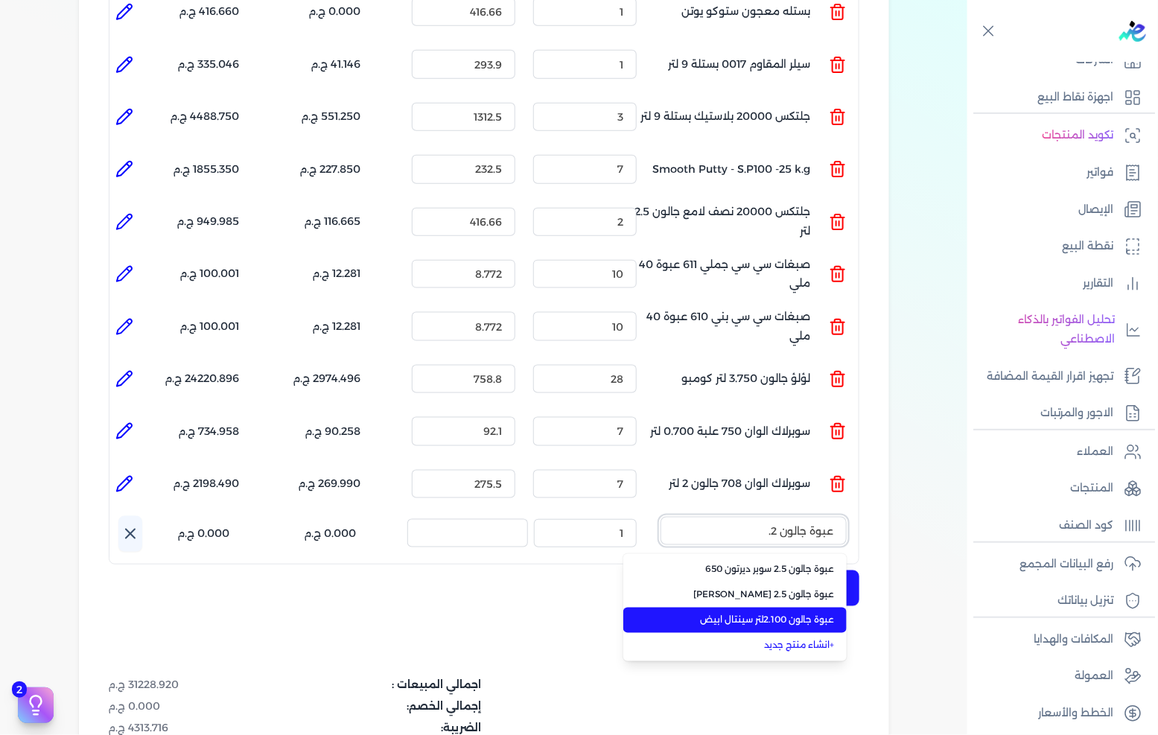
type input "عبوة جالون 2."
click at [798, 613] on span "عبوة جالون 2.100لتر سينتال ابيض" at bounding box center [744, 619] width 182 height 13
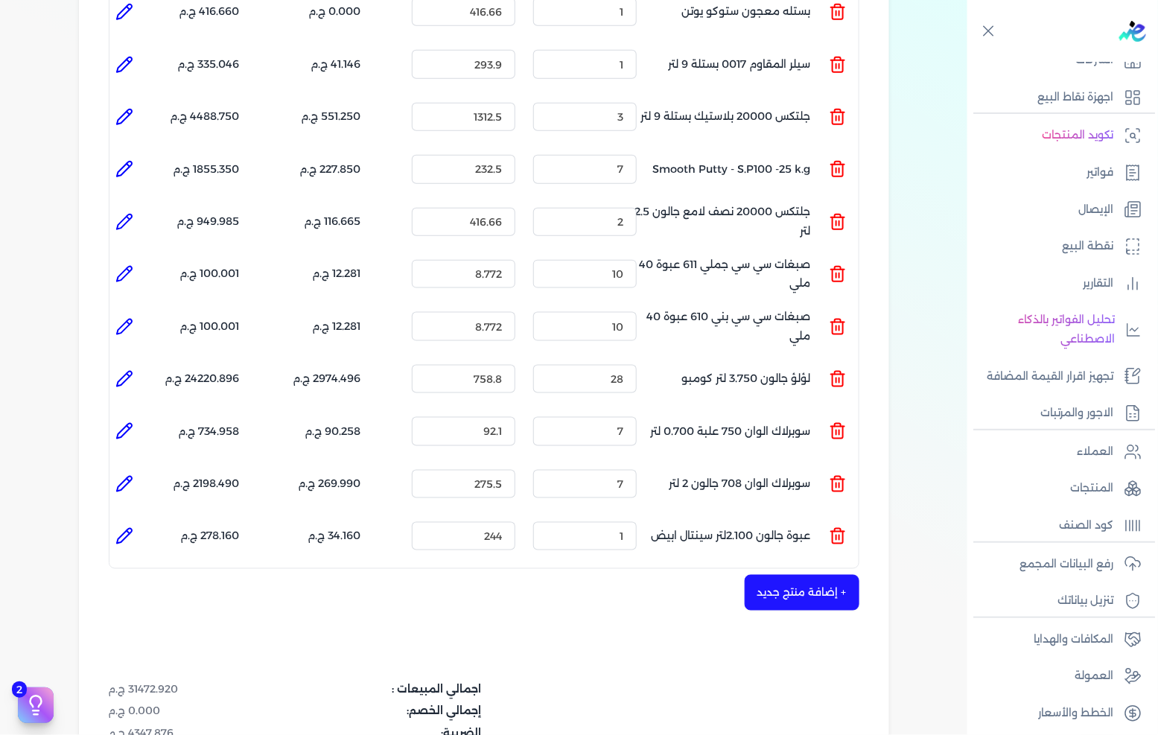
click at [115, 521] on li at bounding box center [124, 536] width 30 height 30
type input "عبوة جالون 2.100لتر سينتال ابيض"
type input "244"
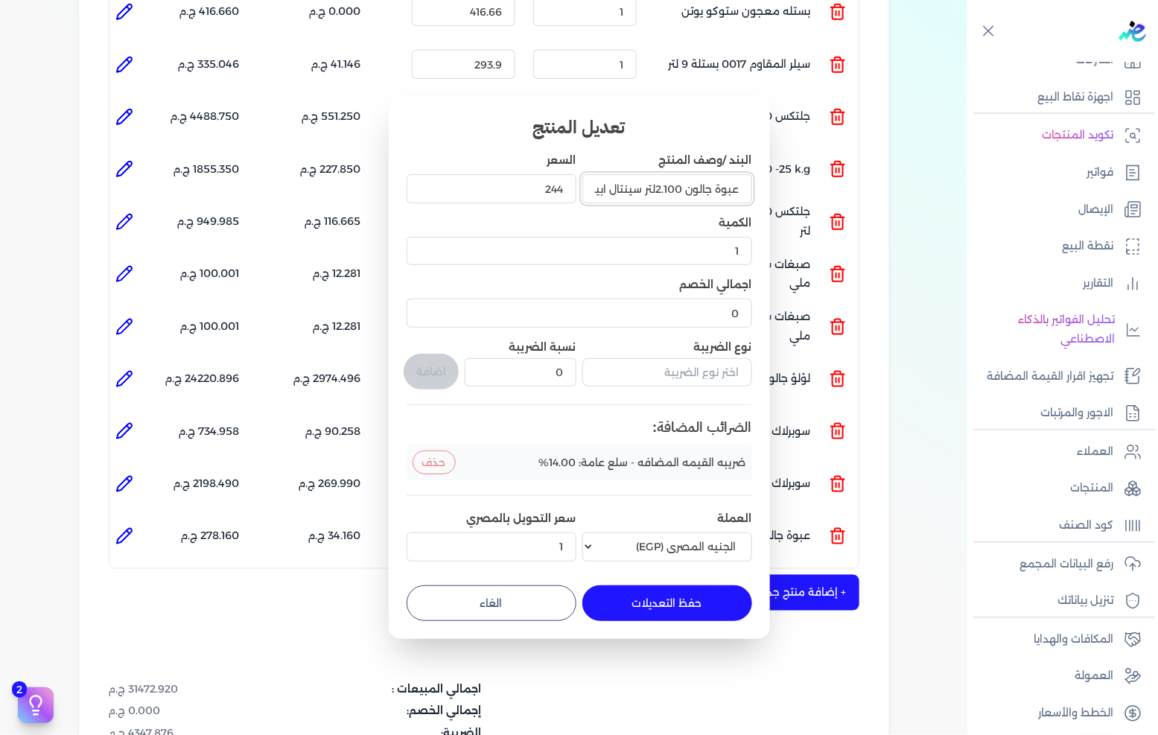
click at [701, 185] on input "عبوة جالون 2.100لتر سينتال ابيض" at bounding box center [667, 188] width 170 height 28
click at [491, 599] on button "الغاء" at bounding box center [491, 603] width 170 height 36
type input "0"
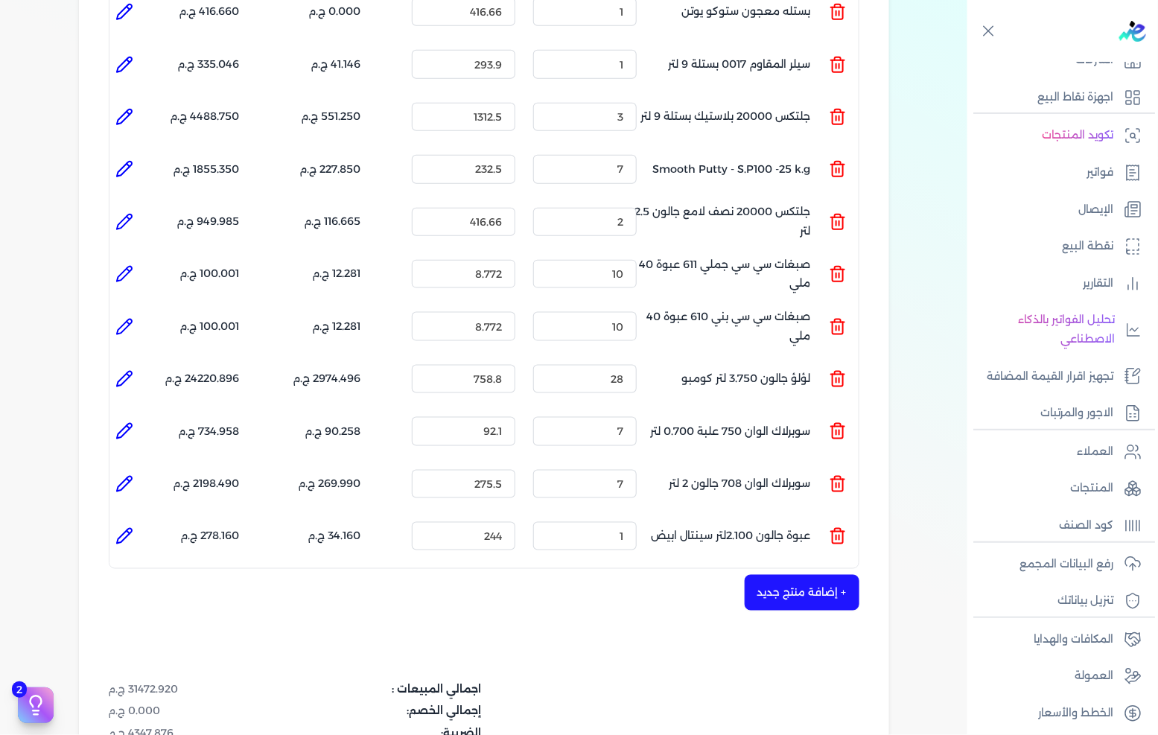
click at [849, 516] on ul "المنتج : عبوة جالون 2.100لتر سينتال ابيض الكمية : 1 السعر : 244 الضريبه : 34.16…" at bounding box center [483, 536] width 749 height 40
click at [119, 527] on icon at bounding box center [124, 536] width 18 height 18
type input "عبوة جالون 2.100لتر سينتال ابيض"
type input "244"
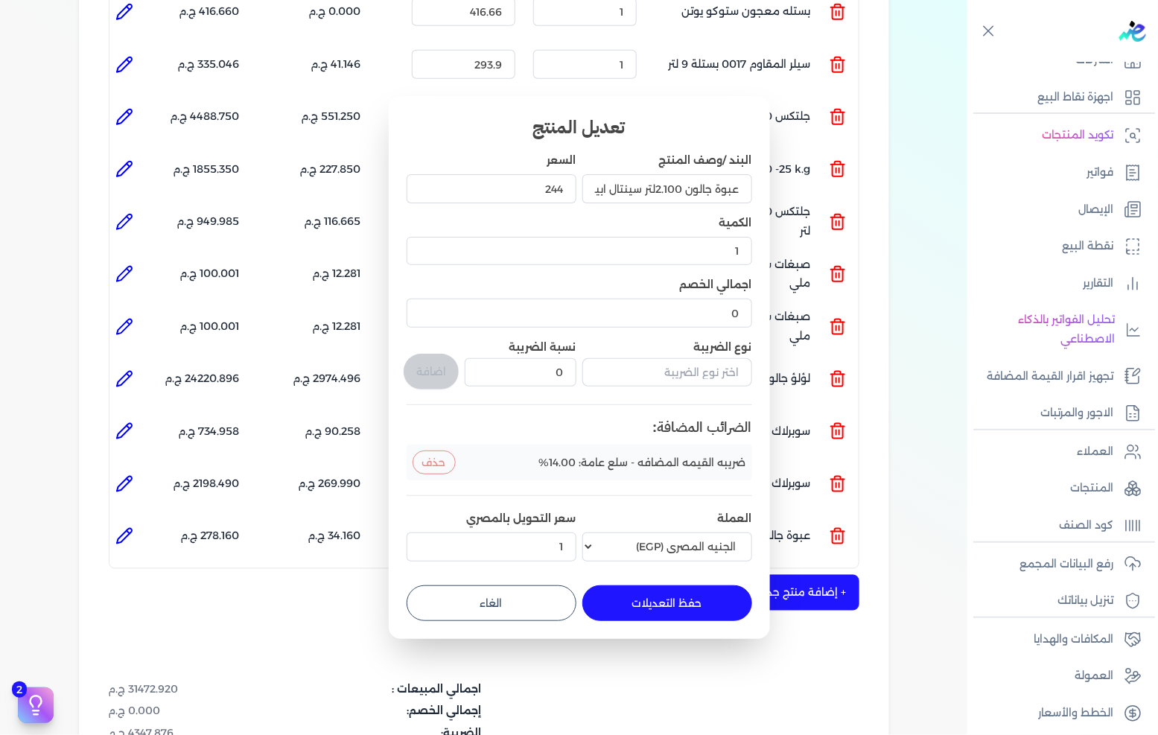
click at [510, 590] on button "الغاء" at bounding box center [491, 603] width 170 height 36
type input "0"
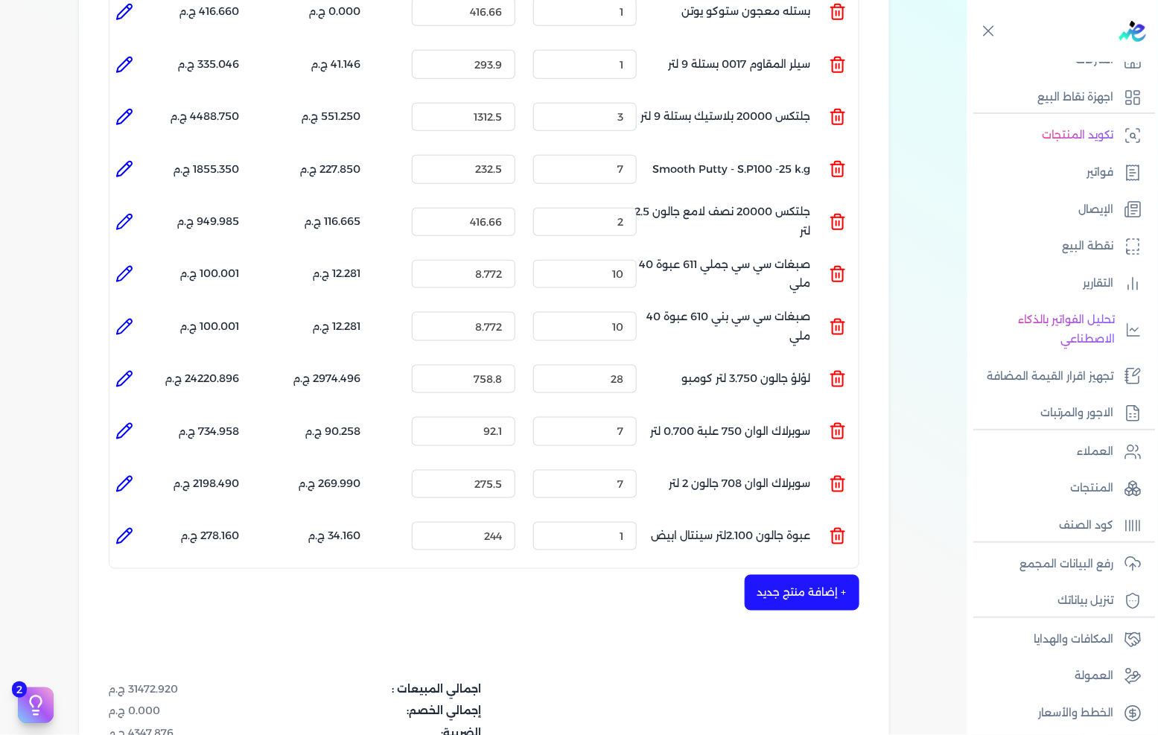
click at [837, 529] on icon at bounding box center [838, 530] width 6 height 3
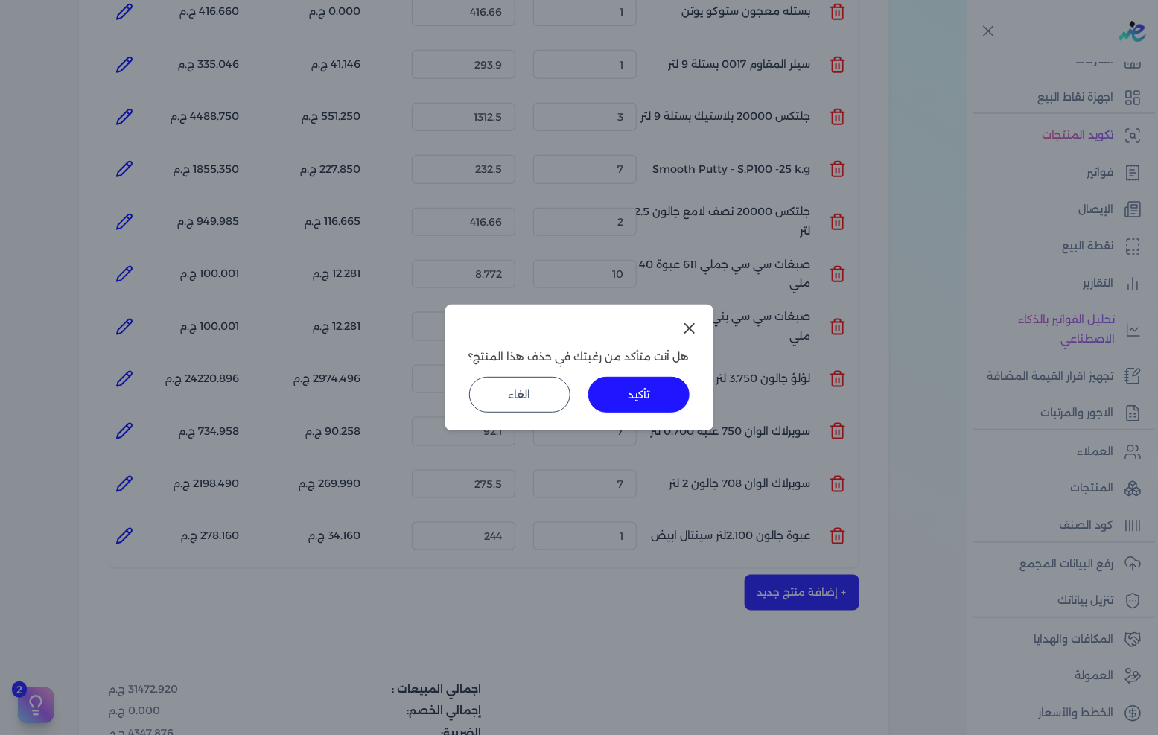
drag, startPoint x: 672, startPoint y: 403, endPoint x: 740, endPoint y: 428, distance: 72.1
click at [671, 403] on button "تأكيد" at bounding box center [638, 395] width 101 height 36
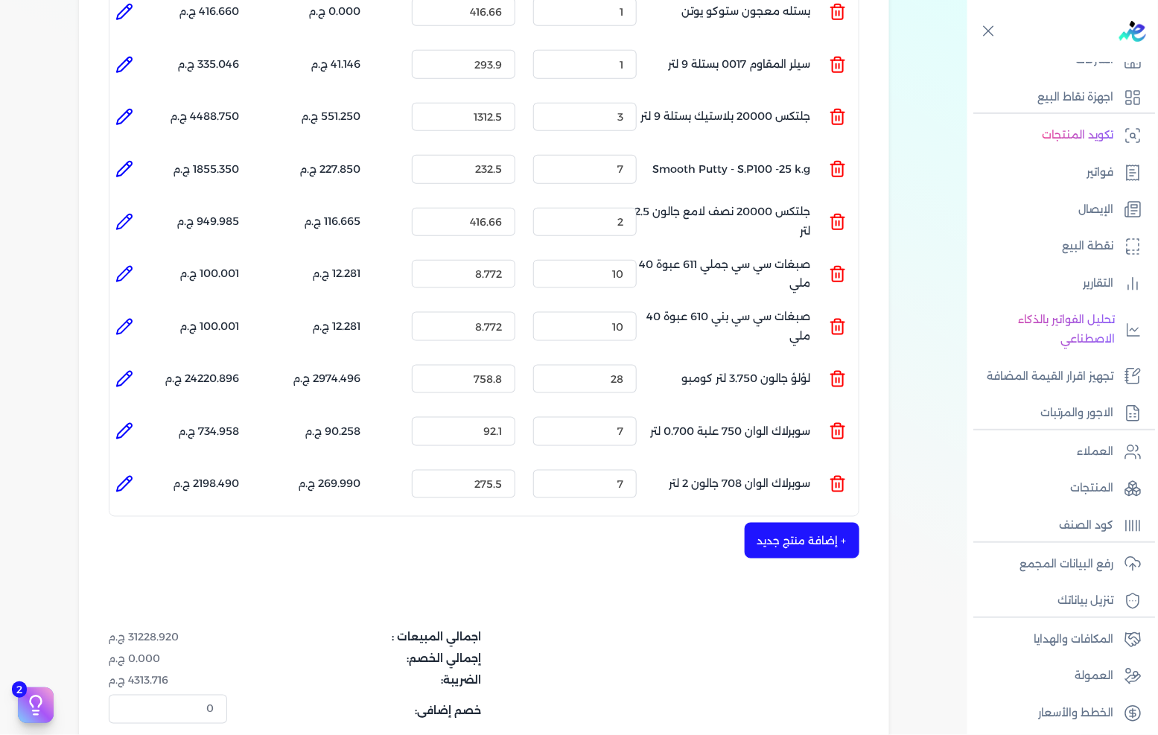
click at [802, 523] on button "+ إضافة منتج جديد" at bounding box center [801, 541] width 115 height 36
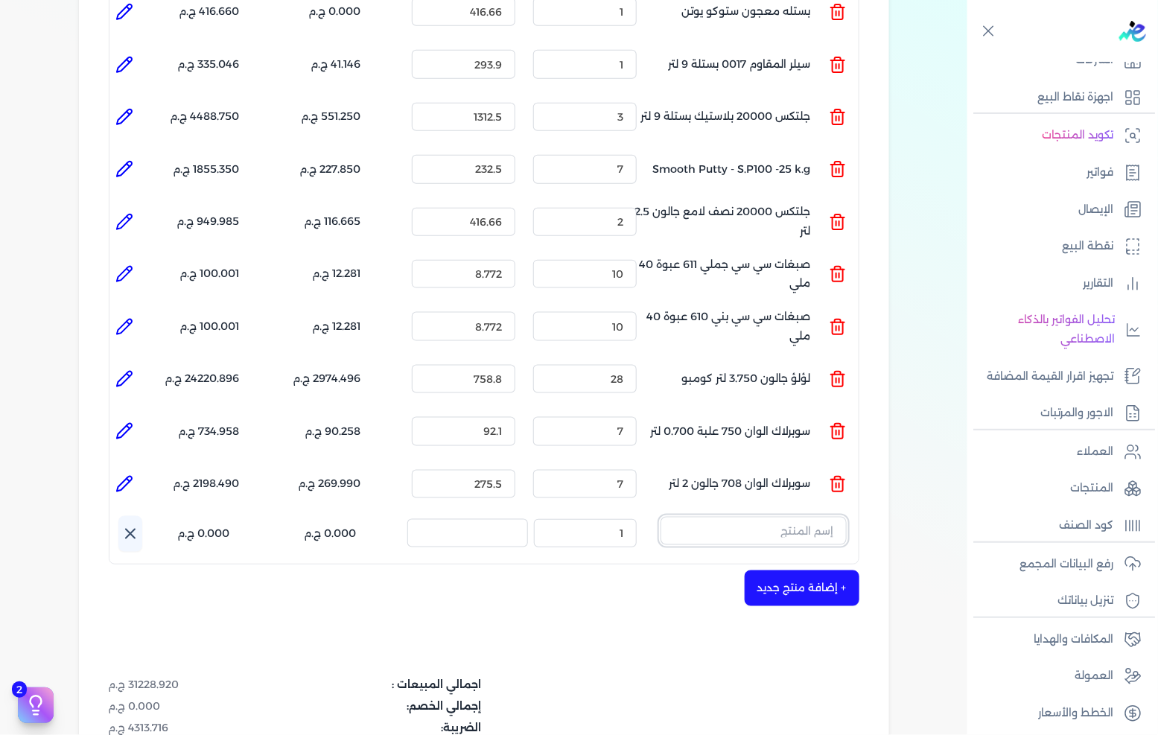
click at [802, 517] on input "text" at bounding box center [753, 531] width 186 height 28
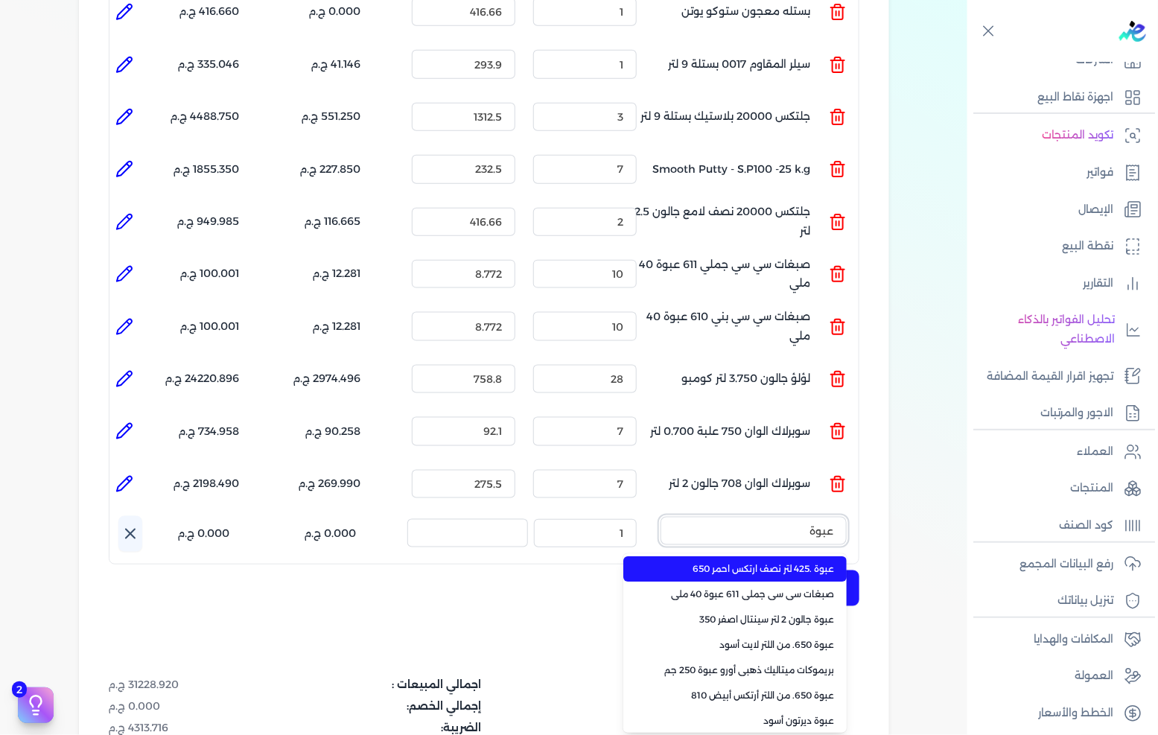
click at [660, 517] on button "عبوة" at bounding box center [753, 534] width 186 height 34
click at [660, 517] on button "عبوة جالون" at bounding box center [753, 534] width 186 height 34
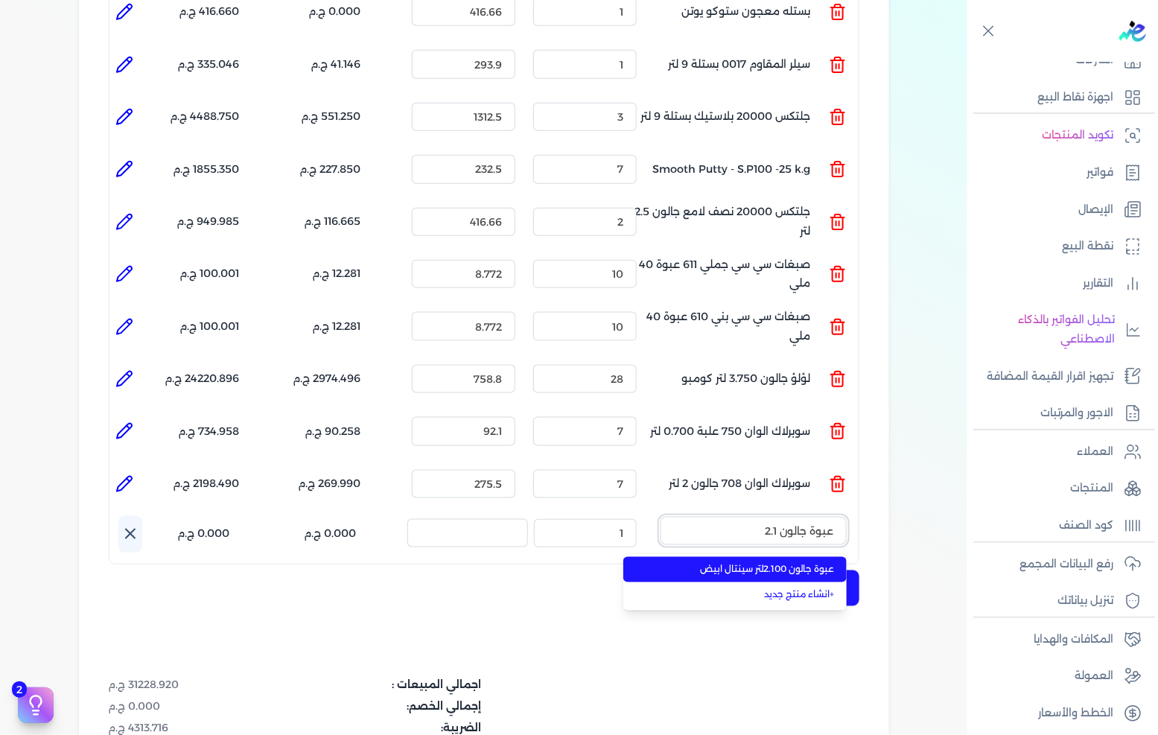
type input "عبوة جالون 2."
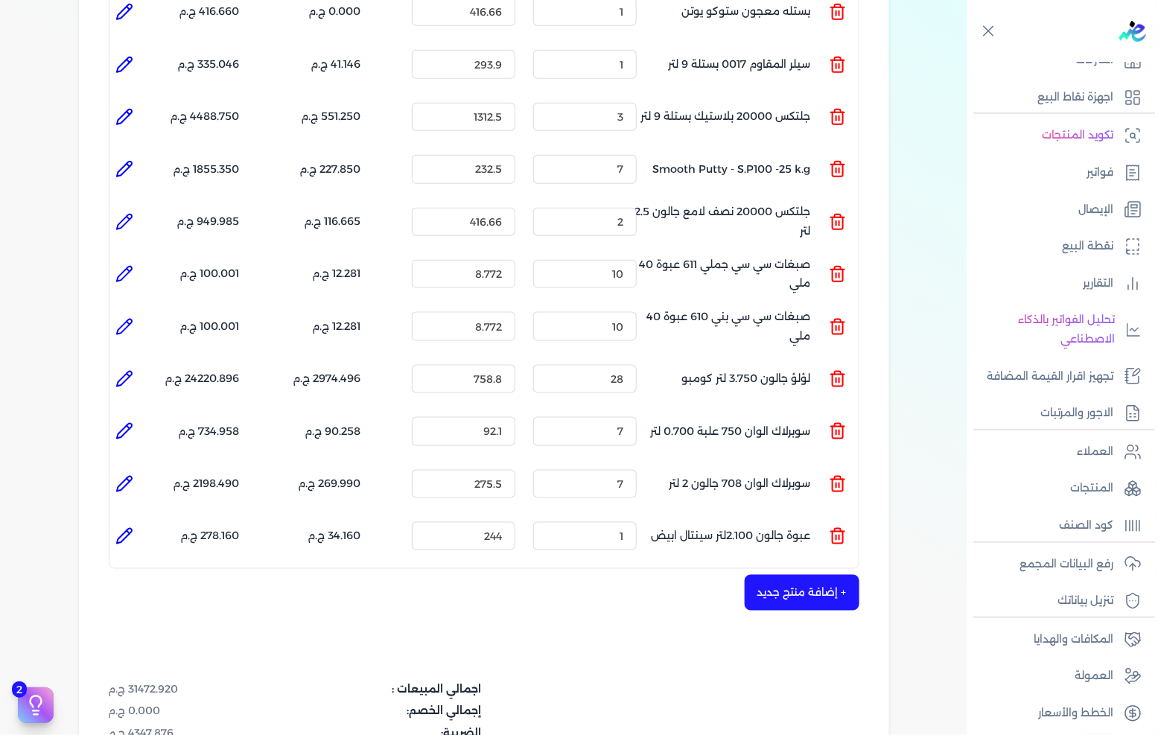
click at [125, 527] on icon at bounding box center [124, 536] width 18 height 18
type input "عبوة جالون 2.100لتر سينتال ابيض"
type input "244"
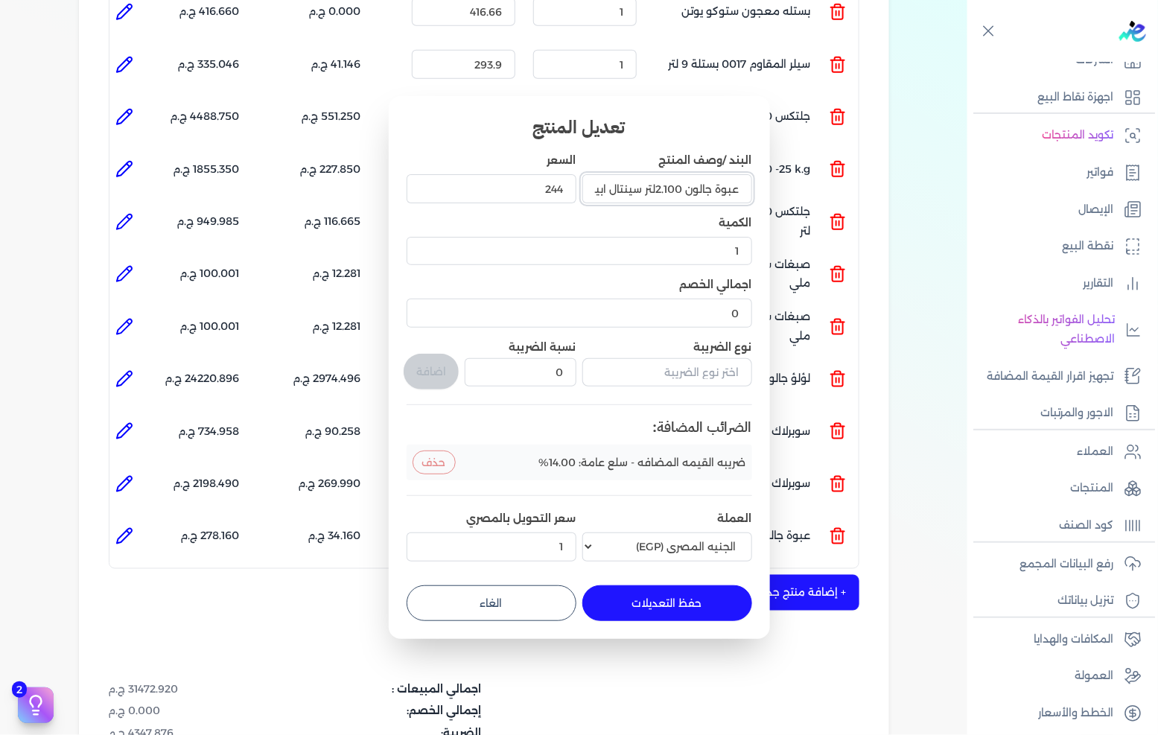
click at [599, 186] on input "عبوة جالون 2.100لتر سينتال ابيض" at bounding box center [667, 188] width 170 height 28
type input "عبوة جالون 2.100لتر سينتال ابيض دبل"
click at [650, 597] on button "حفظ التعديلات" at bounding box center [667, 603] width 170 height 36
type input "0"
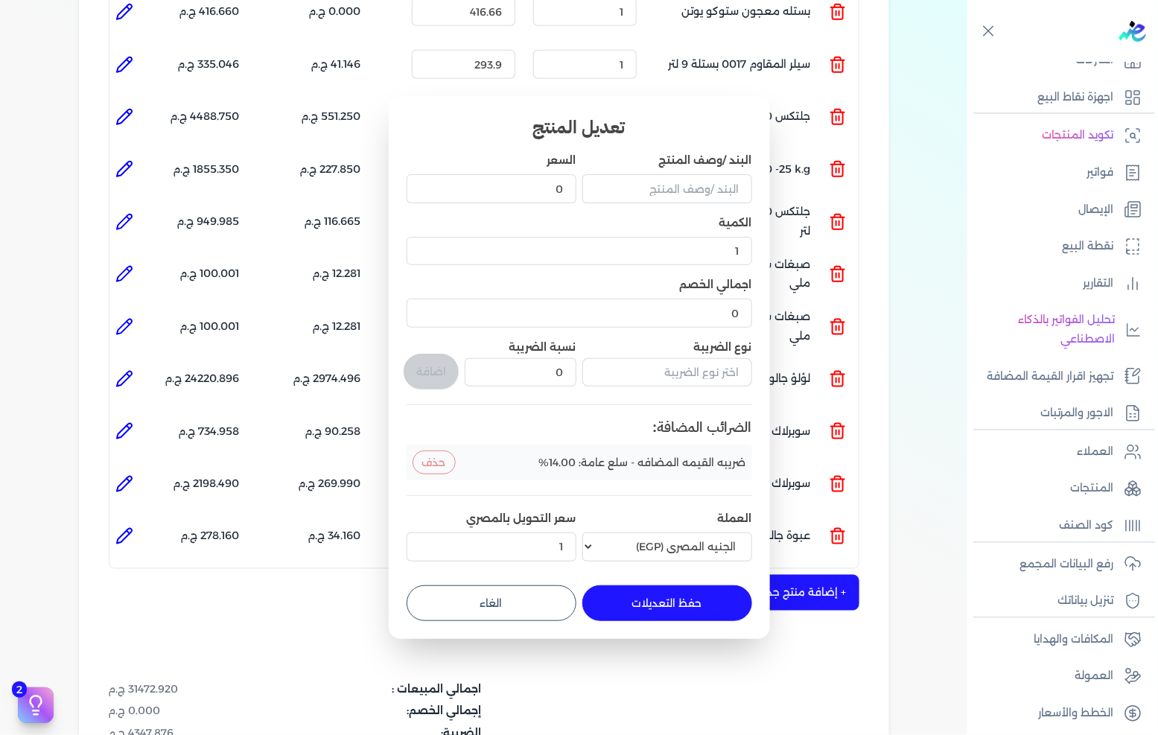
scroll to position [0, 0]
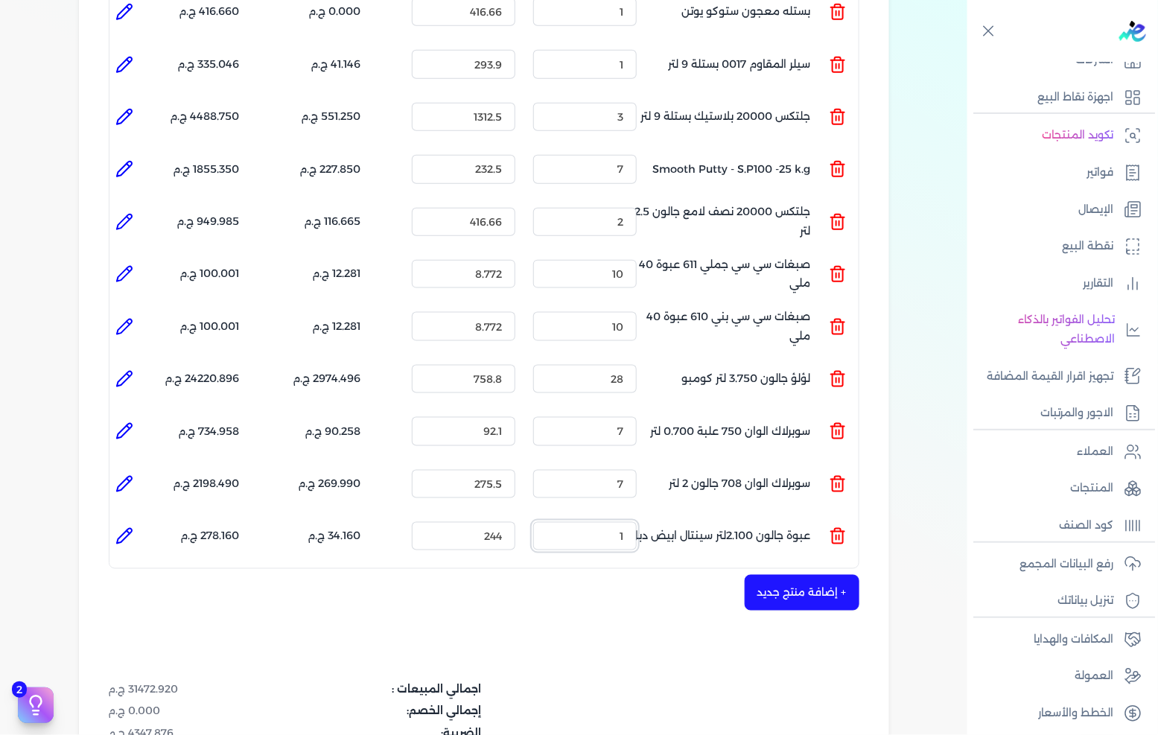
click at [592, 522] on input "1" at bounding box center [584, 536] width 103 height 28
type input "3"
click at [127, 527] on icon at bounding box center [124, 536] width 18 height 18
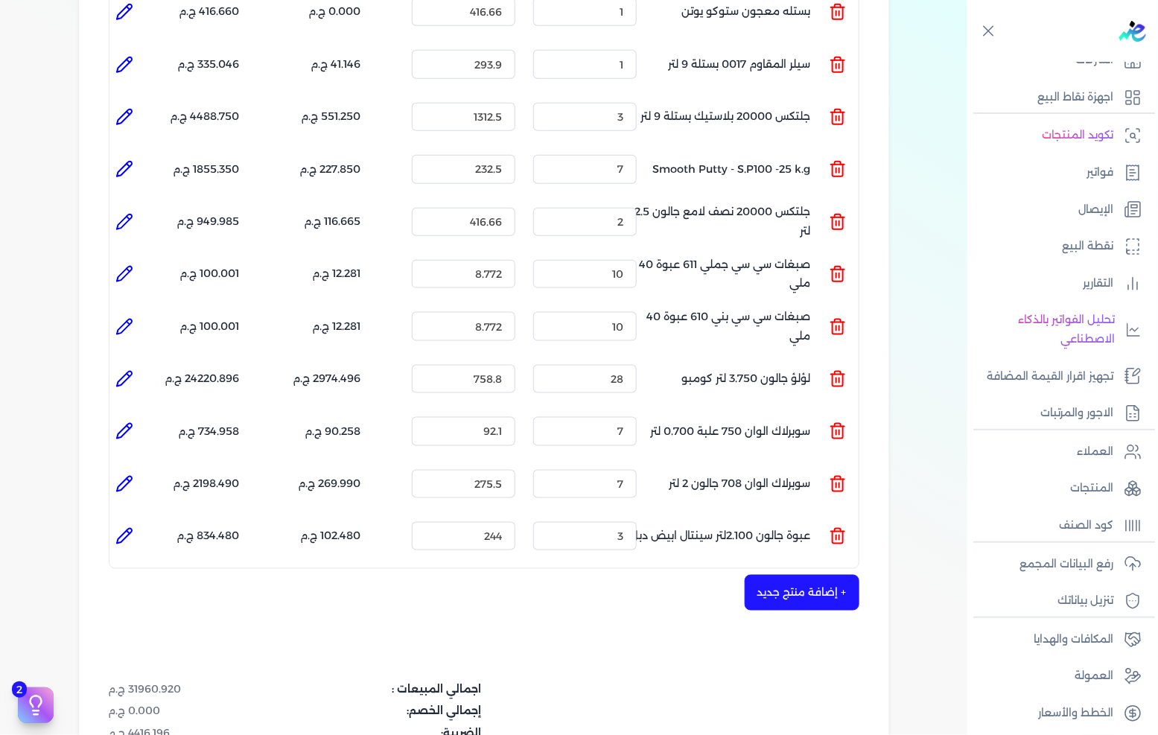
type input "عبوة جالون 2.100لتر سينتال ابيض دبل"
type input "244"
type input "3"
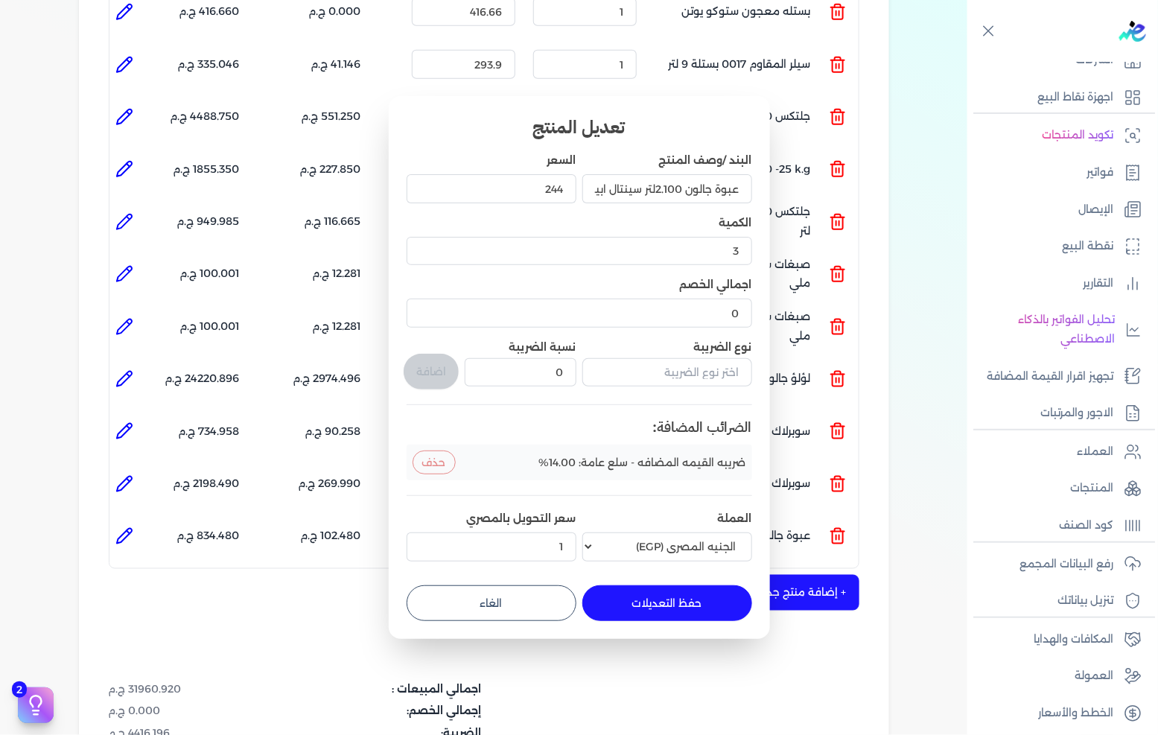
click at [541, 172] on div "244" at bounding box center [491, 188] width 170 height 40
click at [525, 184] on input "244" at bounding box center [491, 188] width 170 height 28
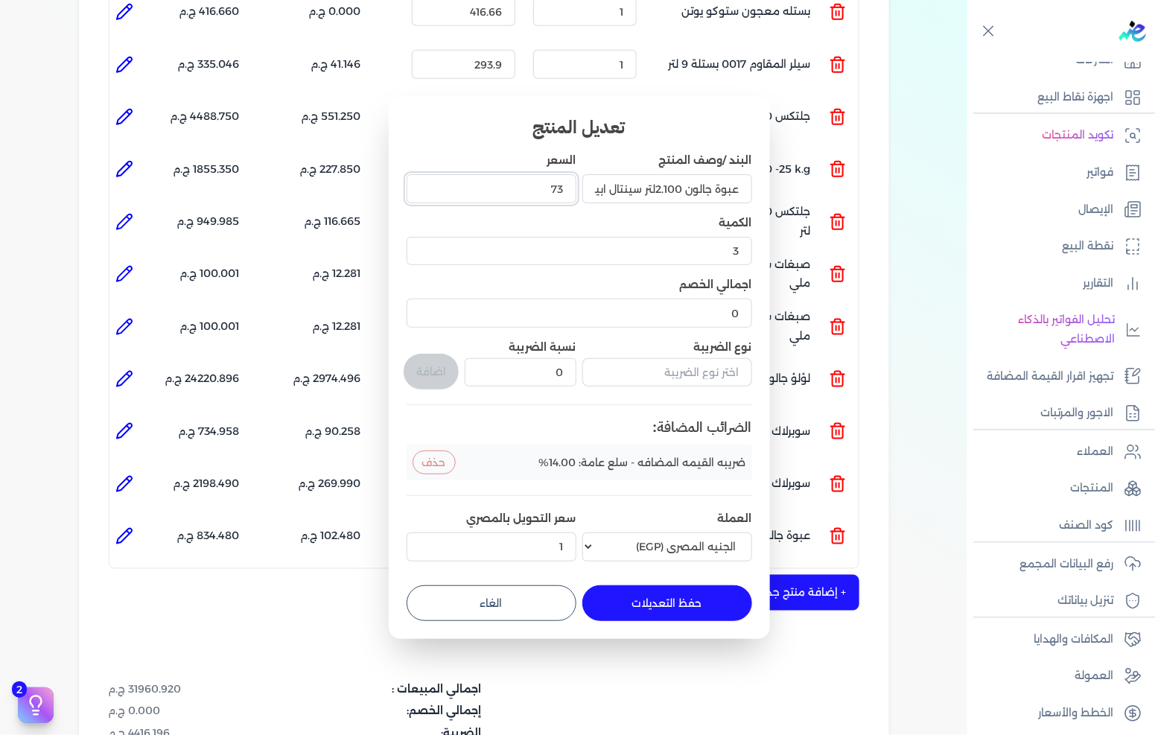
type input "736"
type input "736.8500"
click at [630, 611] on button "حفظ التعديلات" at bounding box center [667, 603] width 170 height 36
type input "0"
type input "1"
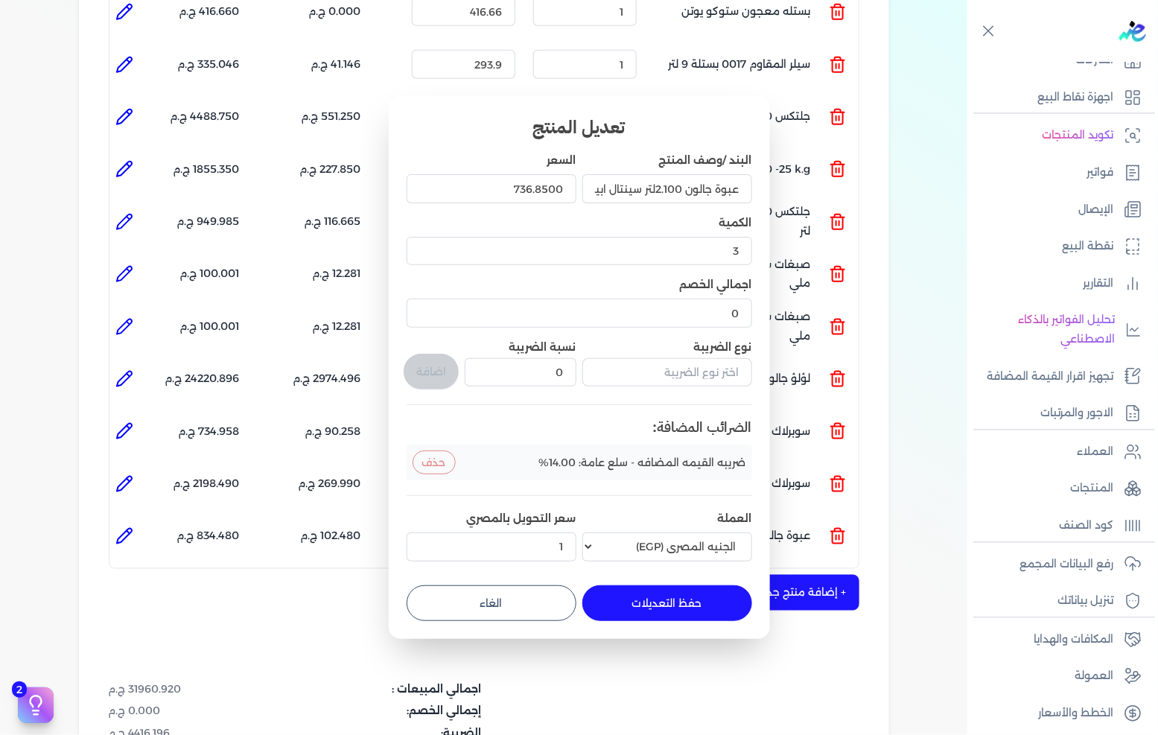
type input "736.85"
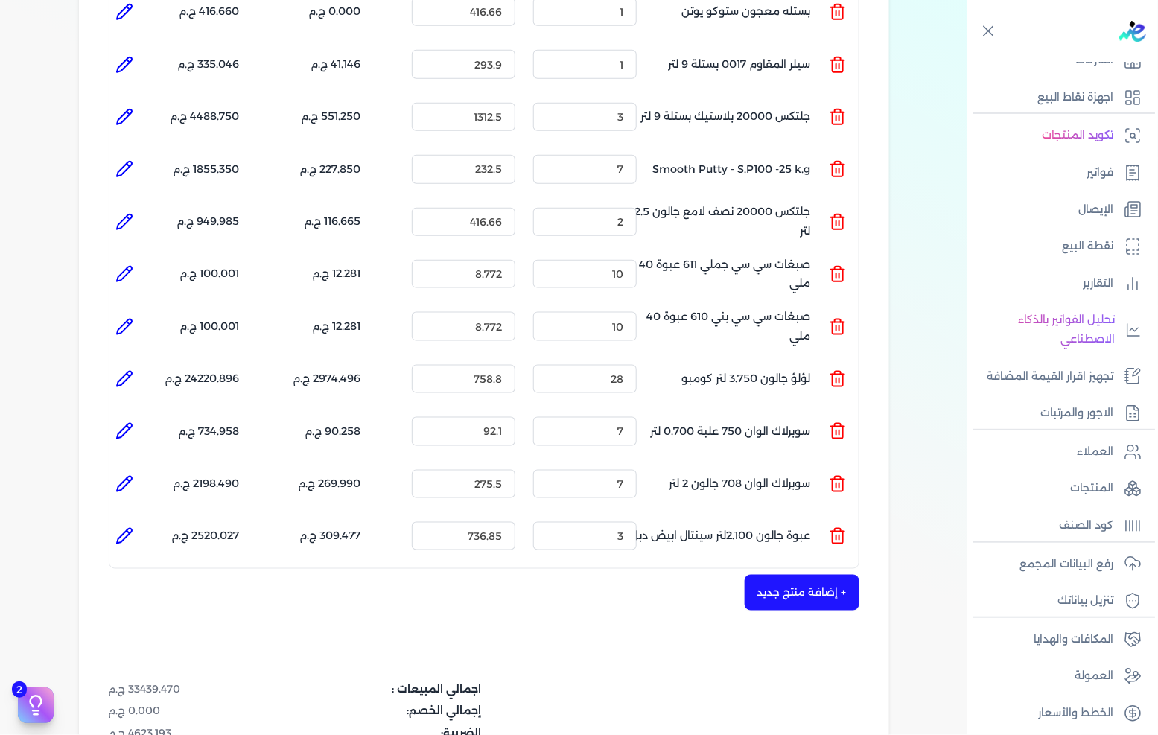
drag, startPoint x: 715, startPoint y: 561, endPoint x: 799, endPoint y: 556, distance: 83.5
click at [718, 575] on div "+ إضافة منتج جديد" at bounding box center [484, 593] width 750 height 36
click at [809, 575] on button "+ إضافة منتج جديد" at bounding box center [801, 593] width 115 height 36
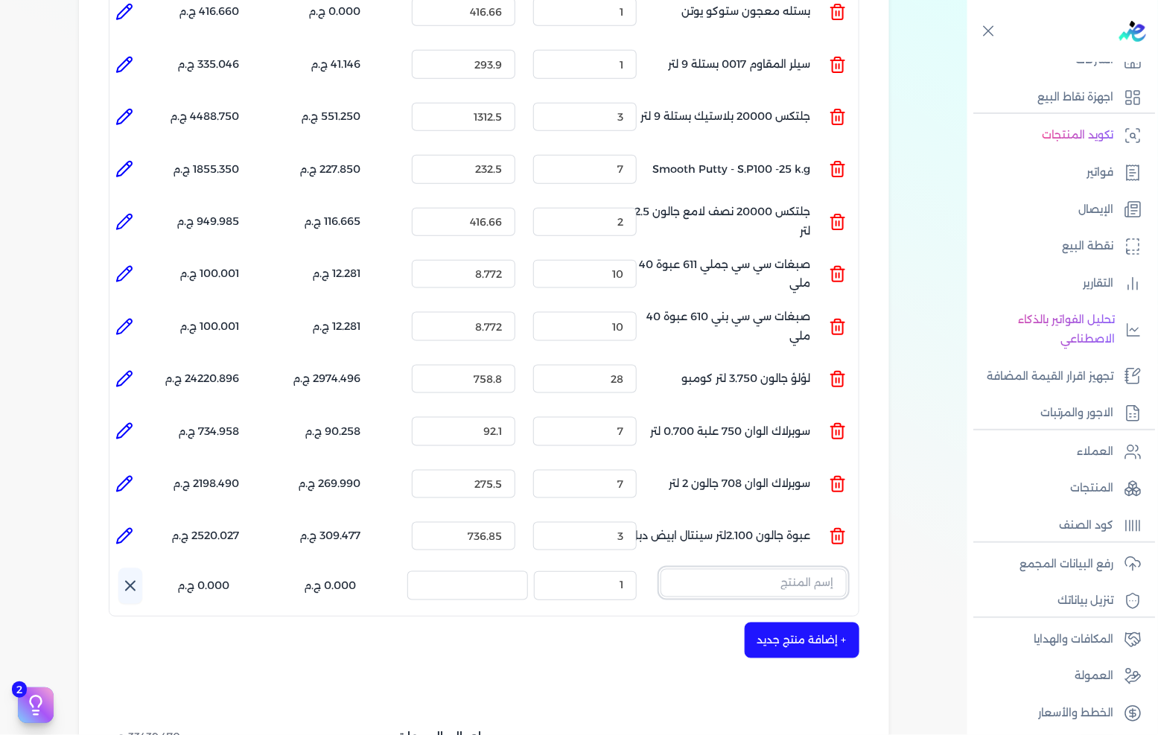
click at [780, 569] on input "text" at bounding box center [753, 583] width 186 height 28
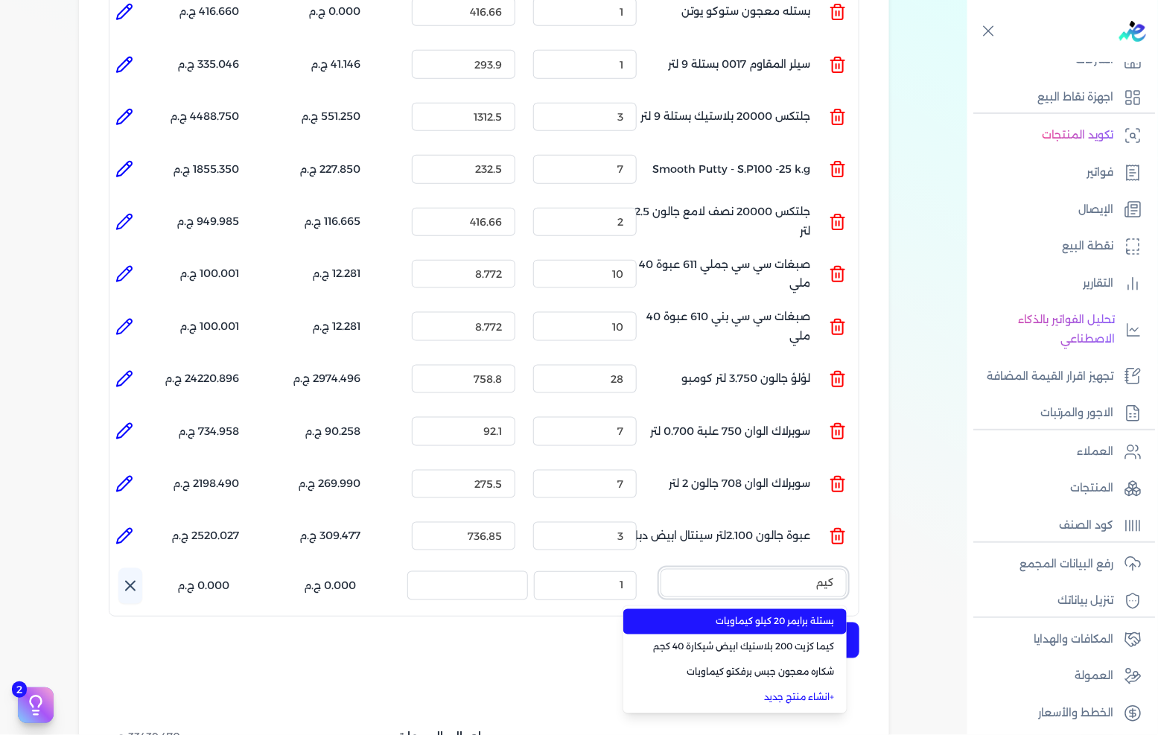
click at [660, 569] on button "كيم" at bounding box center [753, 586] width 186 height 34
type input "[PERSON_NAME]"
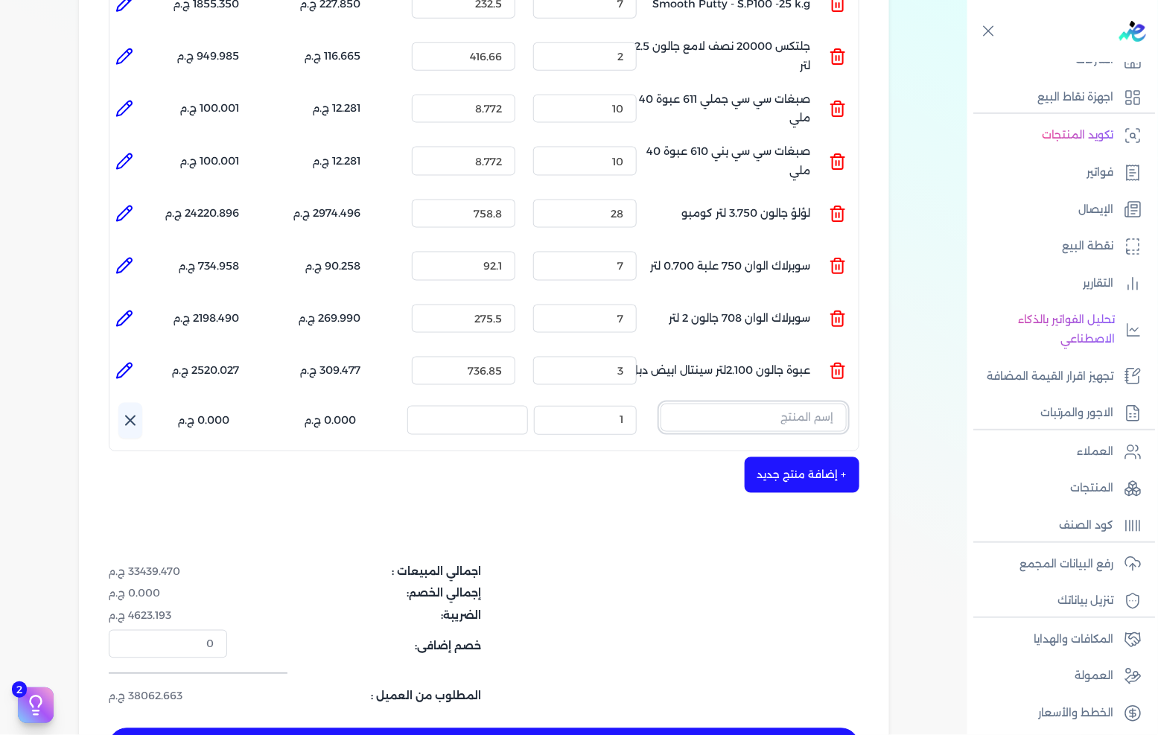
click at [794, 403] on input "text" at bounding box center [753, 417] width 186 height 28
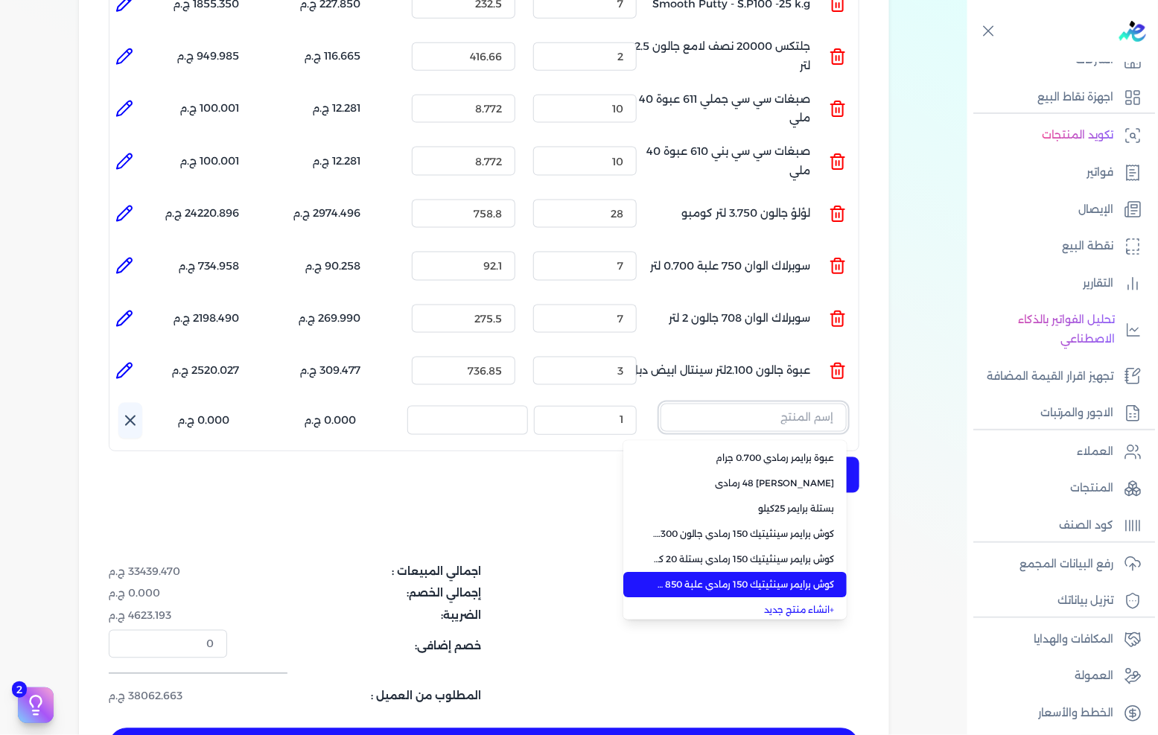
scroll to position [54, 0]
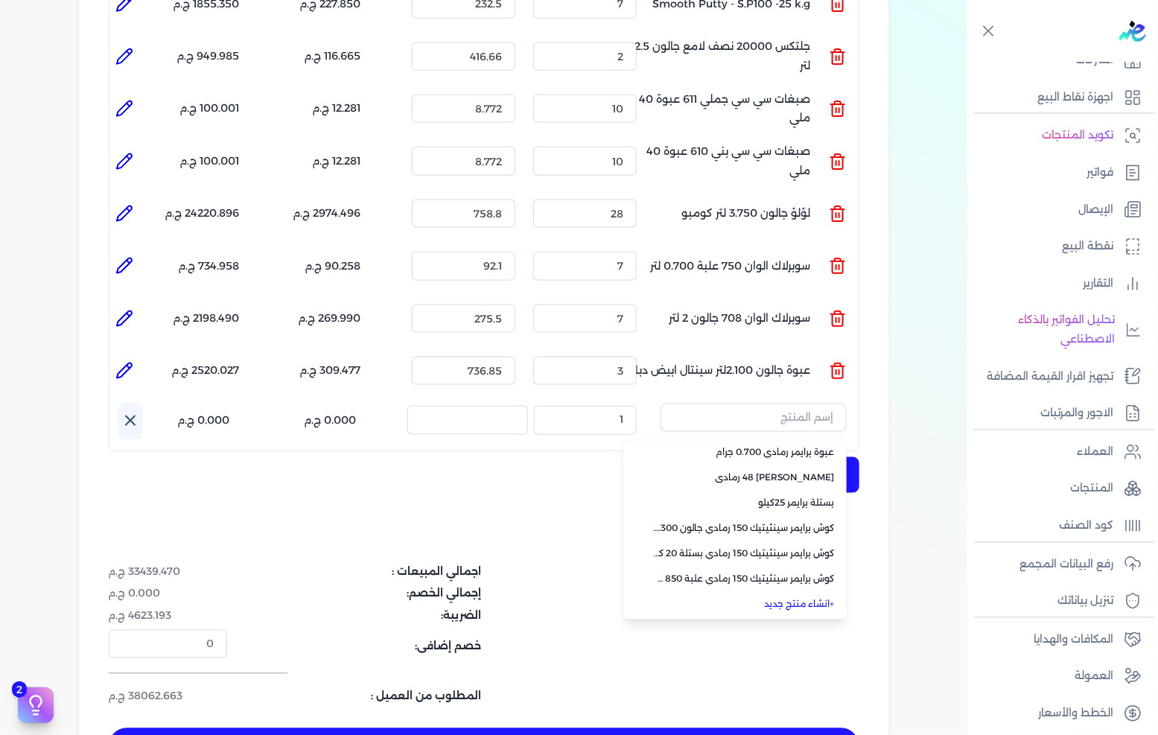
click at [799, 598] on link "+ انشاء منتج جديد" at bounding box center [744, 604] width 182 height 13
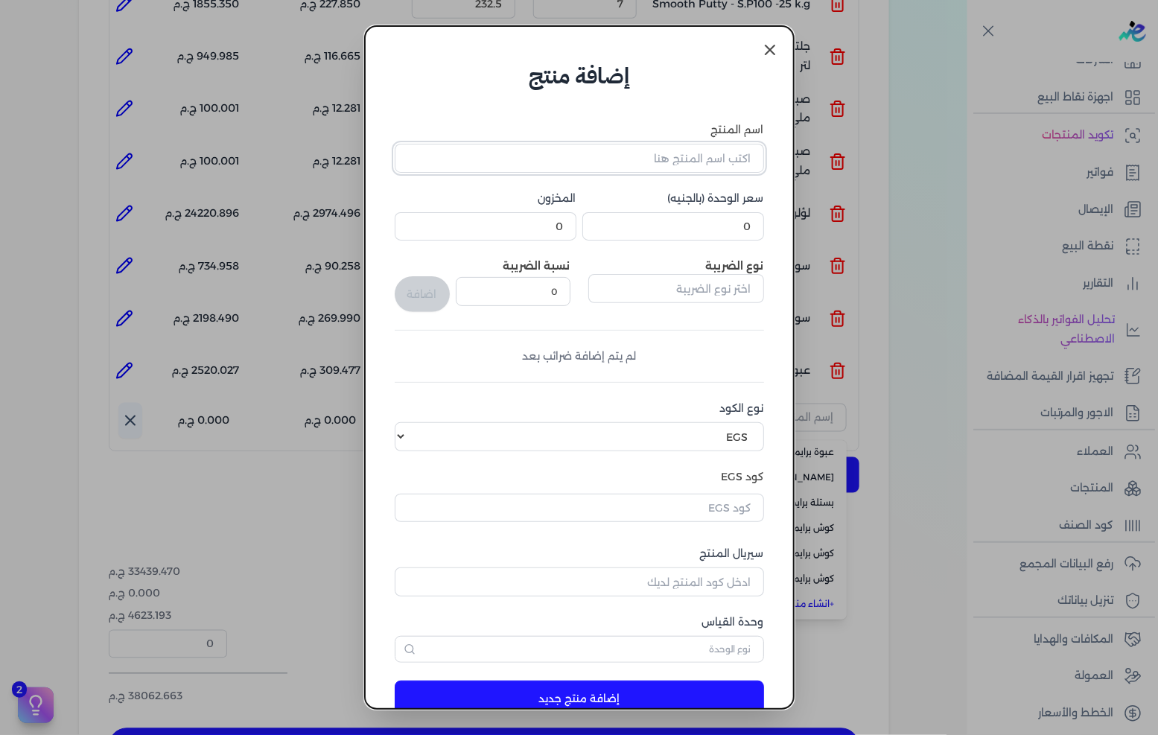
click at [692, 151] on input "اسم المنتج" at bounding box center [579, 158] width 369 height 28
paste input "[PERSON_NAME] ET رمادي بستلة 20 كجم"
type input "[PERSON_NAME] ET رمادي بستلة 20 كجم"
click at [709, 284] on input "text" at bounding box center [676, 288] width 176 height 28
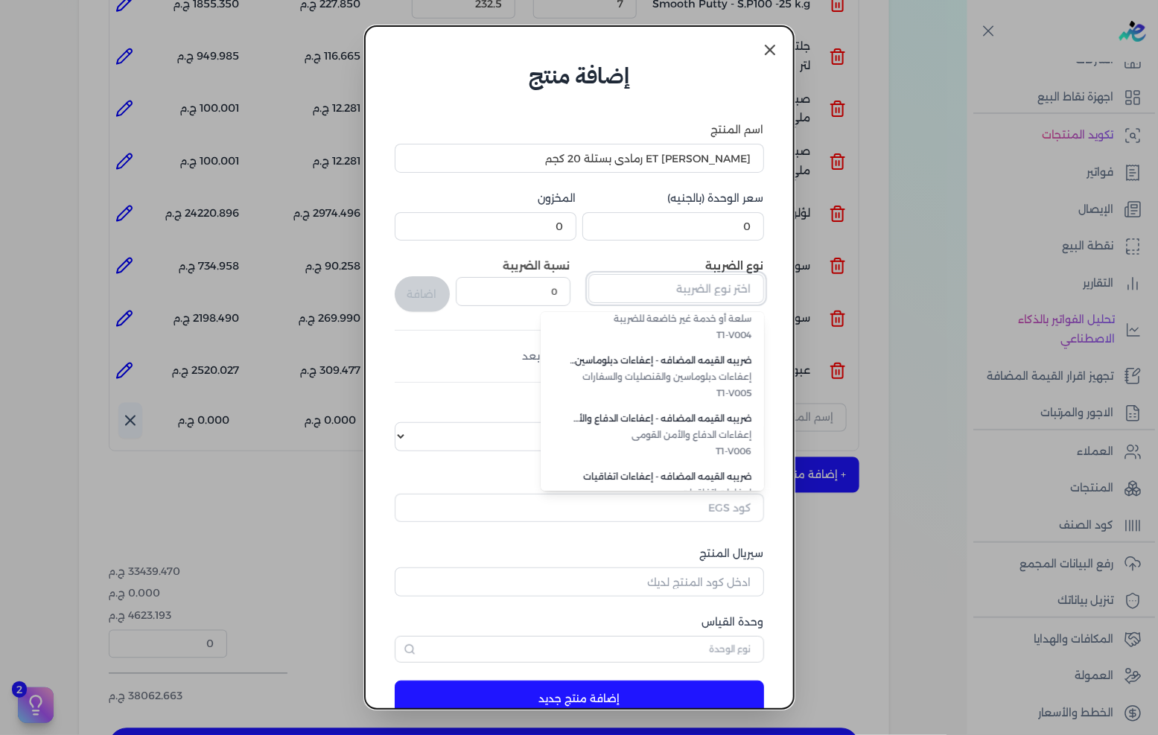
scroll to position [406, 0]
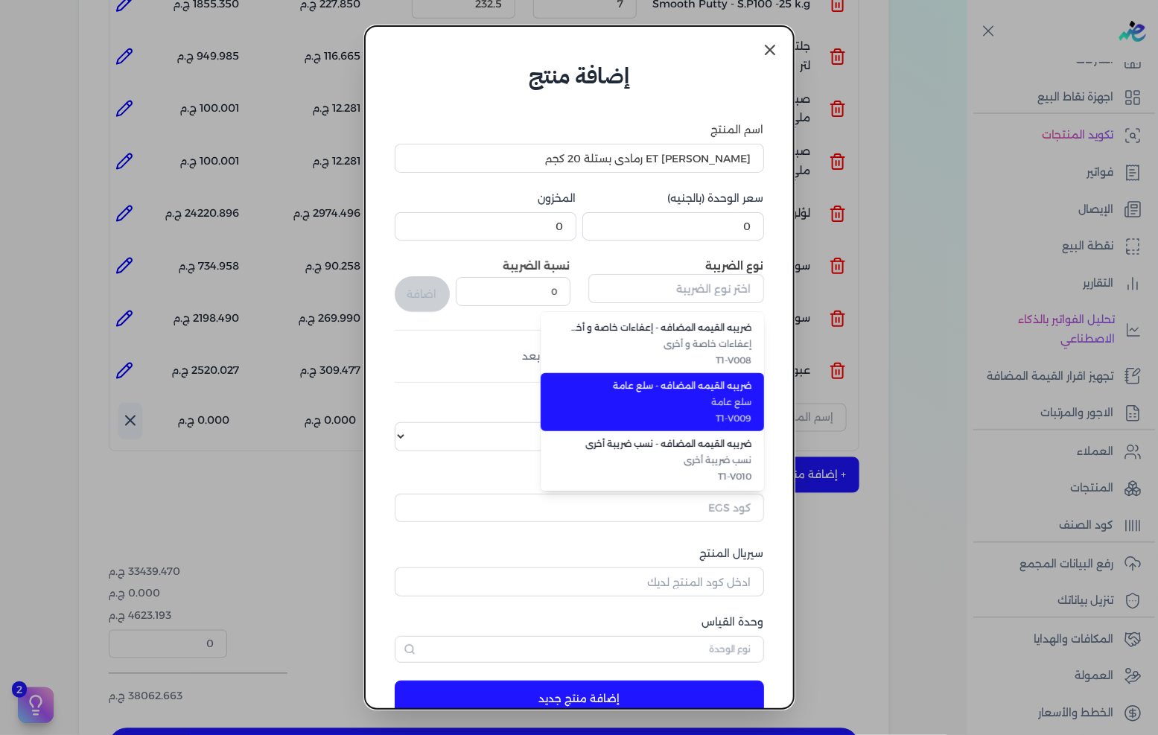
click at [713, 418] on span "T1-V009" at bounding box center [661, 418] width 182 height 13
type input "ضريبه القيمه المضافه - سلع عامة"
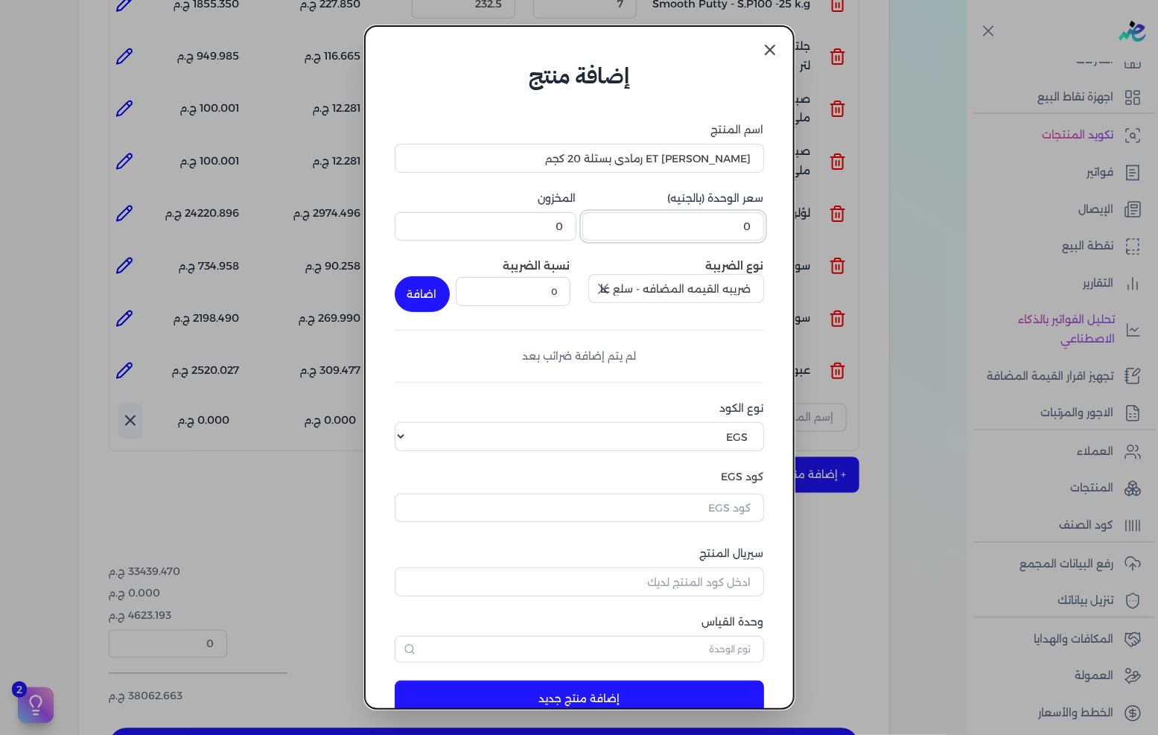
click at [733, 227] on input "0" at bounding box center [673, 226] width 182 height 28
type input "1447"
type input "1447.4"
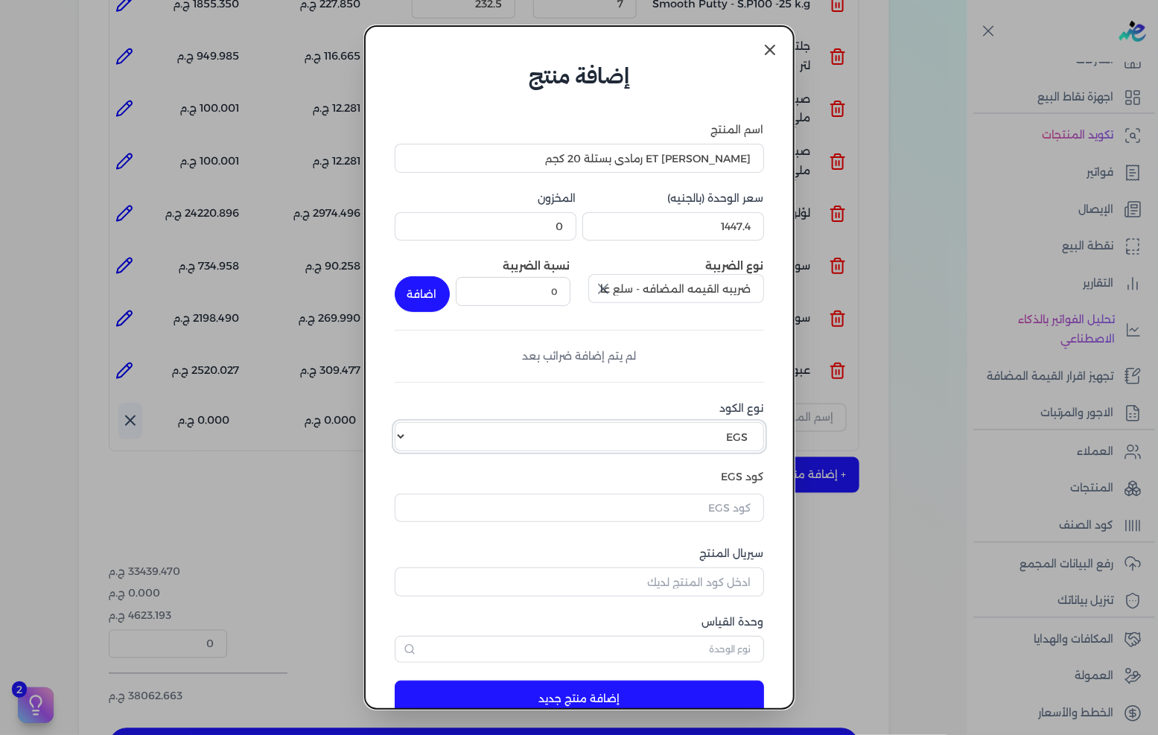
click at [658, 427] on select "اختر نوع الكود EGS GS1" at bounding box center [579, 436] width 369 height 28
select select "GS1"
click at [406, 422] on select "اختر نوع الكود EGS GS1" at bounding box center [579, 436] width 369 height 28
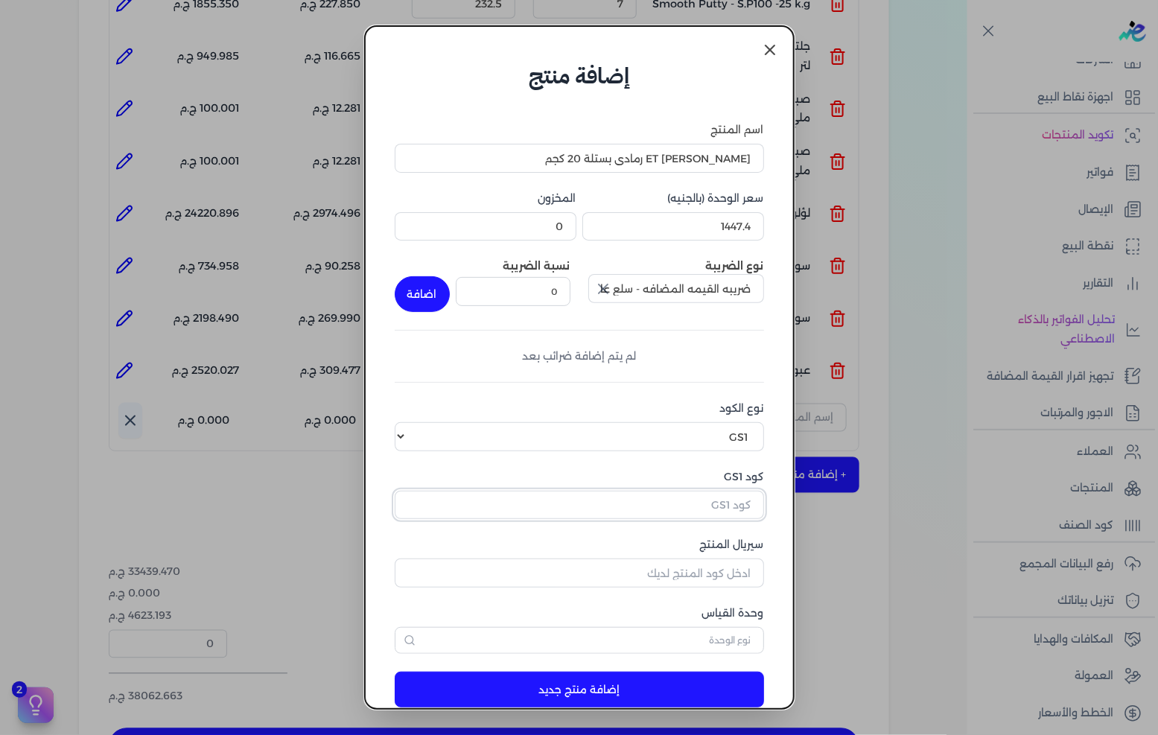
click at [698, 502] on input "كود GS1" at bounding box center [579, 505] width 369 height 28
paste input "10002462"
type input "10002462"
drag, startPoint x: 721, startPoint y: 569, endPoint x: 1157, endPoint y: 501, distance: 441.5
click at [721, 569] on input "سيريال المنتج" at bounding box center [579, 572] width 369 height 28
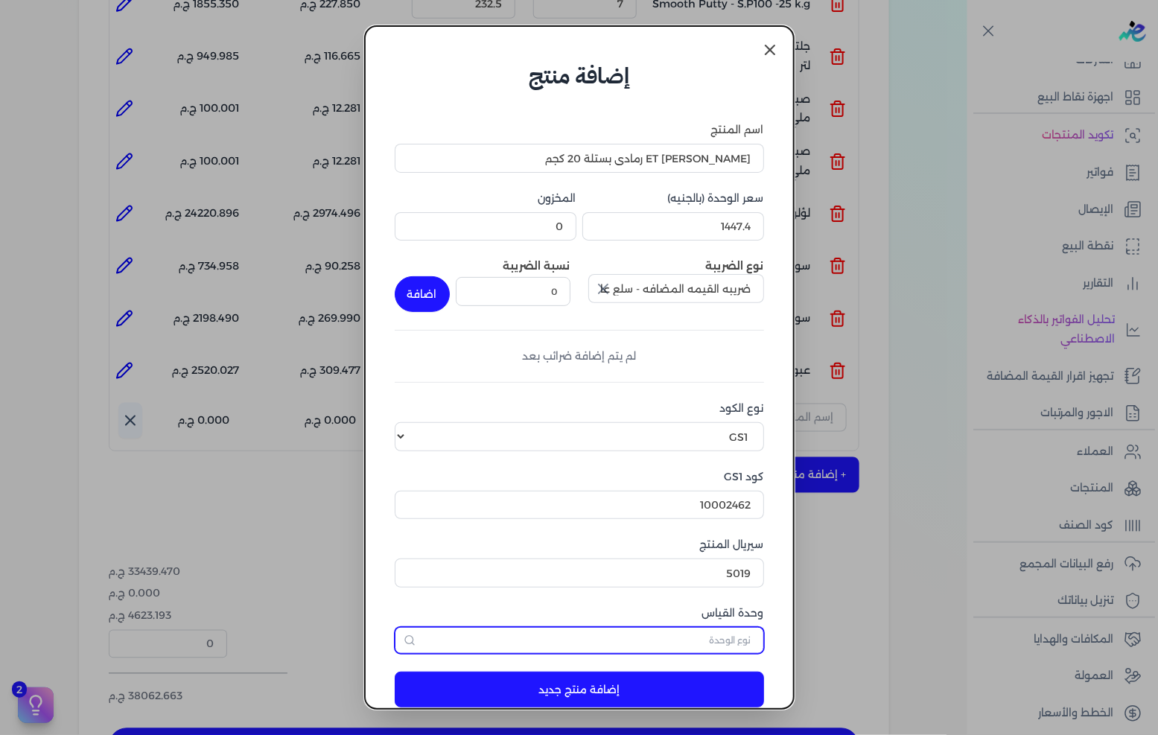
click at [658, 638] on input "text" at bounding box center [579, 640] width 369 height 27
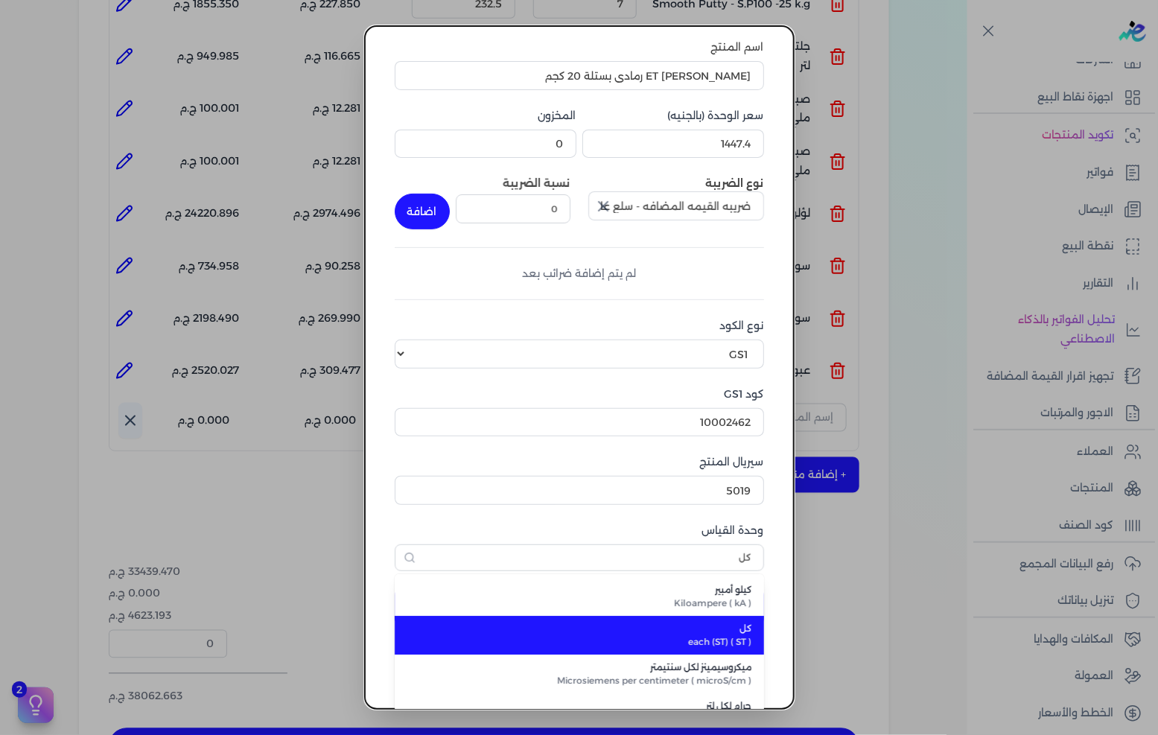
click at [702, 630] on span "كل" at bounding box center [588, 628] width 328 height 13
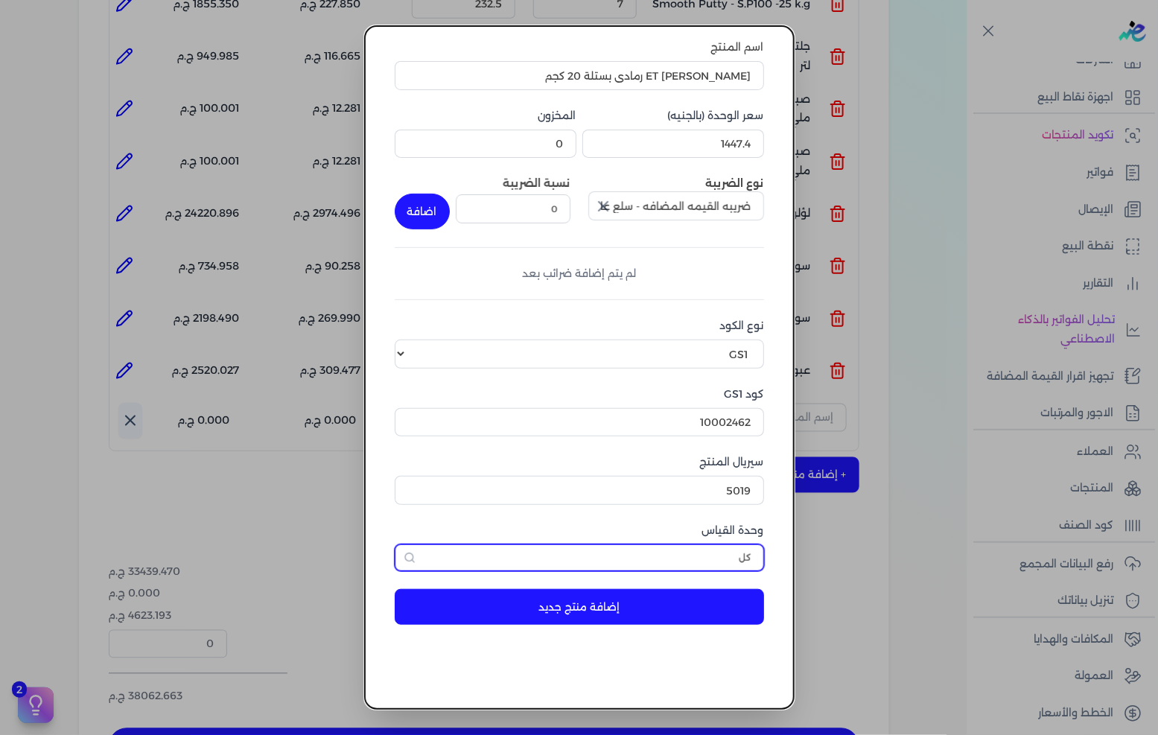
scroll to position [27, 0]
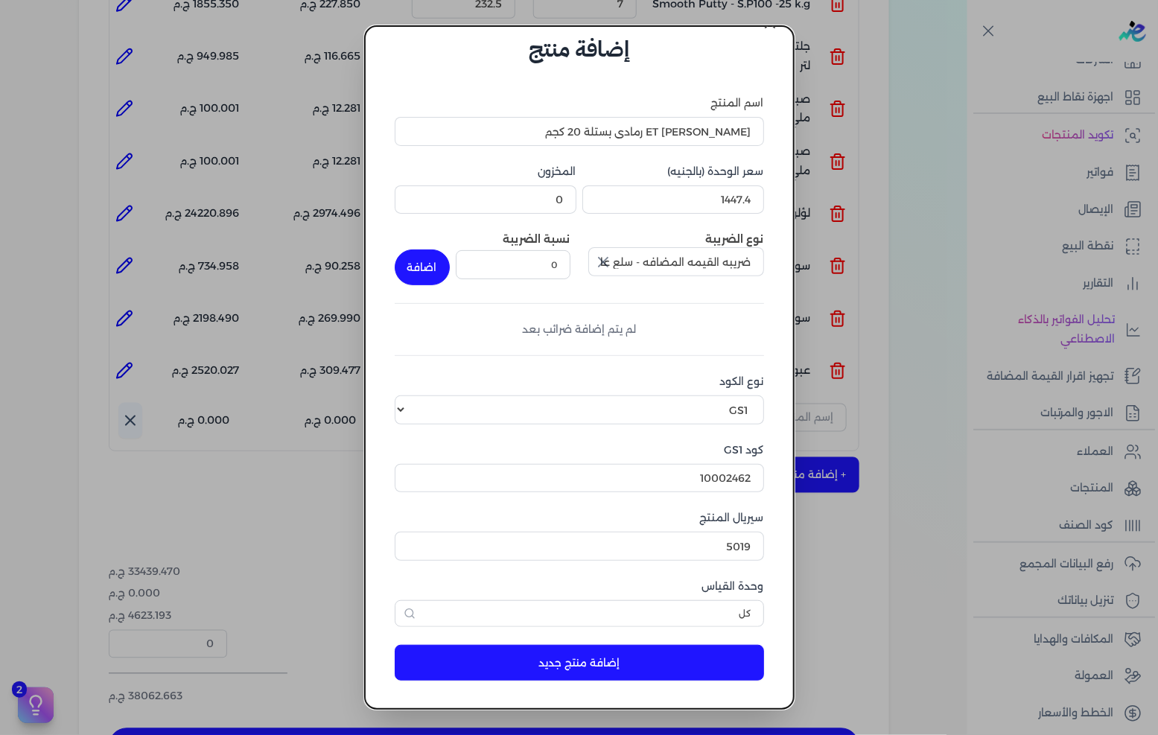
click at [658, 657] on button "إضافة منتج جديد" at bounding box center [579, 663] width 369 height 36
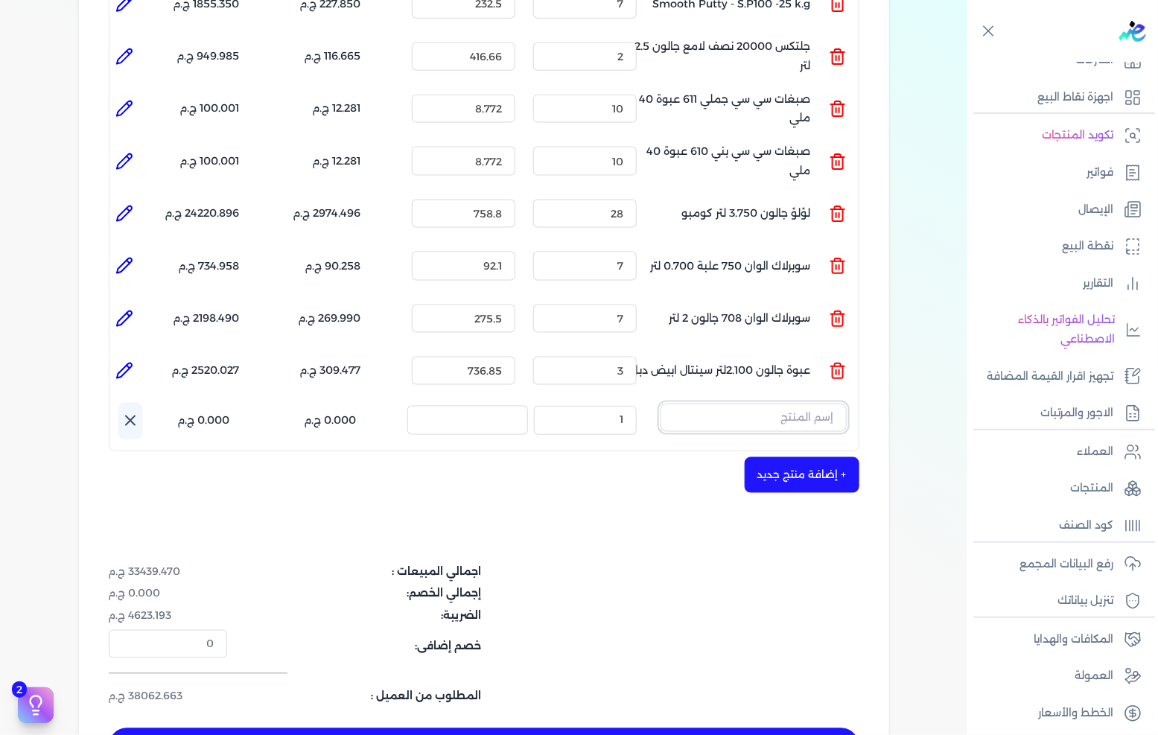
click at [791, 403] on input "text" at bounding box center [753, 417] width 186 height 28
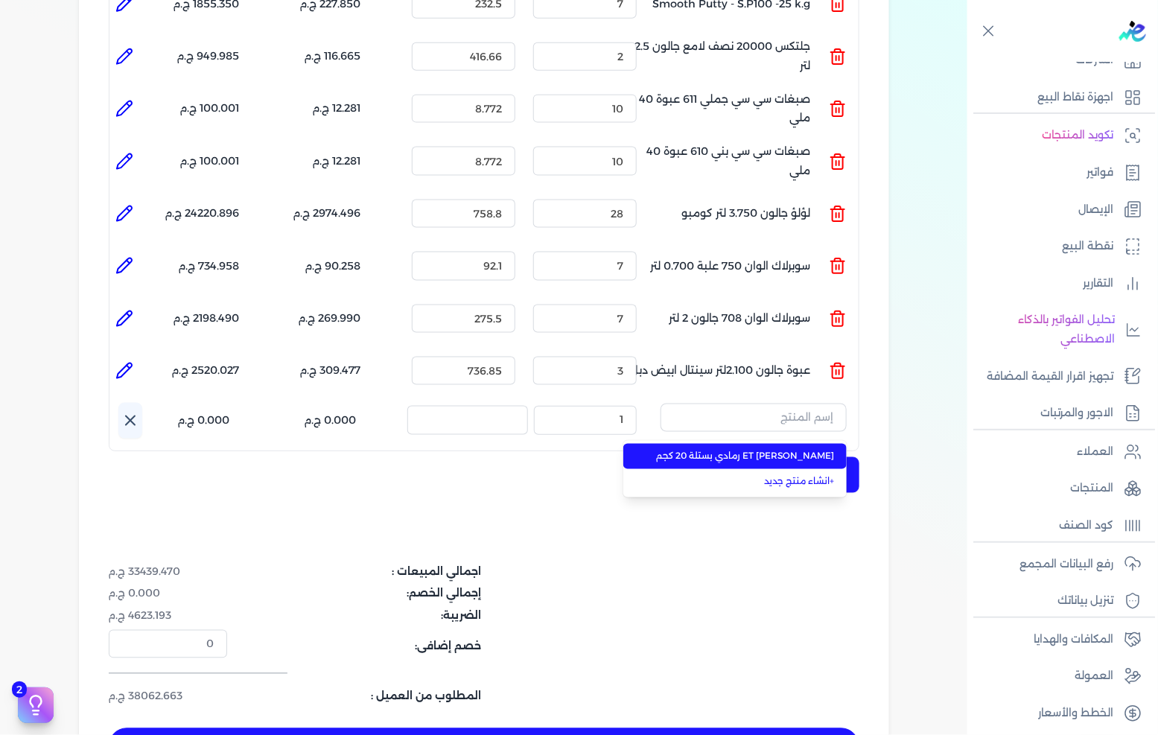
click at [780, 450] on span "[PERSON_NAME] ET رمادي بستلة 20 كجم" at bounding box center [744, 456] width 182 height 13
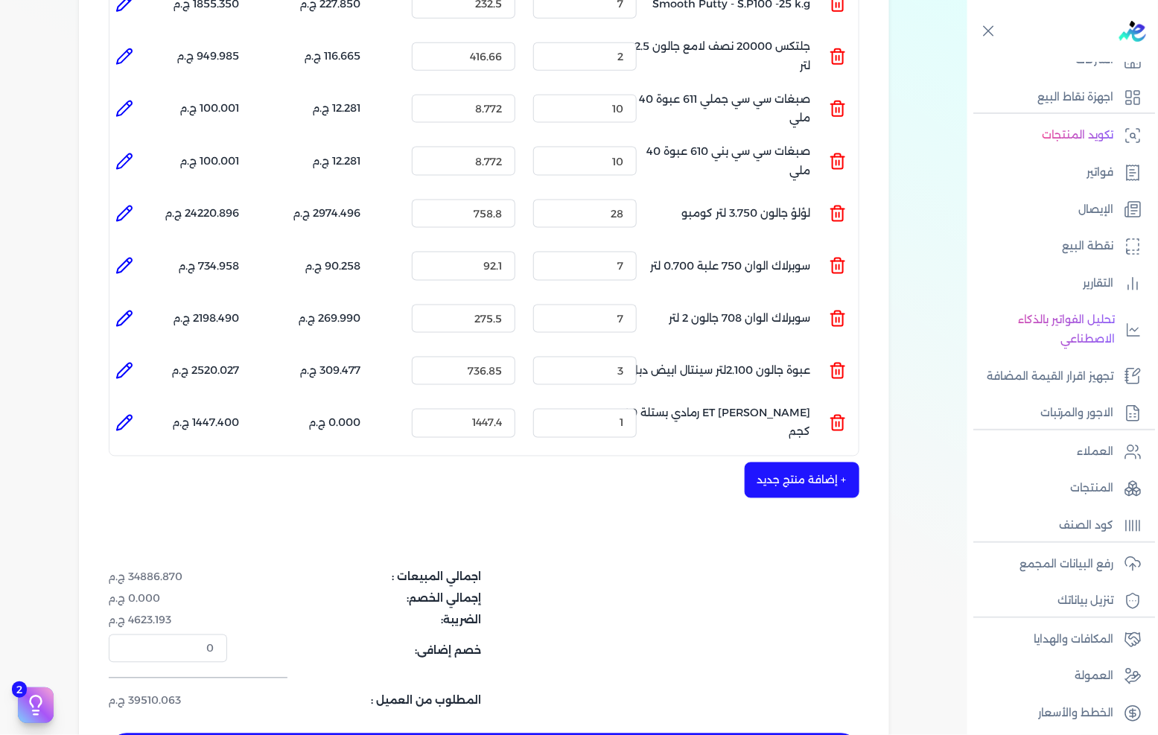
click at [827, 462] on button "+ إضافة منتج جديد" at bounding box center [801, 480] width 115 height 36
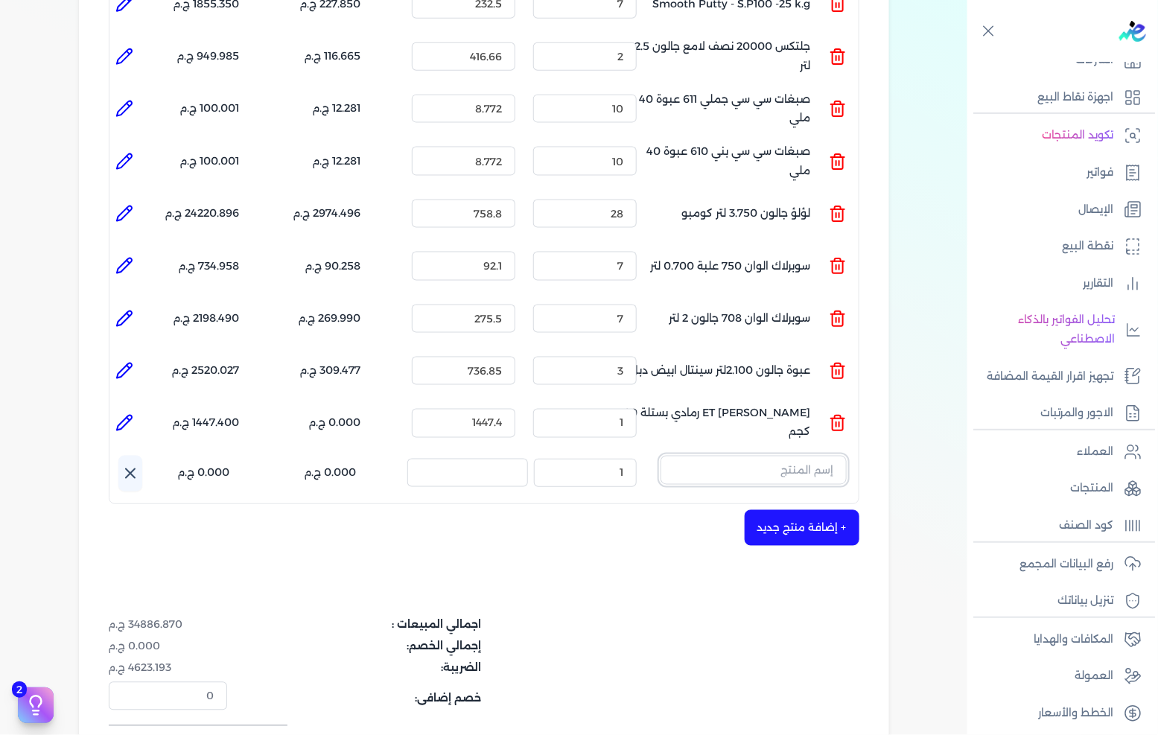
click at [802, 456] on input "text" at bounding box center [753, 470] width 186 height 28
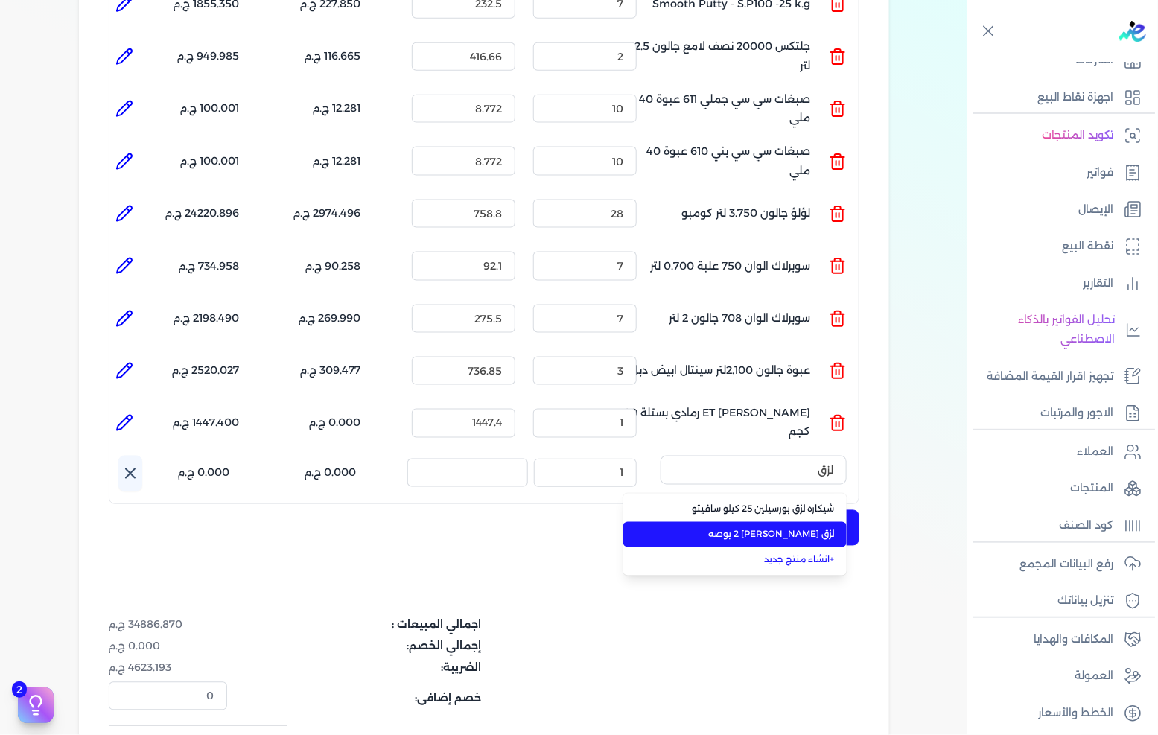
click at [791, 528] on span "لزق [PERSON_NAME] 2 بوصه" at bounding box center [744, 534] width 182 height 13
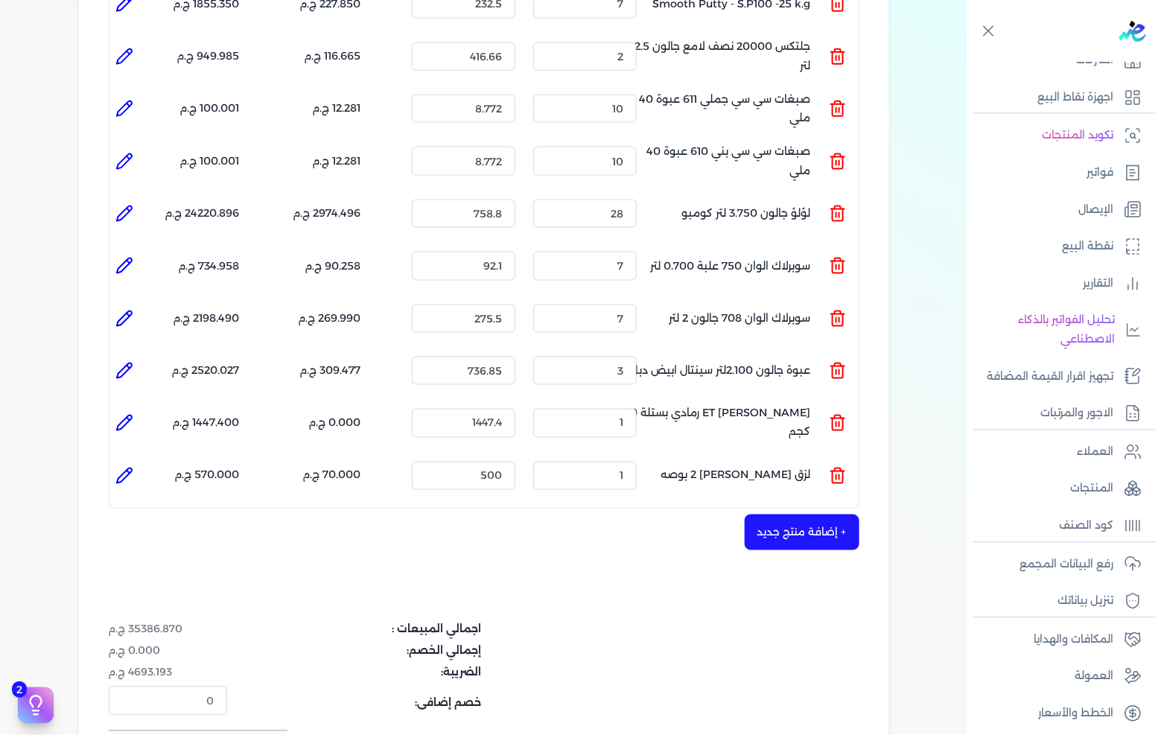
click at [136, 461] on li at bounding box center [124, 476] width 30 height 30
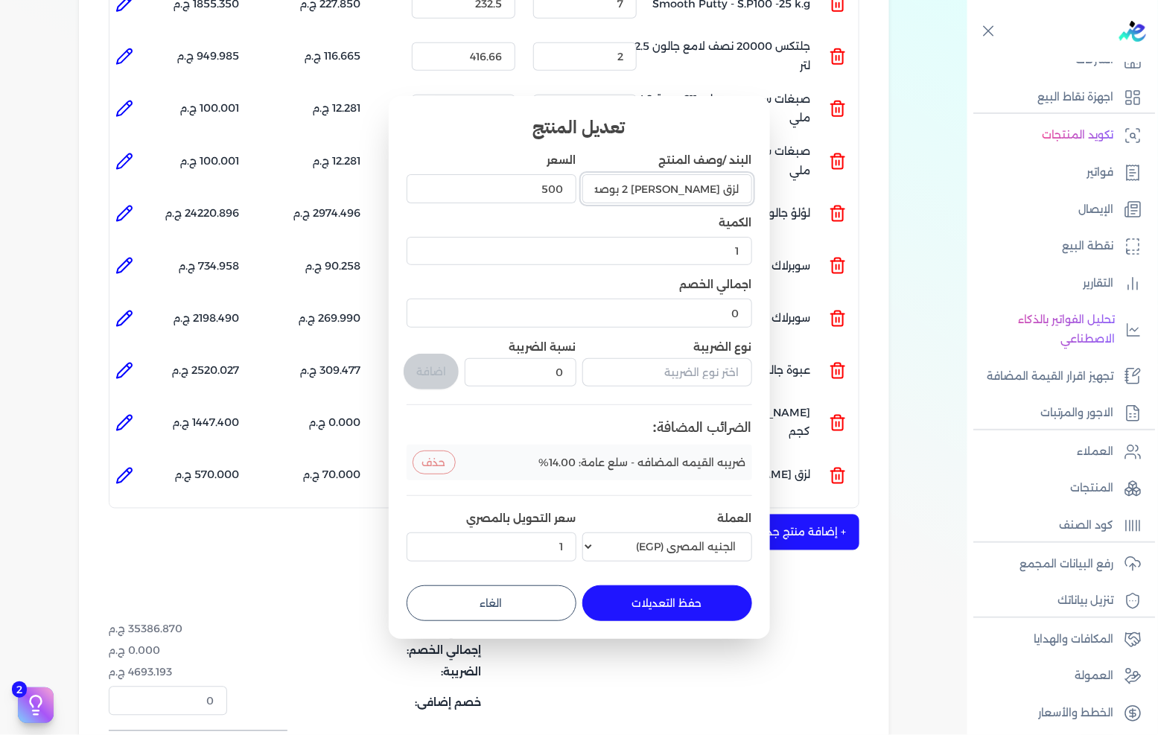
click at [739, 191] on input "لزق [PERSON_NAME] 2 بوصه" at bounding box center [667, 188] width 170 height 28
click at [680, 596] on button "حفظ التعديلات" at bounding box center [667, 603] width 170 height 36
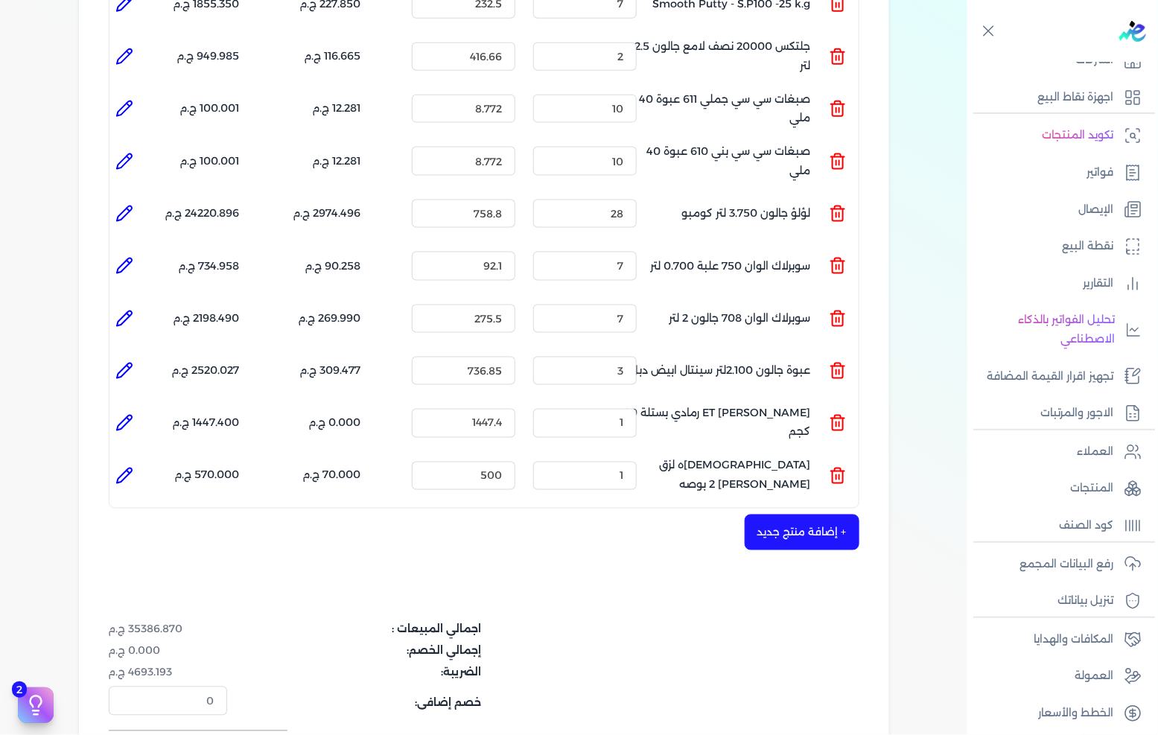
click at [843, 467] on icon at bounding box center [838, 476] width 18 height 18
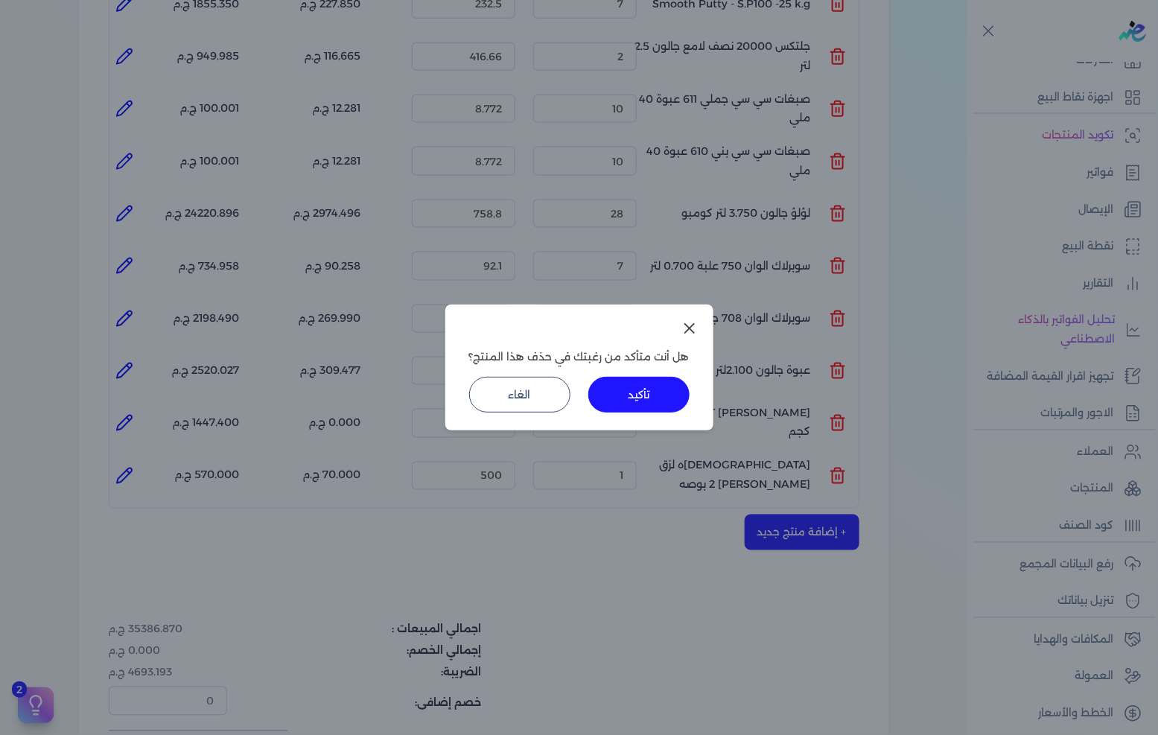
click at [660, 406] on button "تأكيد" at bounding box center [638, 395] width 101 height 36
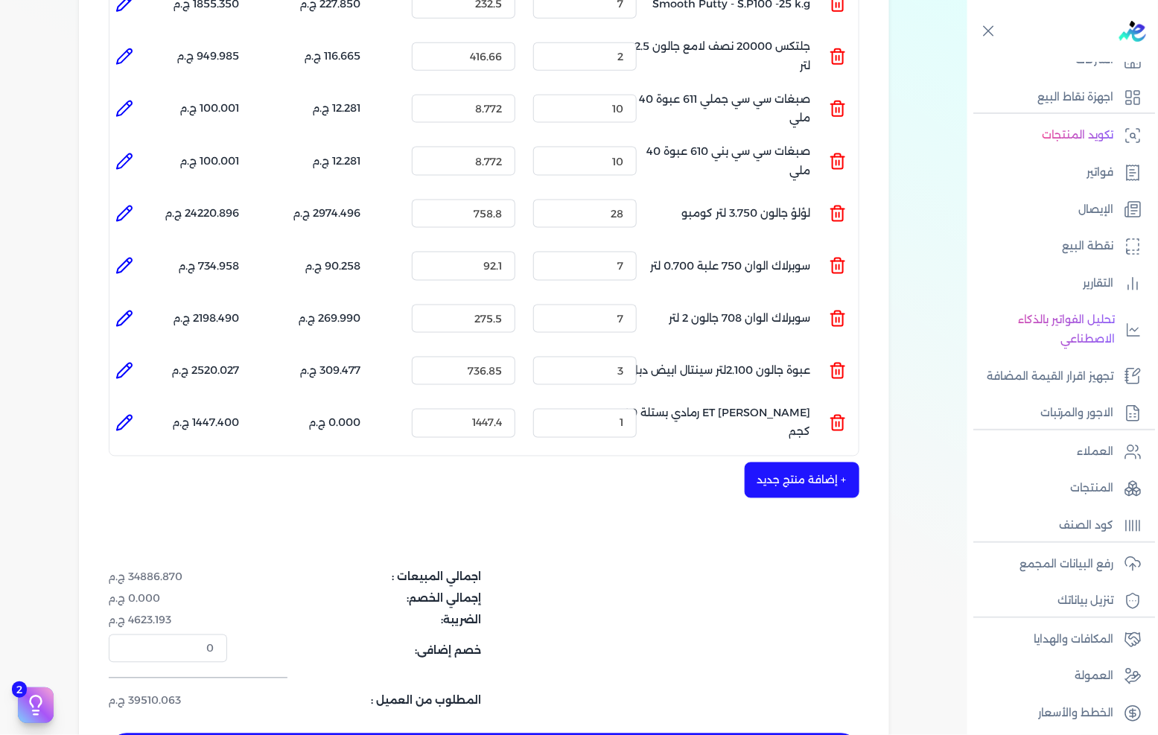
click at [794, 462] on button "+ إضافة منتج جديد" at bounding box center [801, 480] width 115 height 36
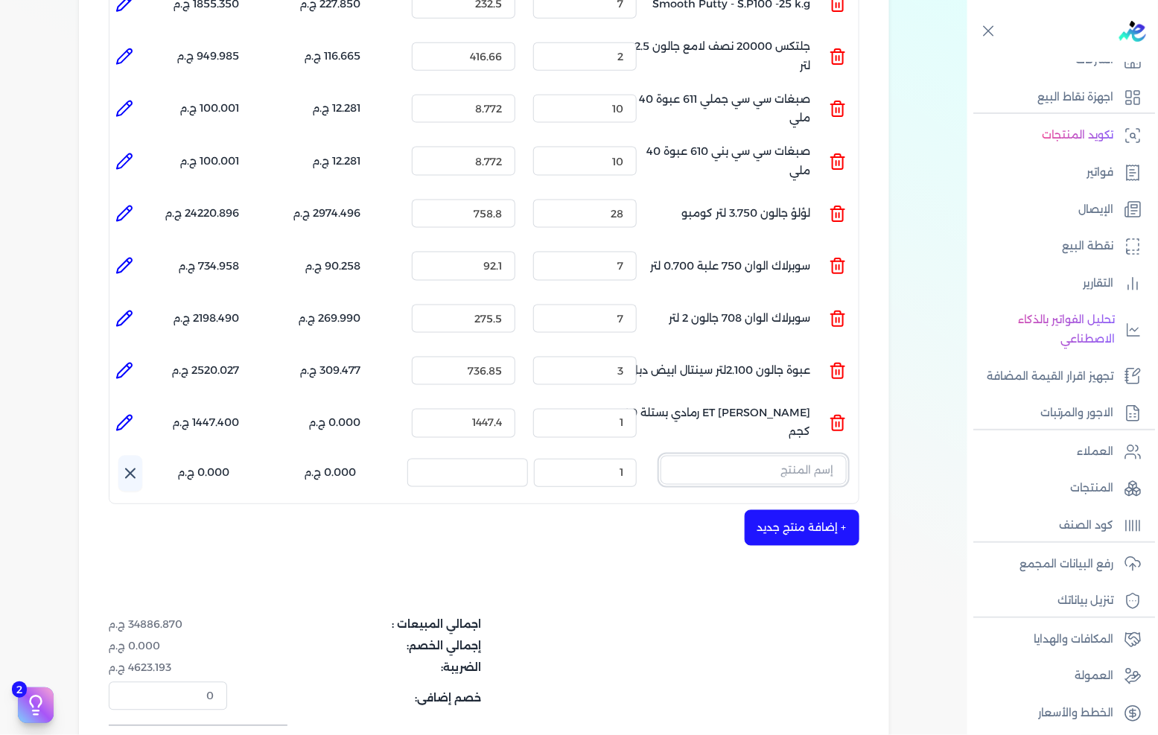
click at [794, 456] on input "text" at bounding box center [753, 470] width 186 height 28
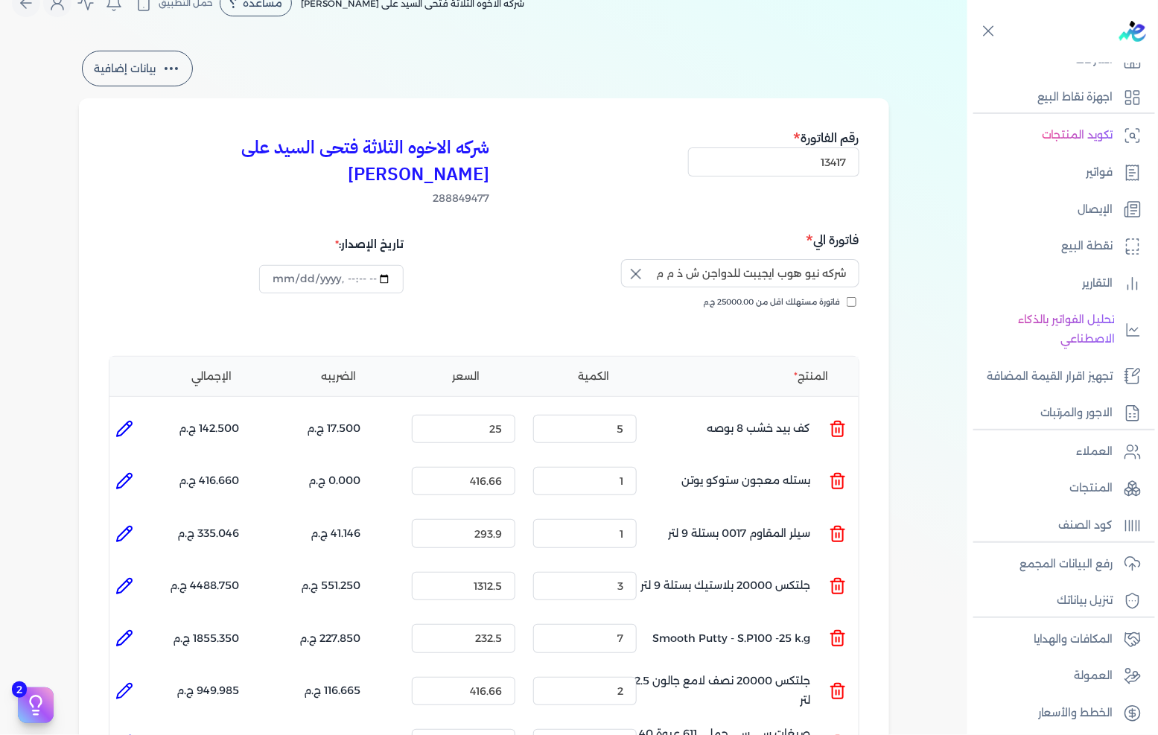
scroll to position [0, 0]
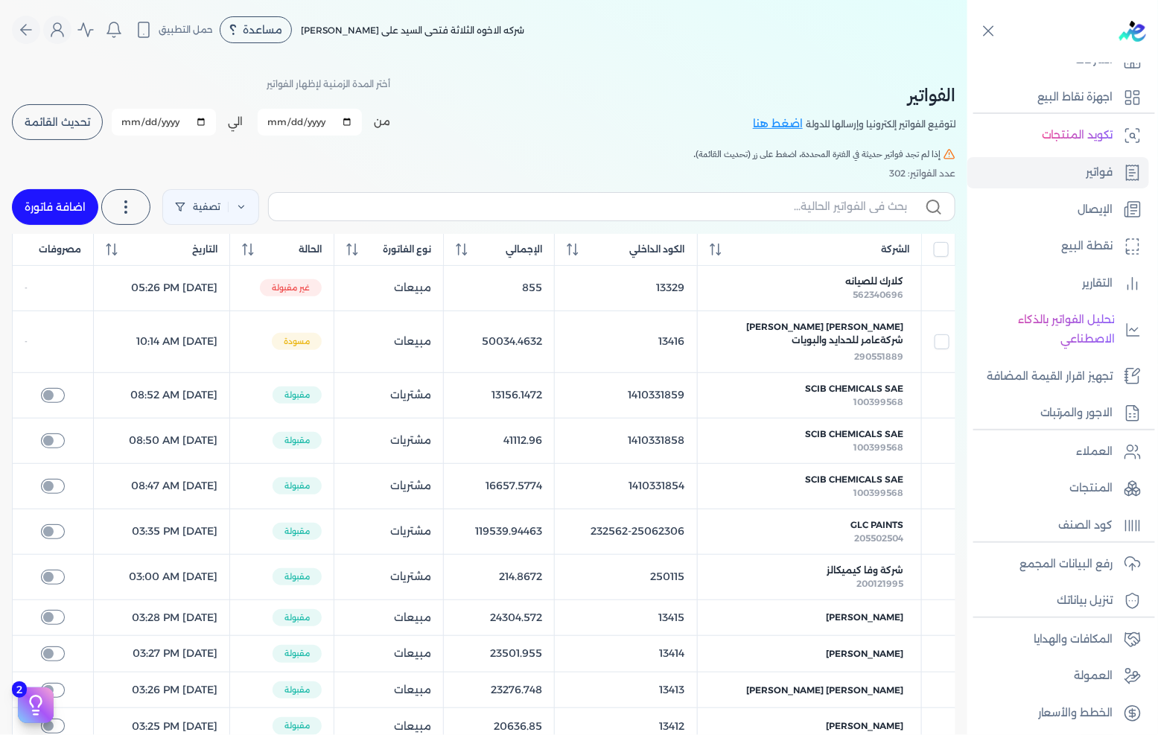
click at [67, 117] on span "تحديث القائمة" at bounding box center [58, 122] width 66 height 10
